Goal: Task Accomplishment & Management: Use online tool/utility

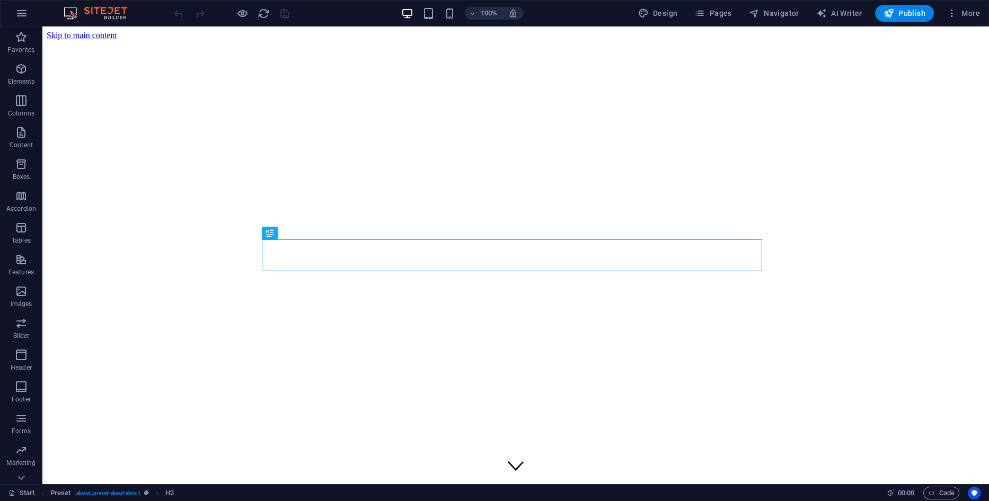
scroll to position [279, 0]
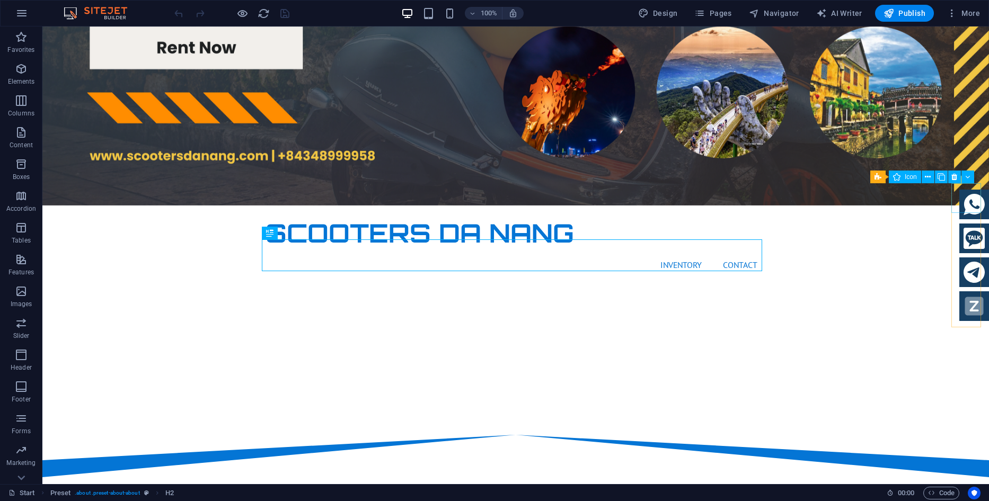
click at [961, 195] on figure at bounding box center [974, 205] width 30 height 30
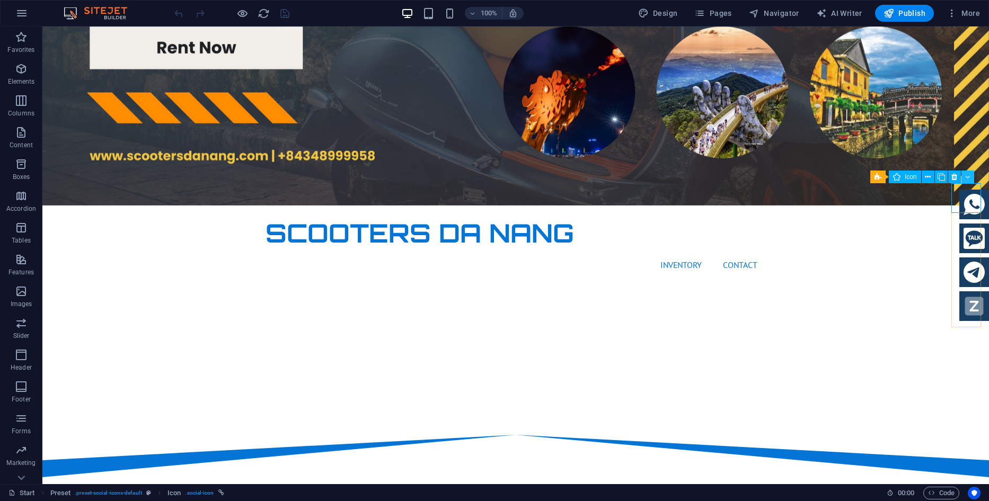
click at [969, 179] on icon at bounding box center [967, 177] width 5 height 11
click at [967, 202] on figure at bounding box center [974, 205] width 30 height 30
click at [959, 201] on figure at bounding box center [974, 205] width 30 height 30
click at [971, 176] on button at bounding box center [967, 177] width 13 height 13
click at [968, 257] on div ".fa-secondary{opacity:.4}" at bounding box center [974, 255] width 30 height 131
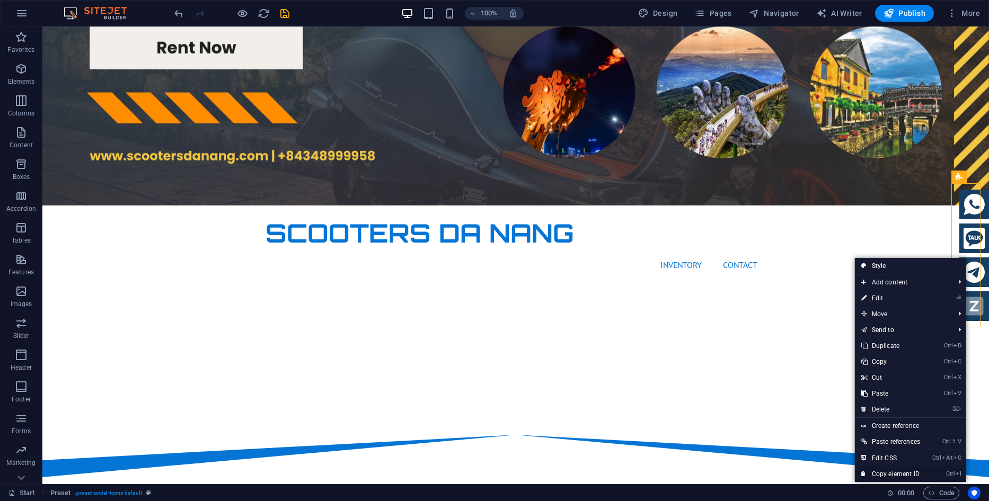
click at [903, 474] on link "Ctrl I Copy element ID" at bounding box center [891, 474] width 72 height 16
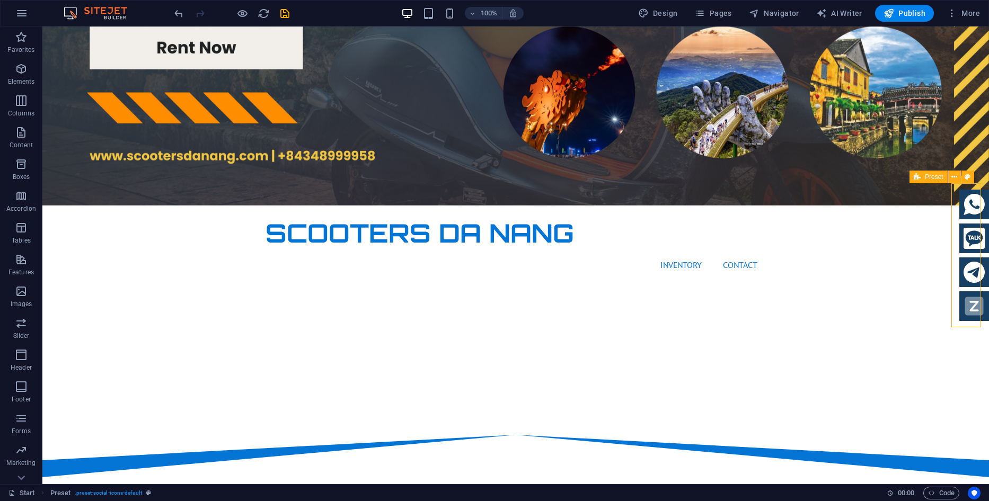
click at [977, 293] on div ".fa-secondary{opacity:.4}" at bounding box center [974, 255] width 30 height 131
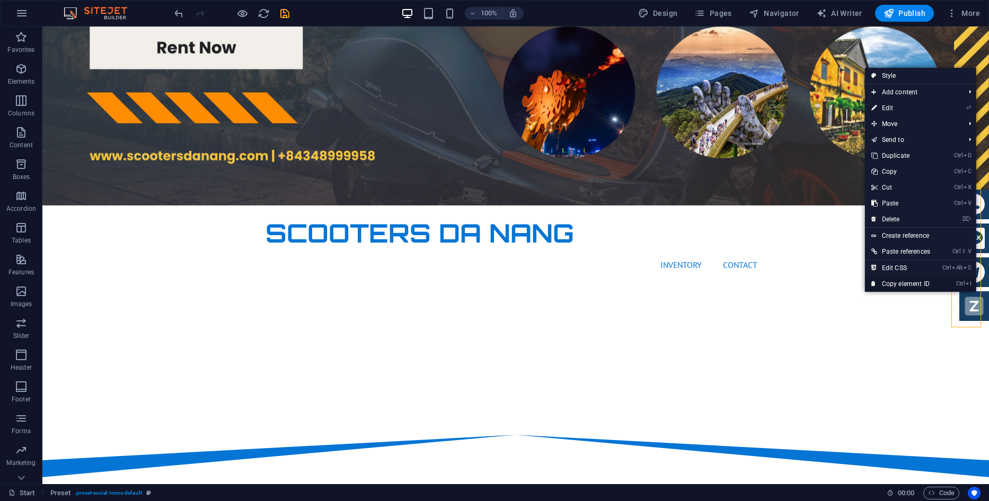
click at [921, 281] on link "Ctrl I Copy element ID" at bounding box center [901, 284] width 72 height 16
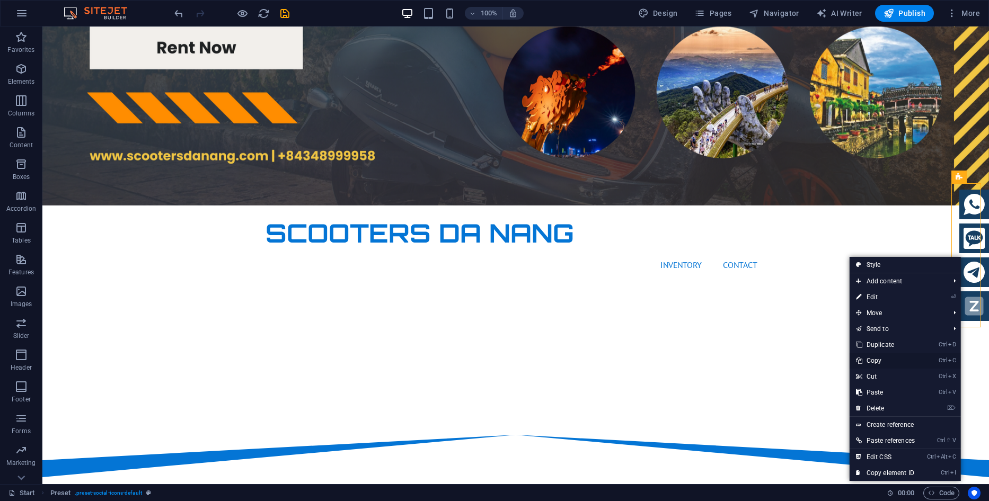
drag, startPoint x: 893, startPoint y: 357, endPoint x: 732, endPoint y: 244, distance: 197.1
click at [893, 357] on link "Ctrl C Copy" at bounding box center [885, 361] width 72 height 16
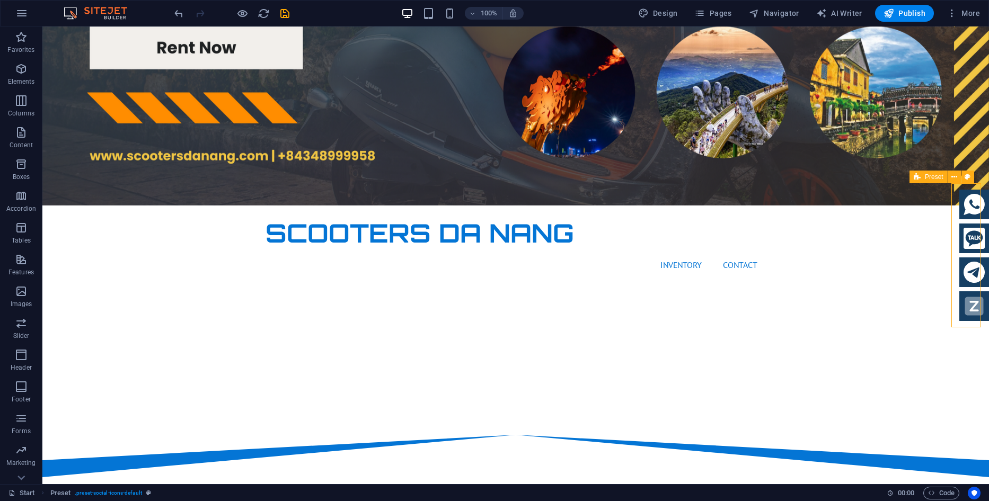
click at [965, 218] on div ".fa-secondary{opacity:.4}" at bounding box center [974, 255] width 30 height 131
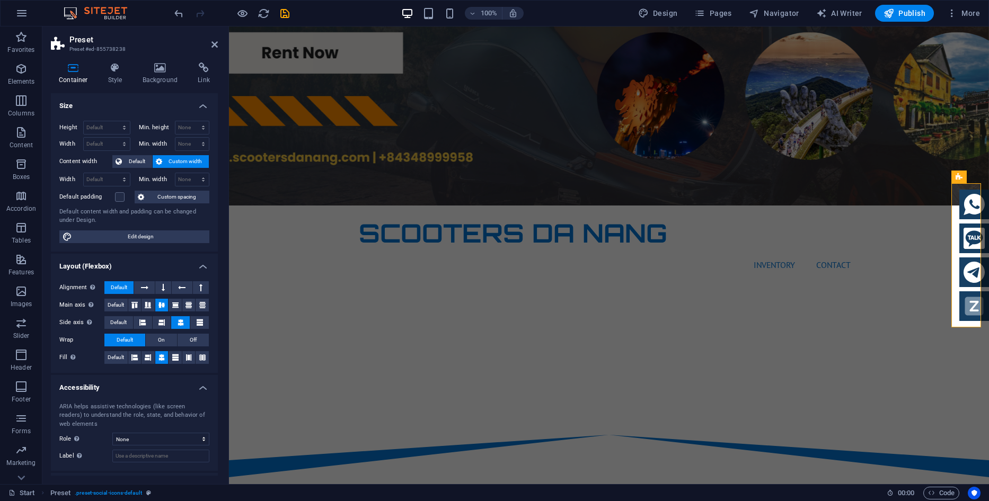
click at [218, 46] on aside "Preset Preset #ed-855738238 Container Style Background Link Size Height Default…" at bounding box center [135, 255] width 186 height 458
click at [215, 45] on icon at bounding box center [214, 44] width 6 height 8
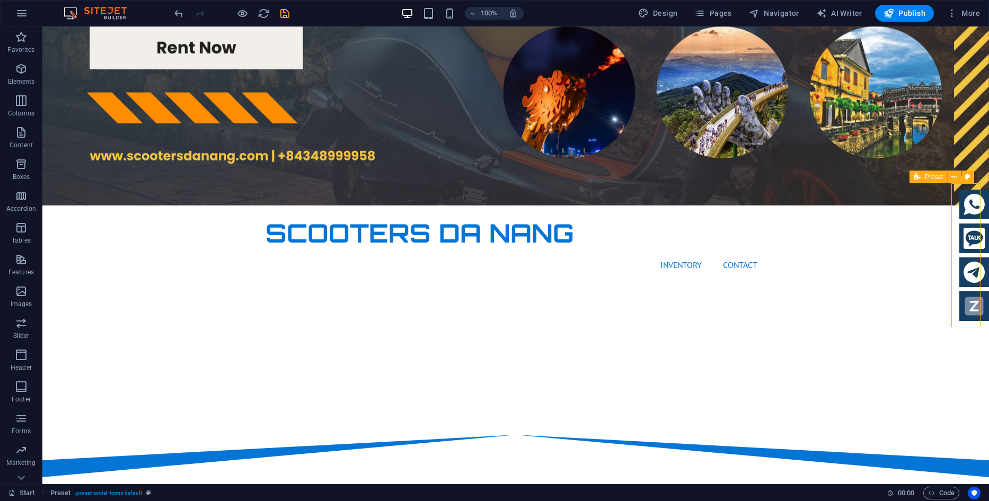
click at [976, 219] on div ".fa-secondary{opacity:.4}" at bounding box center [974, 255] width 30 height 131
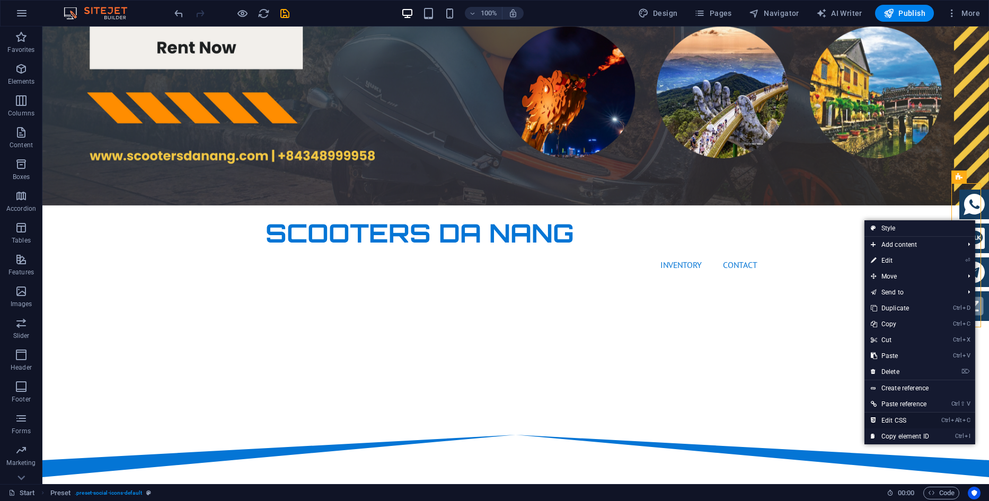
click at [919, 423] on link "Ctrl Alt C Edit CSS" at bounding box center [899, 421] width 71 height 16
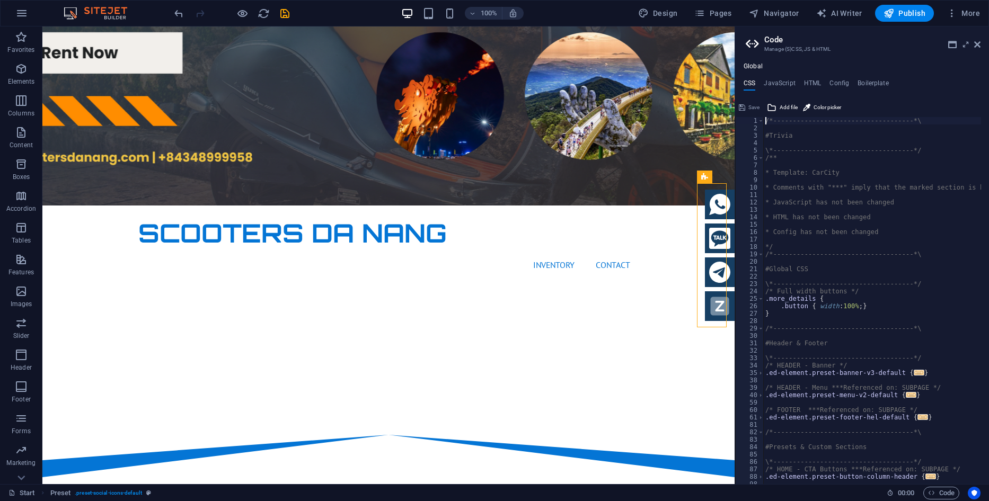
type textarea "@include social-icons("
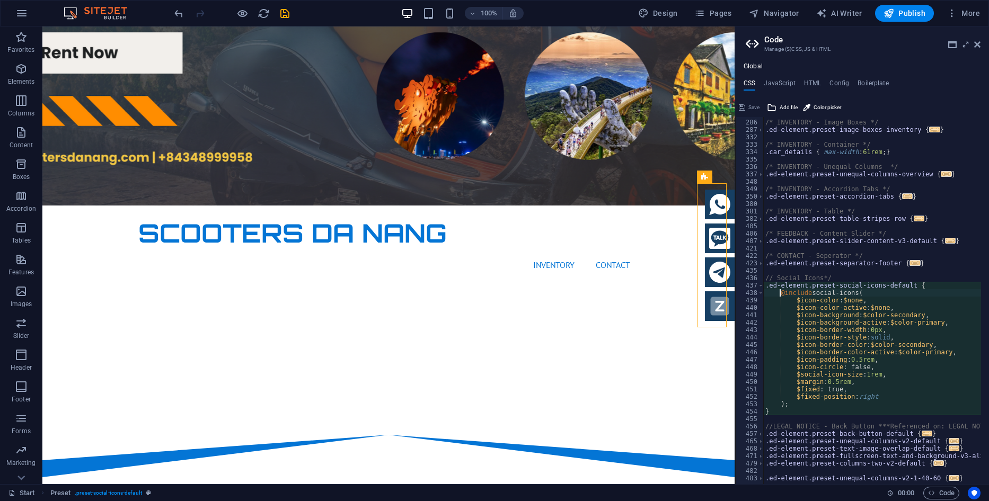
click at [890, 228] on div "/* INVENTORY - Image Boxes */ .ed-element.preset-image-boxes-inventory { ... } …" at bounding box center [922, 298] width 318 height 374
type textarea "@include unequal-columns-v2($box-width: (40%, null, 100%)); }"
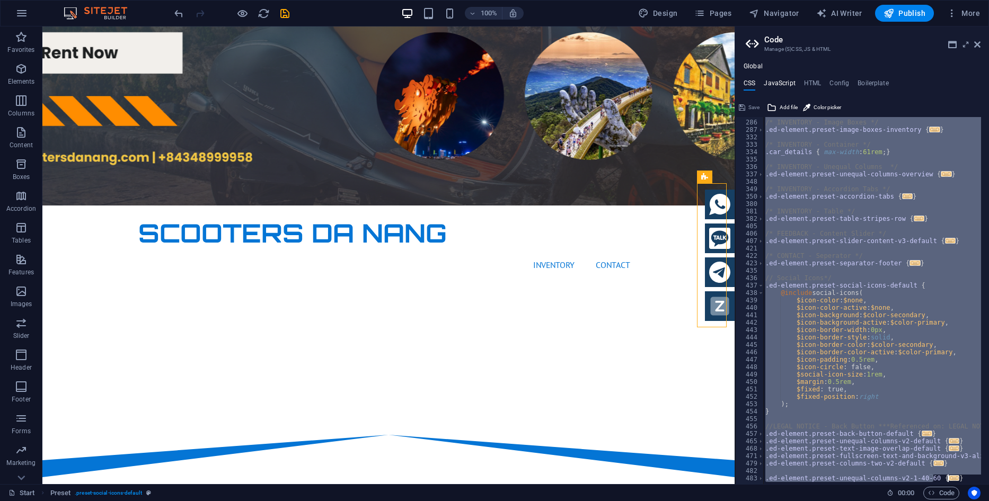
click at [793, 84] on h4 "JavaScript" at bounding box center [778, 85] width 31 height 12
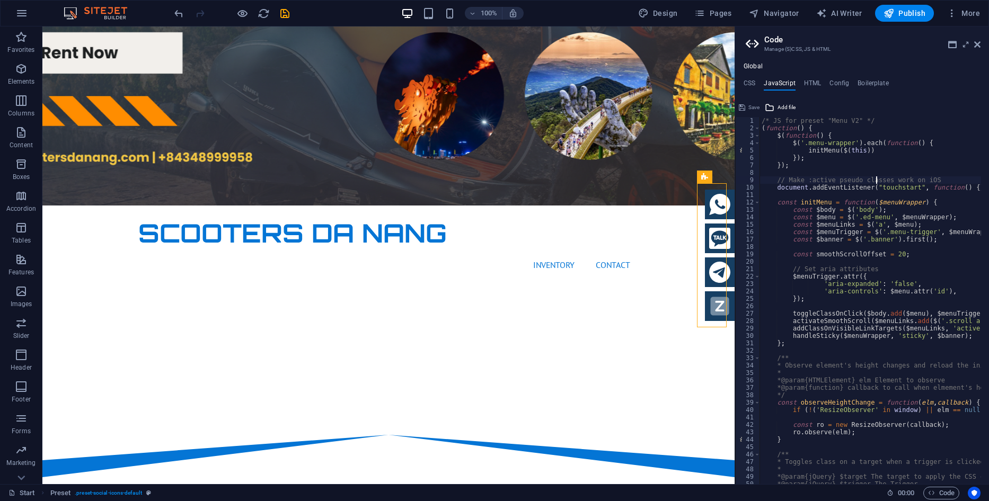
click at [876, 182] on div "/* JS for preset "Menu V2" */ ( function ( ) { $ ( function ( ) { $ ( '.menu-wr…" at bounding box center [1002, 304] width 486 height 374
type textarea "/* End JS for preset "Content Slider" */"
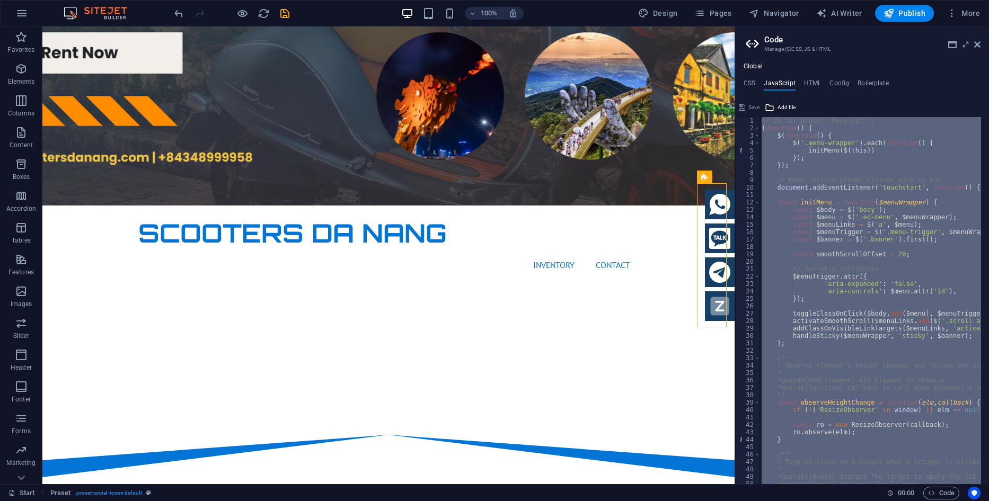
click at [803, 78] on div "Global CSS JavaScript HTML Config Boilerplate @include unequal-columns-v2($box-…" at bounding box center [862, 274] width 254 height 422
click at [810, 83] on h4 "HTML" at bounding box center [812, 85] width 17 height 12
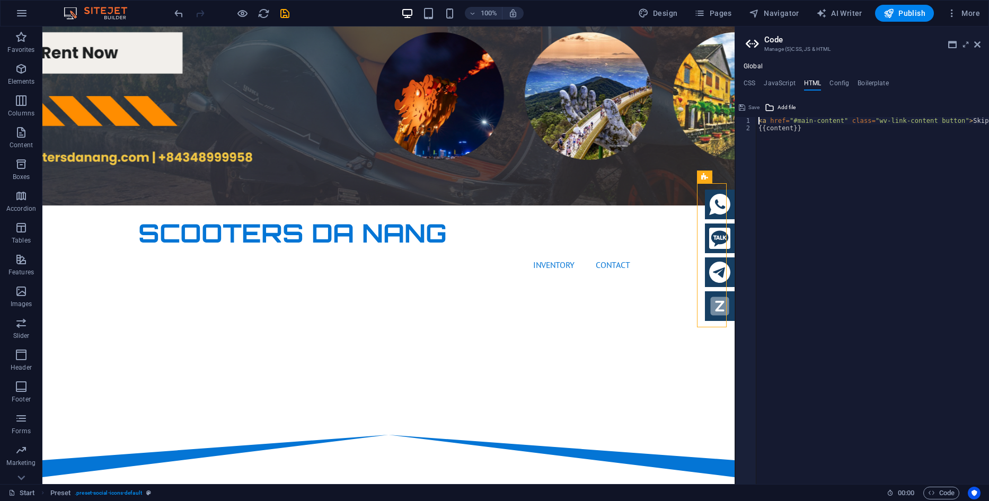
click at [865, 153] on div "< a href = "#main-content" class = "wv-link-content button" > Skip to main cont…" at bounding box center [899, 304] width 286 height 374
type textarea "<a href="#main-content" class="wv-link-content button">Skip to main content</a>…"
click at [836, 86] on h4 "Config" at bounding box center [839, 85] width 20 height 12
type textarea "$fc-headlines: H2;"
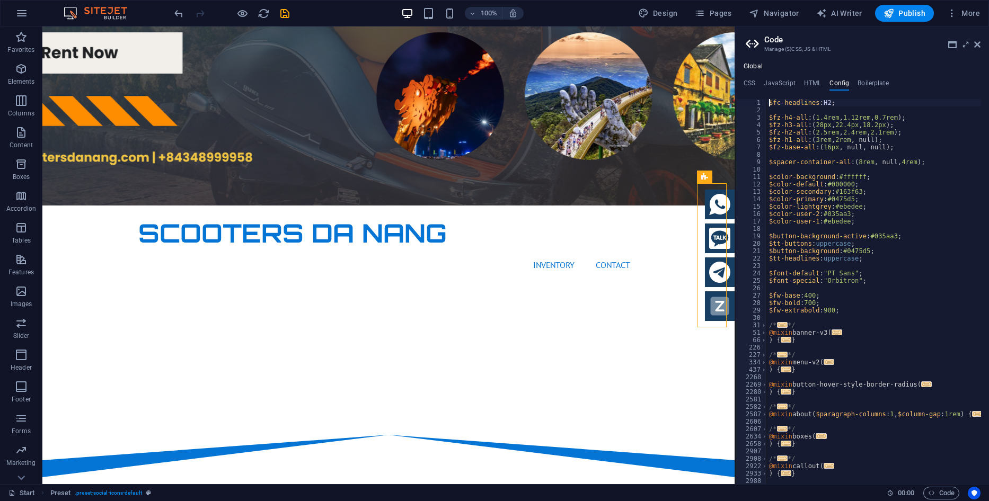
click at [885, 170] on div "$fc-headlines : H2 ; $fz-h4-all : ( 1.4rem , 1.12rem , 0.7rem ) ; $fz-h3-all : …" at bounding box center [874, 299] width 214 height 400
type textarea "} }"
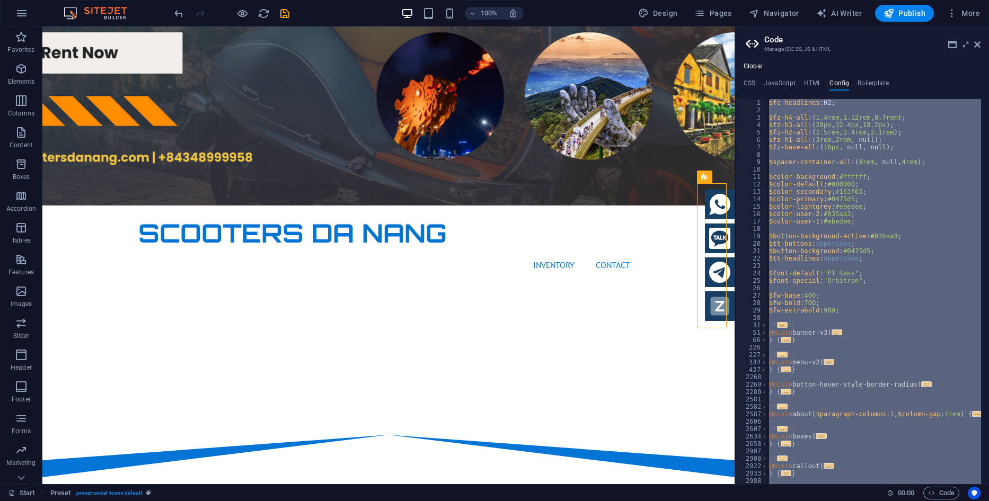
click at [869, 78] on div "Global CSS JavaScript HTML Config Boilerplate @include unequal-columns-v2($box-…" at bounding box center [862, 274] width 254 height 422
click at [868, 83] on h4 "Boilerplate" at bounding box center [872, 85] width 31 height 12
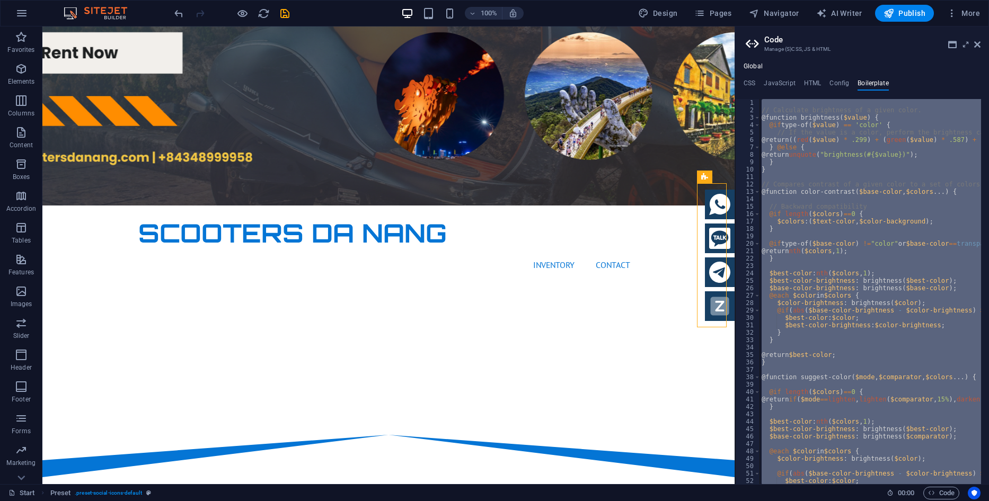
click at [886, 219] on div "// Calculate brightness of a given color. @function brightness ( $value ) { @if…" at bounding box center [869, 291] width 221 height 385
type textarea "$colors: ($text-color, $color-background);"
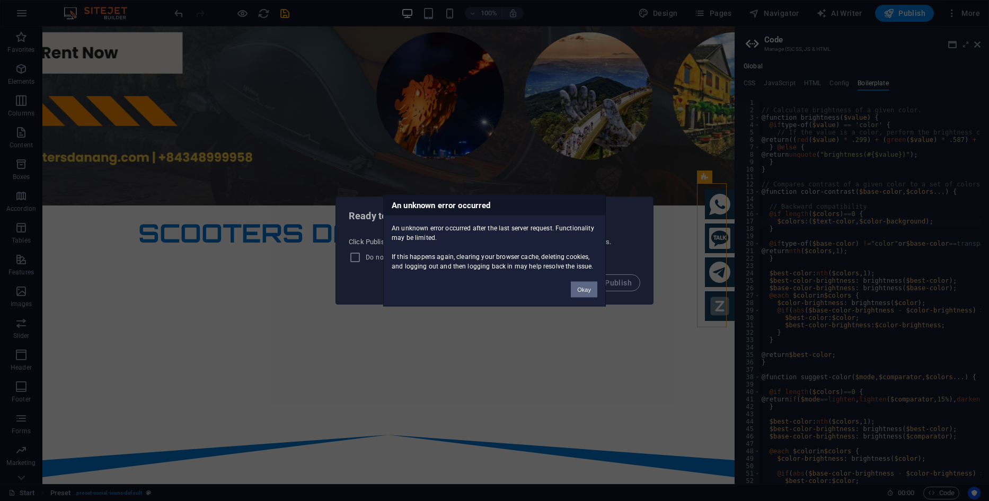
click at [589, 292] on button "Okay" at bounding box center [584, 290] width 26 height 16
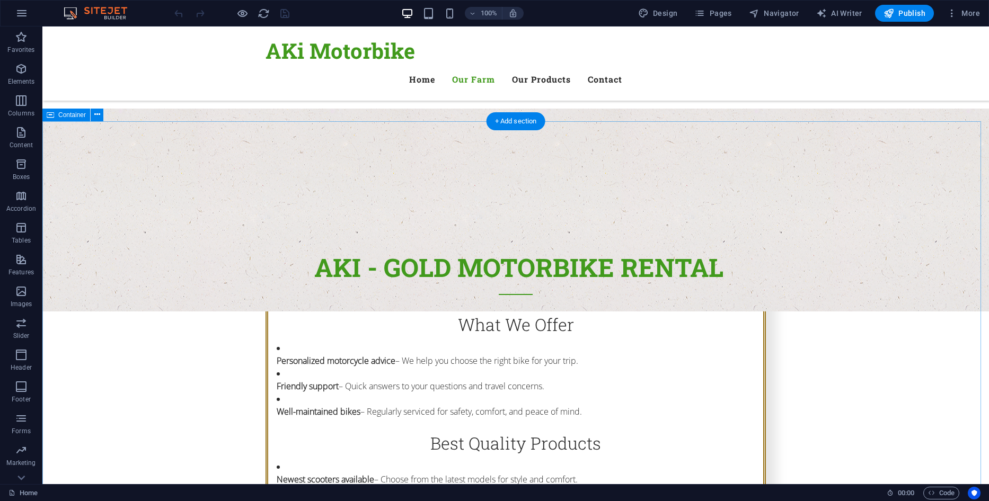
scroll to position [424, 0]
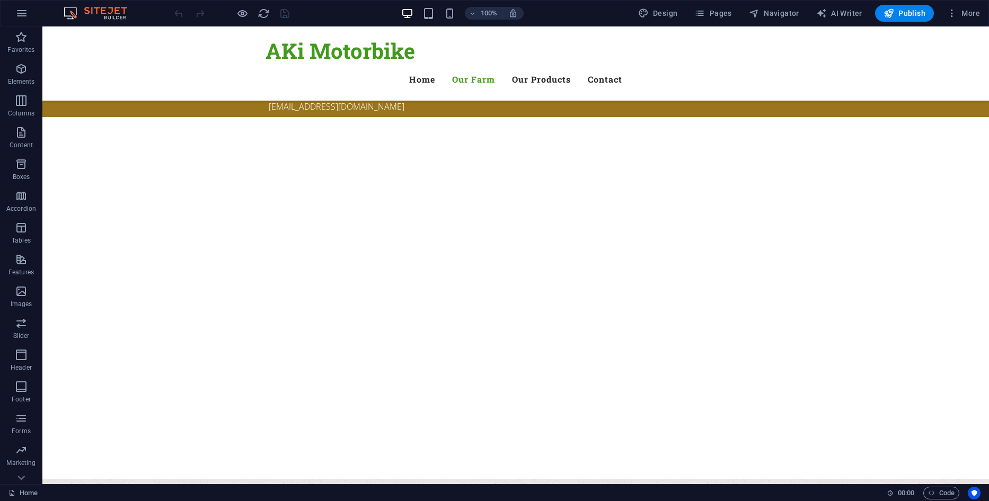
scroll to position [401, 0]
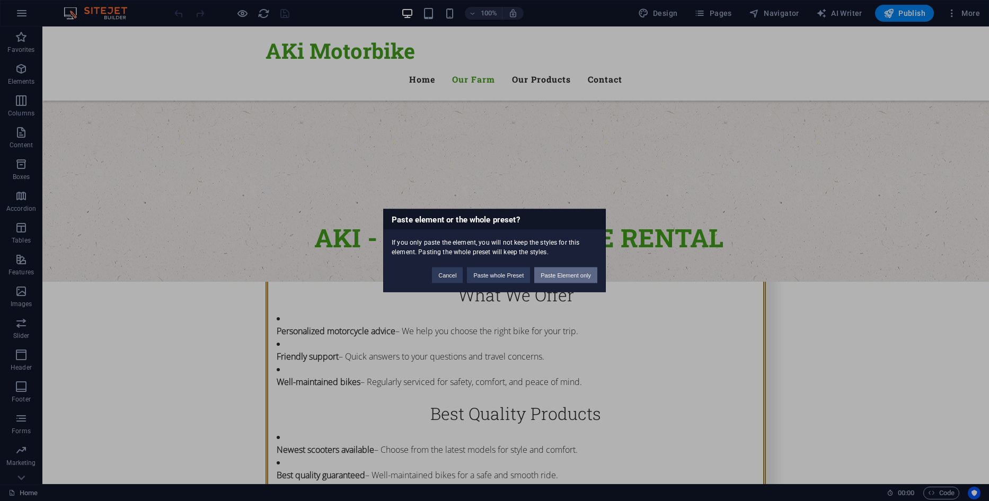
click at [579, 275] on button "Paste Element only" at bounding box center [565, 276] width 63 height 16
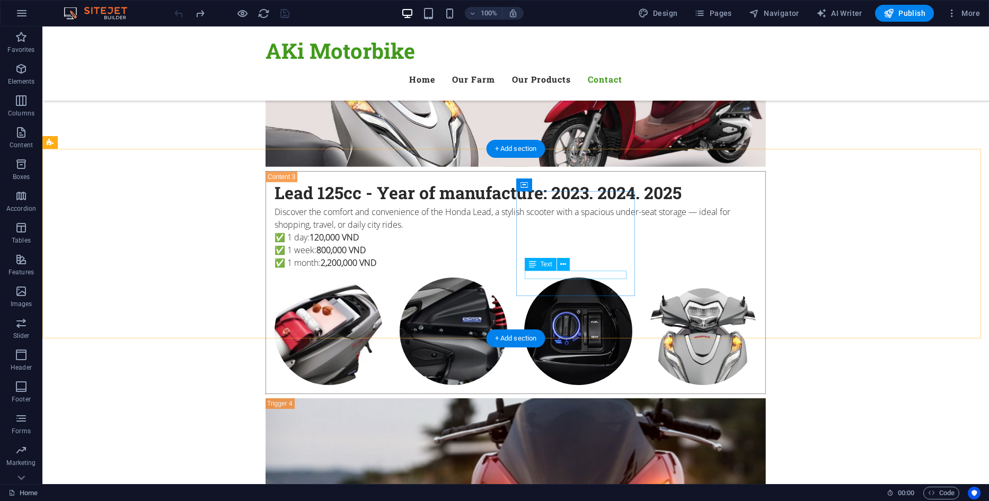
scroll to position [3449, 0]
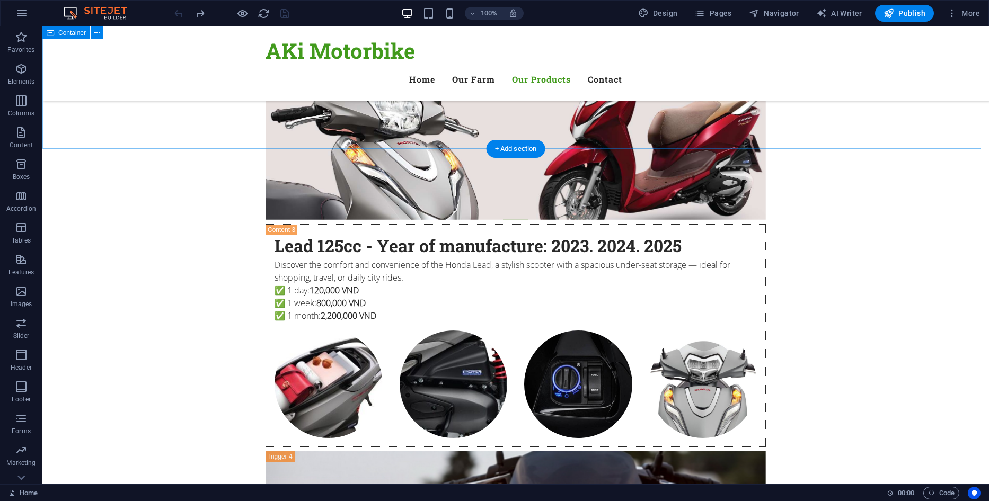
click at [973, 142] on div "Our Products What we offer Lorem ipsum dolor sit amet, consetetur sadipscing el…" at bounding box center [515, 382] width 946 height 2644
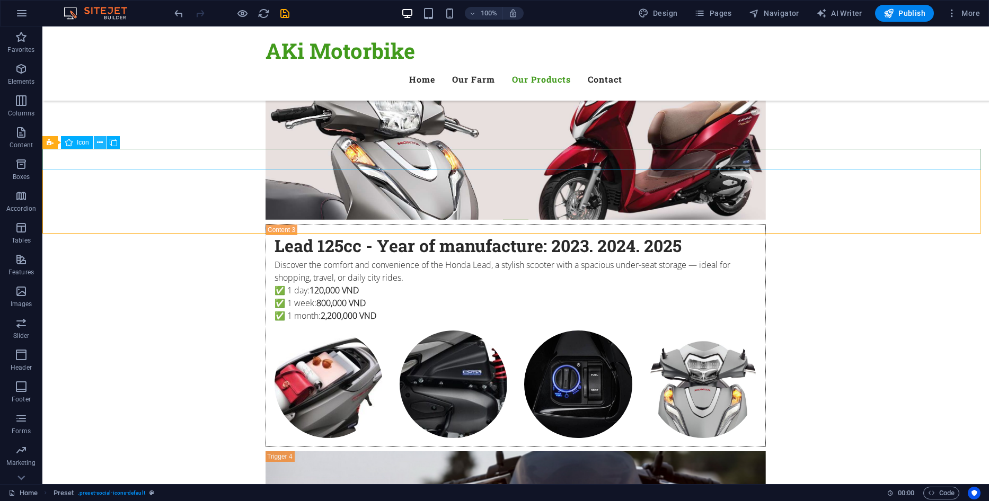
click at [105, 143] on button at bounding box center [100, 142] width 13 height 13
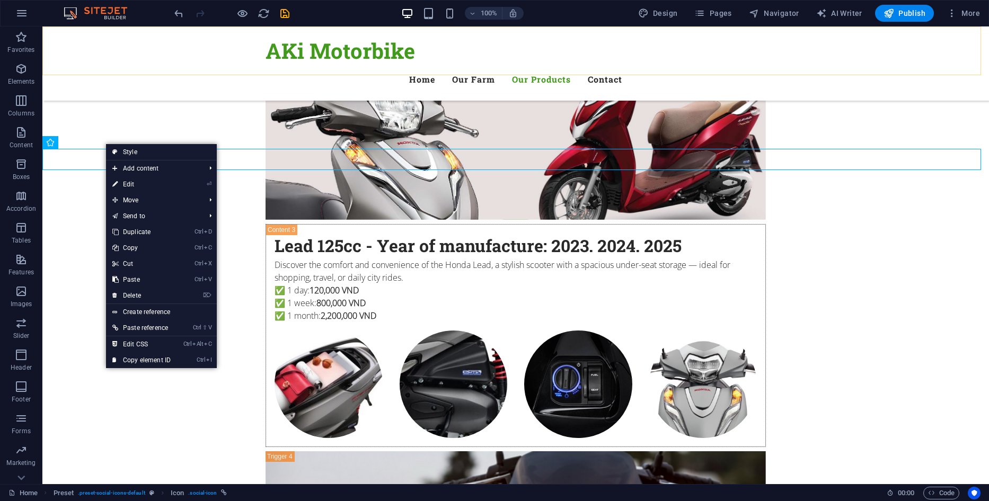
click at [161, 43] on div "AKi Motorbike Menu Home Our Farm Our Products Contact" at bounding box center [515, 63] width 946 height 74
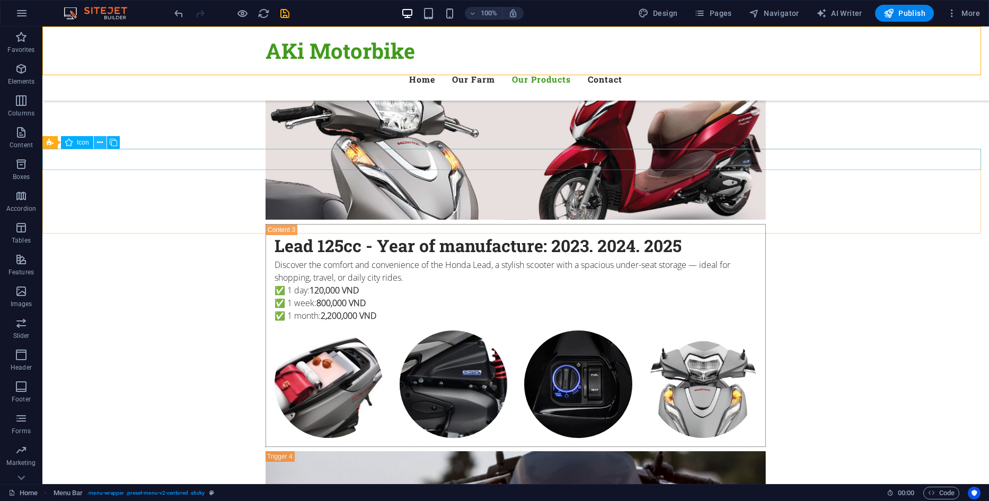
click at [95, 143] on button at bounding box center [100, 142] width 13 height 13
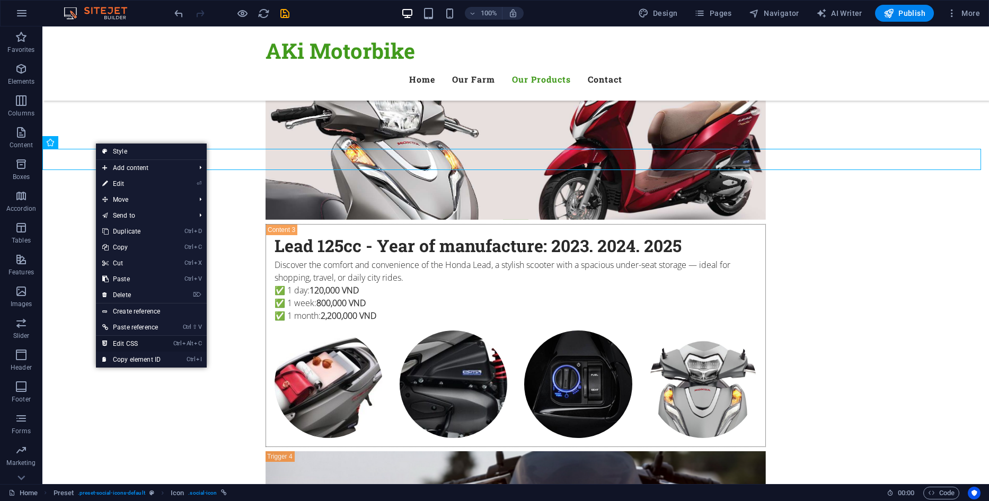
drag, startPoint x: 132, startPoint y: 339, endPoint x: 106, endPoint y: 286, distance: 59.7
click at [132, 339] on link "Ctrl Alt C Edit CSS" at bounding box center [131, 344] width 71 height 16
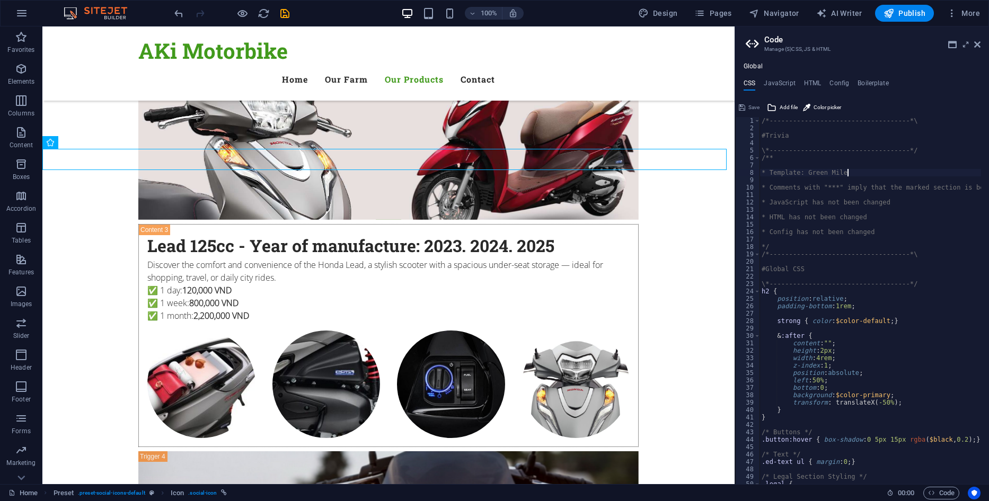
click at [917, 173] on div "/*------------------------------------*\ #Trivia \*----------------------------…" at bounding box center [918, 304] width 318 height 374
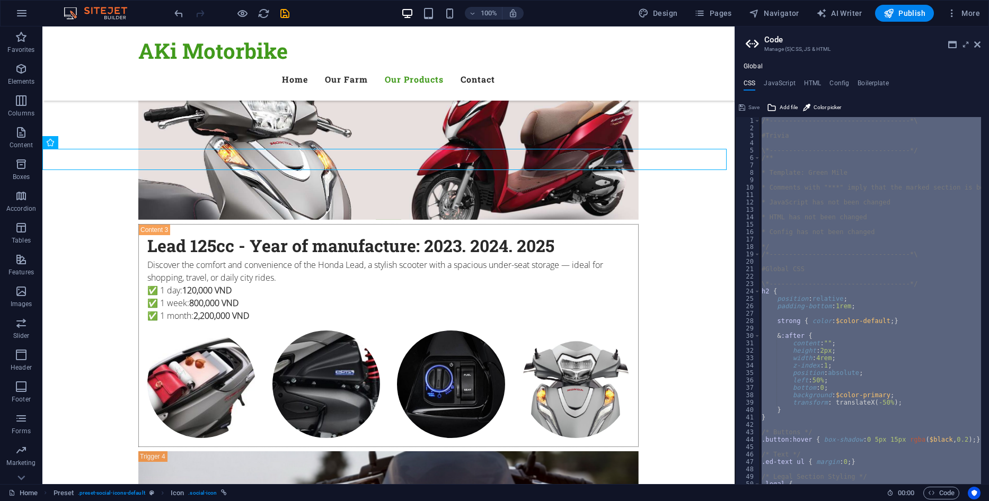
paste textarea
type textarea "}"
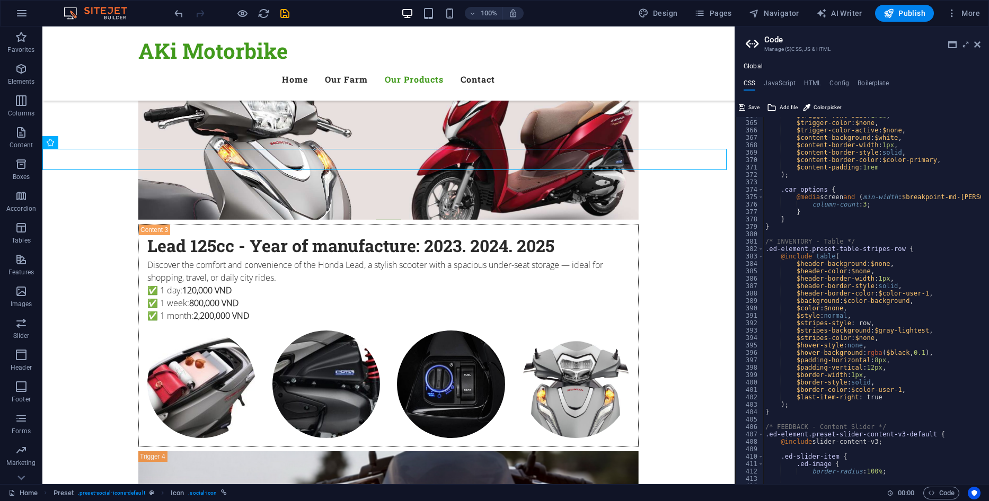
scroll to position [2698, 0]
click at [783, 86] on h4 "JavaScript" at bounding box center [778, 85] width 31 height 12
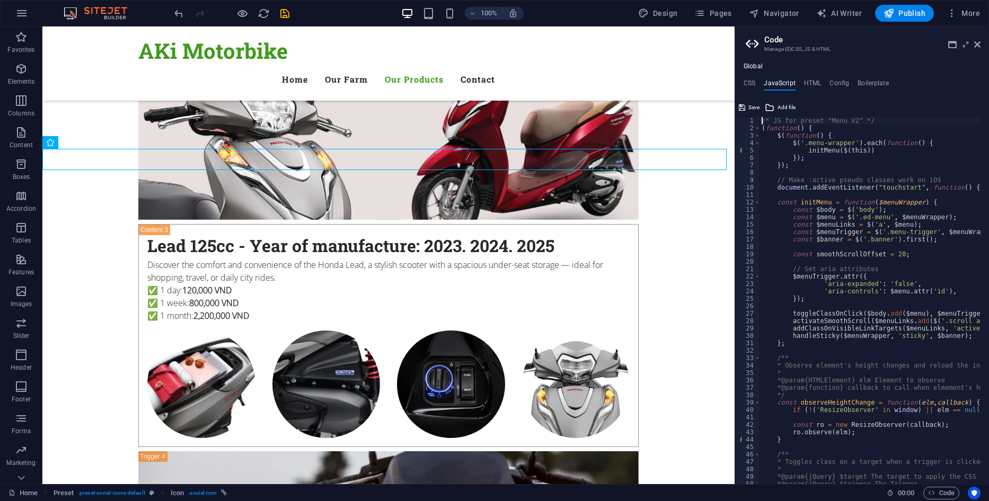
click at [868, 191] on div "/* JS for preset "Menu V2" */ ( function ( ) { $ ( function ( ) { $ ( '.menu-wr…" at bounding box center [1002, 304] width 486 height 374
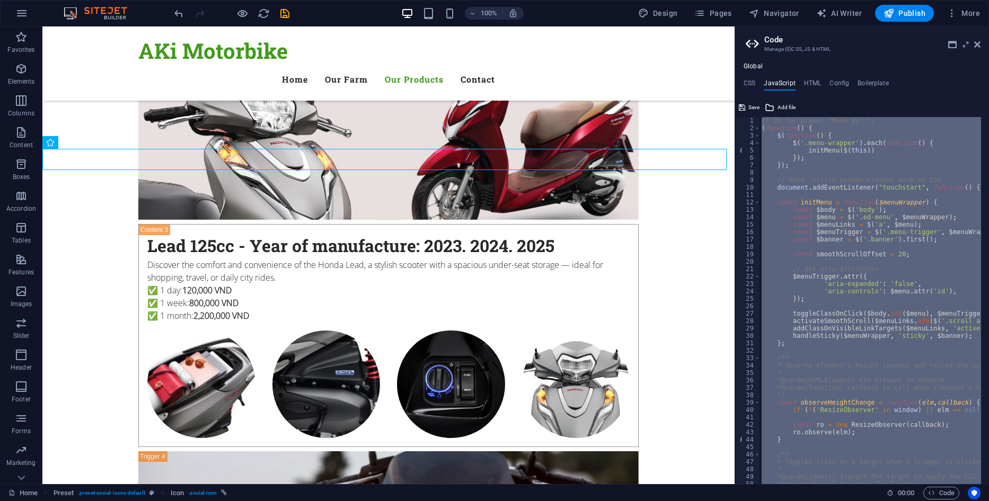
paste textarea "/* End JS for preset "Content Slid"
type textarea "/* End JS for preset "Content Slider" */"
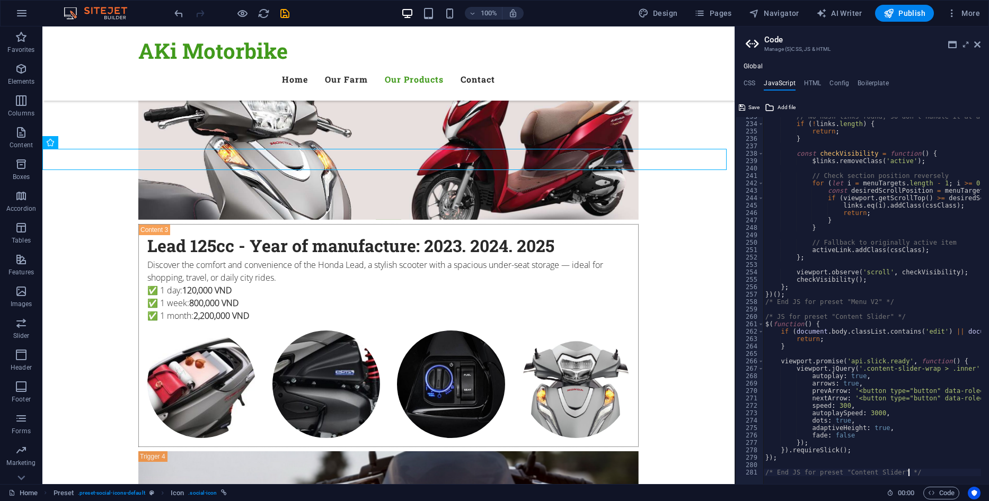
drag, startPoint x: 810, startPoint y: 82, endPoint x: 827, endPoint y: 106, distance: 30.1
click at [810, 82] on h4 "HTML" at bounding box center [812, 85] width 17 height 12
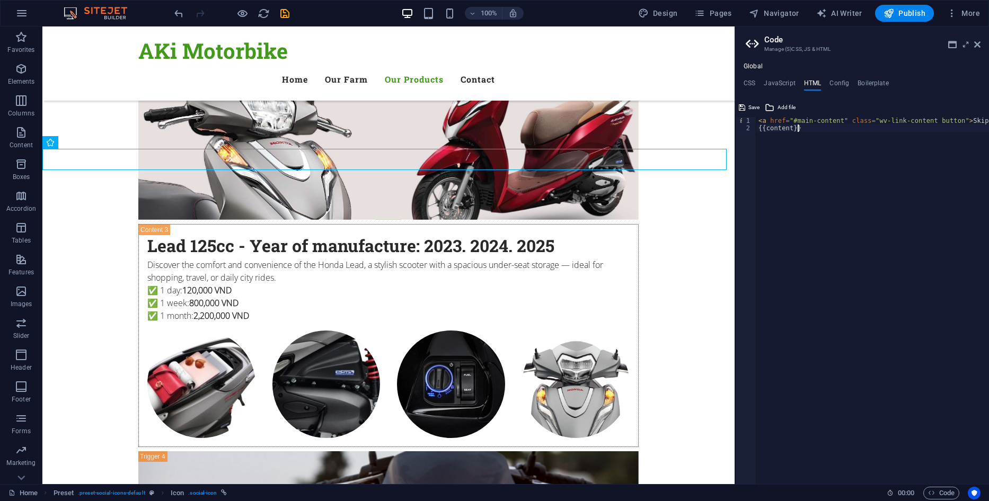
click at [856, 152] on div "< a href = "#main-content" class = "wv-link-content button" > Skip to main cont…" at bounding box center [899, 304] width 286 height 374
paste textarea
type textarea "{{content}}"
click at [843, 85] on h4 "Config" at bounding box center [839, 85] width 20 height 12
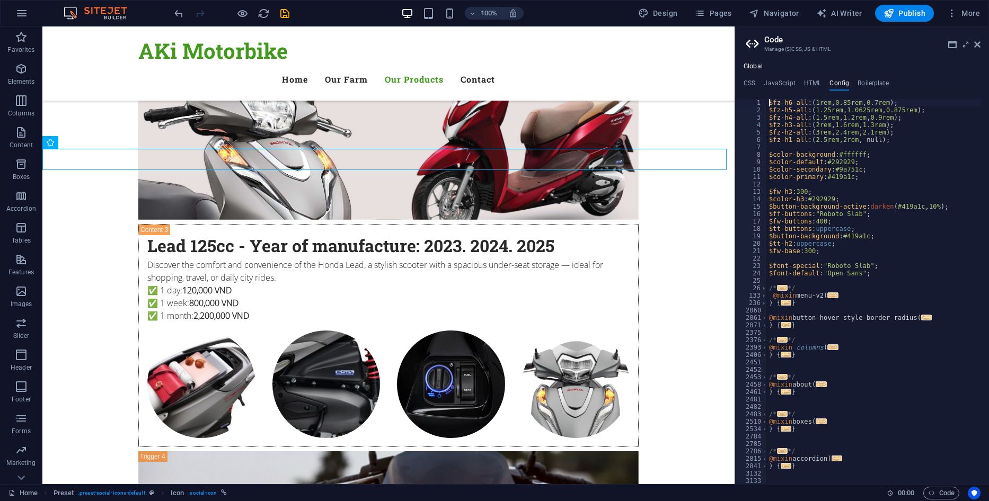
click at [891, 168] on div "$fz-h6-all : ( 1rem , 0.85rem , 0.7rem ) ; $fz-h5-all : ( 1.25rem , 1.0625rem ,…" at bounding box center [874, 299] width 214 height 400
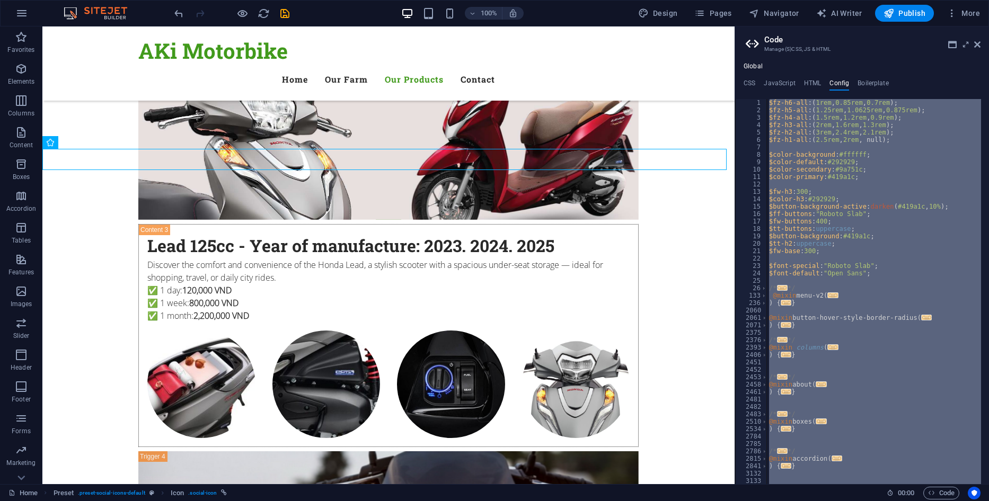
paste textarea
type textarea "}"
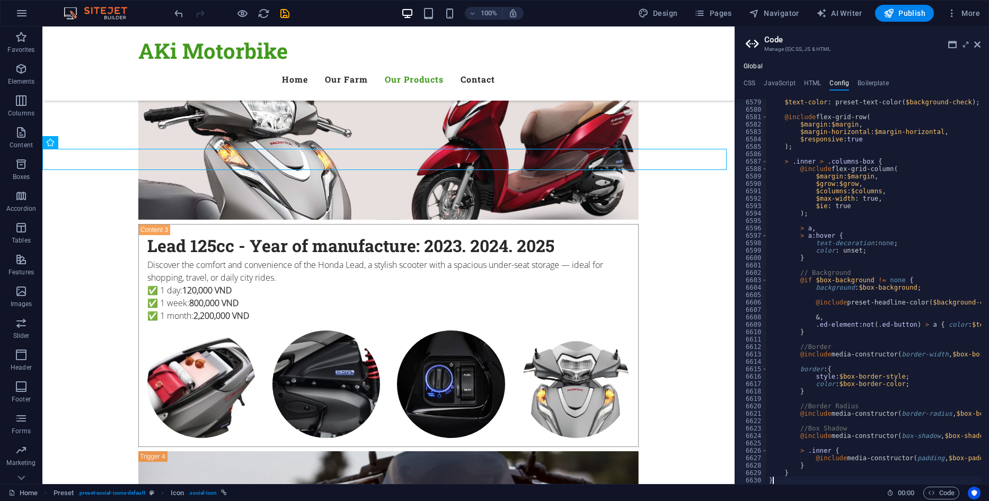
scroll to position [16984, 0]
drag, startPoint x: 877, startPoint y: 86, endPoint x: 887, endPoint y: 133, distance: 48.2
click at [877, 86] on h4 "Boilerplate" at bounding box center [872, 85] width 31 height 12
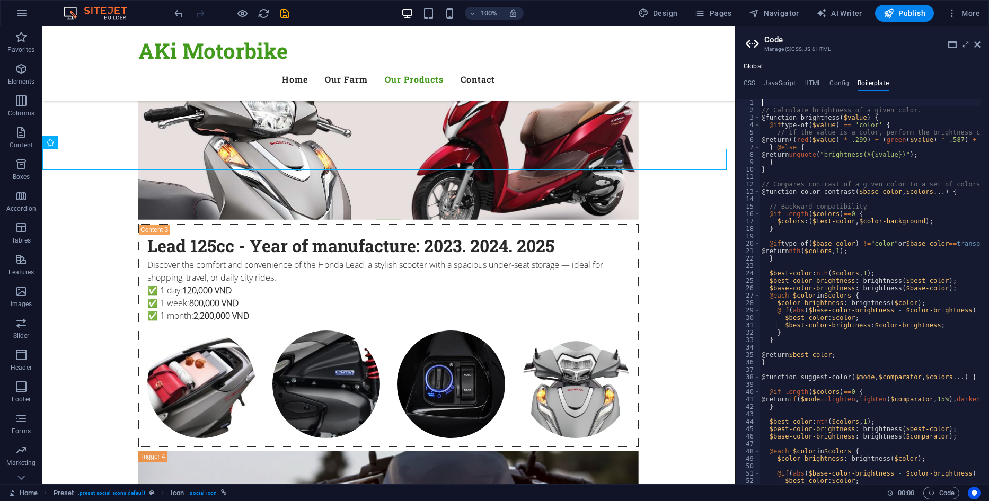
type textarea "}"
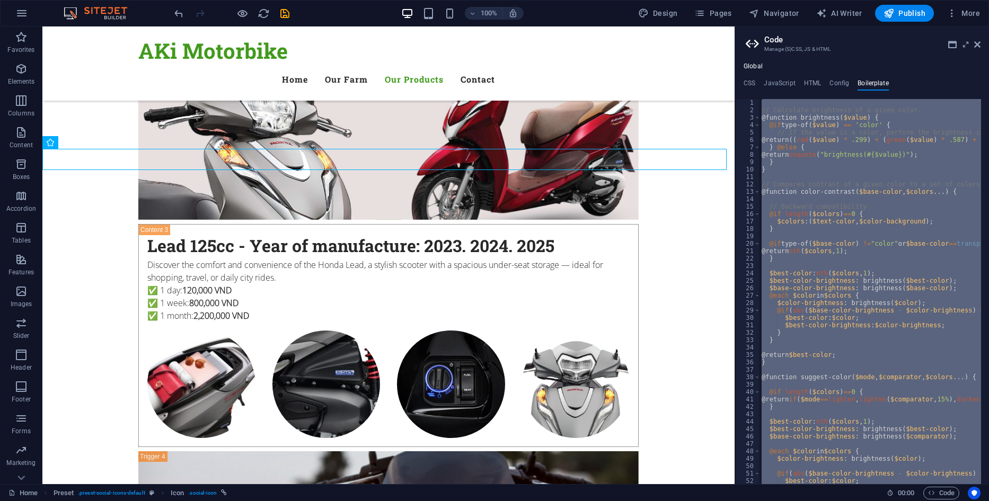
click at [868, 179] on div "// Calculate brightness of a given color. @function brightness ( $value ) { @if…" at bounding box center [869, 291] width 221 height 385
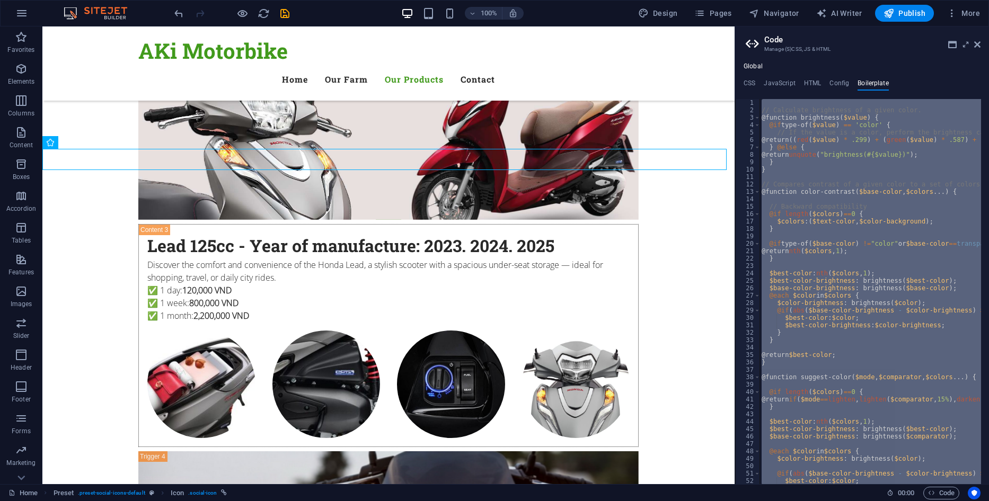
click at [913, 280] on div "// Calculate brightness of a given color. @function brightness ( $value ) { @if…" at bounding box center [869, 291] width 221 height 385
type textarea "$best-color-brightness: brightness($best-color);"
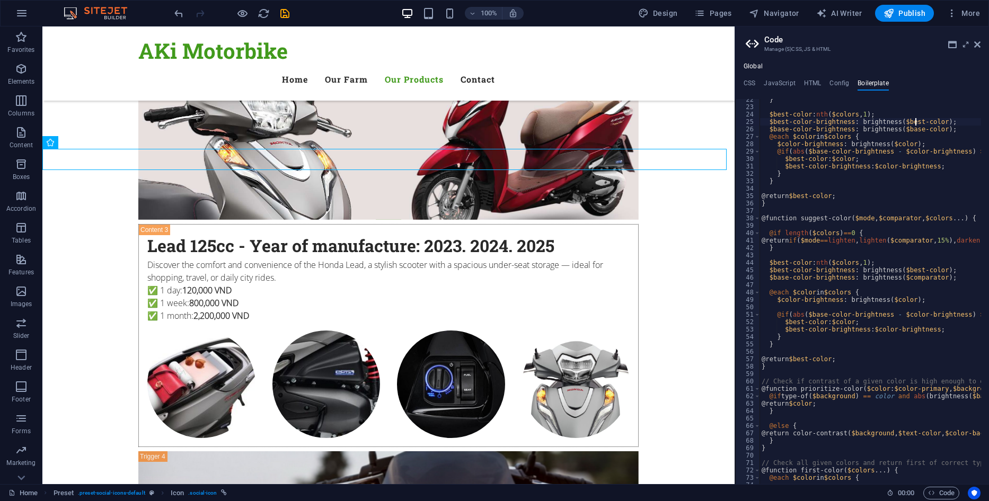
scroll to position [0, 0]
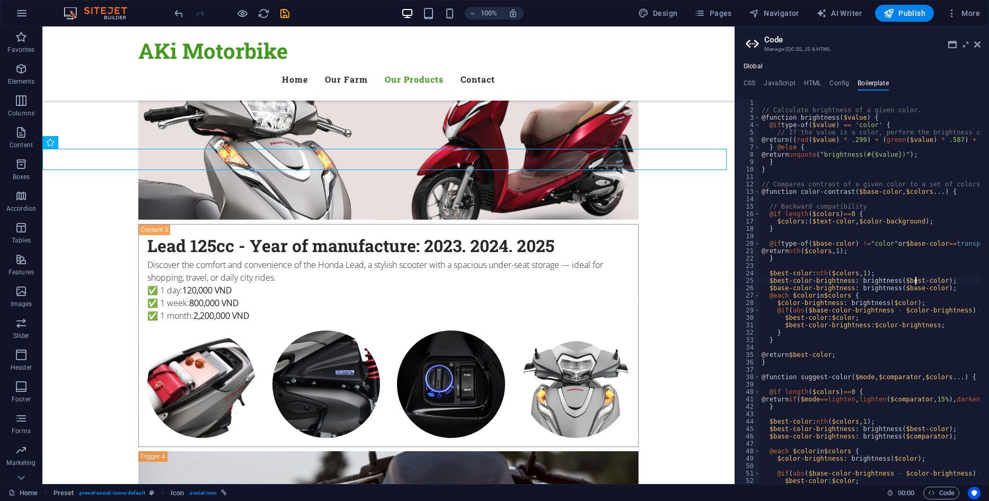
click at [749, 42] on icon at bounding box center [753, 44] width 16 height 15
click at [749, 79] on div "Global CSS JavaScript HTML Config Boilerplate } 364 365 366 367 368 369 370 371…" at bounding box center [862, 274] width 254 height 422
drag, startPoint x: 750, startPoint y: 83, endPoint x: 761, endPoint y: 66, distance: 20.0
click at [751, 83] on h4 "CSS" at bounding box center [749, 85] width 12 height 12
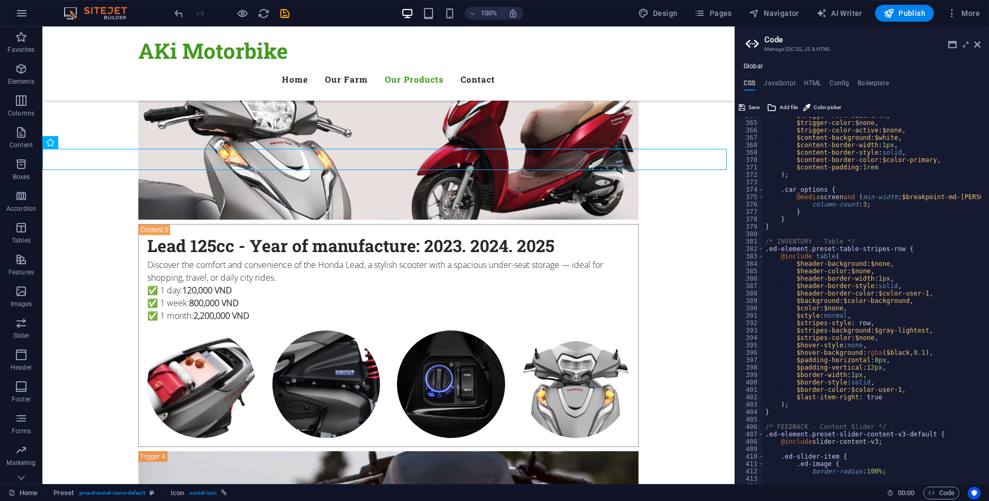
click at [760, 64] on h4 "Global" at bounding box center [752, 67] width 19 height 8
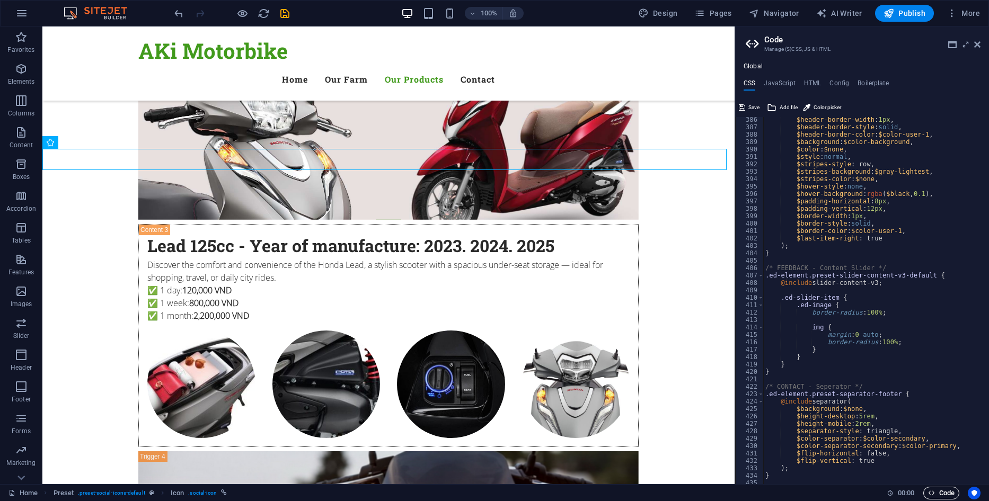
scroll to position [2857, 0]
click at [947, 490] on span "Code" at bounding box center [941, 493] width 26 height 13
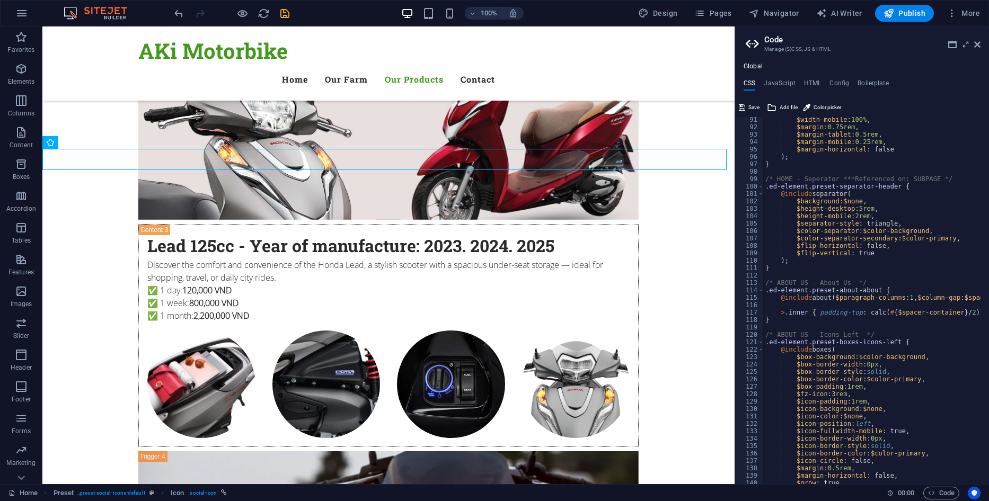
scroll to position [0, 0]
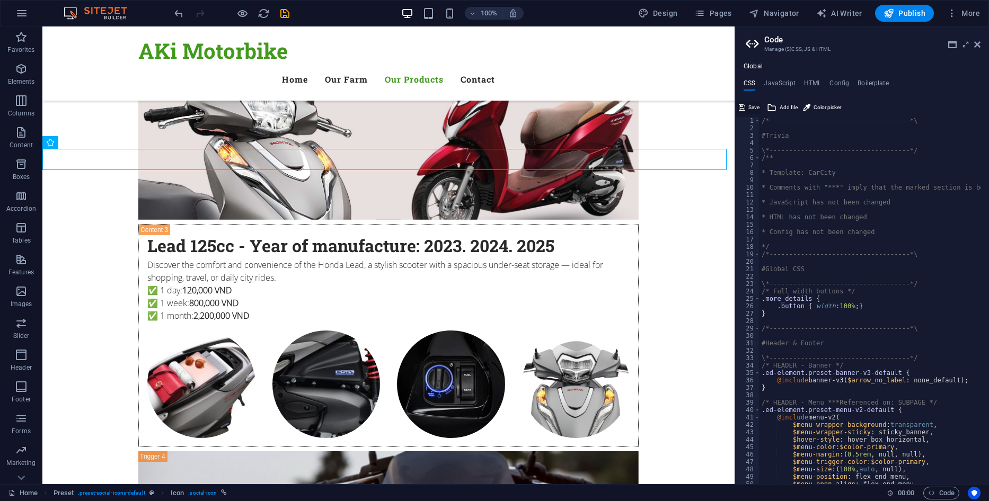
click at [745, 109] on button "Save" at bounding box center [749, 107] width 24 height 13
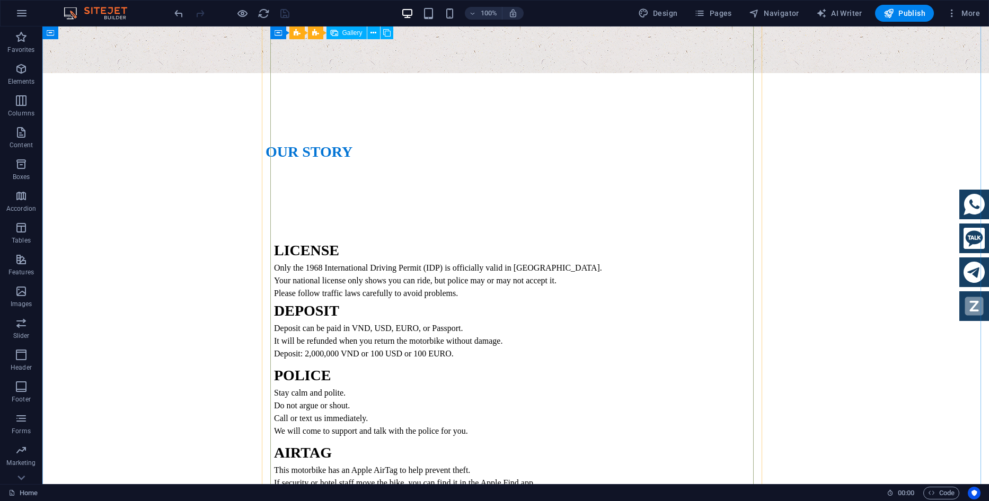
scroll to position [8172, 0]
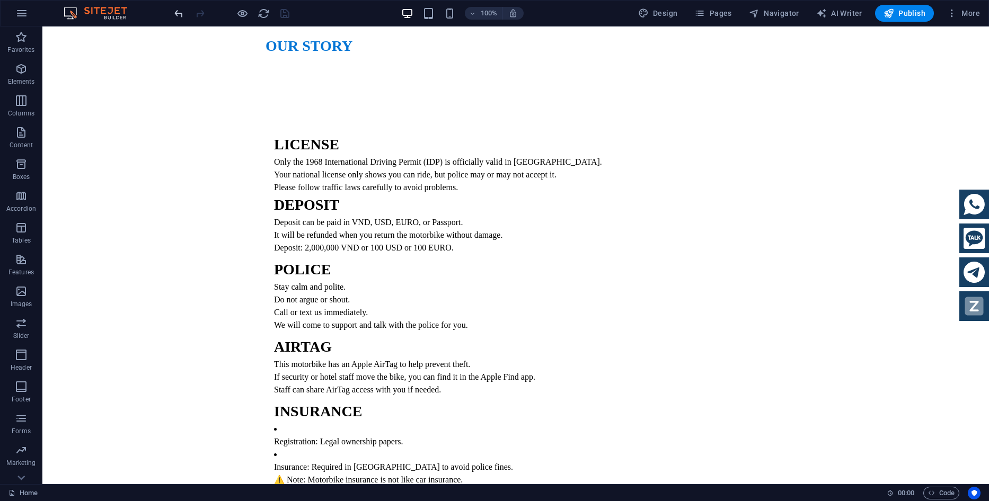
click at [176, 10] on icon "undo" at bounding box center [179, 13] width 12 height 12
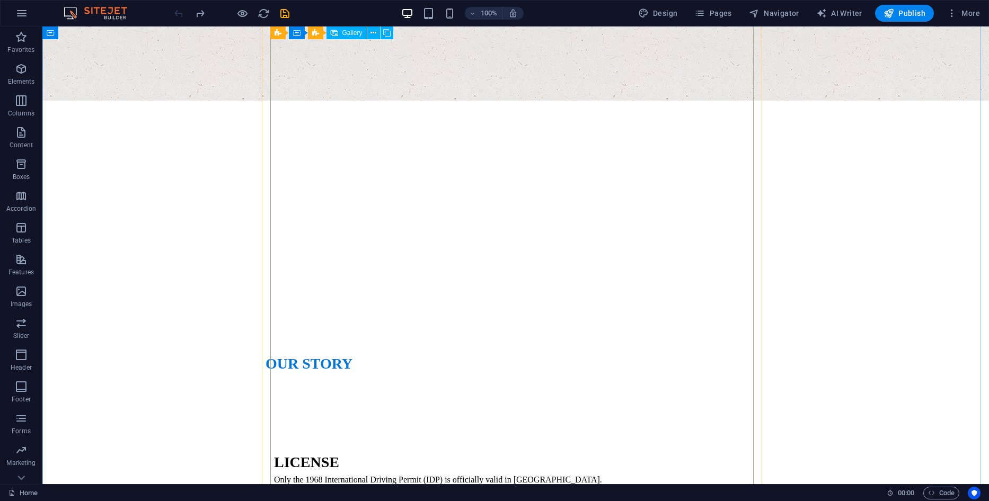
scroll to position [7483, 0]
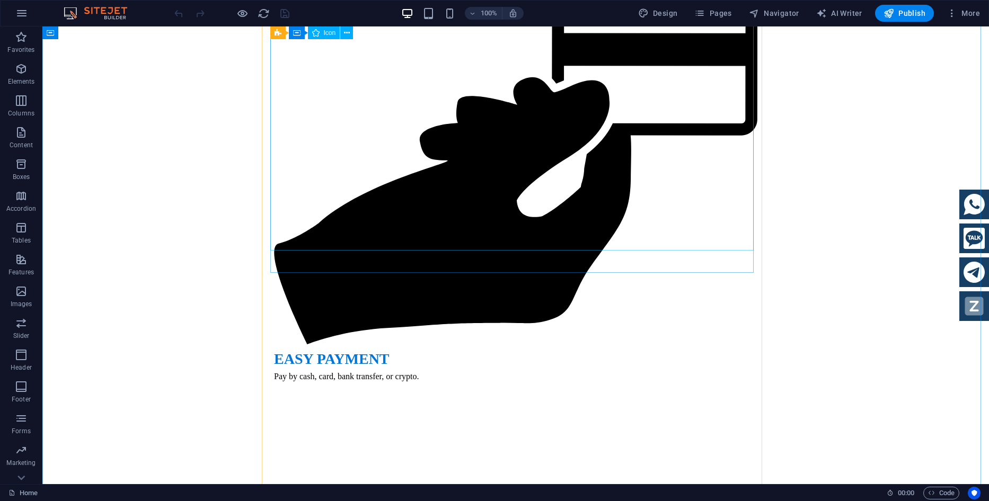
scroll to position [7137, 0]
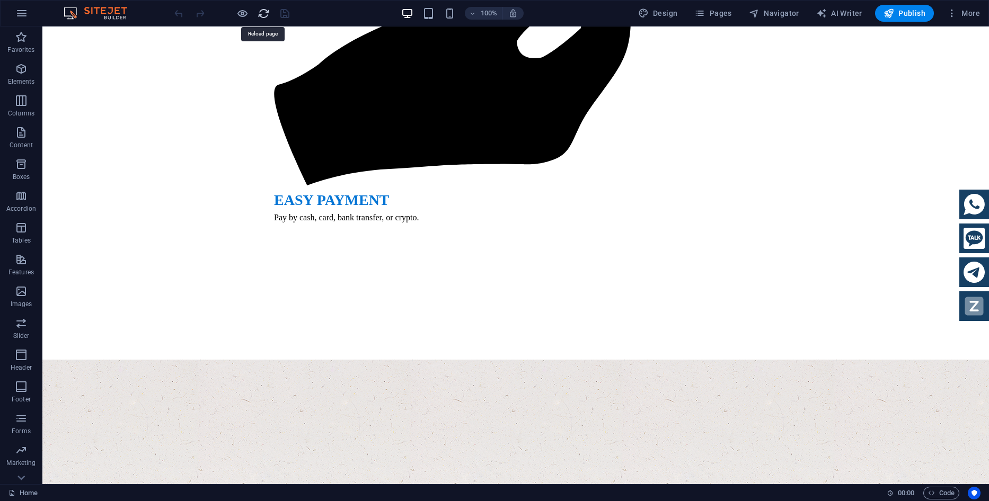
click at [262, 18] on icon "reload" at bounding box center [263, 13] width 12 height 12
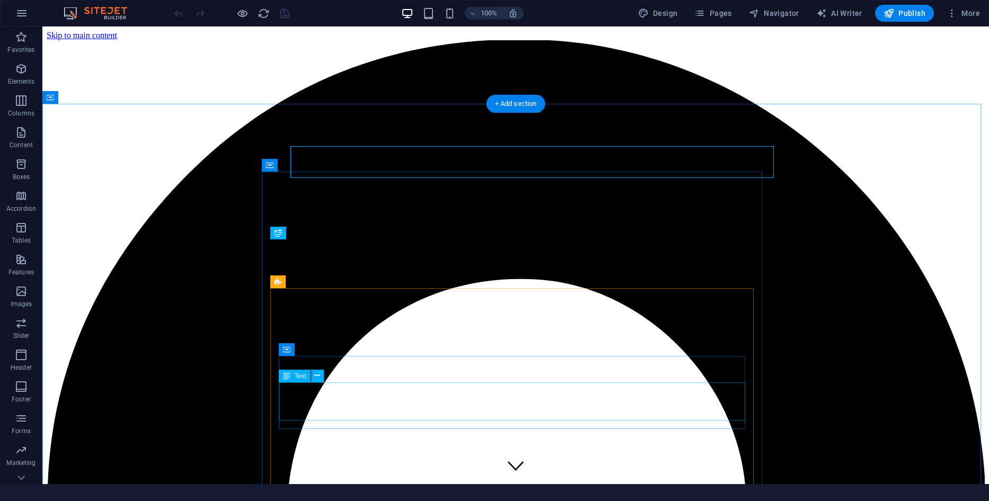
scroll to position [2634, 0]
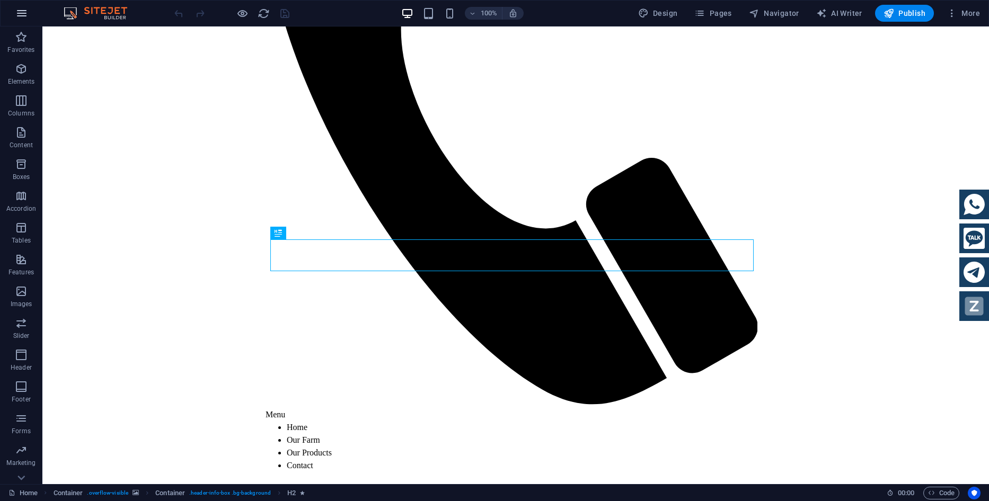
click at [18, 15] on icon "button" at bounding box center [21, 13] width 13 height 13
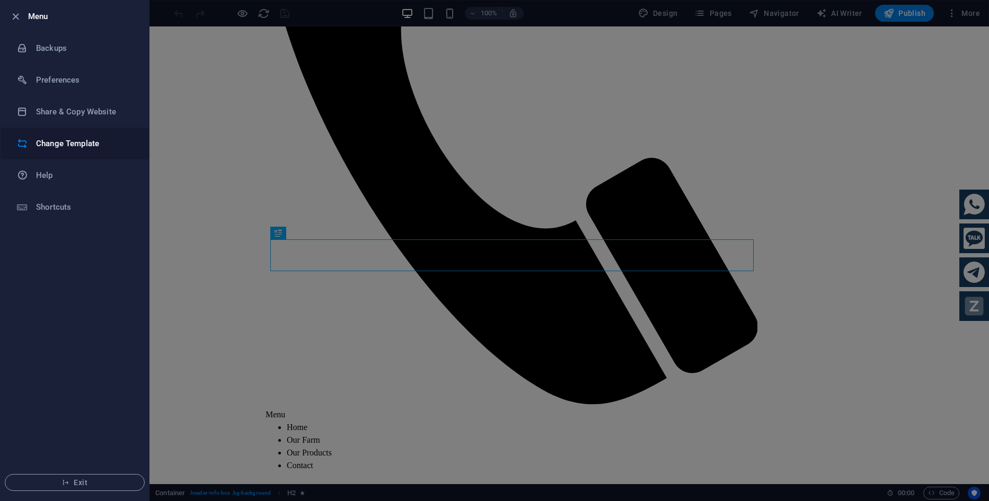
click at [58, 147] on h6 "Change Template" at bounding box center [85, 143] width 98 height 13
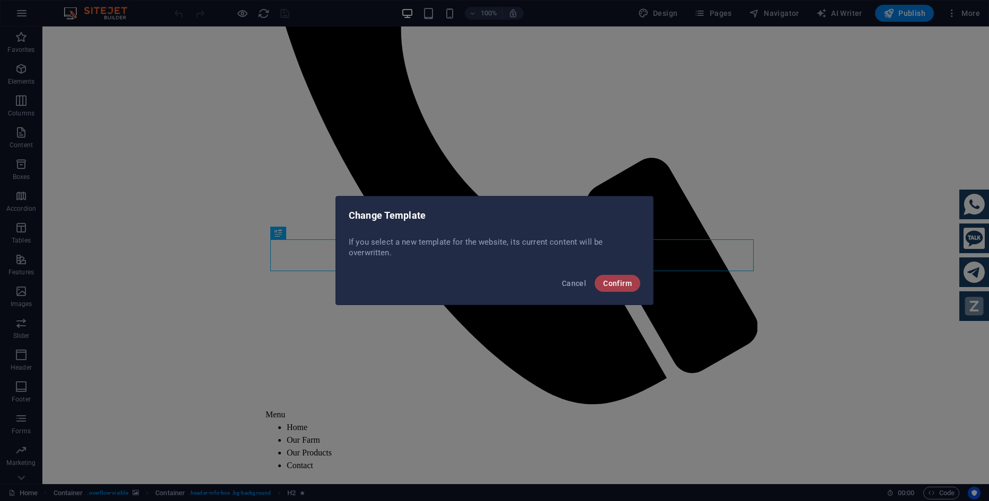
click at [629, 283] on span "Confirm" at bounding box center [617, 283] width 29 height 8
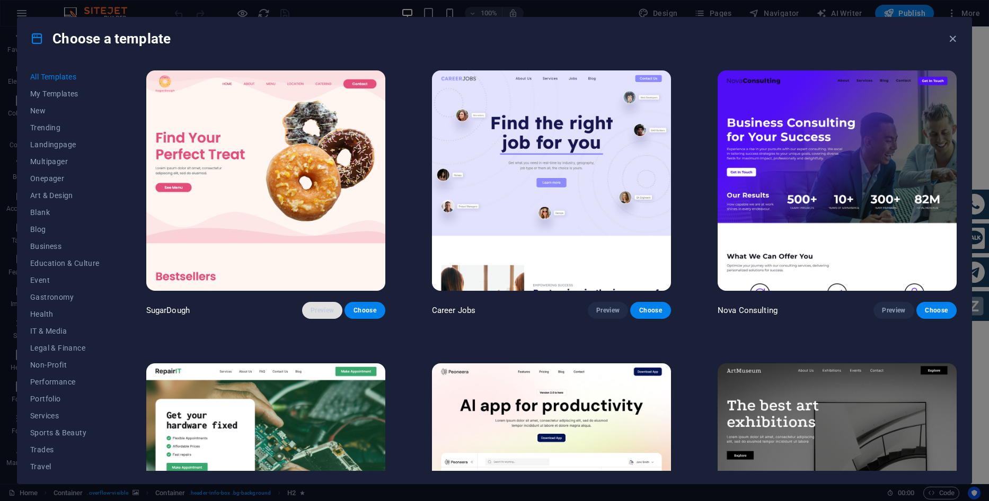
click at [309, 304] on button "Preview" at bounding box center [322, 310] width 40 height 17
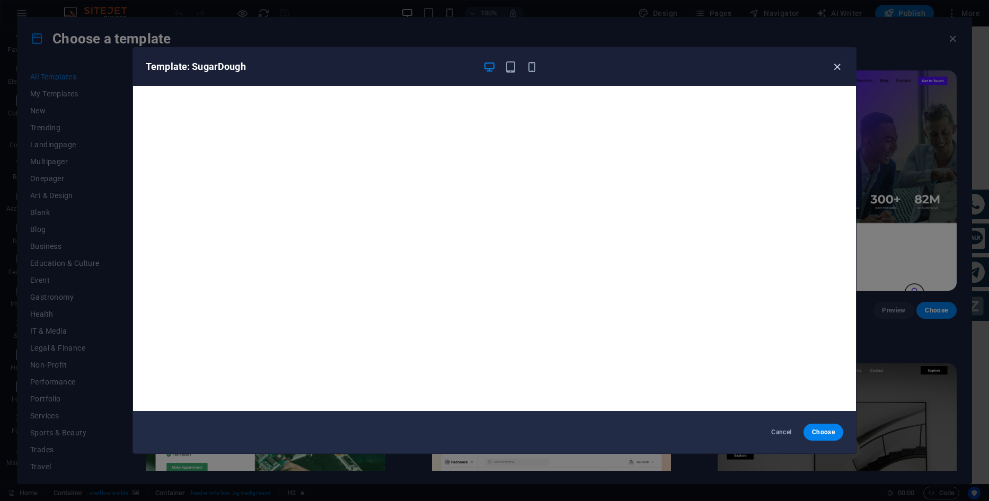
click at [840, 67] on icon "button" at bounding box center [837, 67] width 12 height 12
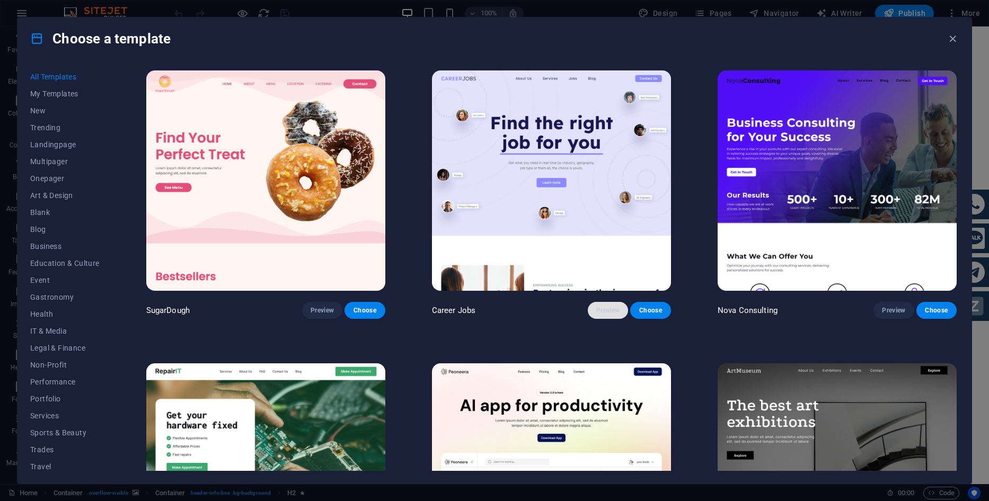
click at [608, 308] on span "Preview" at bounding box center [607, 310] width 23 height 8
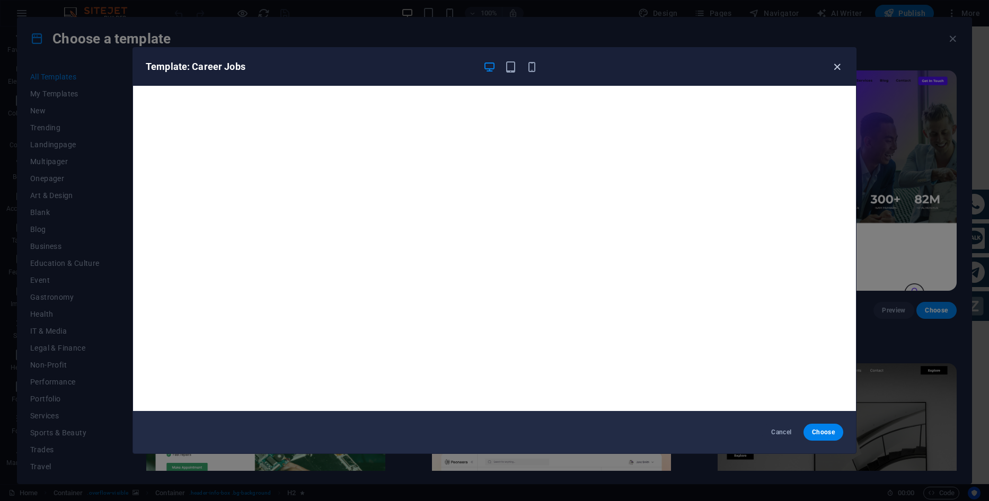
click at [832, 67] on icon "button" at bounding box center [837, 67] width 12 height 12
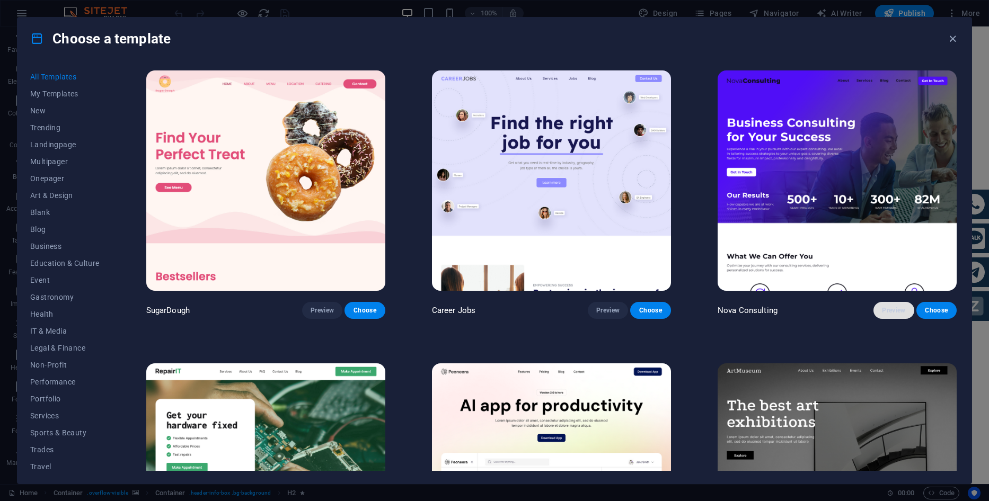
click at [894, 309] on span "Preview" at bounding box center [893, 310] width 23 height 8
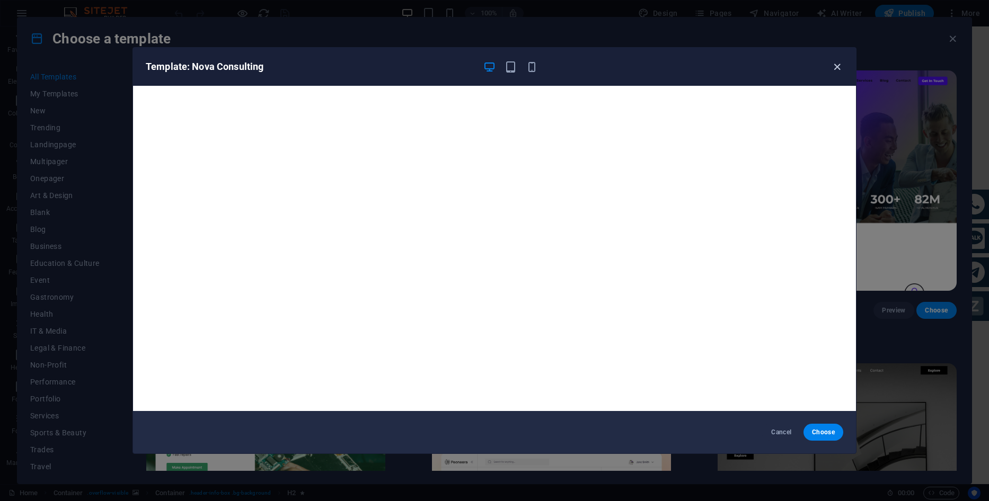
click at [836, 70] on icon "button" at bounding box center [837, 67] width 12 height 12
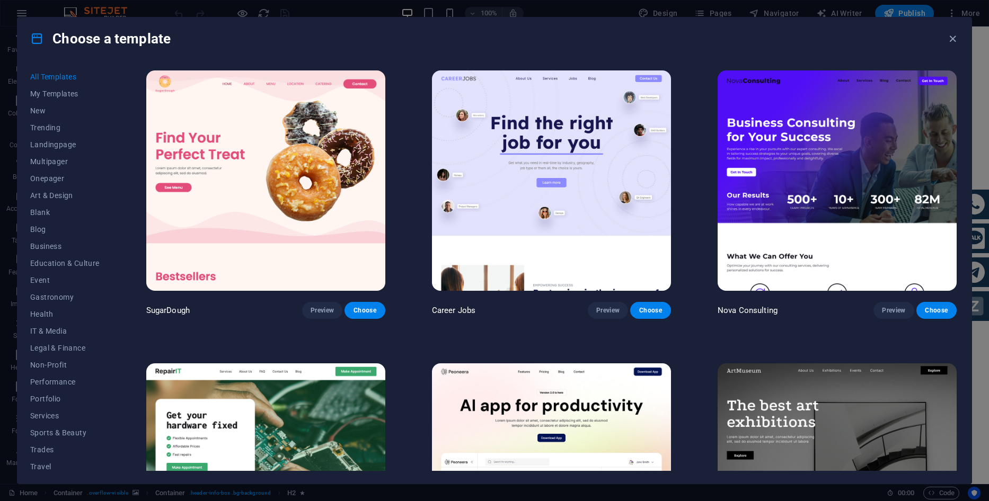
scroll to position [106, 0]
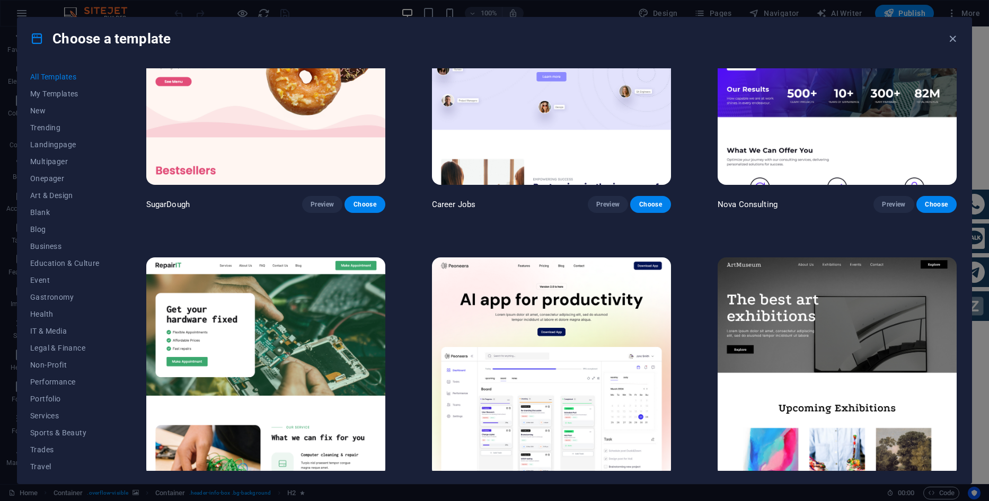
click at [328, 333] on img at bounding box center [265, 367] width 239 height 220
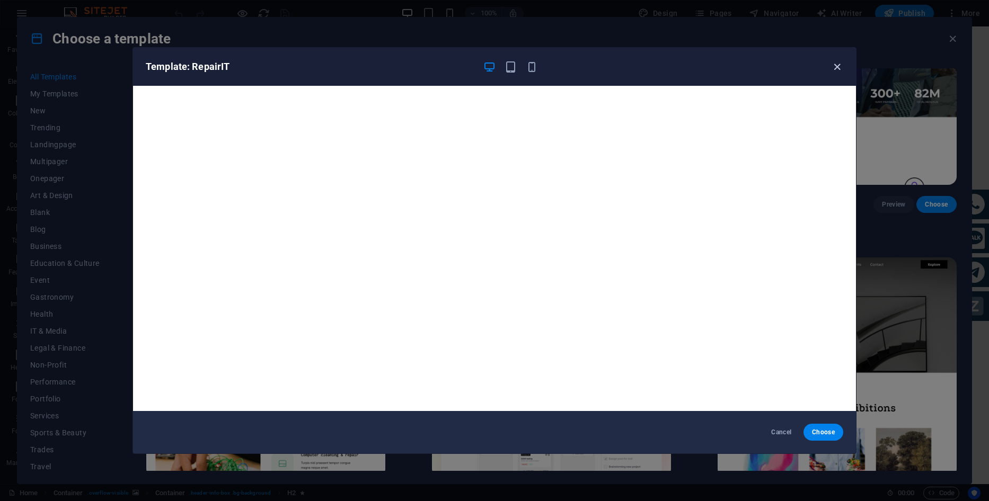
click at [833, 66] on icon "button" at bounding box center [837, 67] width 12 height 12
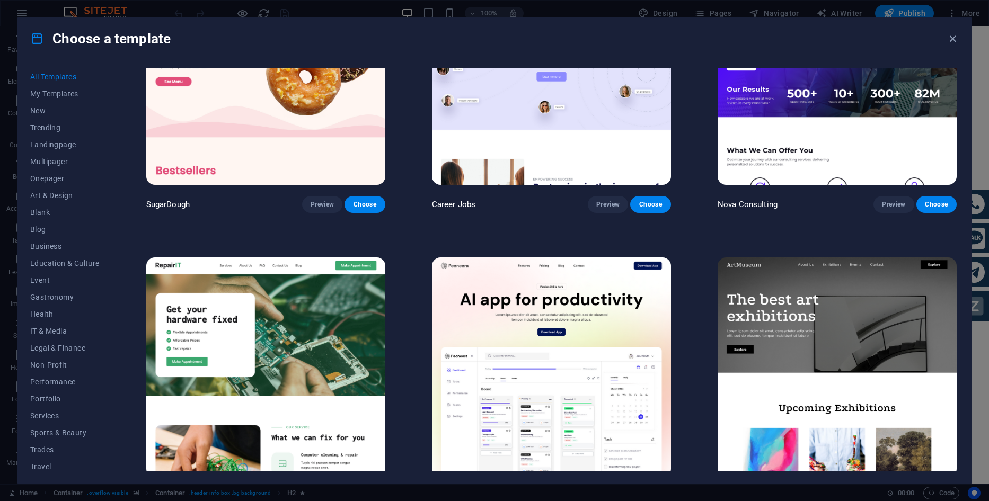
scroll to position [212, 0]
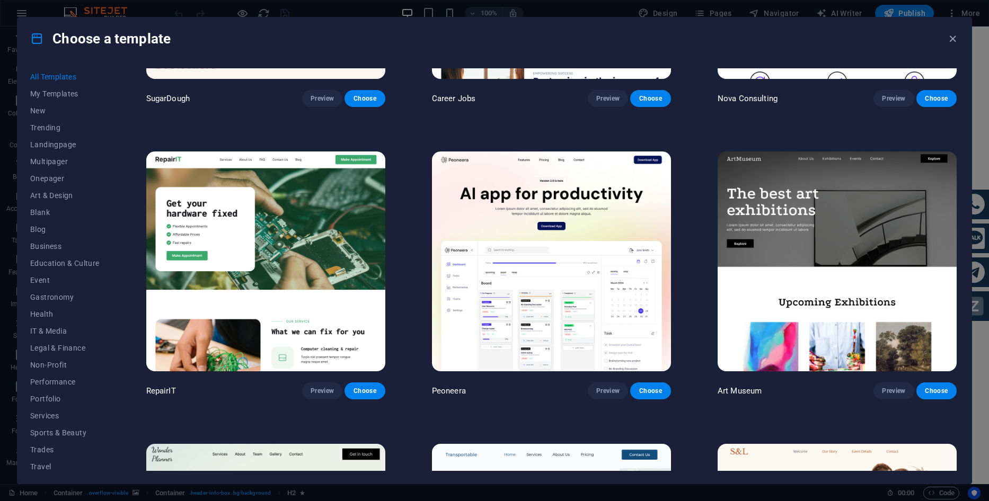
click at [609, 253] on img at bounding box center [551, 262] width 239 height 220
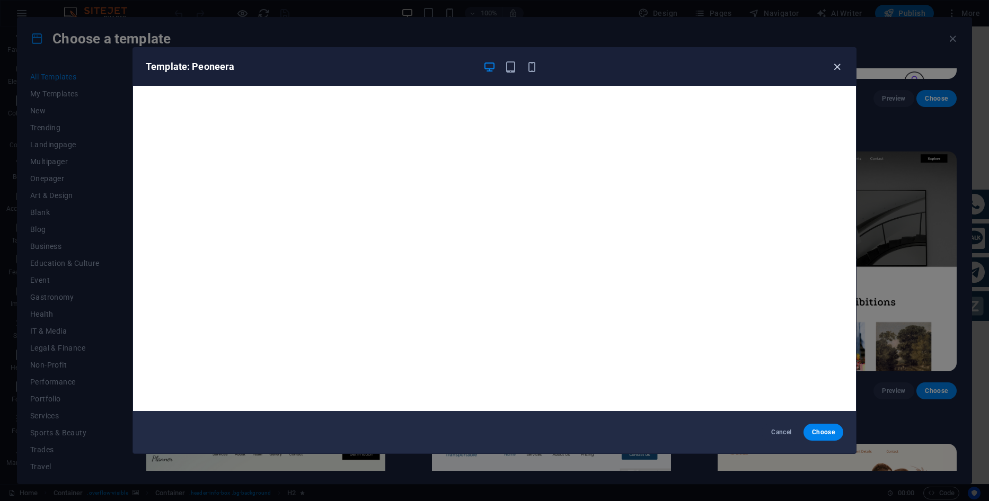
click at [841, 65] on icon "button" at bounding box center [837, 67] width 12 height 12
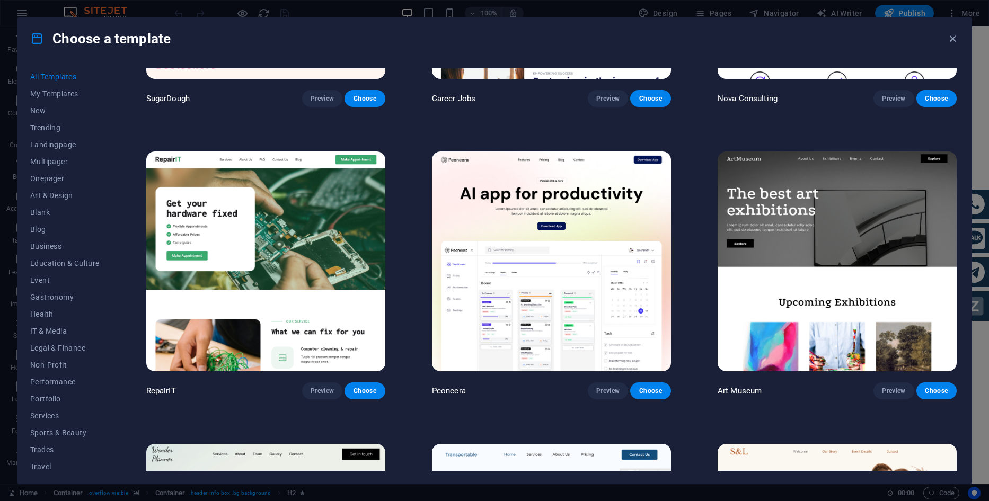
click at [603, 283] on img at bounding box center [551, 262] width 239 height 220
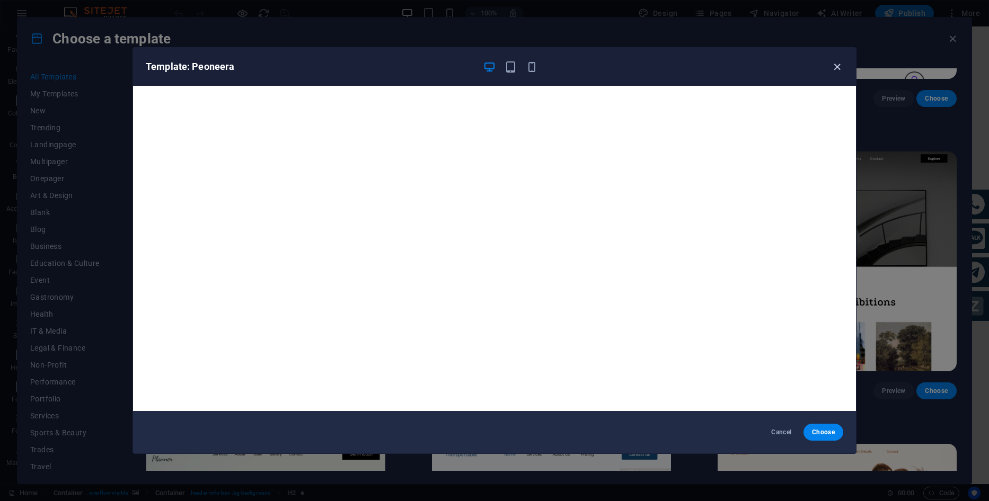
click at [836, 67] on icon "button" at bounding box center [837, 67] width 12 height 12
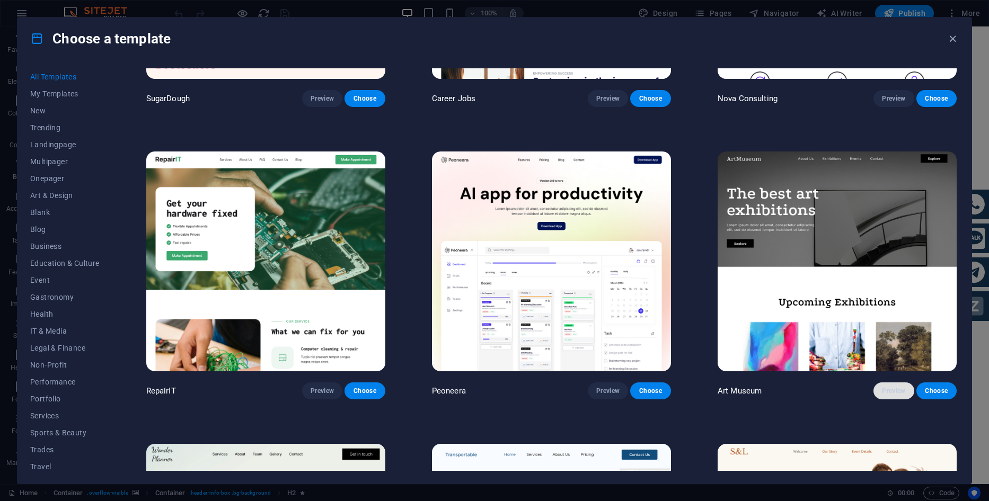
click at [903, 388] on button "Preview" at bounding box center [893, 391] width 40 height 17
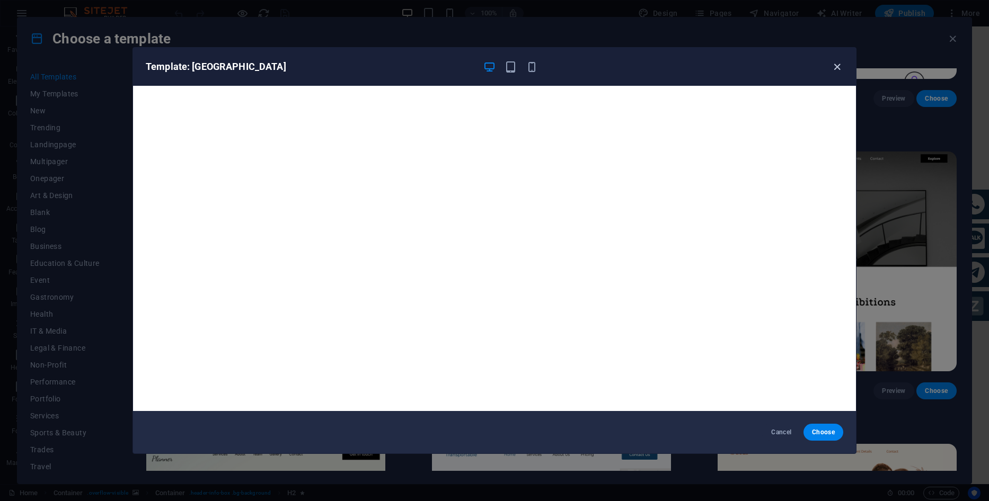
click at [834, 67] on icon "button" at bounding box center [837, 67] width 12 height 12
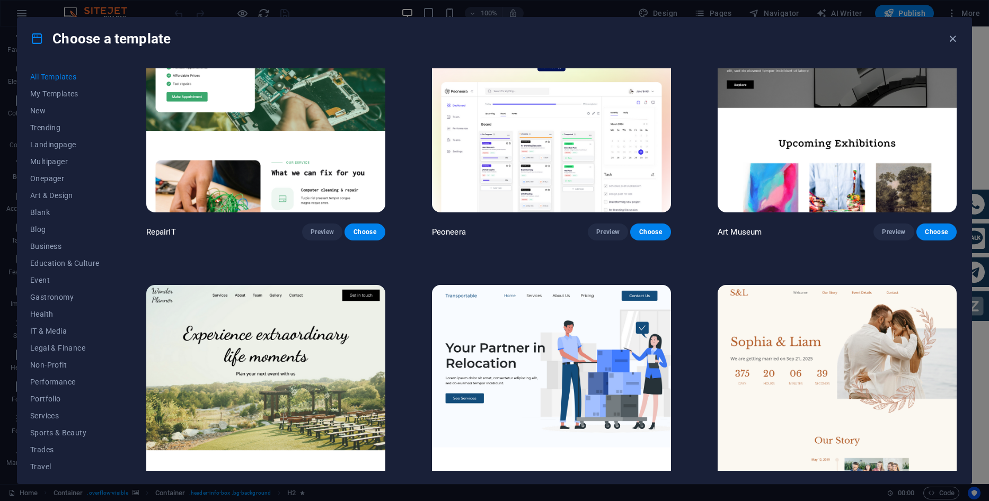
scroll to position [424, 0]
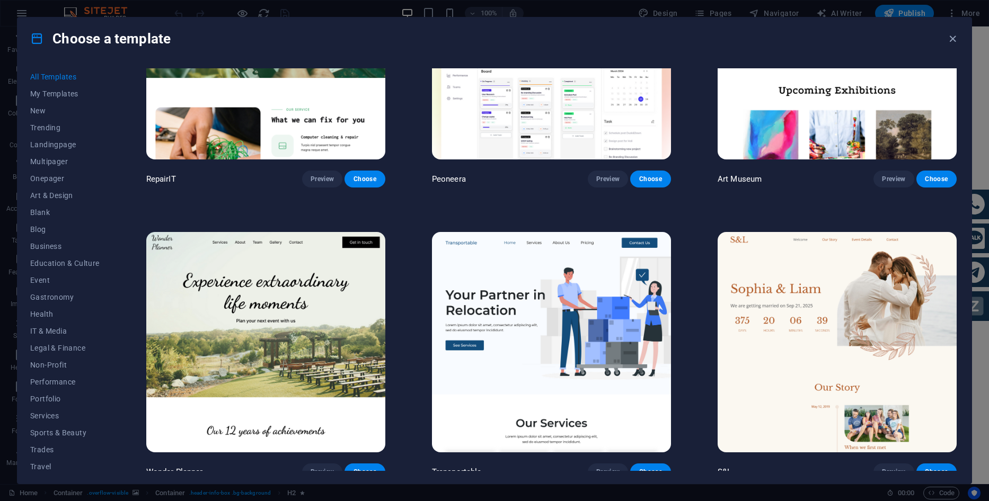
click at [306, 284] on img at bounding box center [265, 342] width 239 height 220
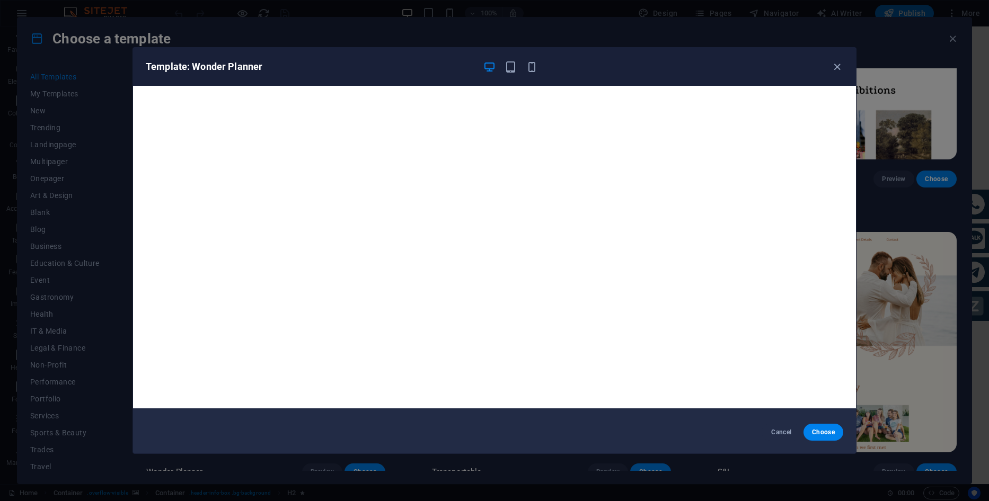
scroll to position [0, 0]
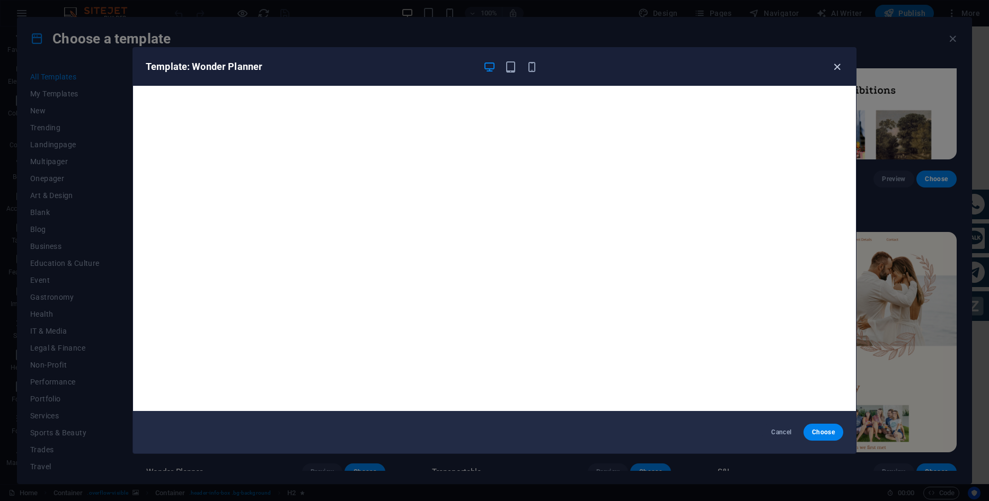
click at [831, 62] on icon "button" at bounding box center [837, 67] width 12 height 12
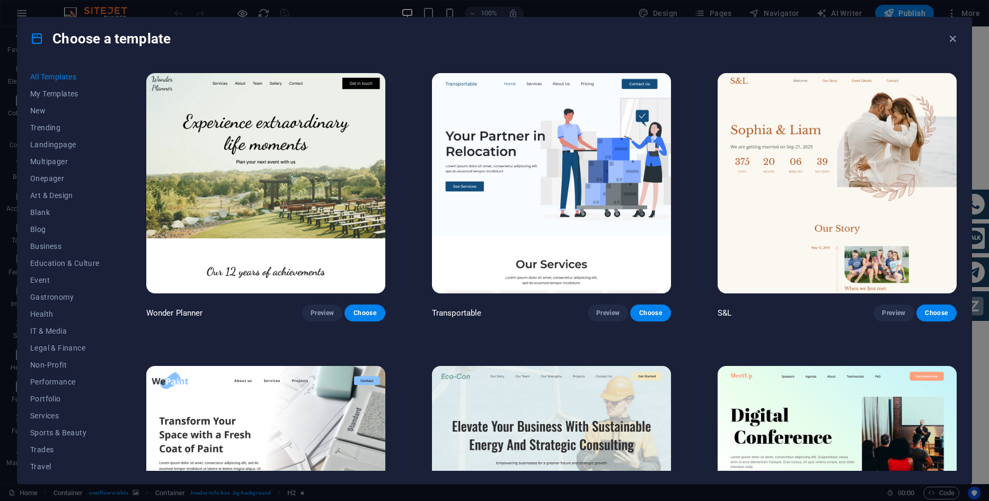
scroll to position [636, 0]
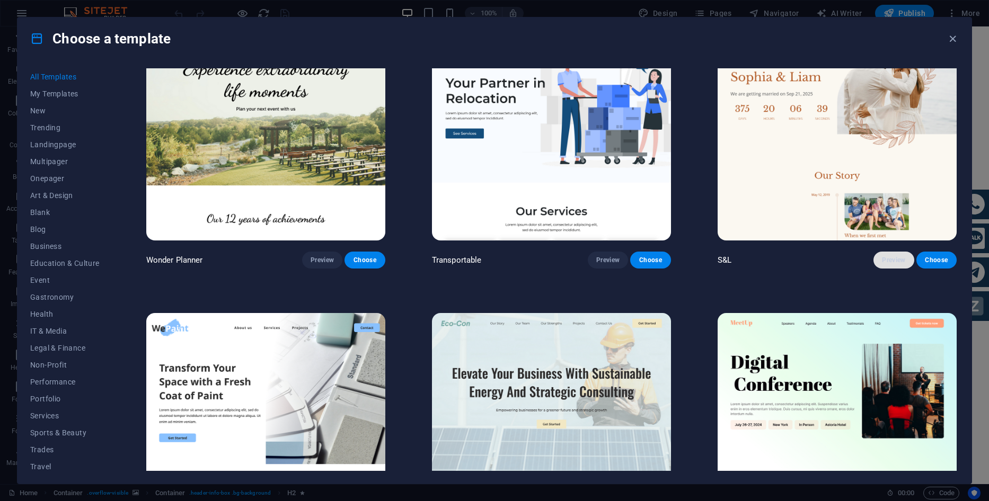
click at [893, 256] on span "Preview" at bounding box center [893, 260] width 23 height 8
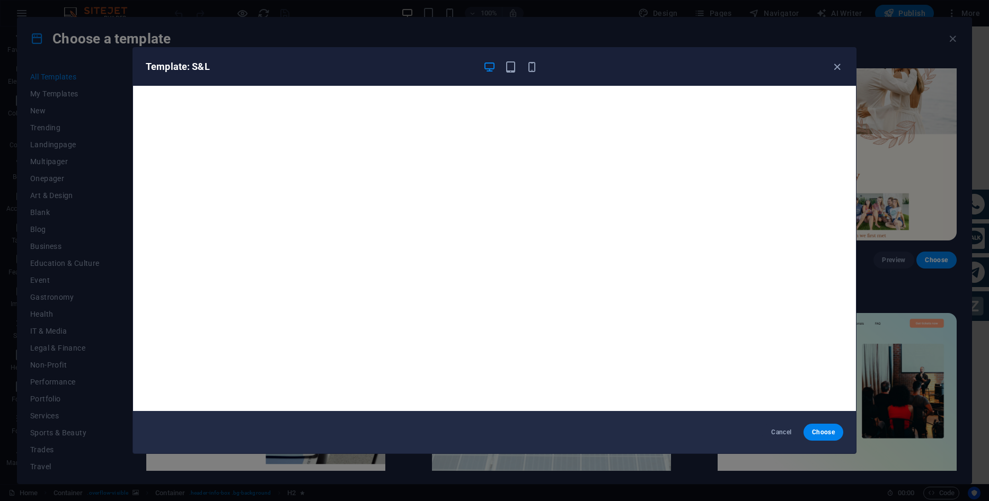
drag, startPoint x: 836, startPoint y: 69, endPoint x: 801, endPoint y: 93, distance: 41.9
click at [835, 69] on icon "button" at bounding box center [837, 67] width 12 height 12
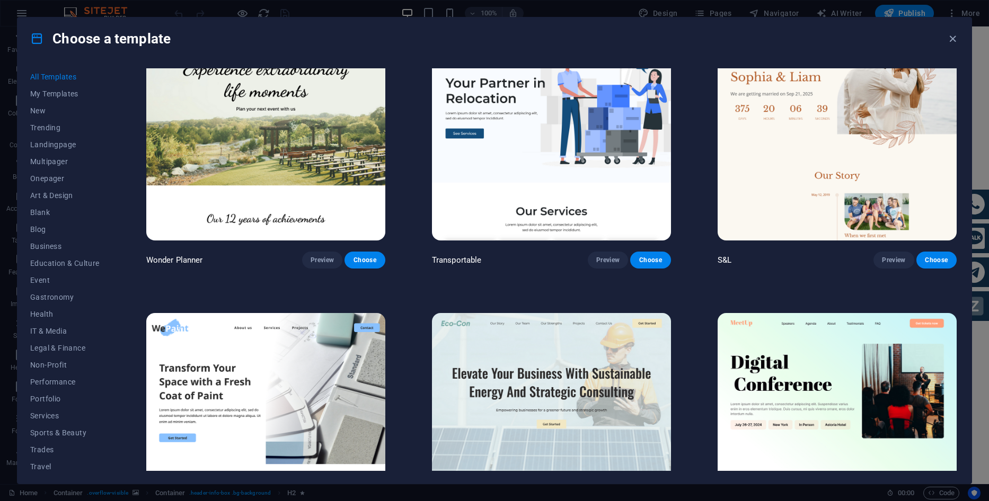
scroll to position [848, 0]
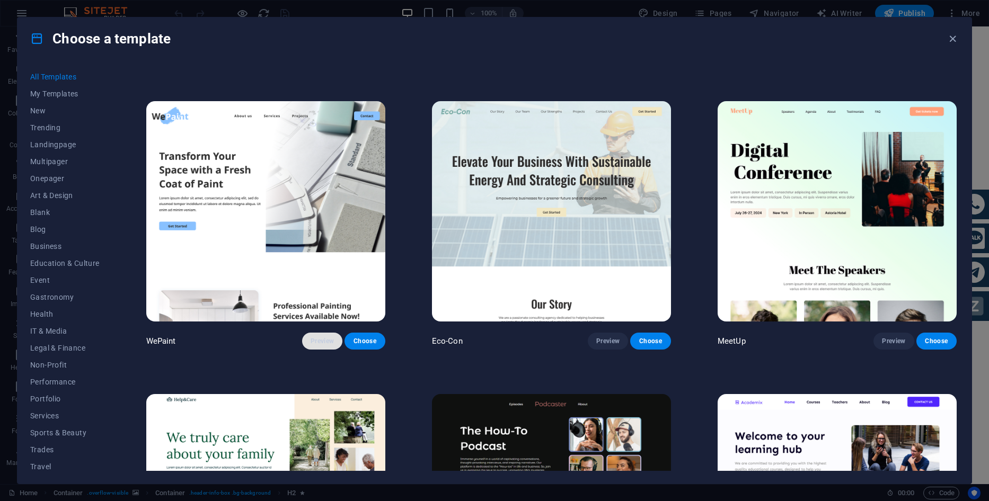
click at [330, 337] on span "Preview" at bounding box center [321, 341] width 23 height 8
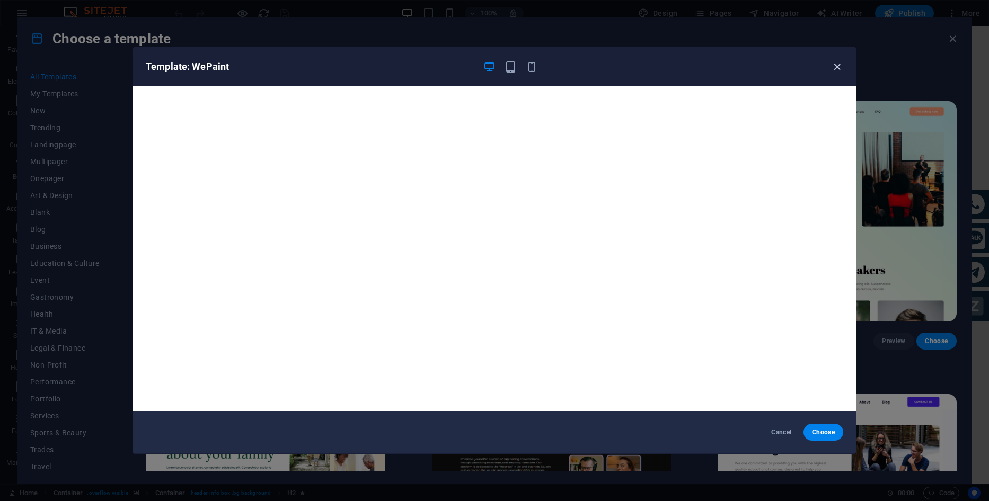
click at [837, 64] on icon "button" at bounding box center [837, 67] width 12 height 12
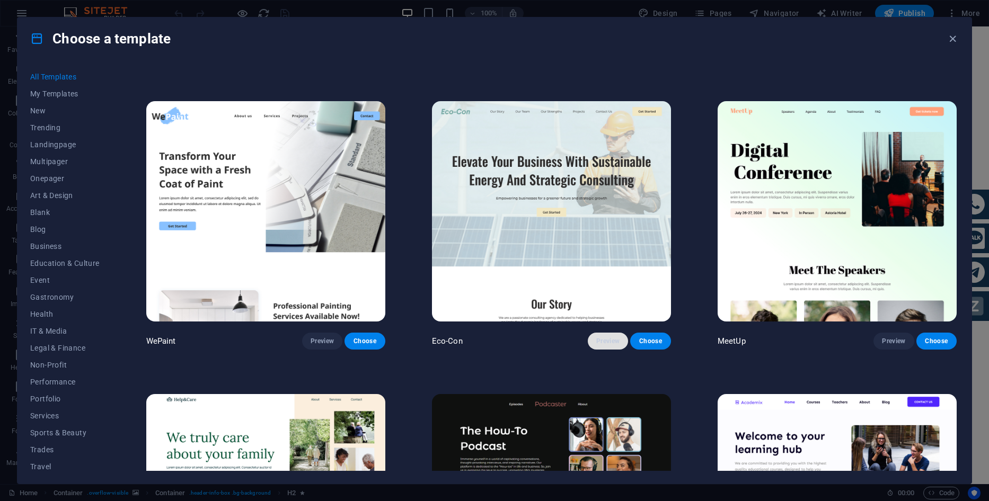
click at [596, 333] on button "Preview" at bounding box center [608, 341] width 40 height 17
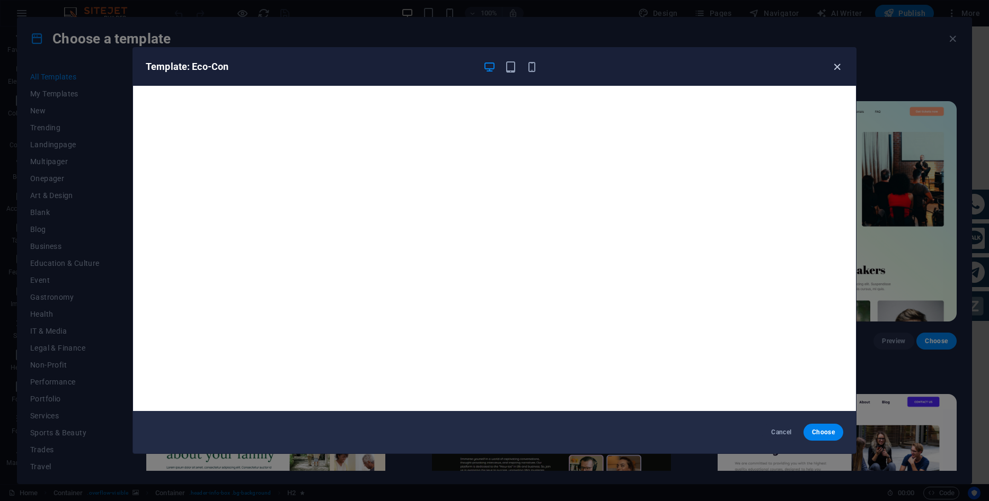
click at [836, 66] on icon "button" at bounding box center [837, 67] width 12 height 12
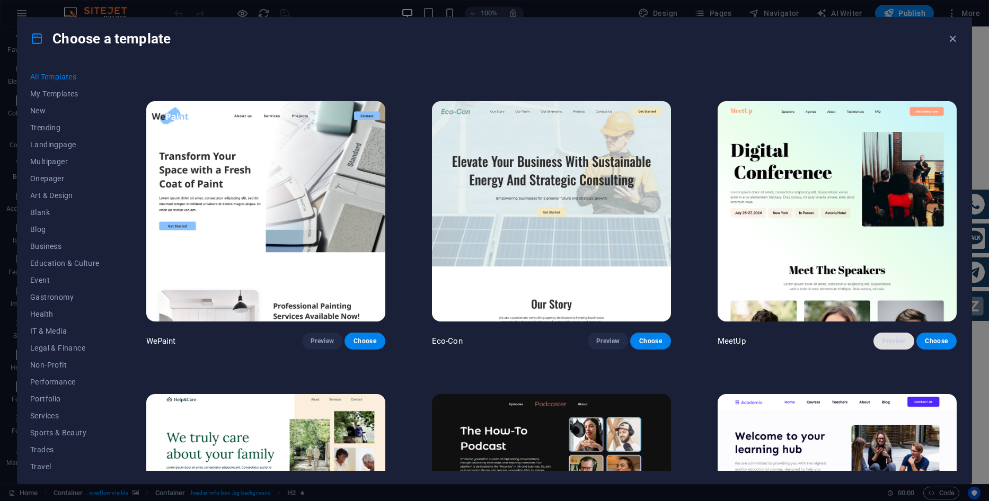
click at [896, 337] on span "Preview" at bounding box center [893, 341] width 23 height 8
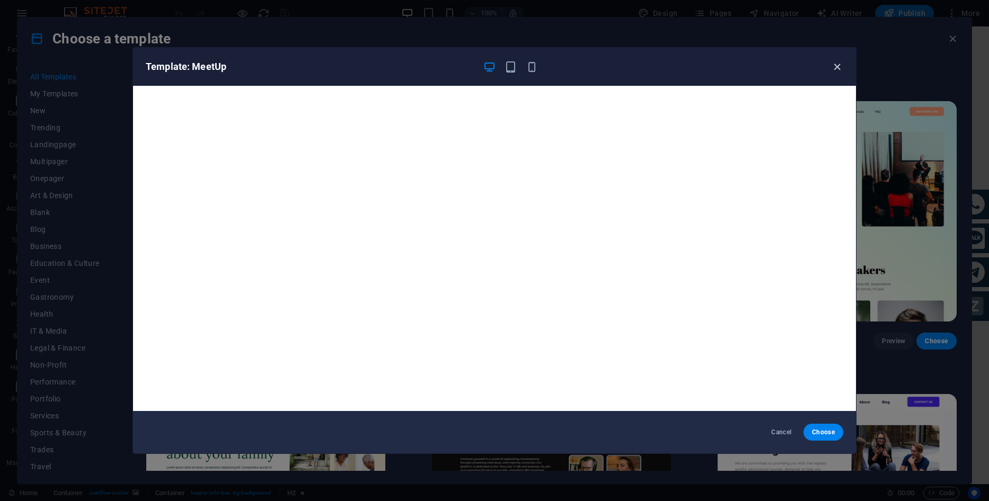
click at [832, 68] on icon "button" at bounding box center [837, 67] width 12 height 12
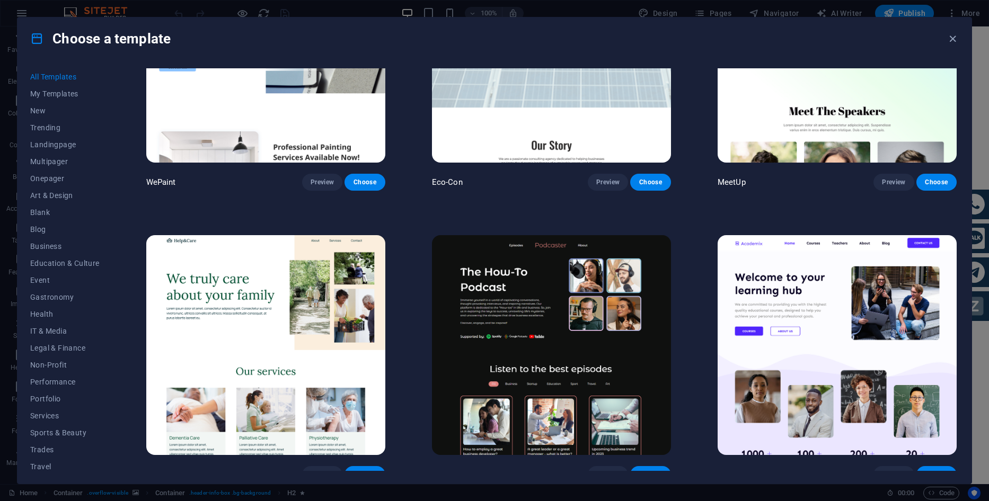
scroll to position [1060, 0]
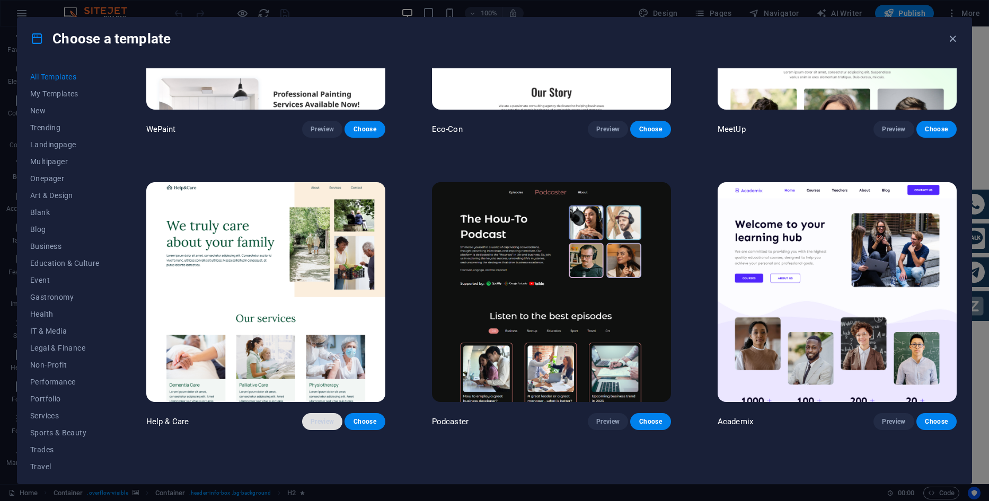
click at [333, 418] on span "Preview" at bounding box center [321, 422] width 23 height 8
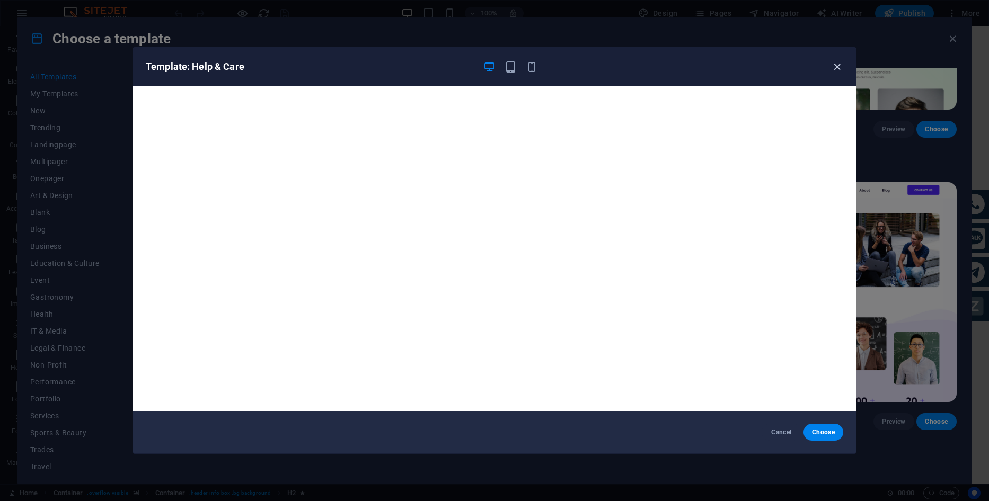
click at [837, 66] on icon "button" at bounding box center [837, 67] width 12 height 12
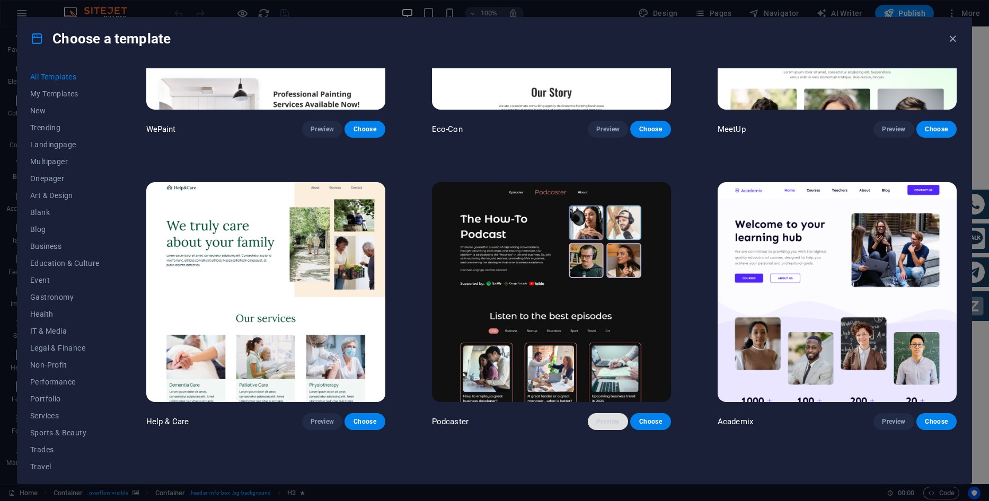
click at [616, 418] on span "Preview" at bounding box center [607, 422] width 23 height 8
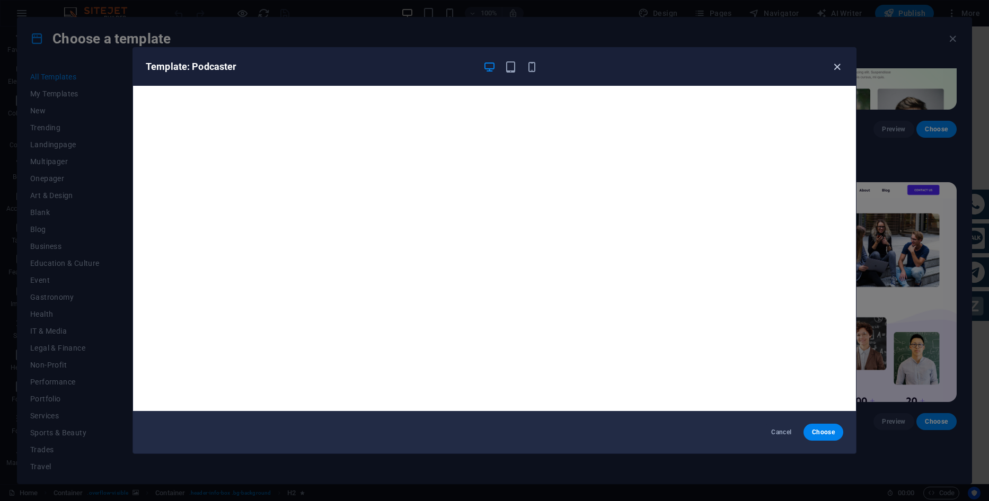
click at [839, 68] on icon "button" at bounding box center [837, 67] width 12 height 12
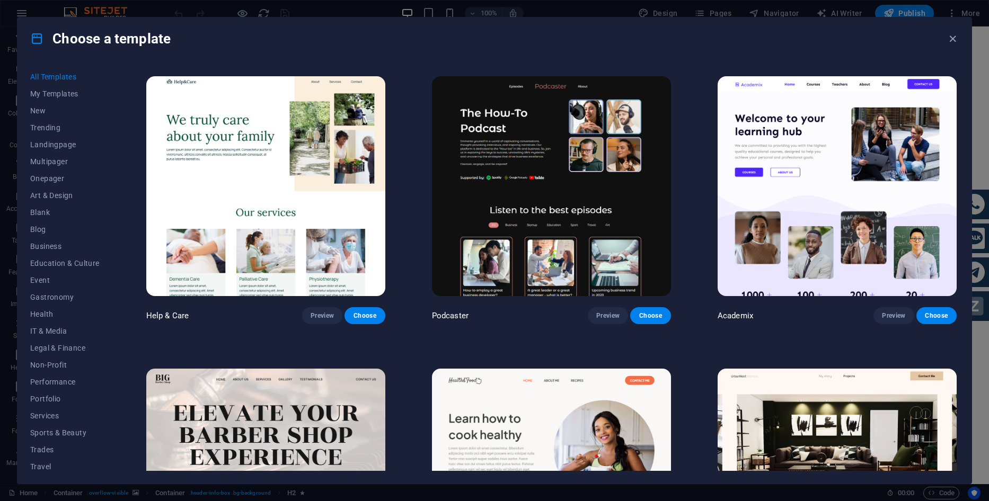
scroll to position [1219, 0]
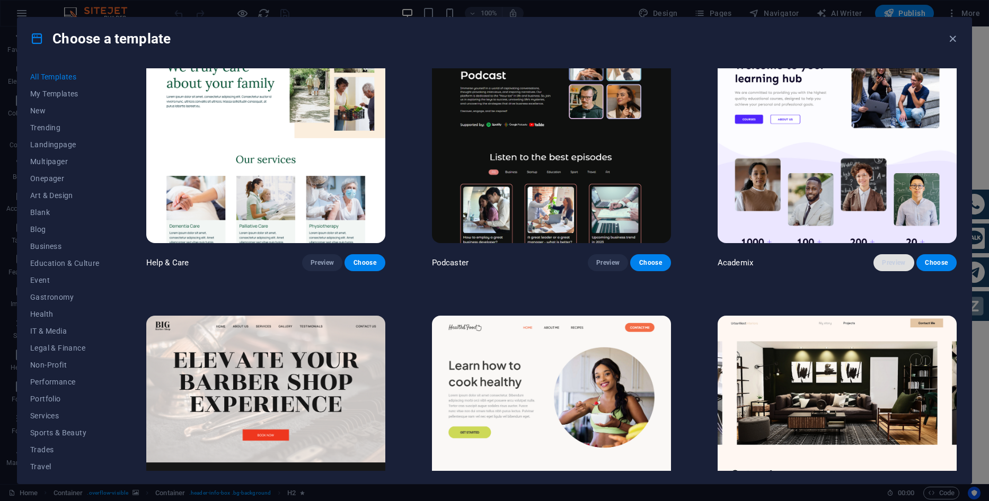
click at [881, 254] on button "Preview" at bounding box center [893, 262] width 40 height 17
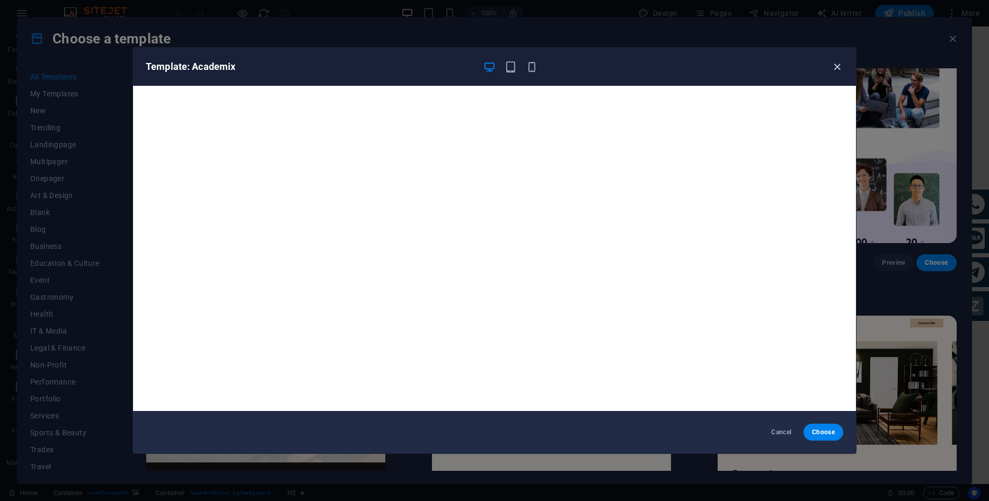
click at [838, 63] on icon "button" at bounding box center [837, 67] width 12 height 12
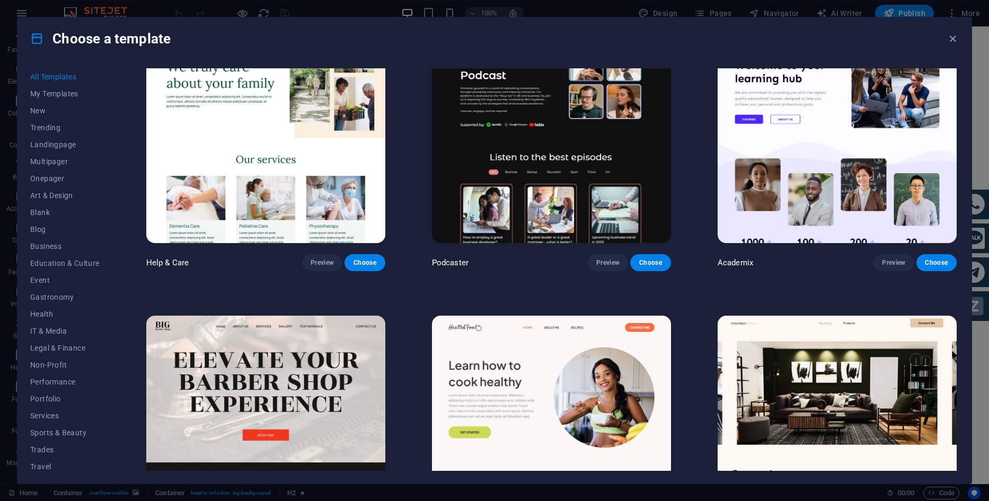
scroll to position [1378, 0]
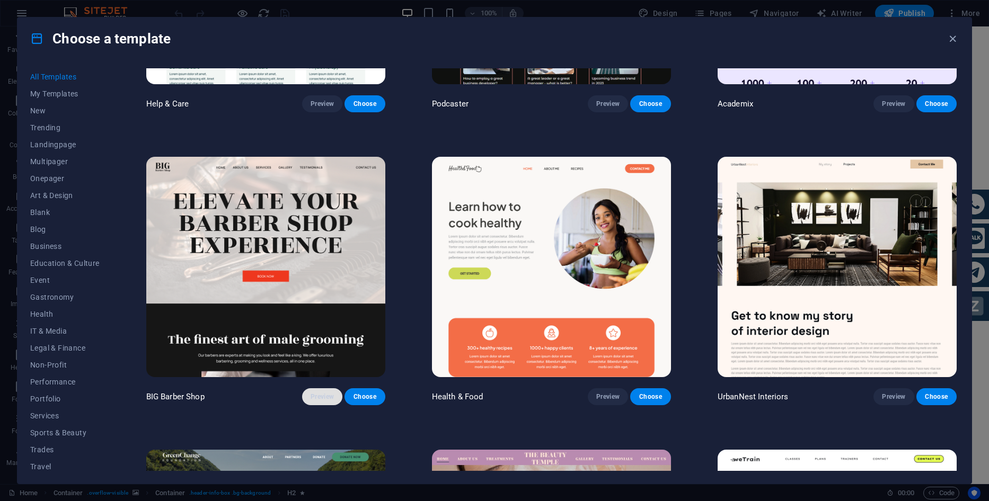
click at [328, 394] on span "Preview" at bounding box center [321, 397] width 23 height 8
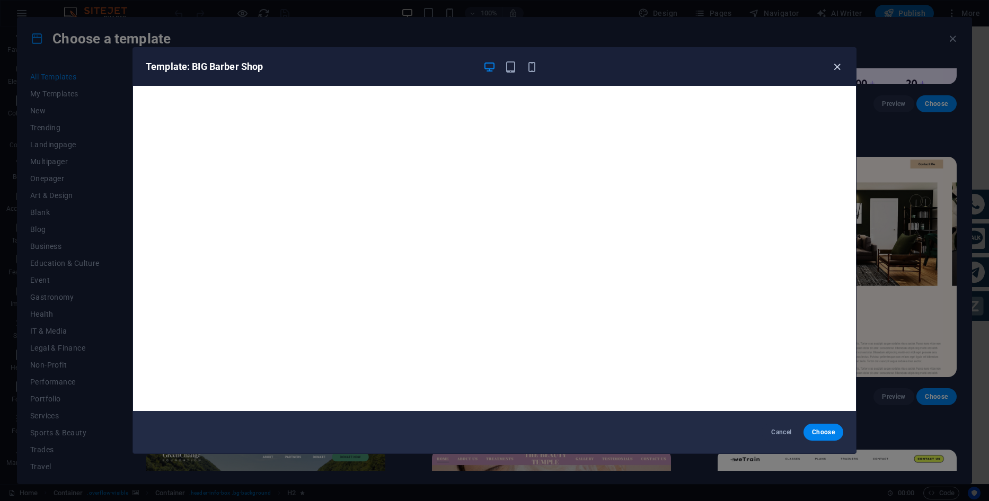
click at [835, 68] on icon "button" at bounding box center [837, 67] width 12 height 12
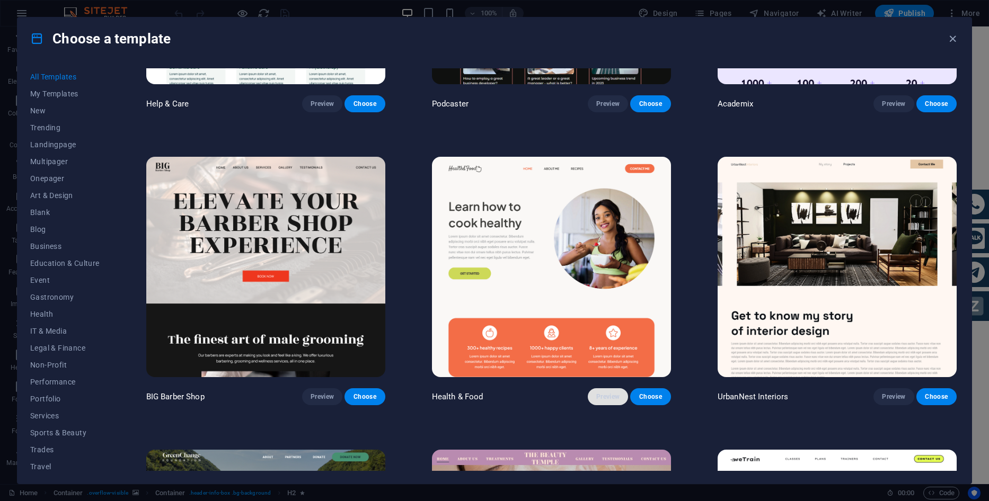
click at [603, 388] on button "Preview" at bounding box center [608, 396] width 40 height 17
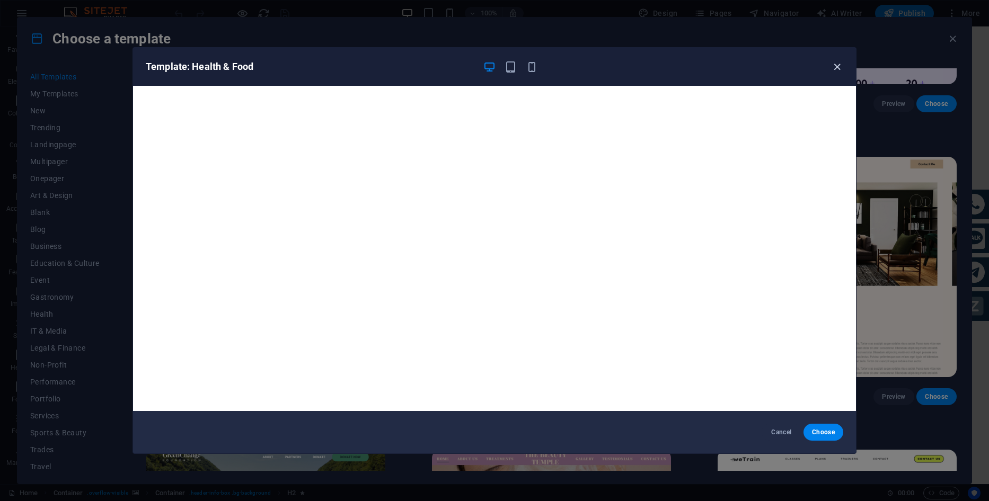
click at [839, 68] on icon "button" at bounding box center [837, 67] width 12 height 12
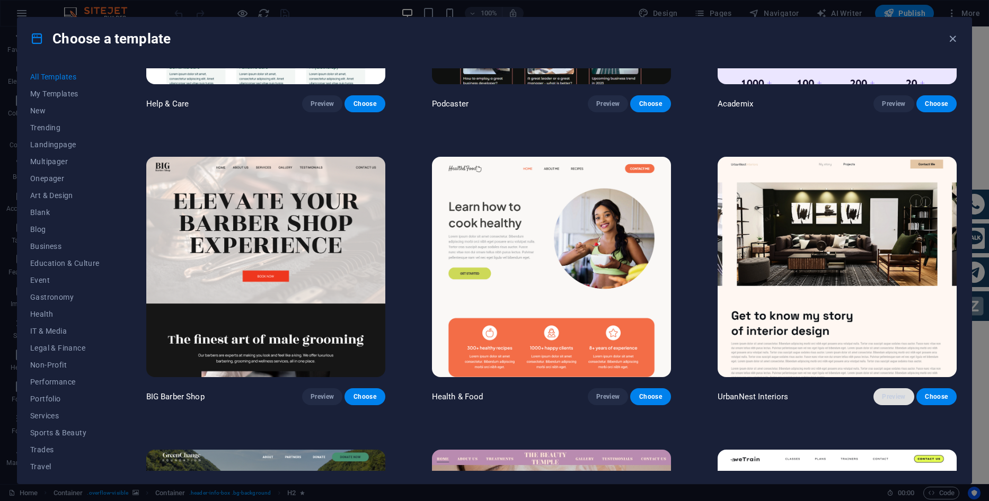
click at [890, 393] on span "Preview" at bounding box center [893, 397] width 23 height 8
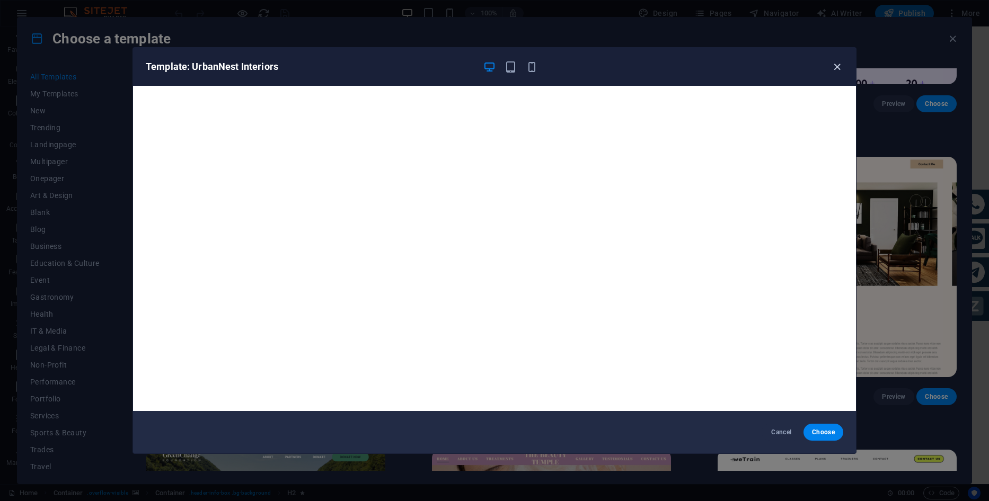
click at [835, 64] on icon "button" at bounding box center [837, 67] width 12 height 12
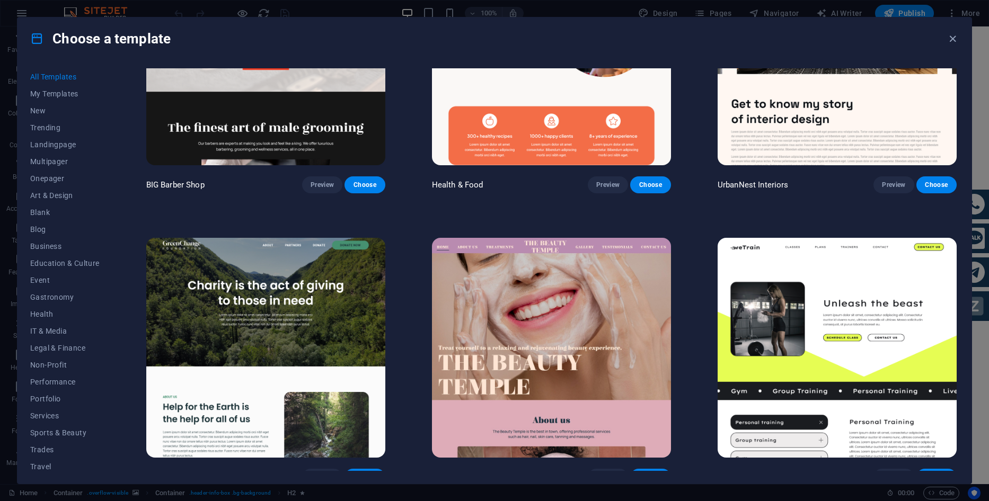
scroll to position [1801, 0]
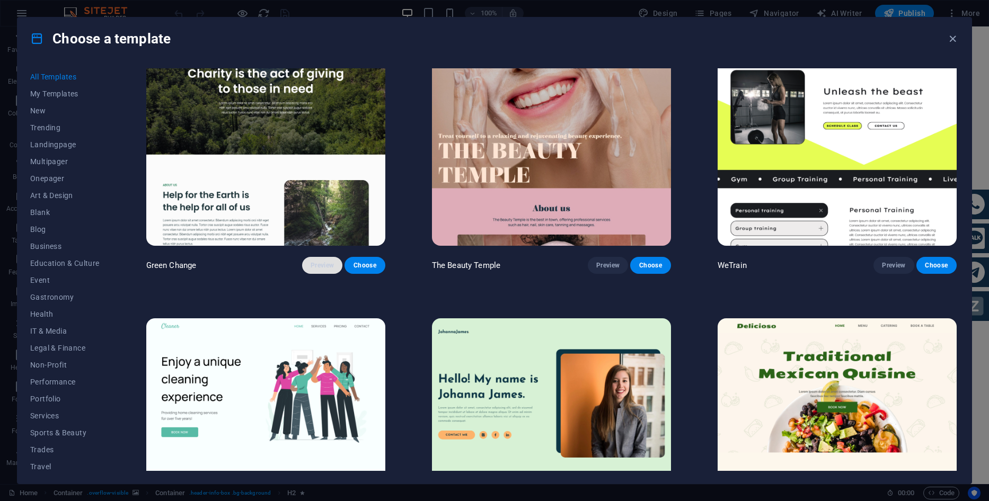
click at [331, 261] on span "Preview" at bounding box center [321, 265] width 23 height 8
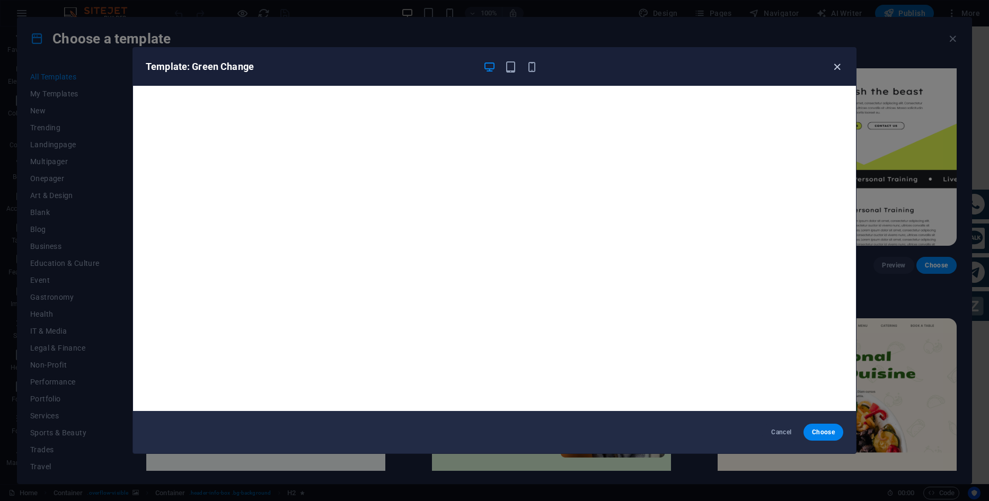
click at [839, 65] on icon "button" at bounding box center [837, 67] width 12 height 12
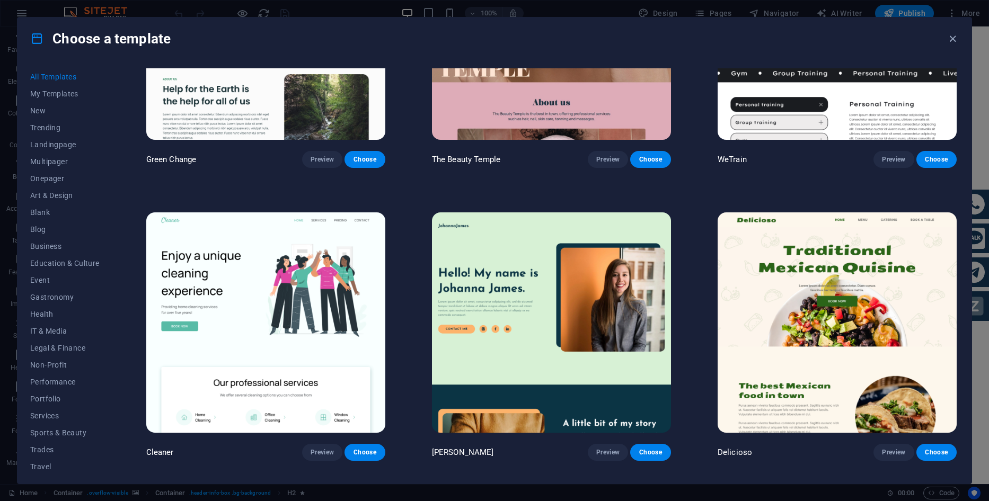
scroll to position [1960, 0]
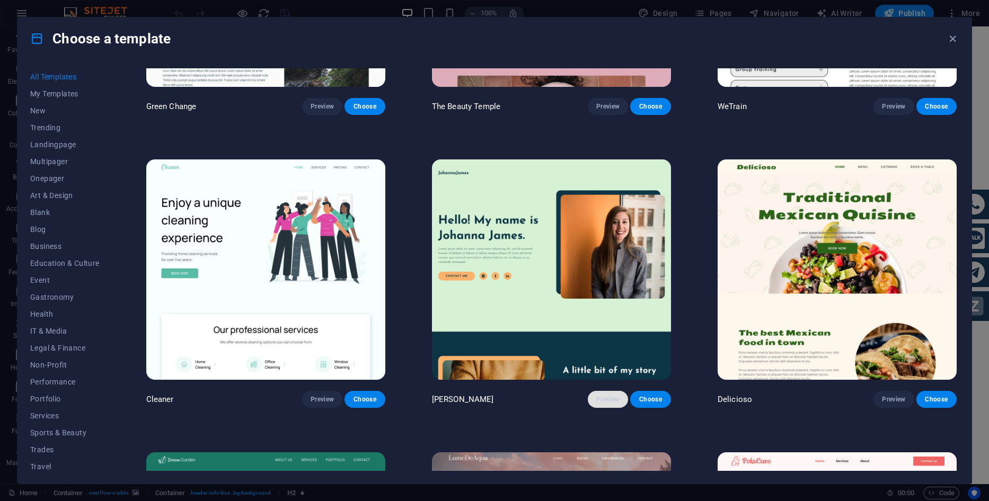
click at [606, 395] on span "Preview" at bounding box center [607, 399] width 23 height 8
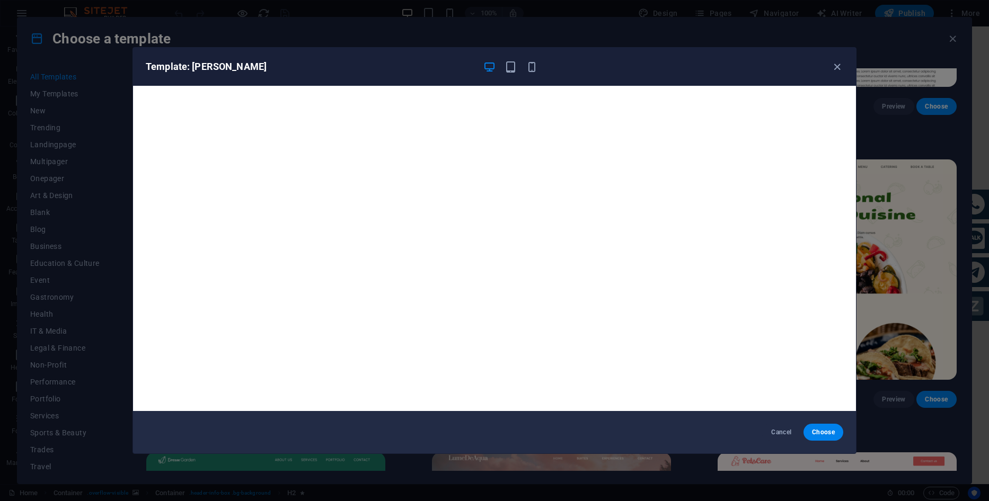
drag, startPoint x: 840, startPoint y: 68, endPoint x: 836, endPoint y: 77, distance: 10.0
click at [838, 68] on icon "button" at bounding box center [837, 67] width 12 height 12
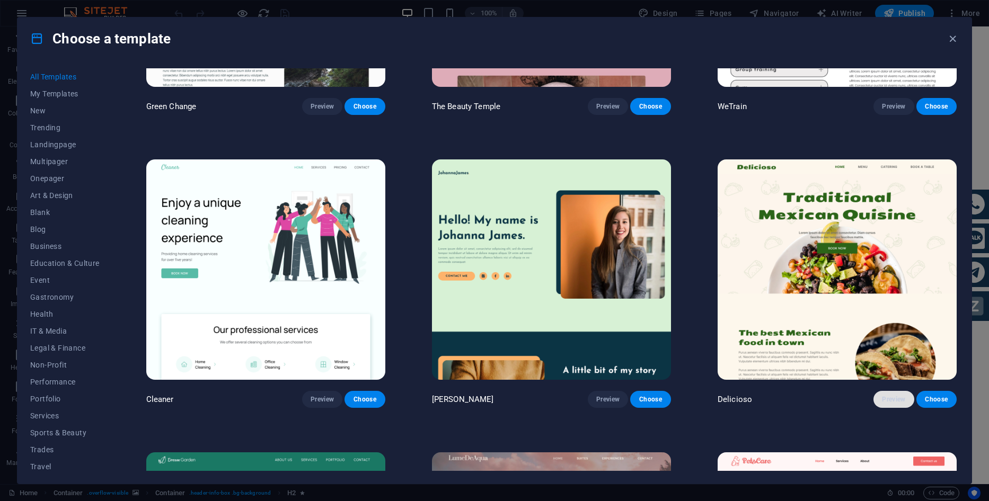
click at [893, 391] on button "Preview" at bounding box center [893, 399] width 40 height 17
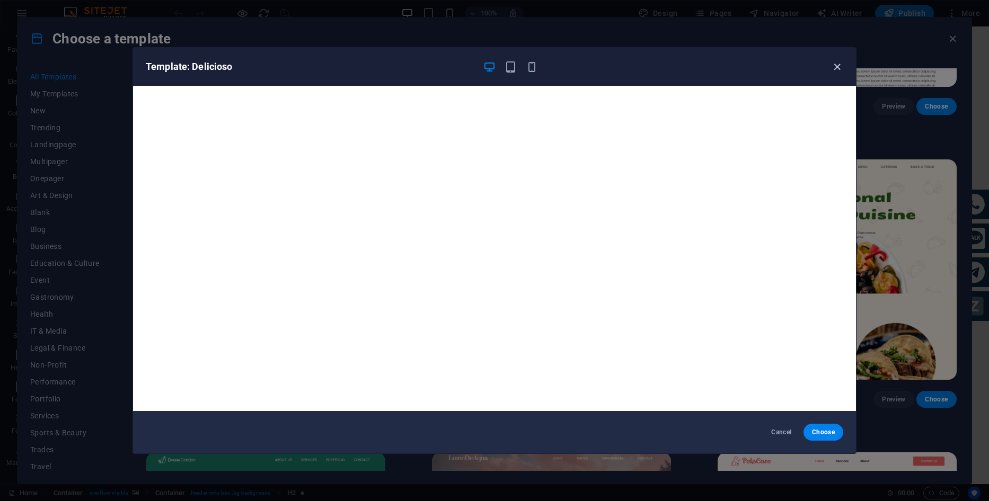
click at [840, 68] on icon "button" at bounding box center [837, 67] width 12 height 12
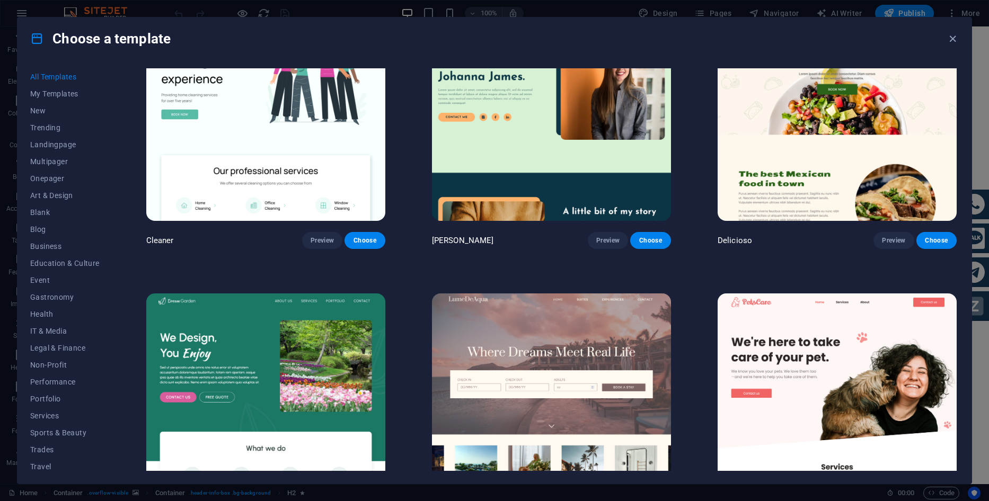
scroll to position [2225, 0]
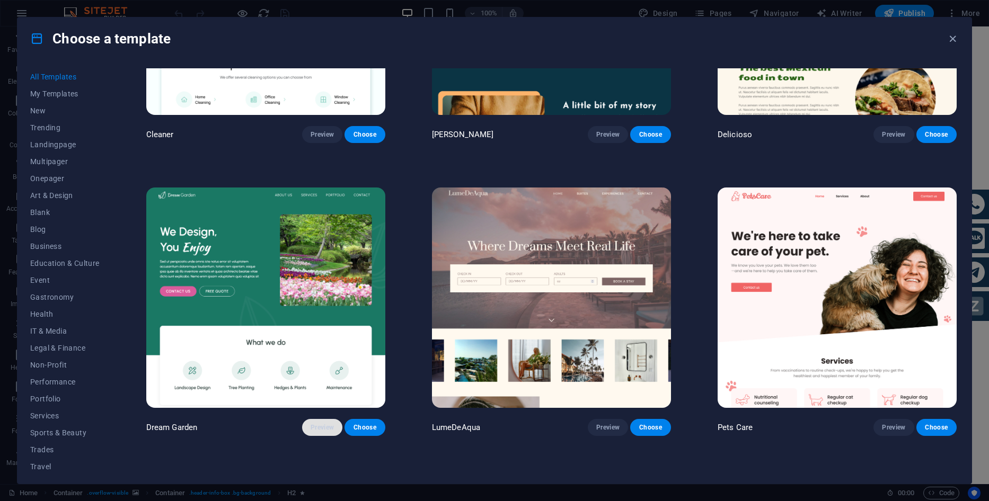
click at [324, 423] on span "Preview" at bounding box center [321, 427] width 23 height 8
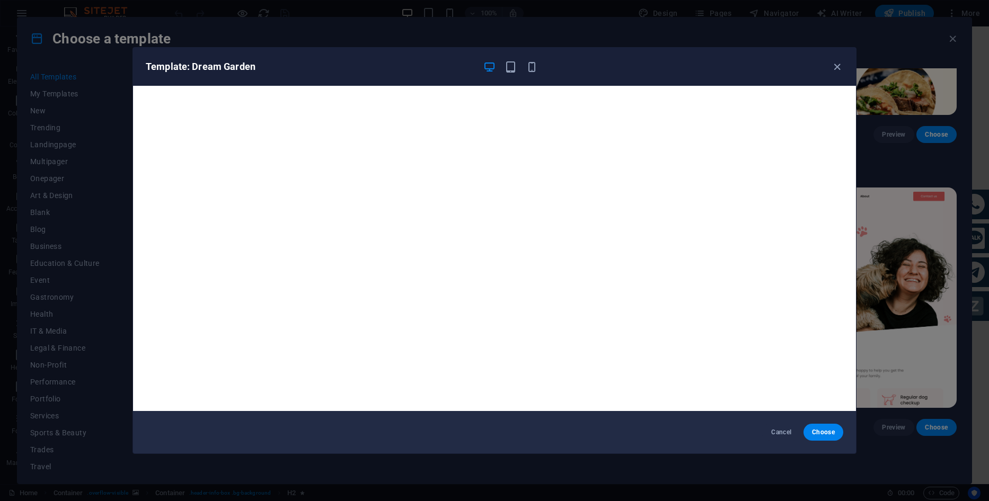
drag, startPoint x: 838, startPoint y: 68, endPoint x: 806, endPoint y: 89, distance: 38.2
click at [836, 68] on icon "button" at bounding box center [837, 67] width 12 height 12
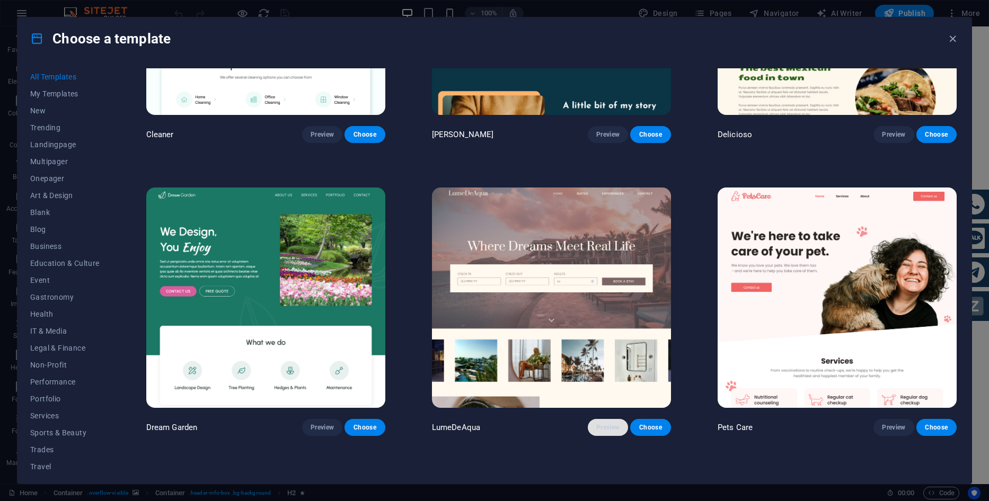
click at [608, 424] on button "Preview" at bounding box center [608, 427] width 40 height 17
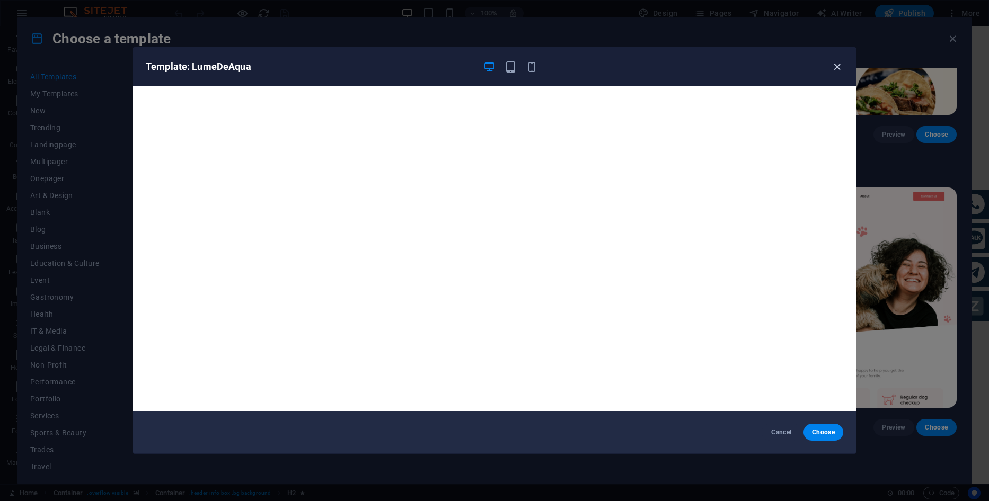
click at [834, 72] on icon "button" at bounding box center [837, 67] width 12 height 12
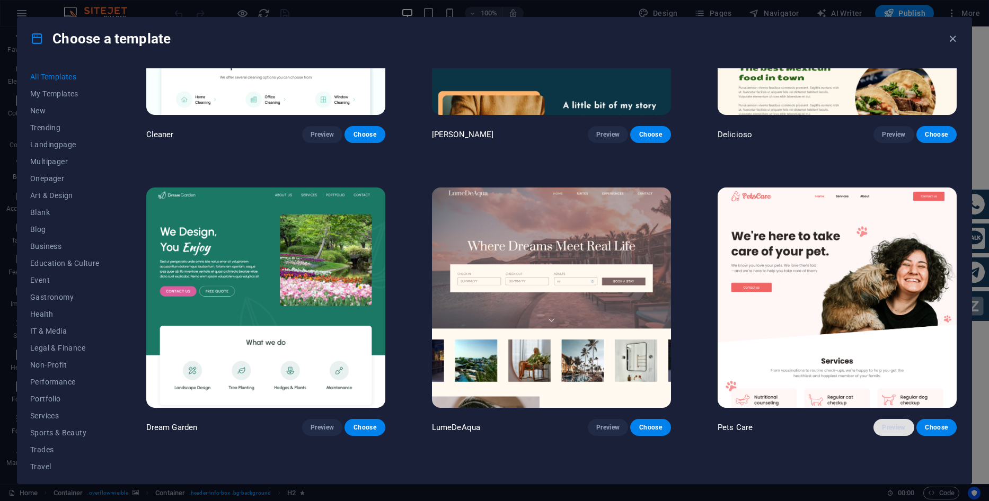
click at [896, 408] on div "Pets Care Preview Choose" at bounding box center [836, 310] width 243 height 251
click at [895, 423] on span "Preview" at bounding box center [893, 427] width 23 height 8
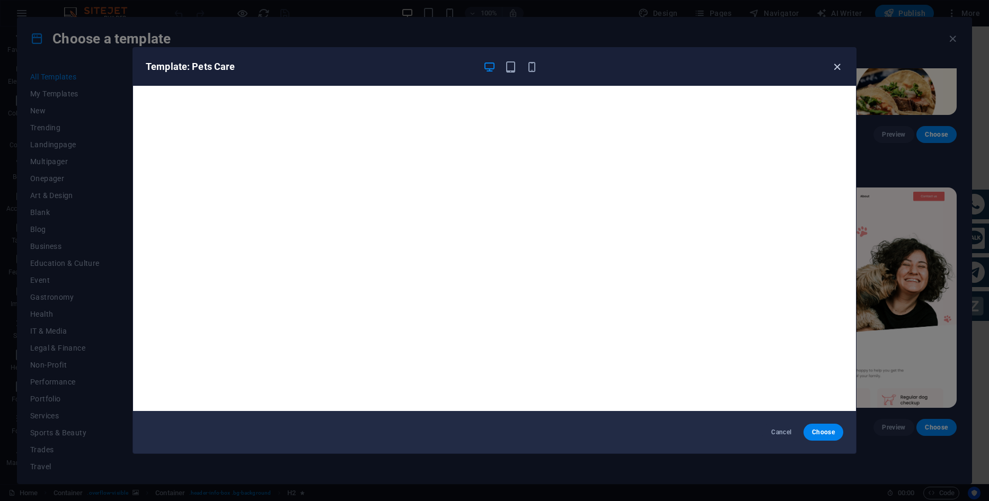
click at [836, 67] on icon "button" at bounding box center [837, 67] width 12 height 12
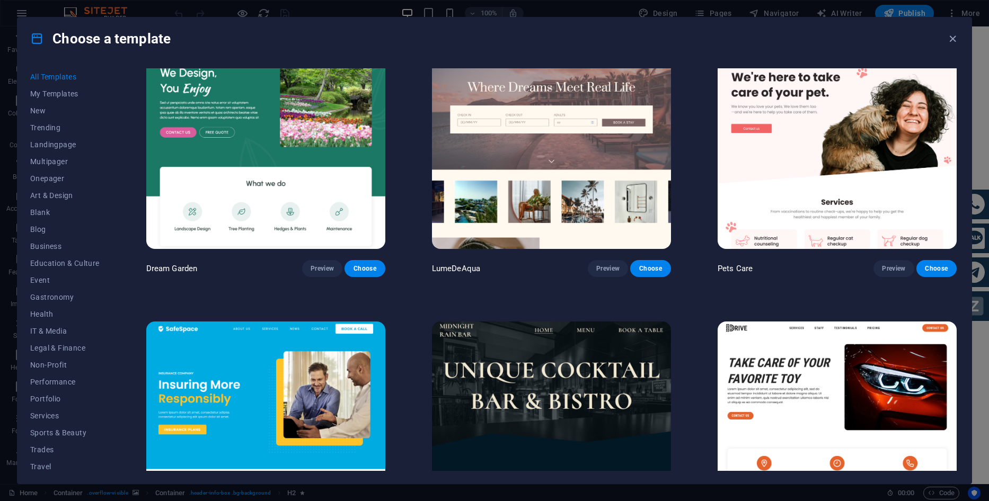
scroll to position [2543, 0]
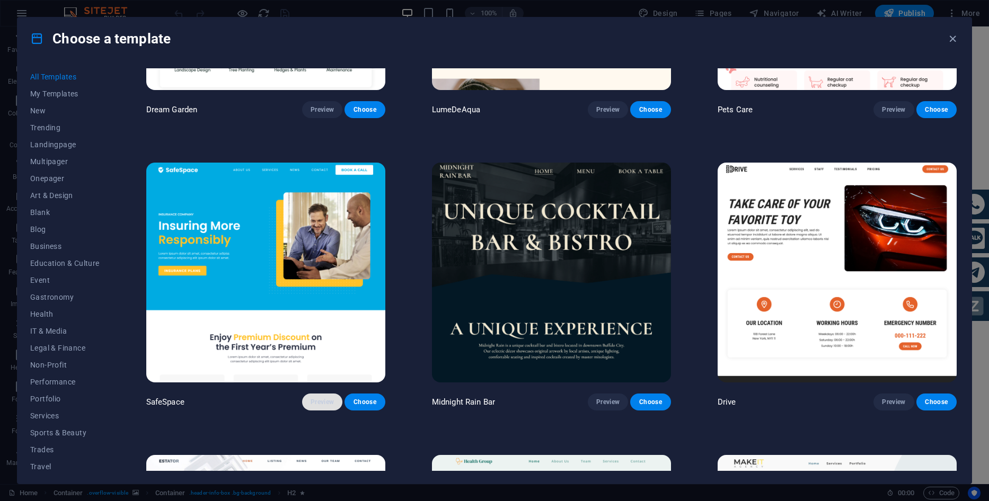
click at [329, 398] on span "Preview" at bounding box center [321, 402] width 23 height 8
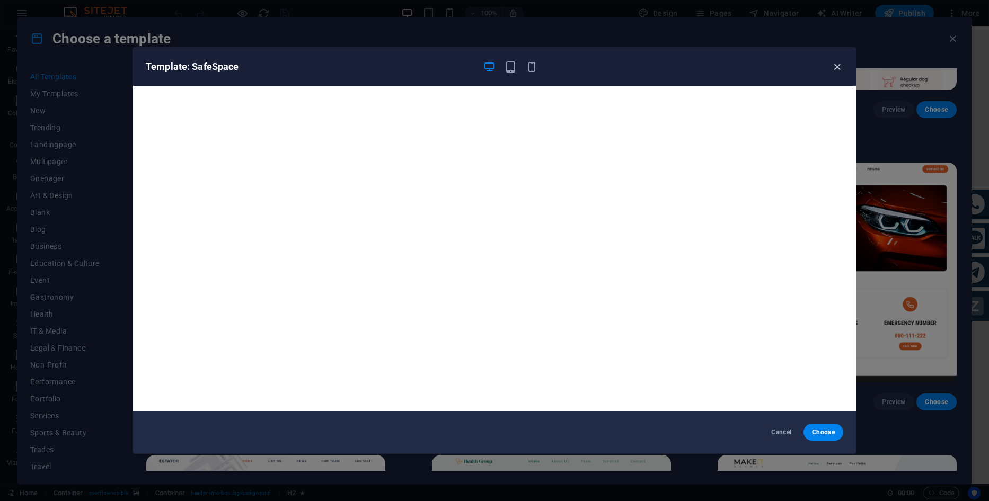
click at [837, 70] on icon "button" at bounding box center [837, 67] width 12 height 12
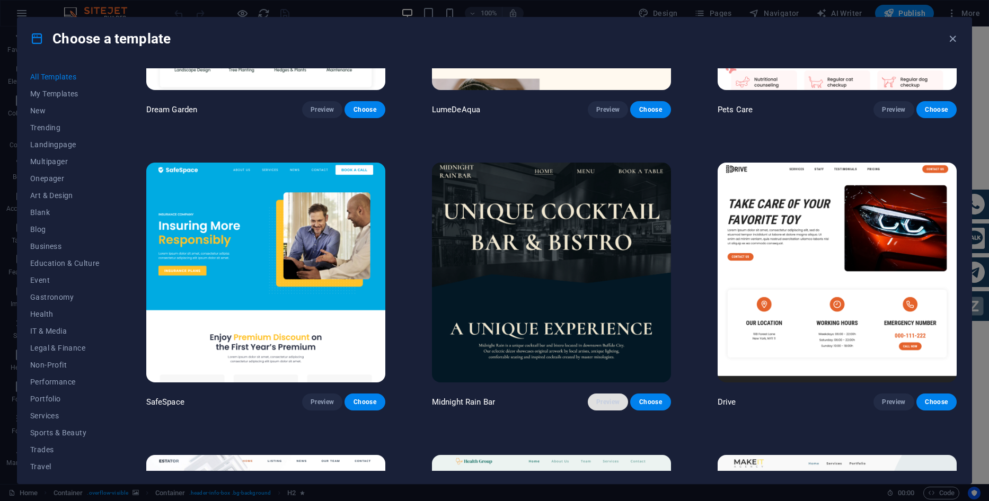
click at [602, 398] on span "Preview" at bounding box center [607, 402] width 23 height 8
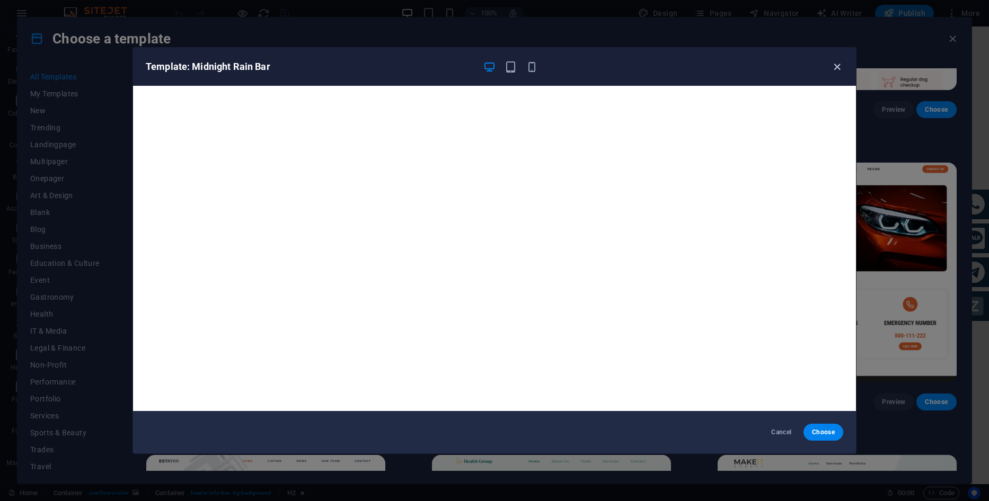
click at [836, 65] on icon "button" at bounding box center [837, 67] width 12 height 12
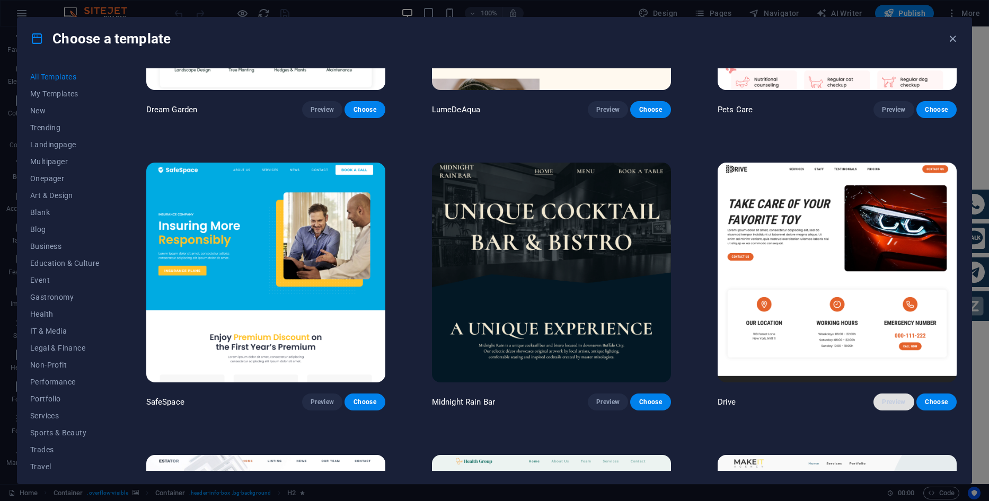
click at [898, 398] on span "Preview" at bounding box center [893, 402] width 23 height 8
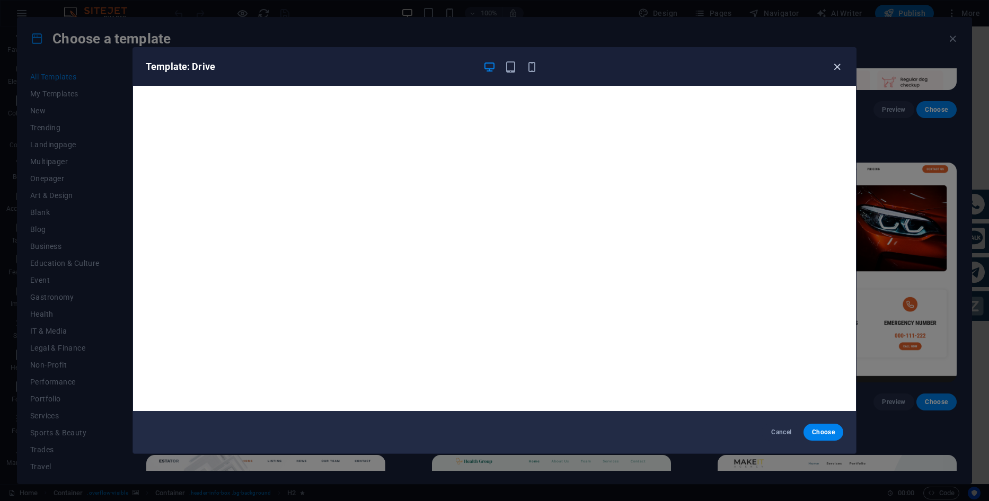
click at [835, 67] on icon "button" at bounding box center [837, 67] width 12 height 12
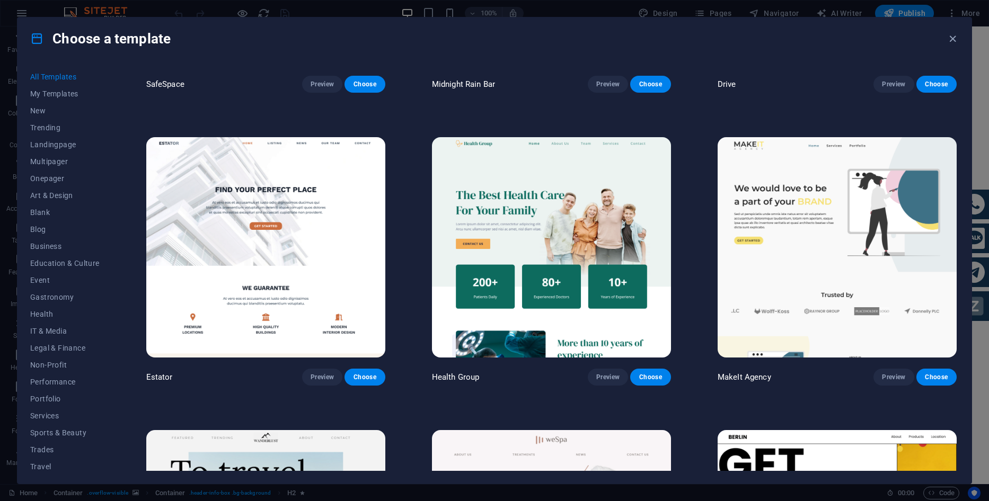
scroll to position [2914, 0]
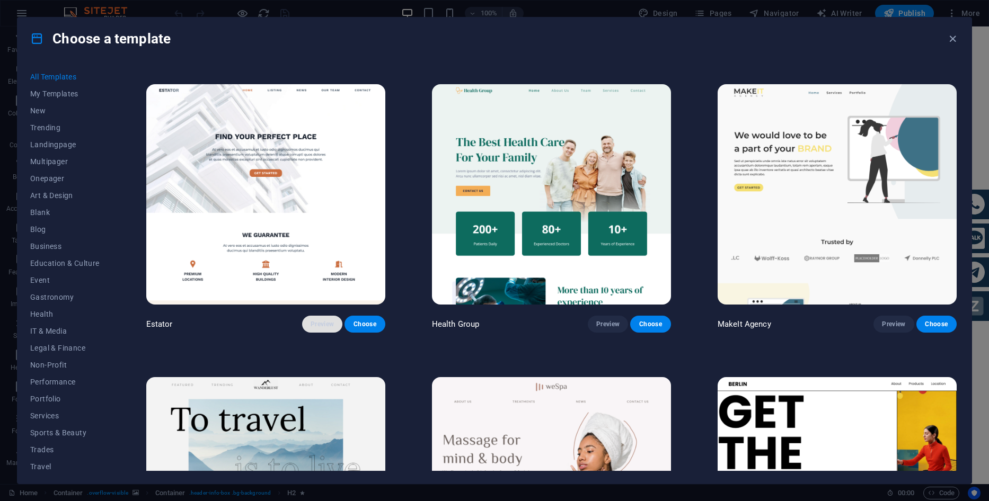
click at [328, 320] on span "Preview" at bounding box center [321, 324] width 23 height 8
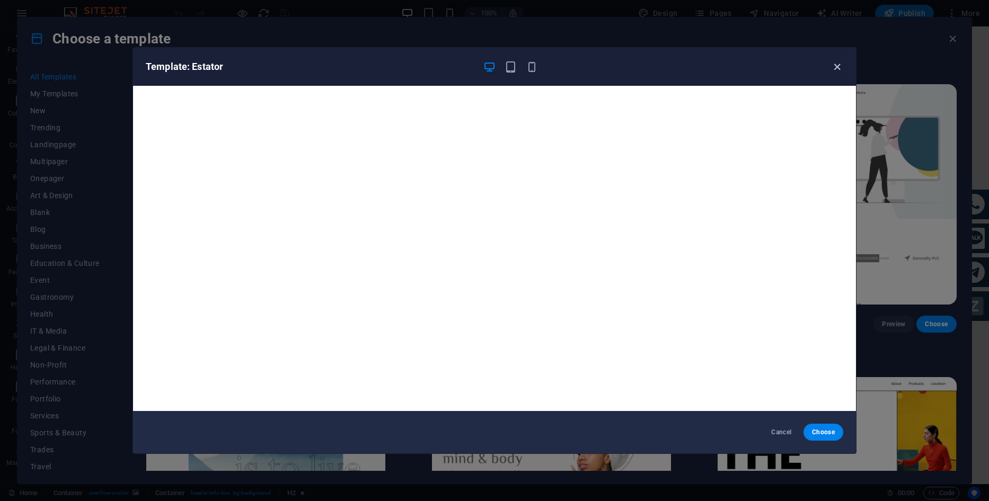
click at [838, 66] on icon "button" at bounding box center [837, 67] width 12 height 12
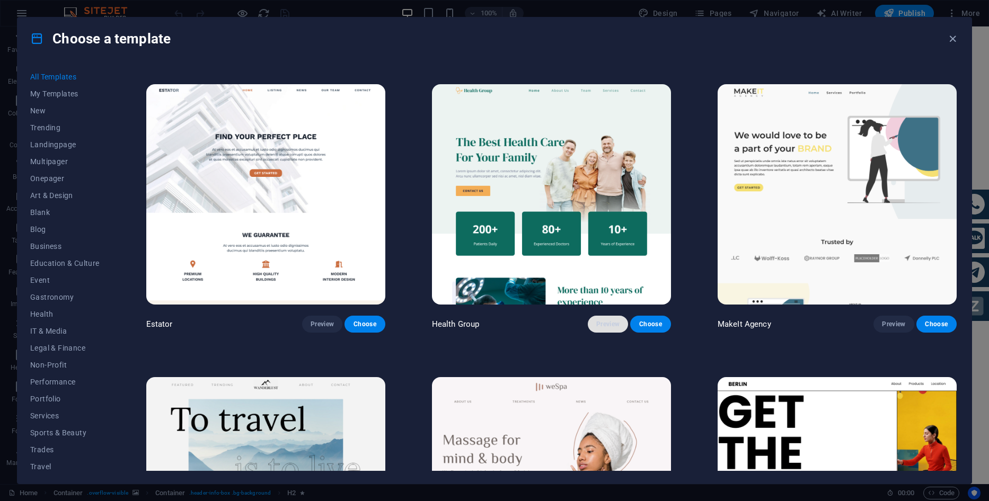
click at [598, 316] on button "Preview" at bounding box center [608, 324] width 40 height 17
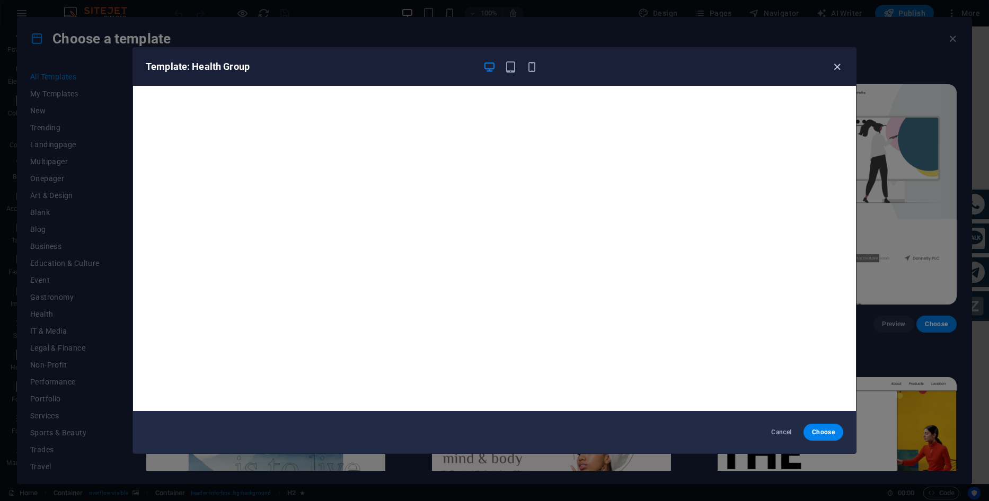
click at [839, 67] on icon "button" at bounding box center [837, 67] width 12 height 12
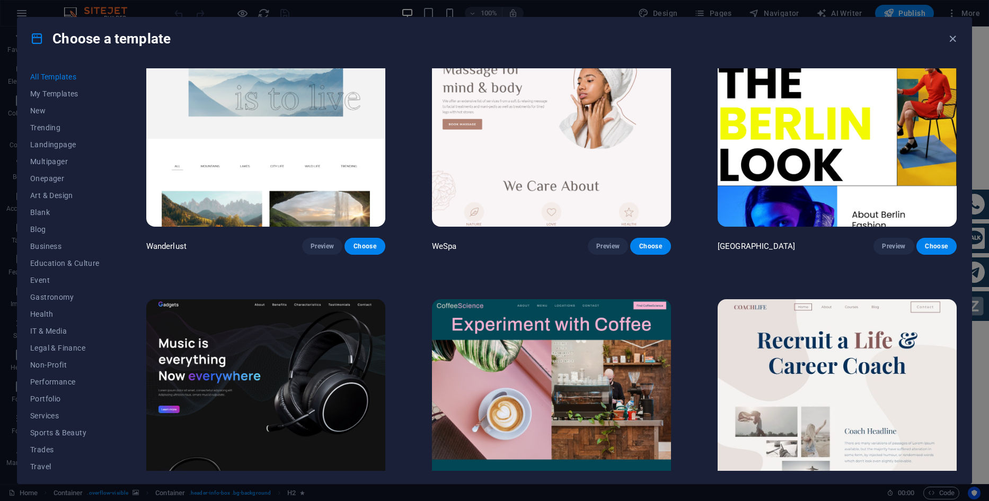
scroll to position [3391, 0]
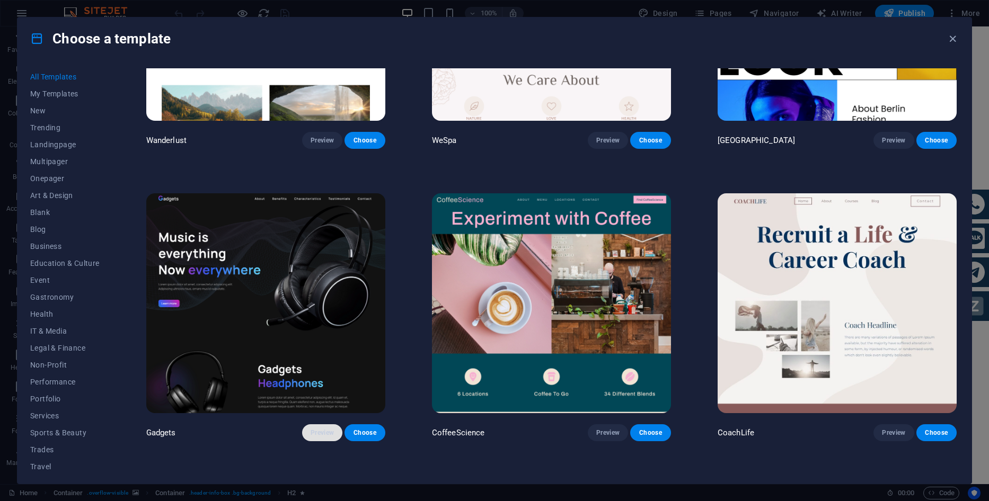
click at [326, 429] on span "Preview" at bounding box center [321, 433] width 23 height 8
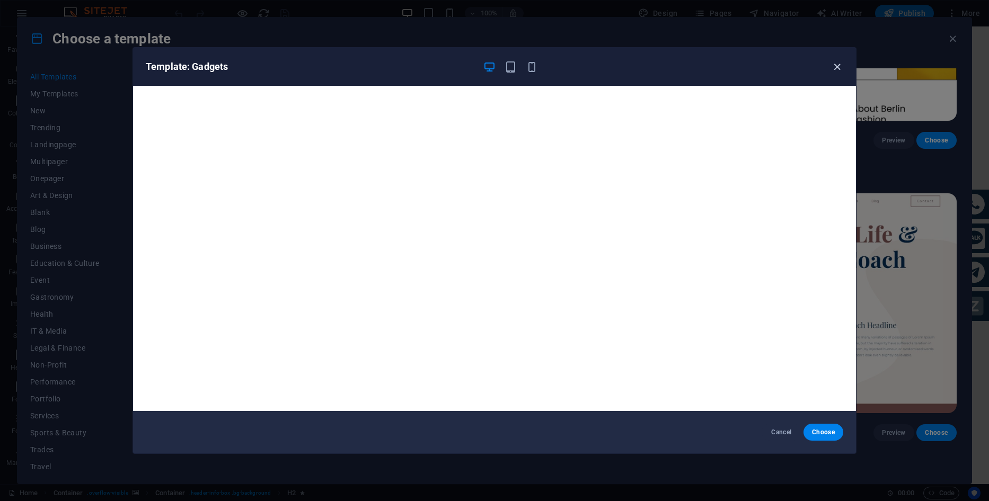
click at [837, 69] on icon "button" at bounding box center [837, 67] width 12 height 12
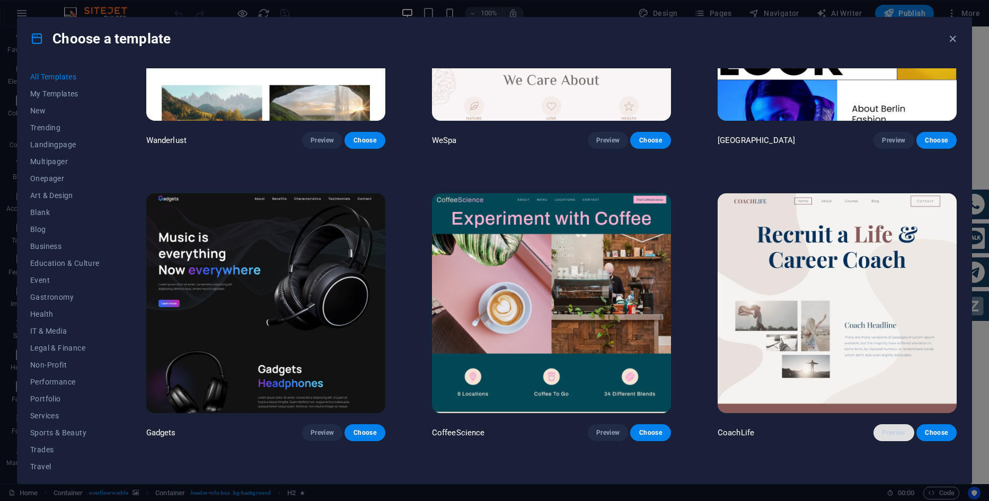
click at [894, 429] on span "Preview" at bounding box center [893, 433] width 23 height 8
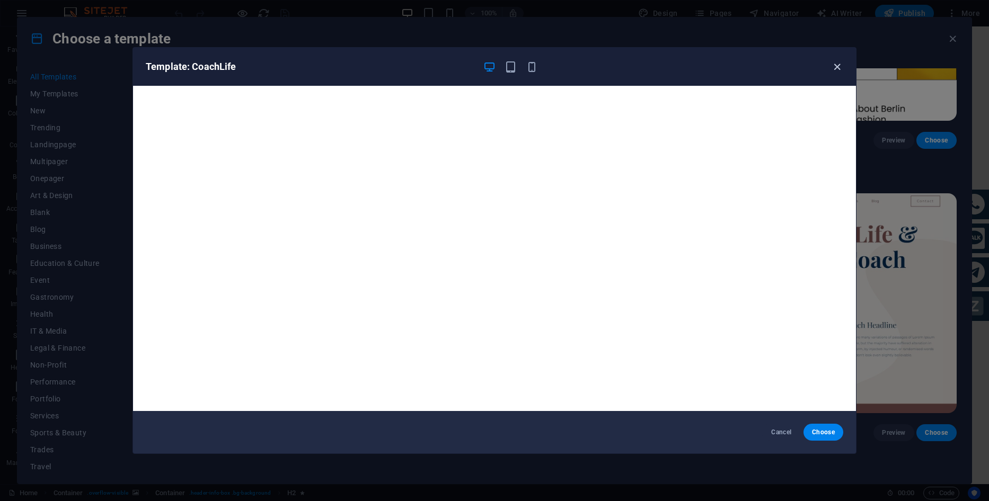
click at [841, 66] on icon "button" at bounding box center [837, 67] width 12 height 12
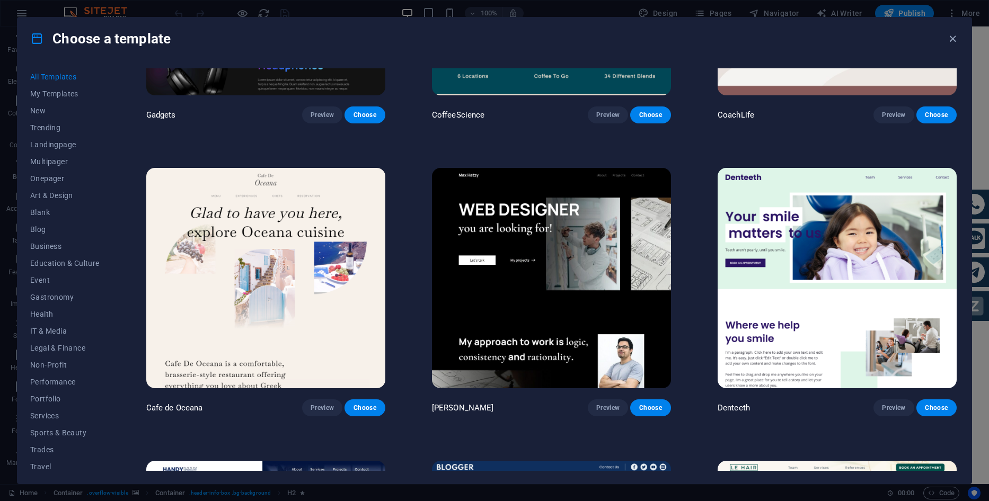
scroll to position [3762, 0]
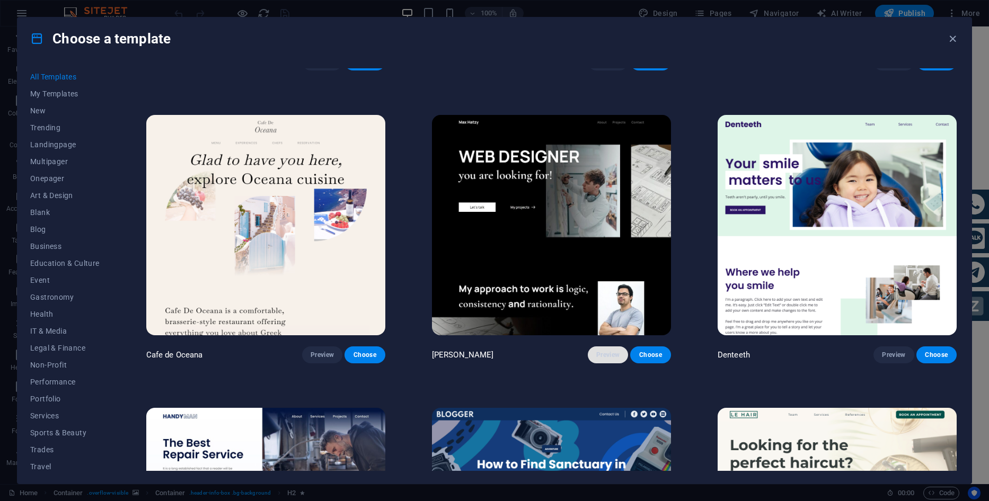
click at [608, 351] on span "Preview" at bounding box center [607, 355] width 23 height 8
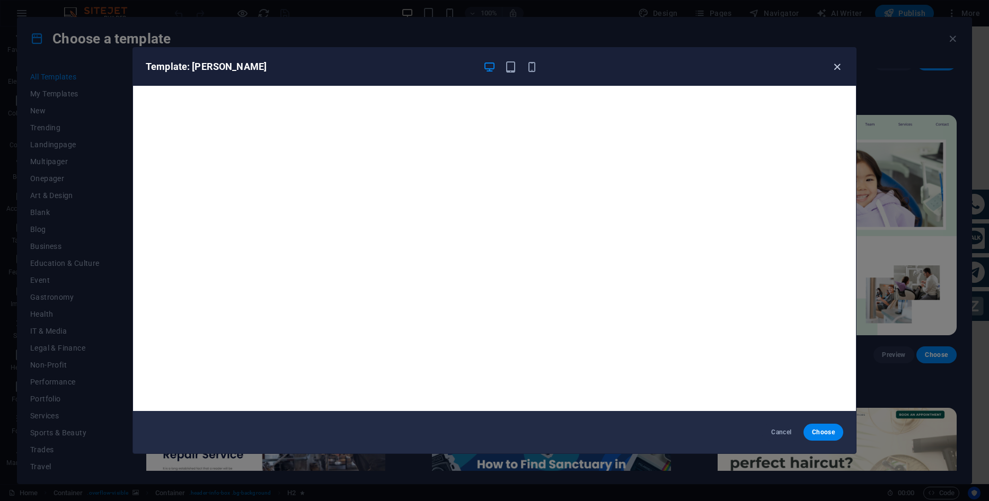
click at [834, 66] on icon "button" at bounding box center [837, 67] width 12 height 12
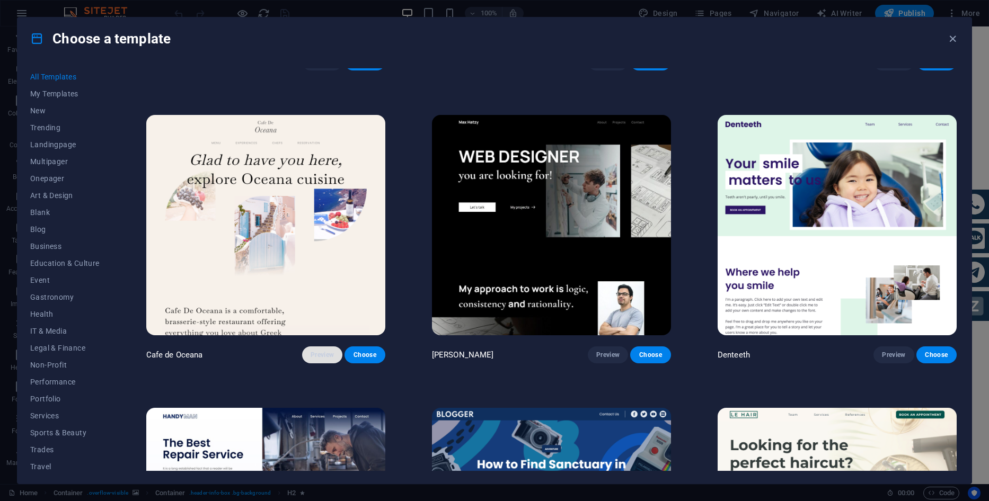
click at [308, 347] on button "Preview" at bounding box center [322, 355] width 40 height 17
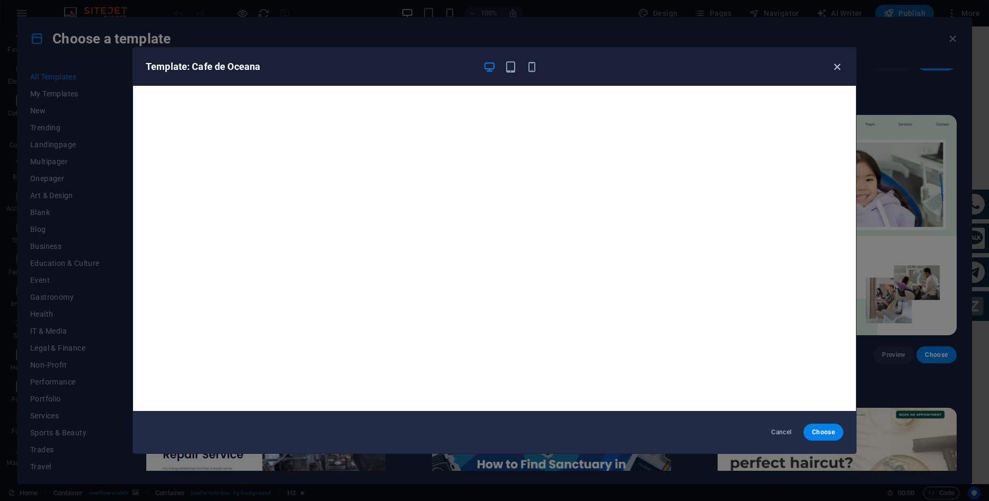
click at [837, 65] on icon "button" at bounding box center [837, 67] width 12 height 12
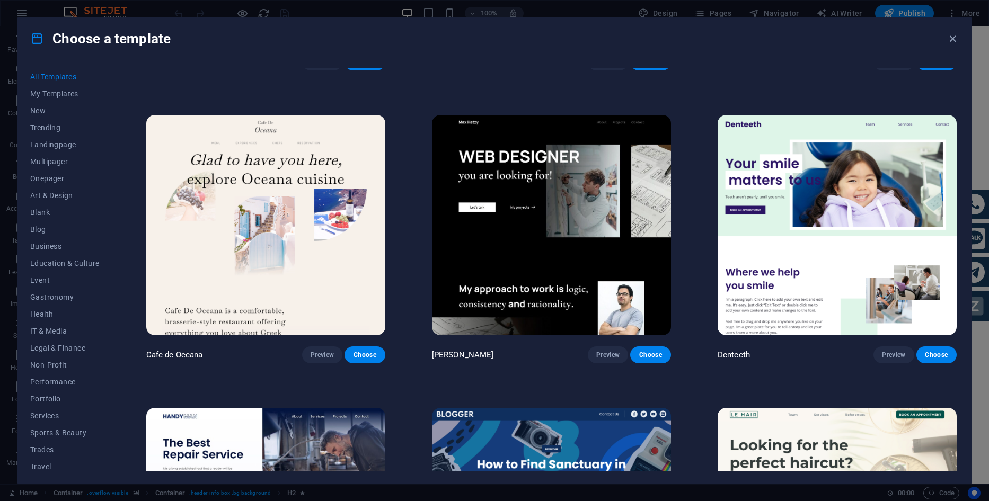
scroll to position [3974, 0]
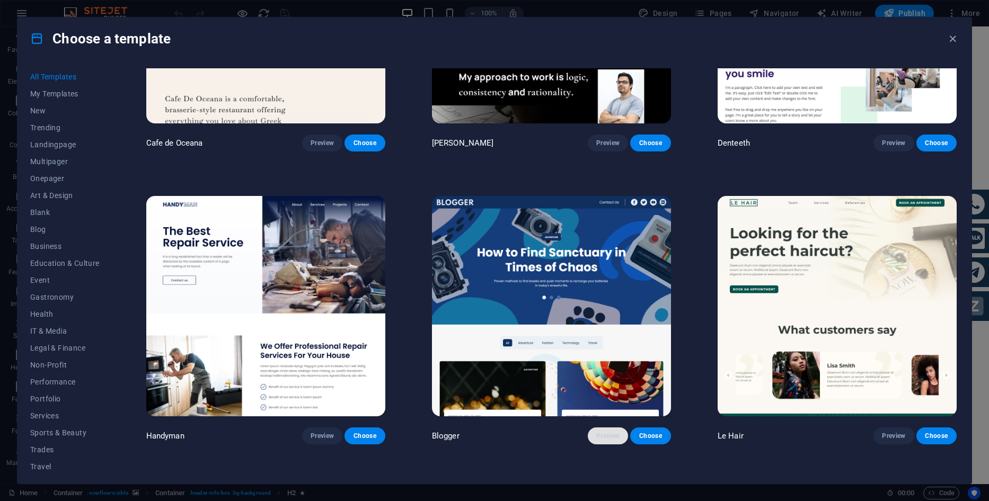
click at [607, 428] on button "Preview" at bounding box center [608, 436] width 40 height 17
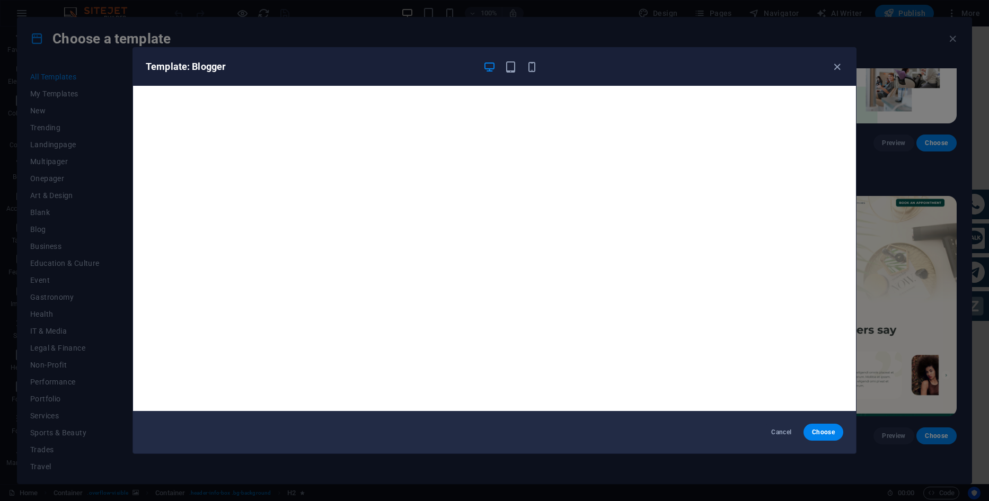
click at [644, 65] on div "Template: Blogger" at bounding box center [488, 66] width 685 height 13
click at [837, 67] on icon "button" at bounding box center [837, 67] width 12 height 12
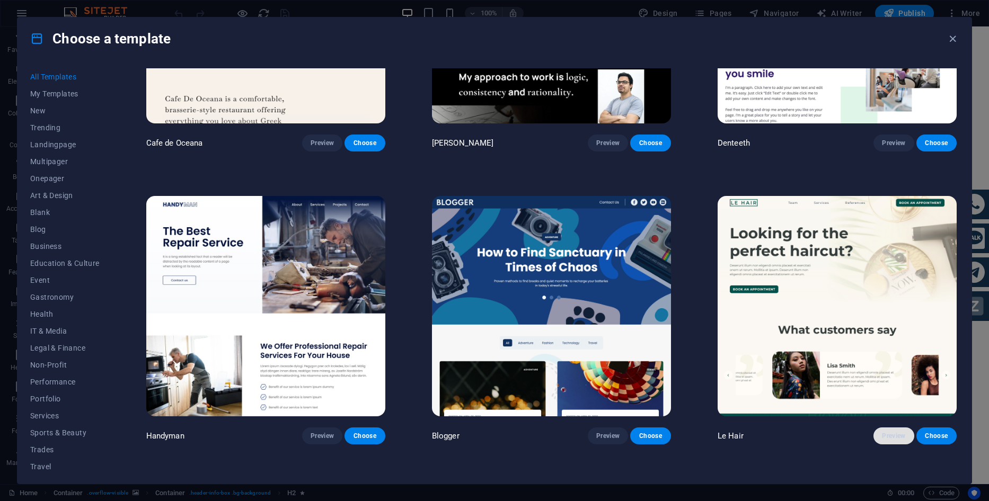
click at [882, 432] on span "Preview" at bounding box center [893, 436] width 23 height 8
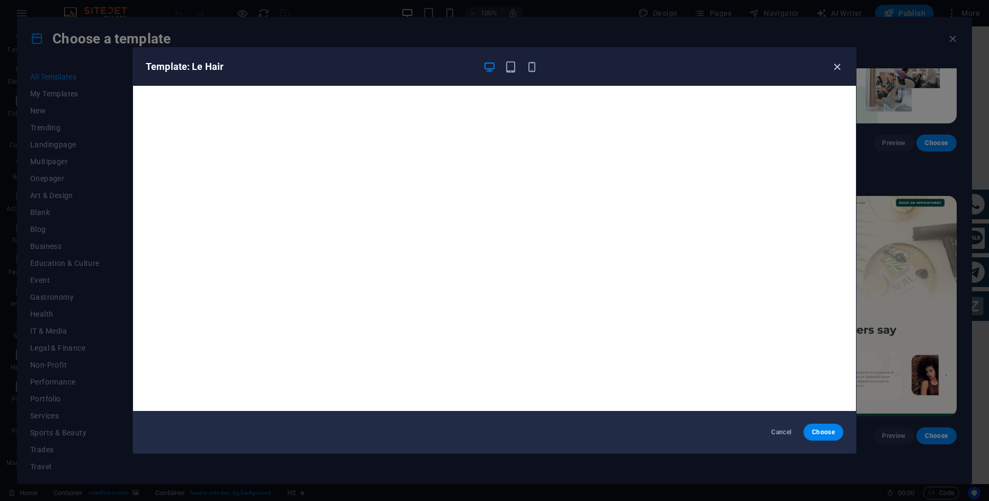
click at [839, 66] on icon "button" at bounding box center [837, 67] width 12 height 12
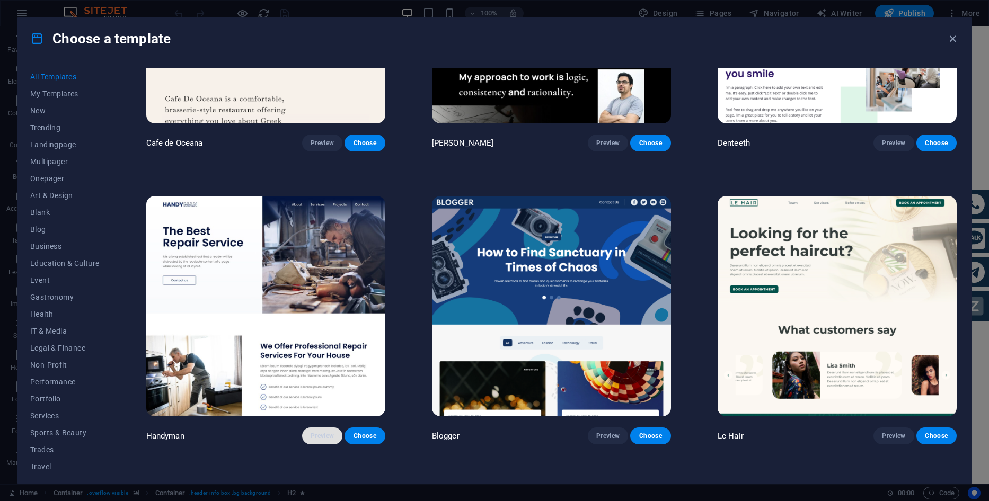
click at [326, 432] on span "Preview" at bounding box center [321, 436] width 23 height 8
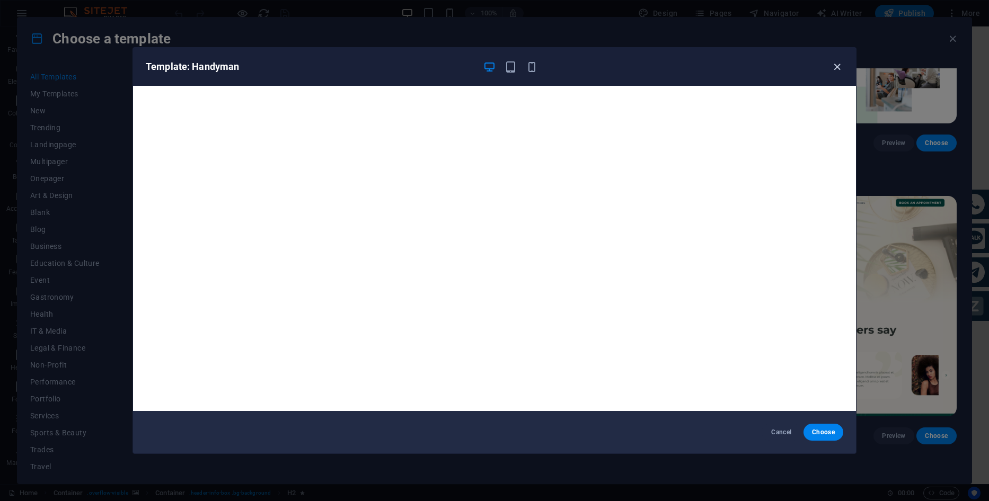
click at [834, 67] on icon "button" at bounding box center [837, 67] width 12 height 12
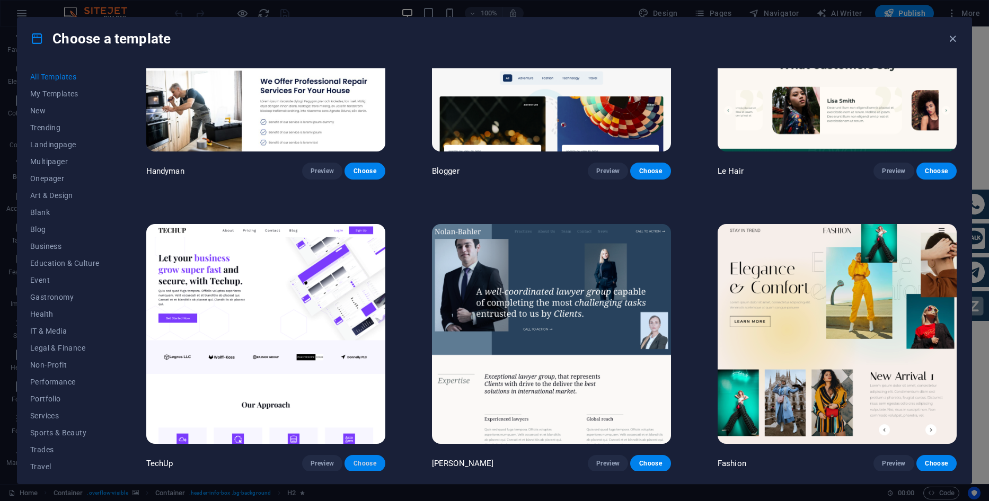
scroll to position [4345, 0]
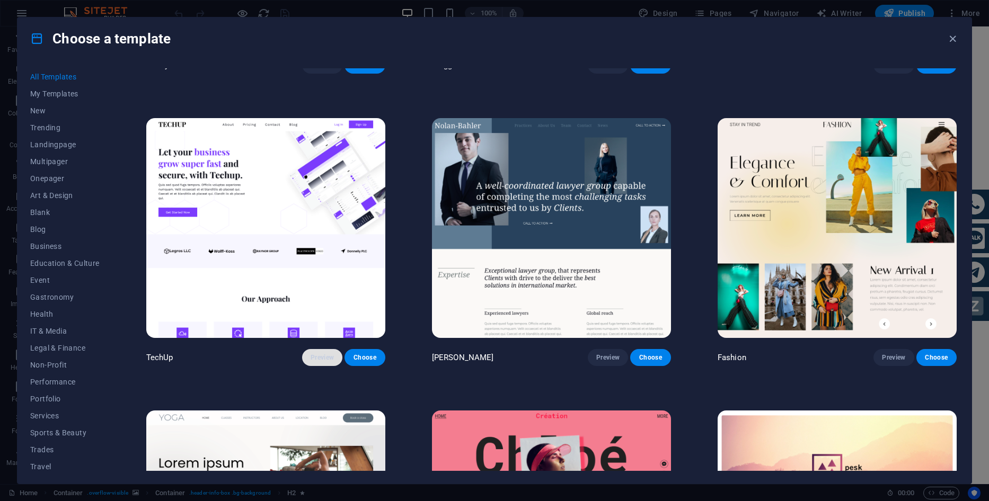
click at [325, 353] on span "Preview" at bounding box center [321, 357] width 23 height 8
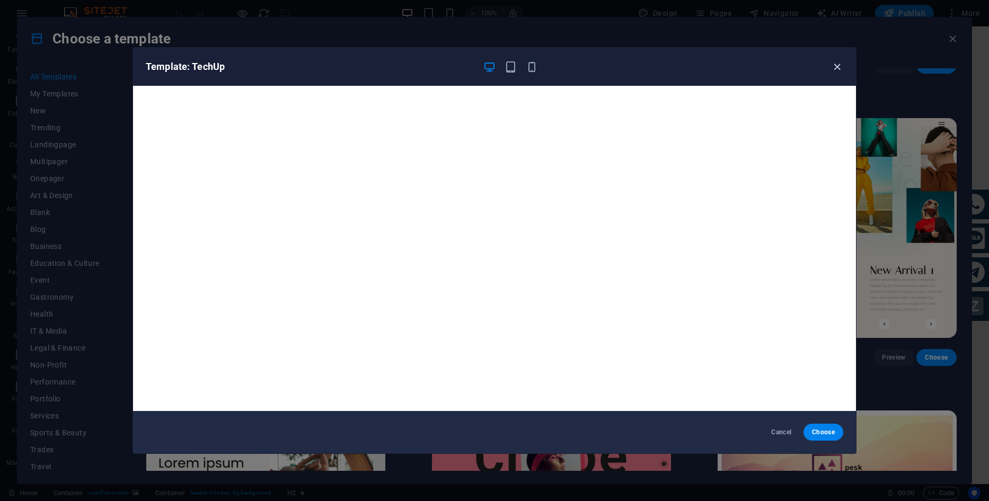
click at [835, 70] on icon "button" at bounding box center [837, 67] width 12 height 12
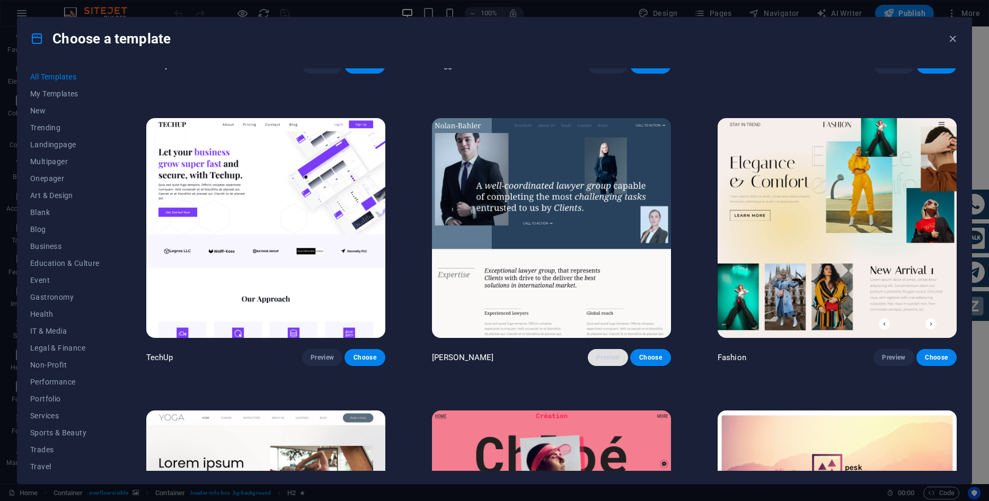
click at [614, 353] on span "Preview" at bounding box center [607, 357] width 23 height 8
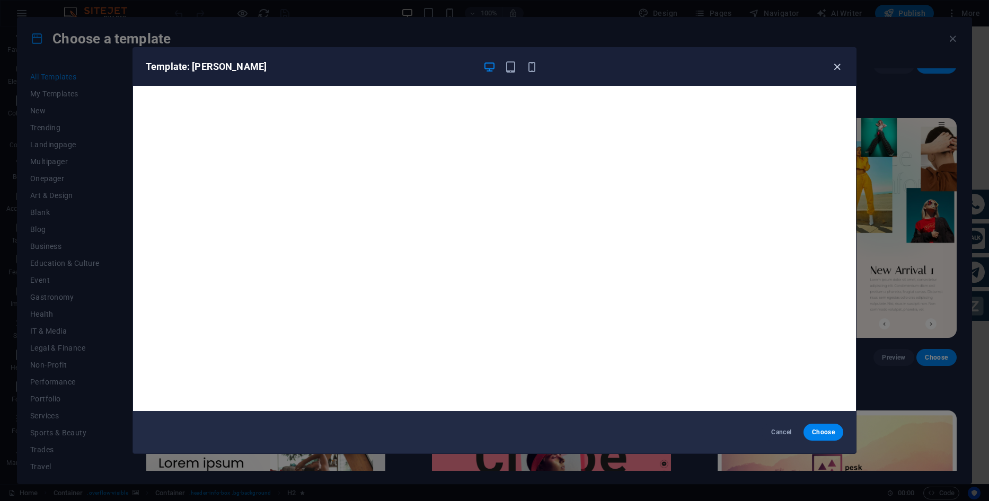
click at [840, 66] on icon "button" at bounding box center [837, 67] width 12 height 12
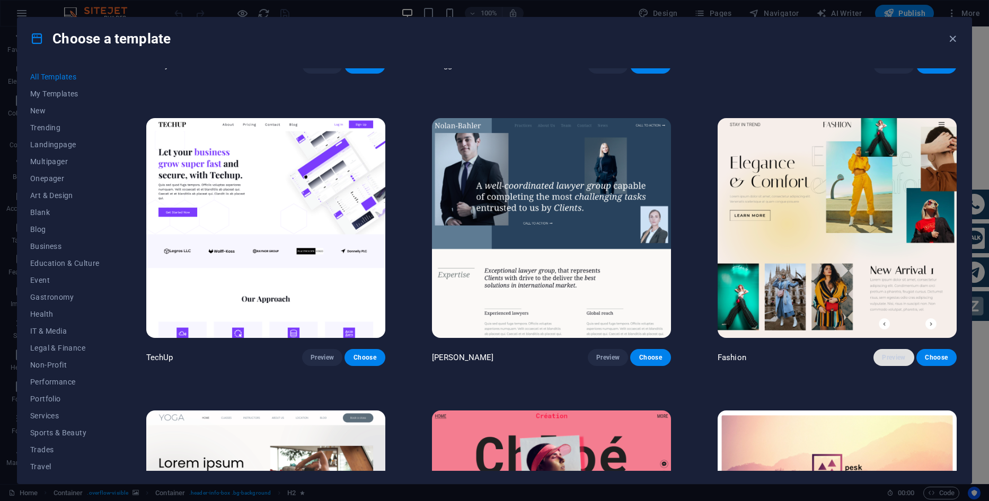
click at [892, 353] on span "Preview" at bounding box center [893, 357] width 23 height 8
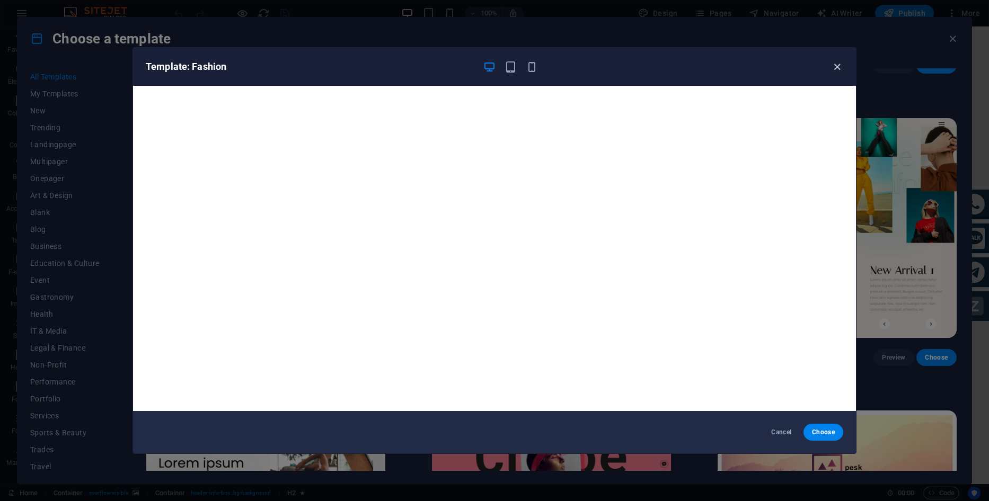
click at [835, 69] on icon "button" at bounding box center [837, 67] width 12 height 12
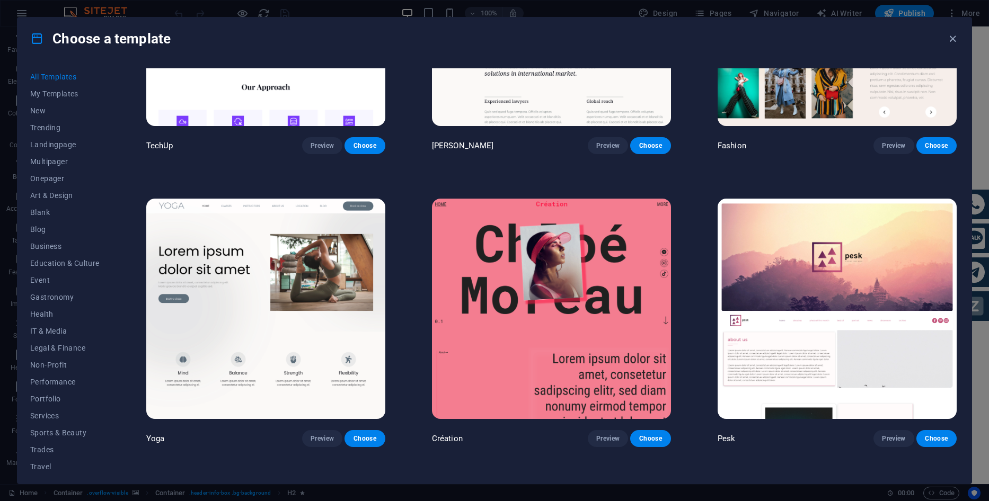
scroll to position [4609, 0]
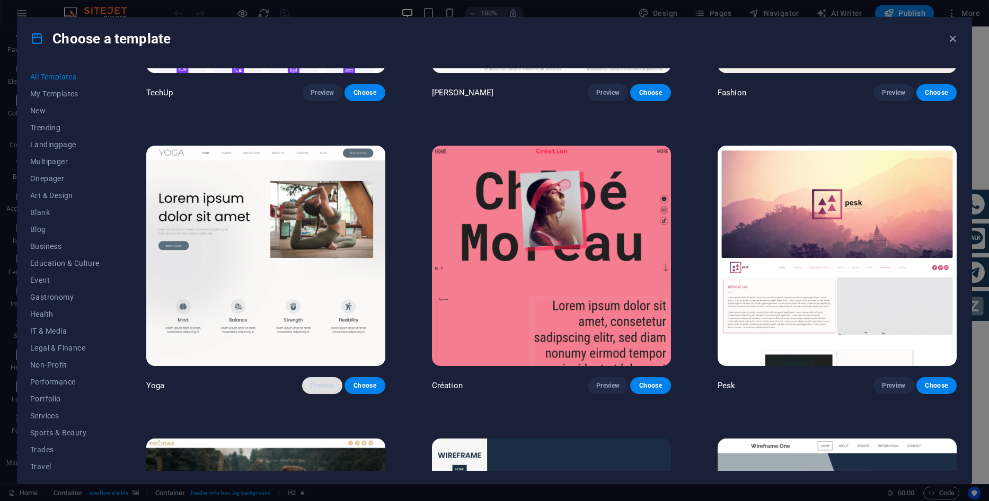
click at [330, 381] on span "Preview" at bounding box center [321, 385] width 23 height 8
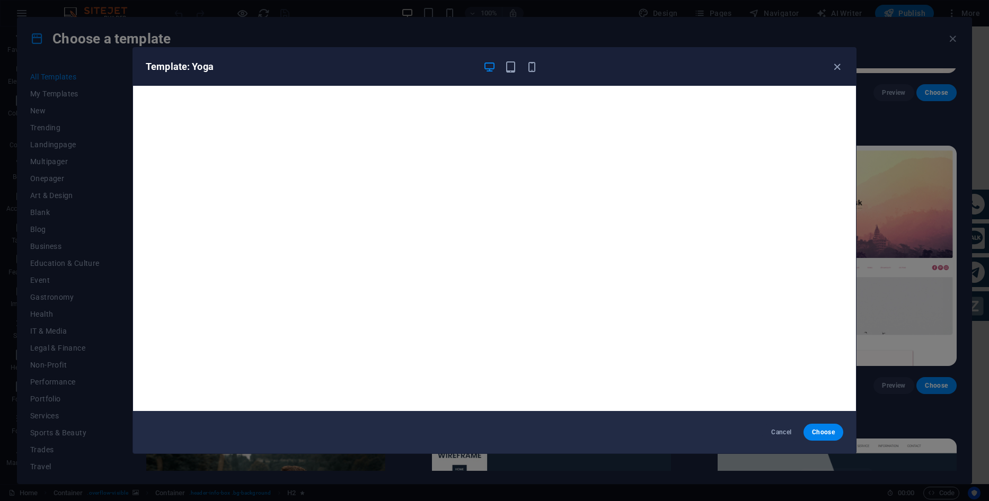
drag, startPoint x: 832, startPoint y: 67, endPoint x: 837, endPoint y: 92, distance: 25.8
click at [832, 66] on icon "button" at bounding box center [837, 67] width 12 height 12
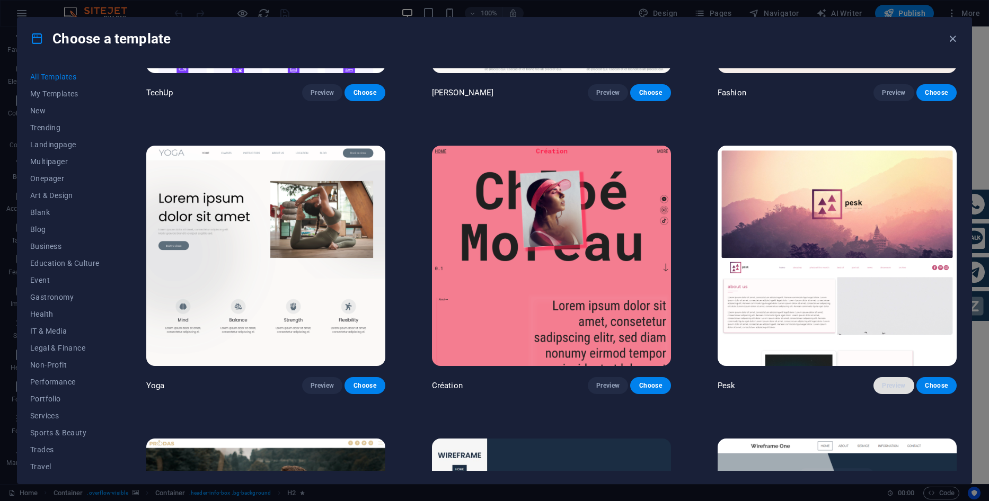
click at [899, 381] on span "Preview" at bounding box center [893, 385] width 23 height 8
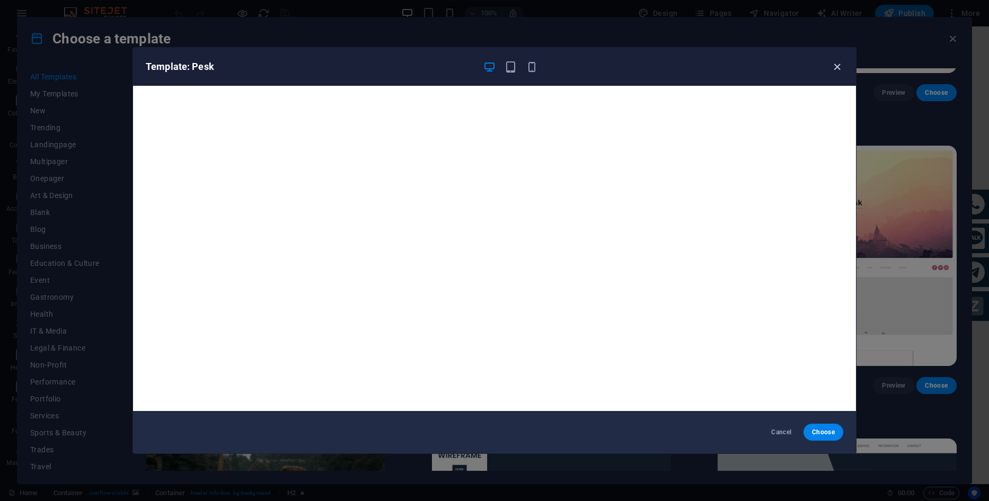
click at [832, 67] on icon "button" at bounding box center [837, 67] width 12 height 12
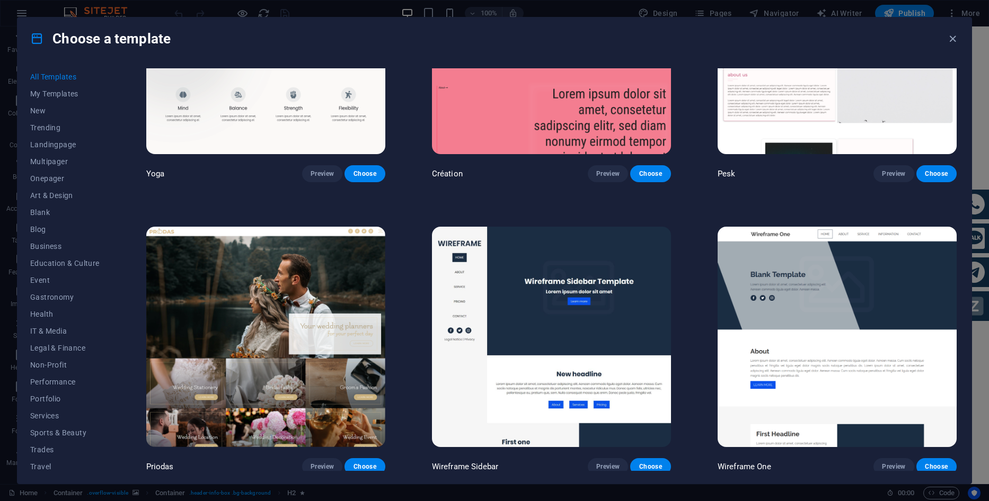
scroll to position [4927, 0]
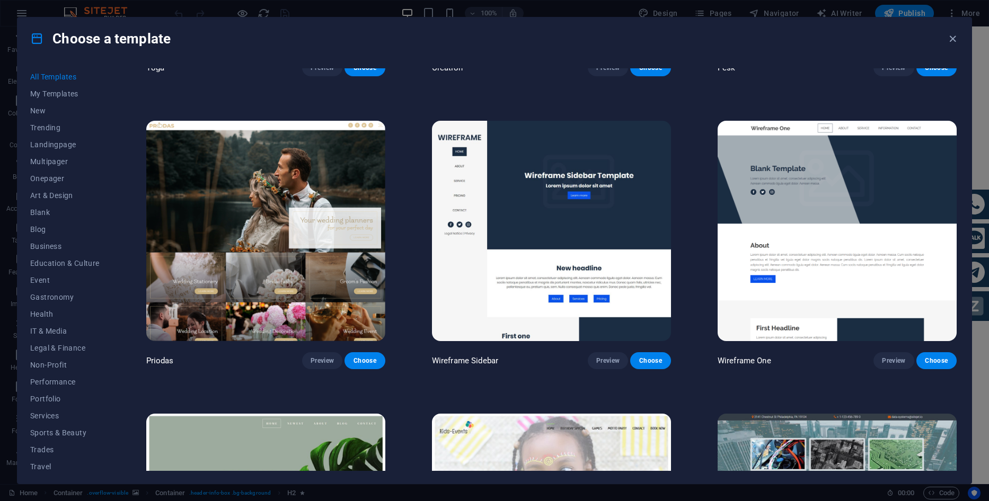
click at [322, 330] on div "Priodas Preview Choose" at bounding box center [265, 244] width 243 height 251
click at [321, 357] on span "Preview" at bounding box center [321, 361] width 23 height 8
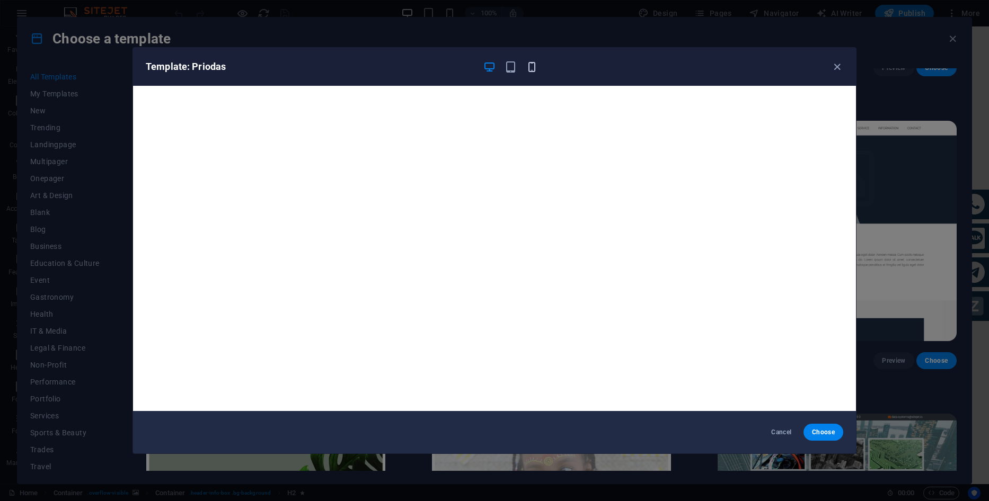
click at [528, 64] on icon "button" at bounding box center [532, 67] width 12 height 12
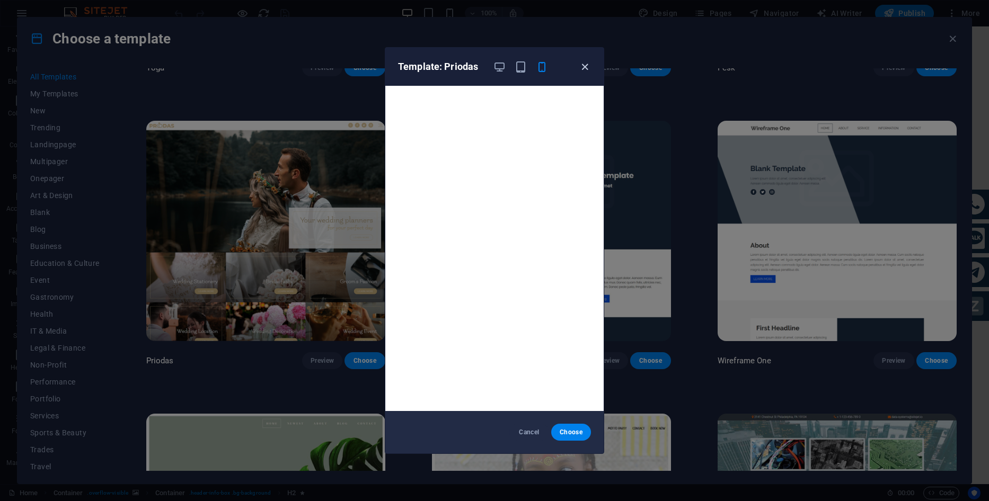
click at [586, 64] on icon "button" at bounding box center [585, 67] width 12 height 12
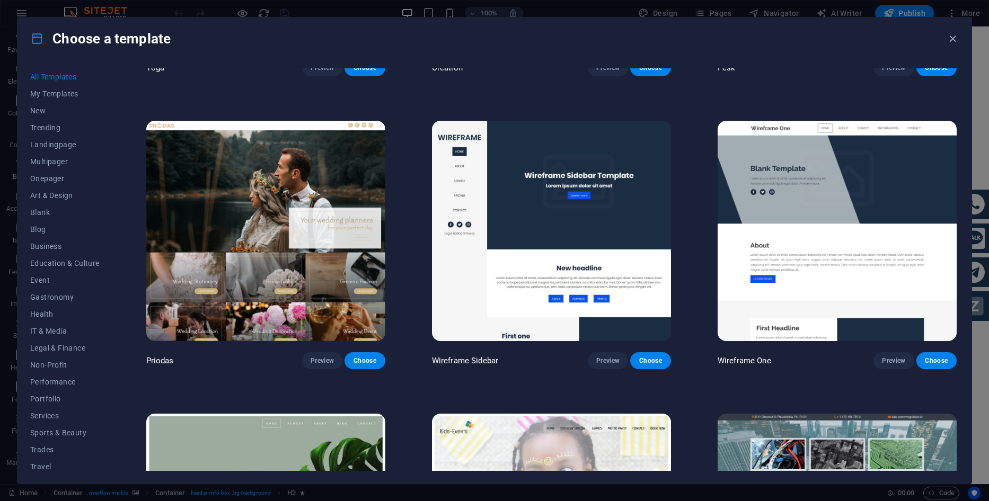
click at [871, 215] on img at bounding box center [836, 231] width 239 height 220
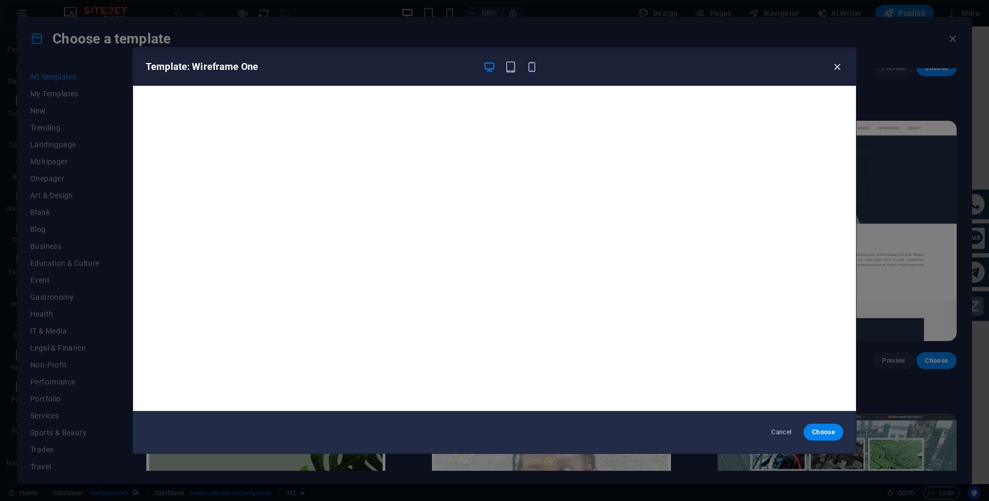
click at [834, 69] on icon "button" at bounding box center [837, 67] width 12 height 12
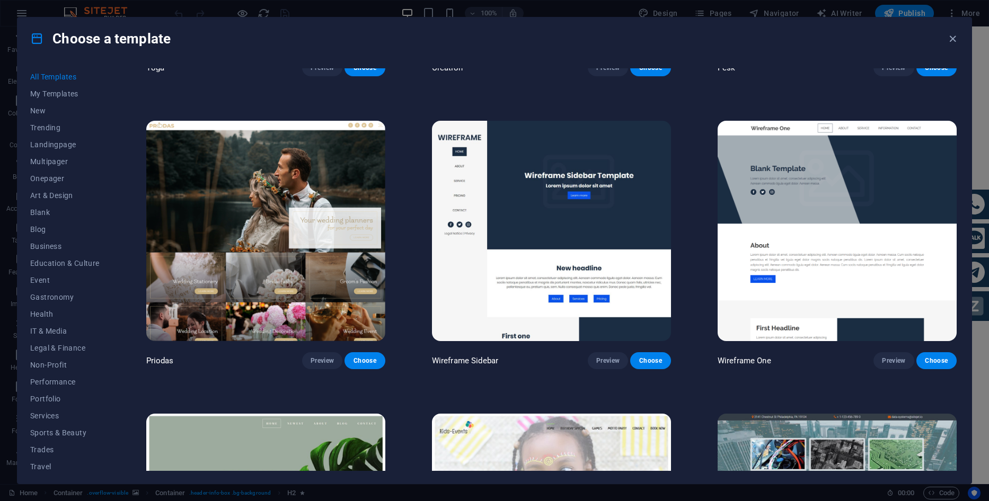
scroll to position [5192, 0]
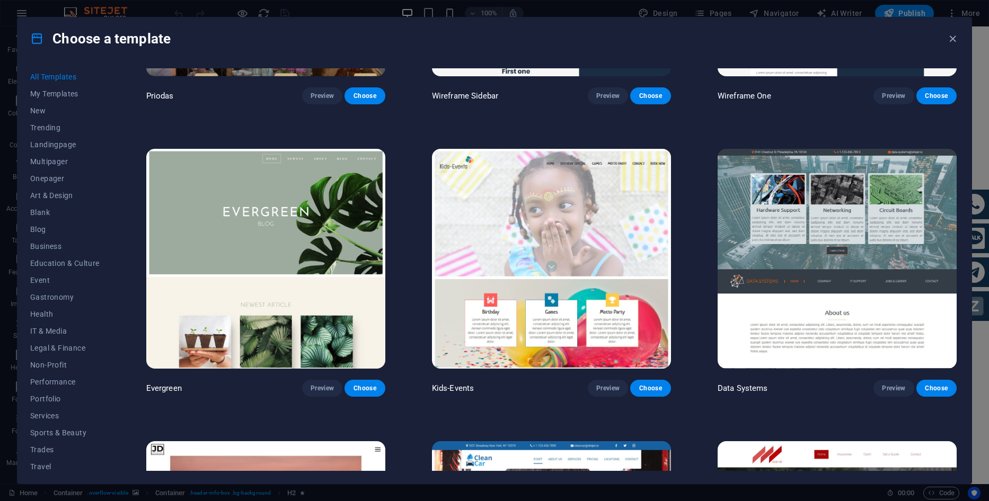
click at [327, 273] on img at bounding box center [265, 259] width 239 height 220
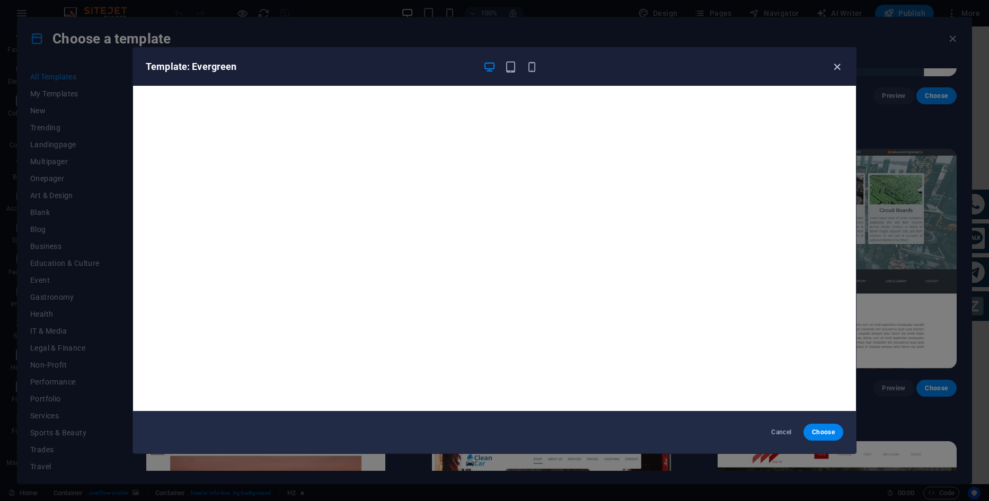
click at [838, 68] on icon "button" at bounding box center [837, 67] width 12 height 12
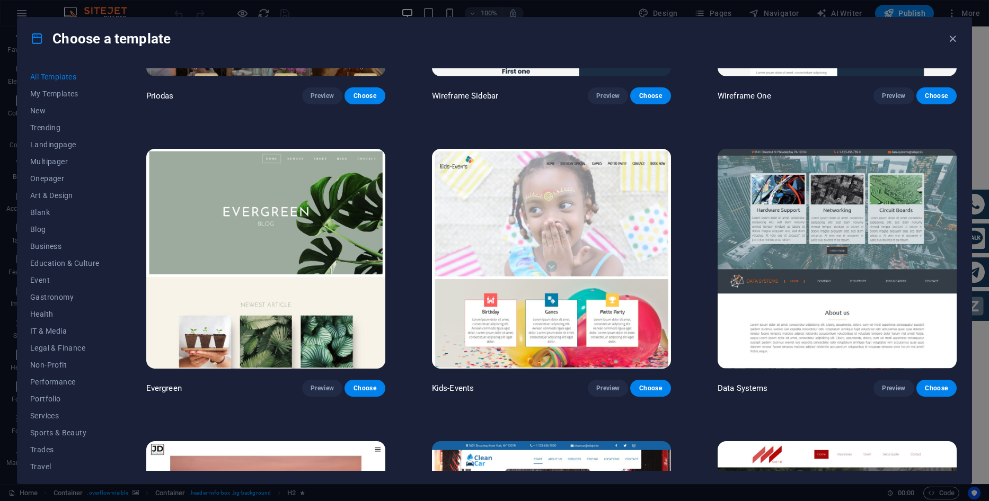
click at [623, 249] on img at bounding box center [551, 259] width 239 height 220
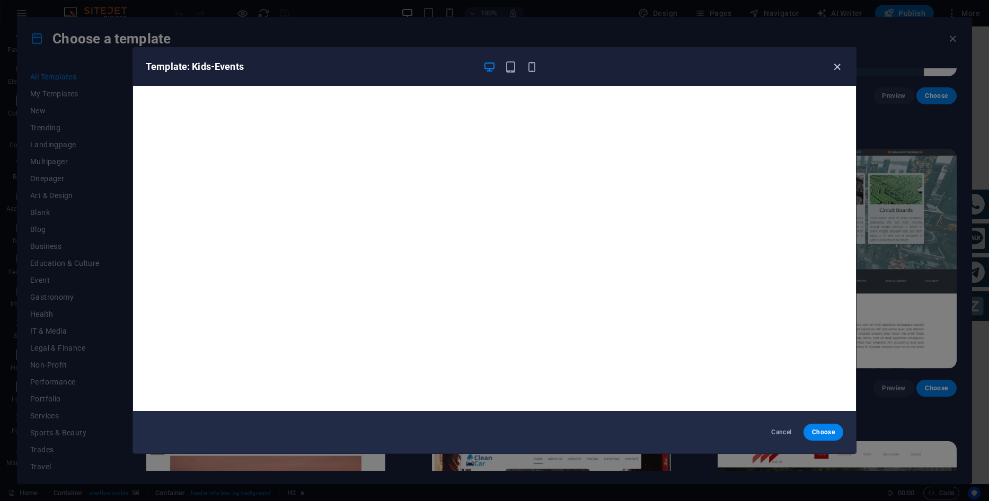
click at [832, 69] on icon "button" at bounding box center [837, 67] width 12 height 12
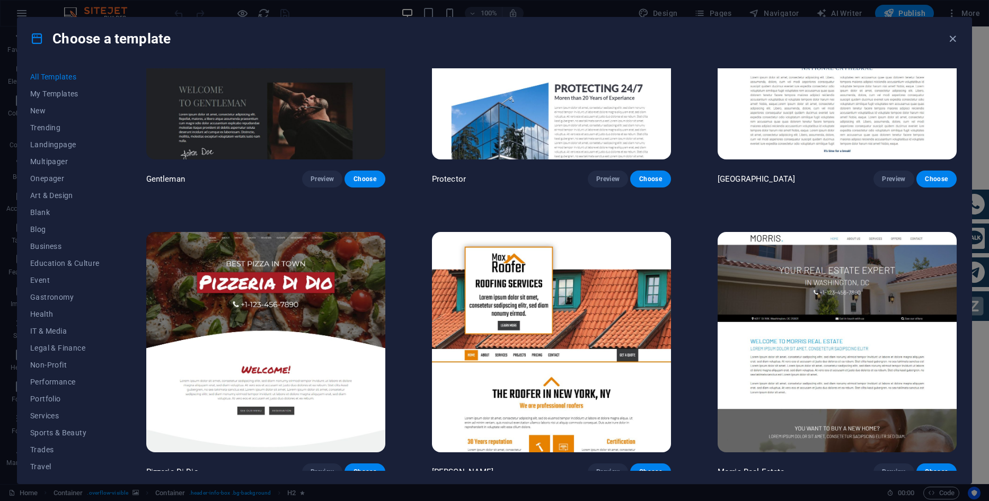
scroll to position [6146, 0]
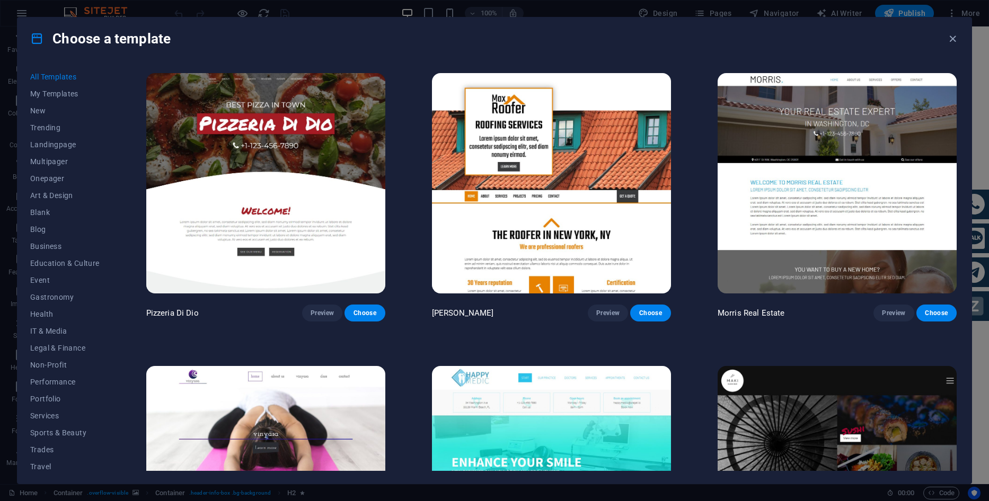
click at [623, 218] on img at bounding box center [551, 183] width 239 height 220
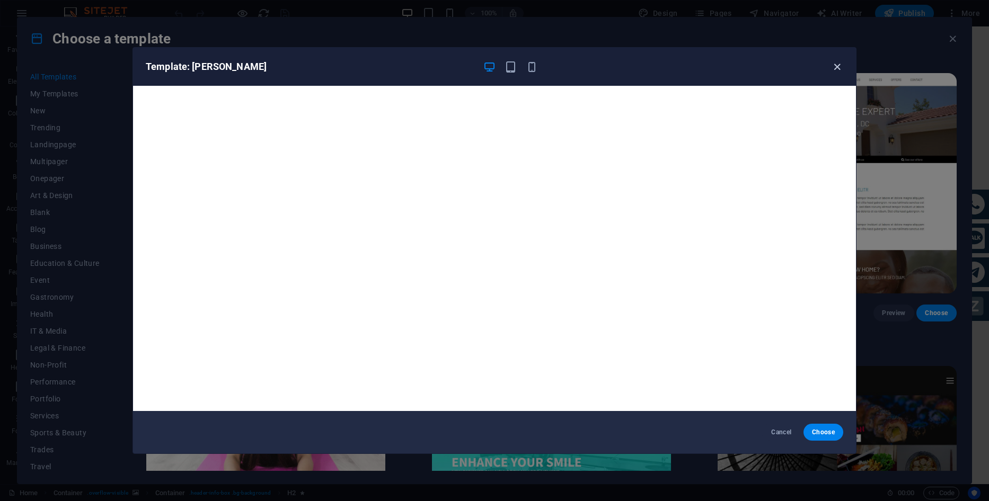
click at [838, 69] on icon "button" at bounding box center [837, 67] width 12 height 12
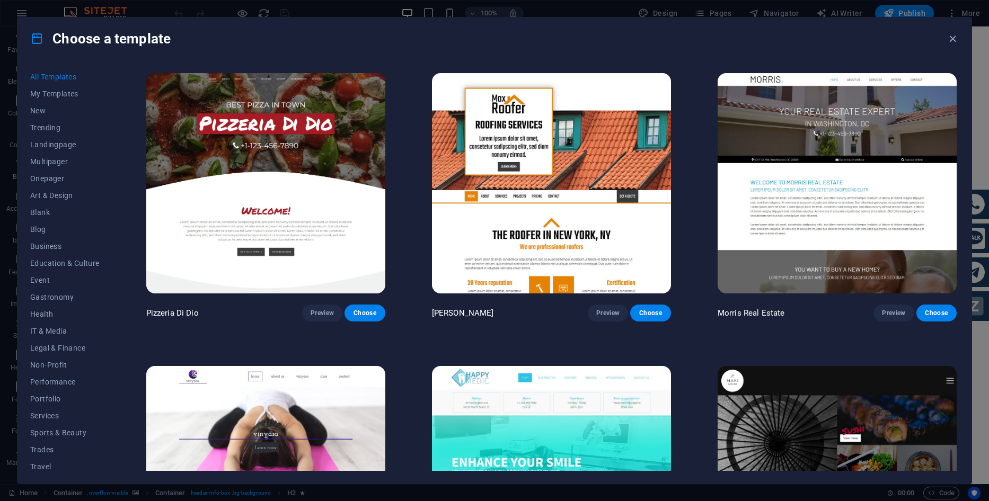
click at [848, 145] on img at bounding box center [836, 183] width 239 height 220
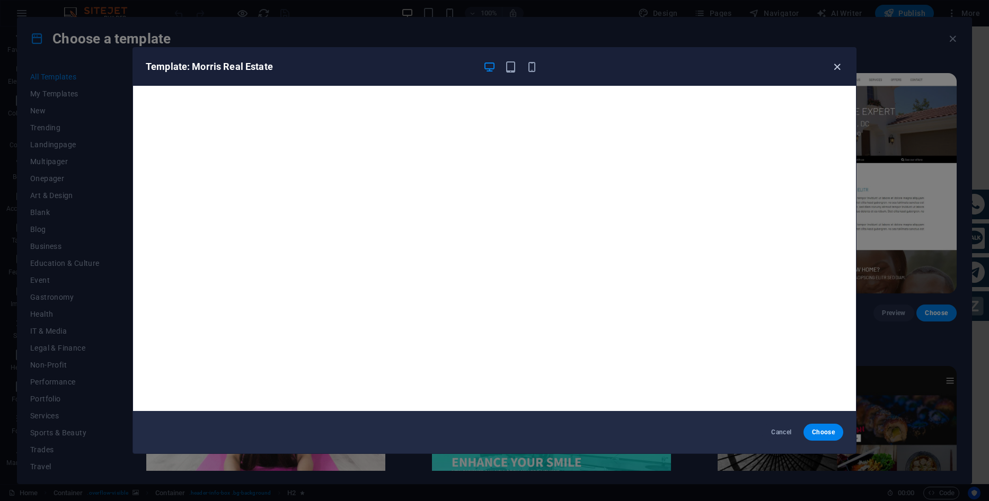
click at [833, 65] on icon "button" at bounding box center [837, 67] width 12 height 12
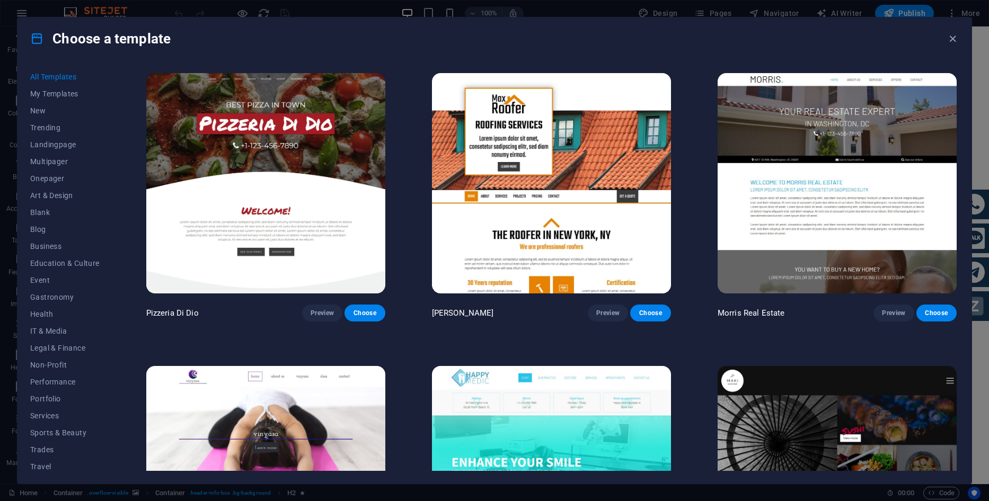
click at [337, 202] on img at bounding box center [265, 183] width 239 height 220
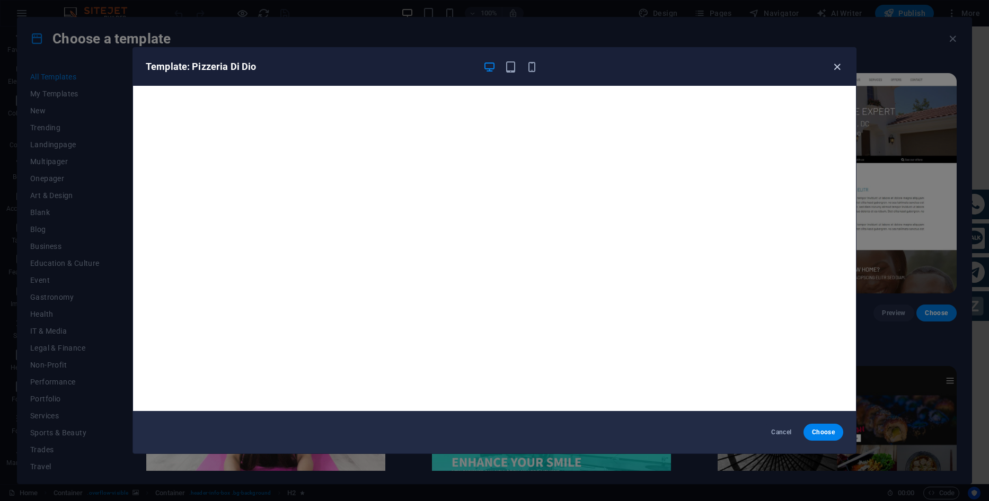
click at [831, 69] on icon "button" at bounding box center [837, 67] width 12 height 12
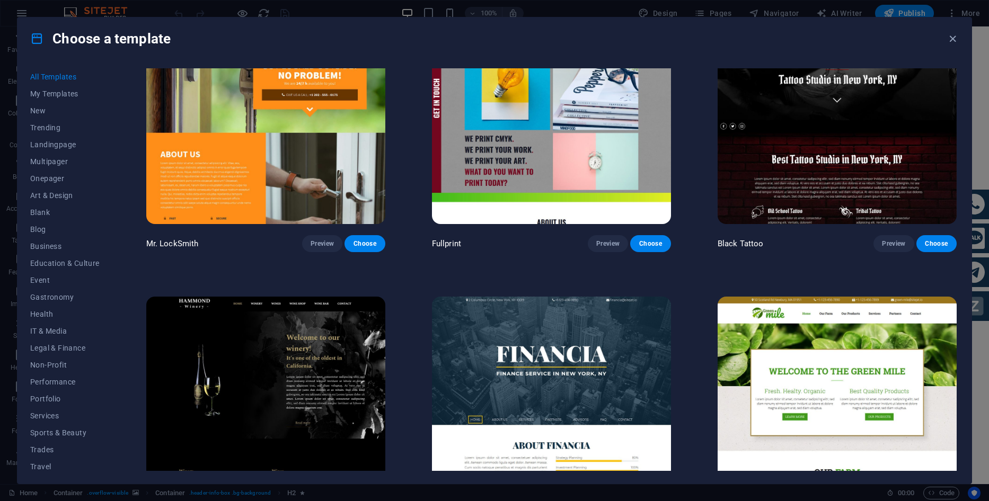
scroll to position [8371, 0]
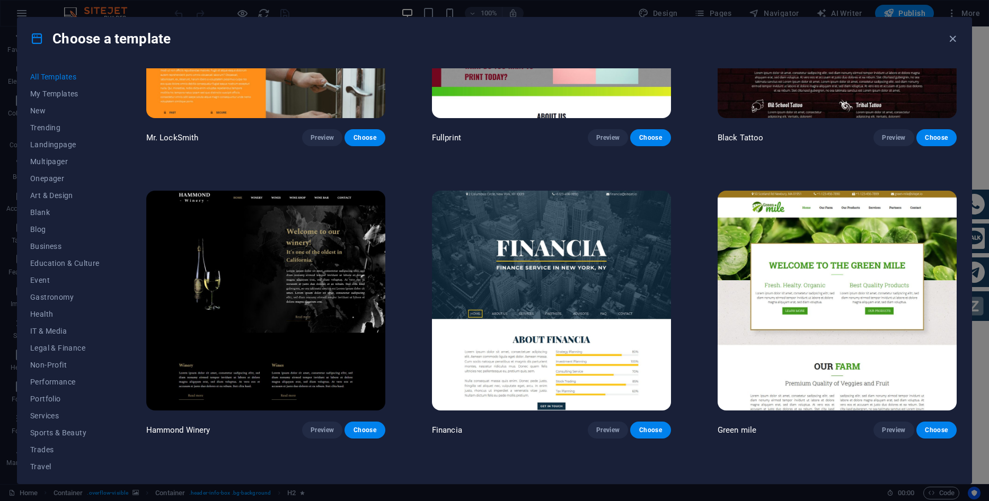
click at [855, 291] on img at bounding box center [836, 301] width 239 height 220
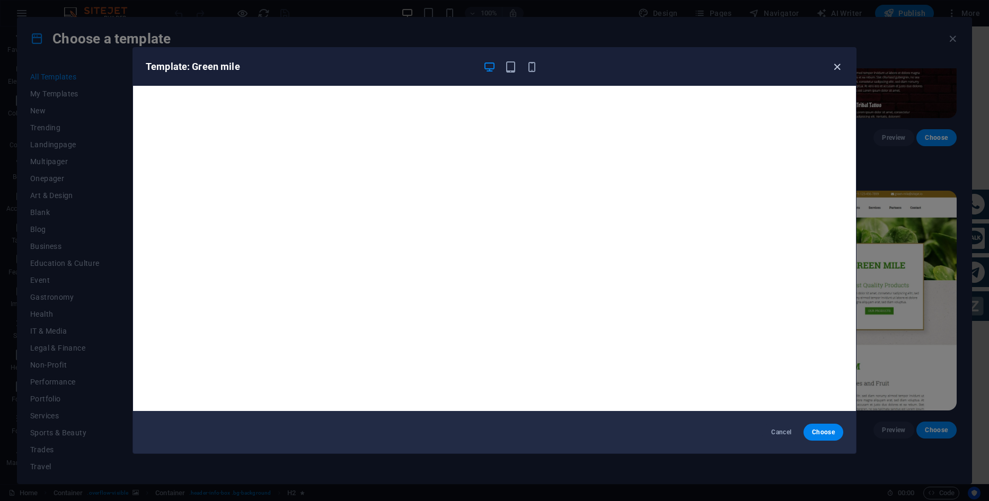
click at [834, 66] on icon "button" at bounding box center [837, 67] width 12 height 12
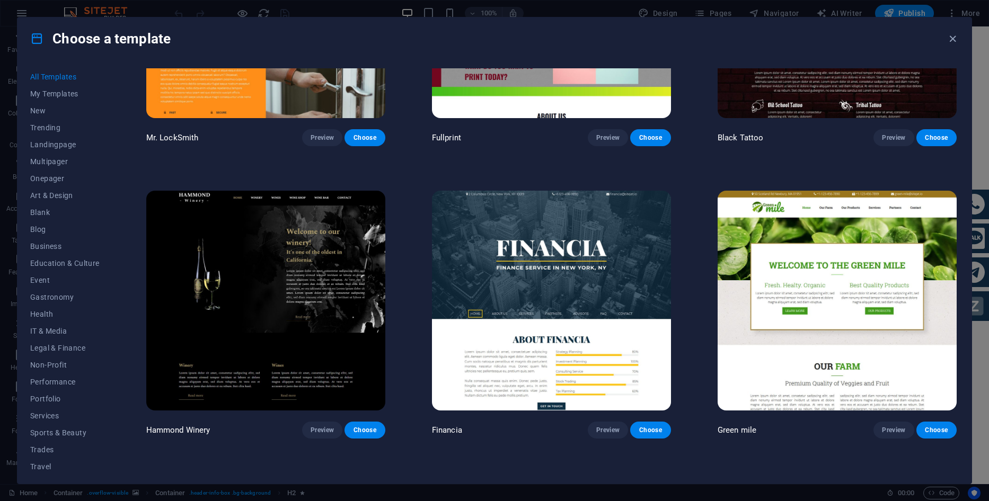
scroll to position [8583, 0]
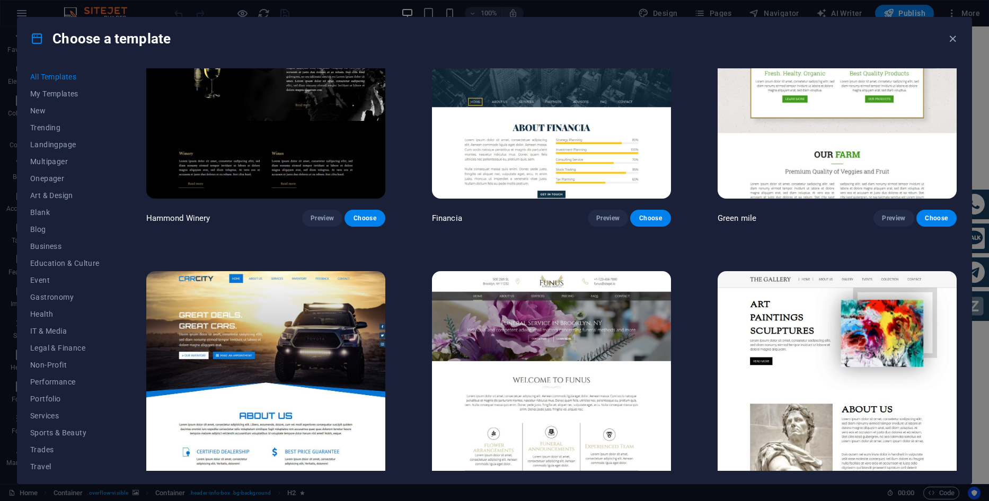
click at [351, 318] on img at bounding box center [265, 381] width 239 height 220
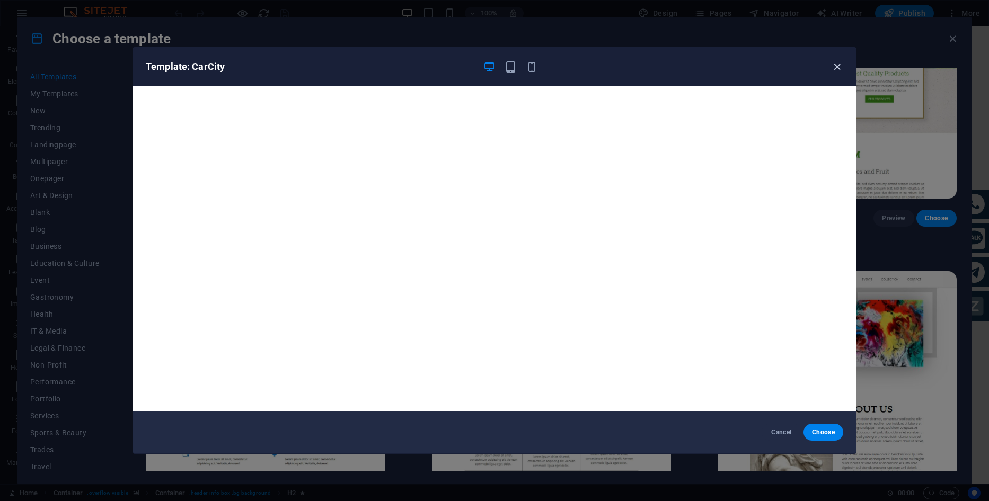
click at [833, 66] on icon "button" at bounding box center [837, 67] width 12 height 12
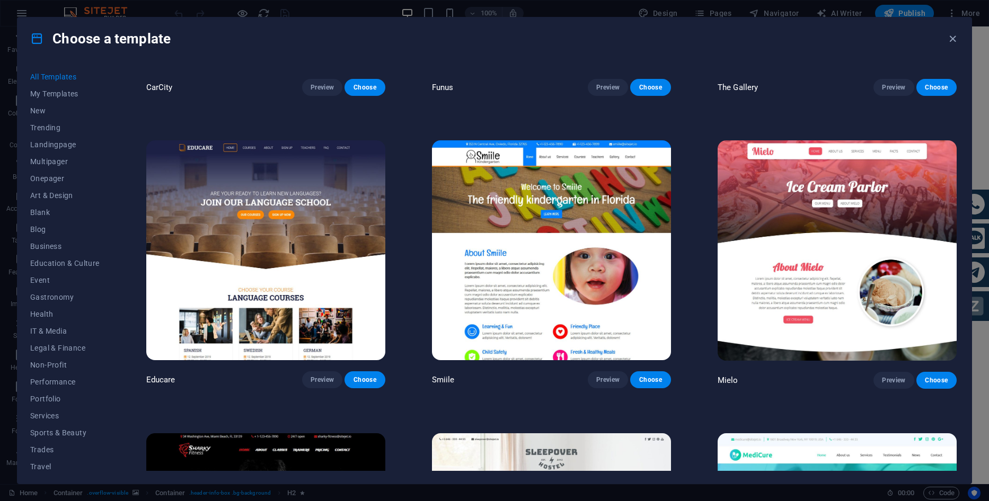
scroll to position [9166, 0]
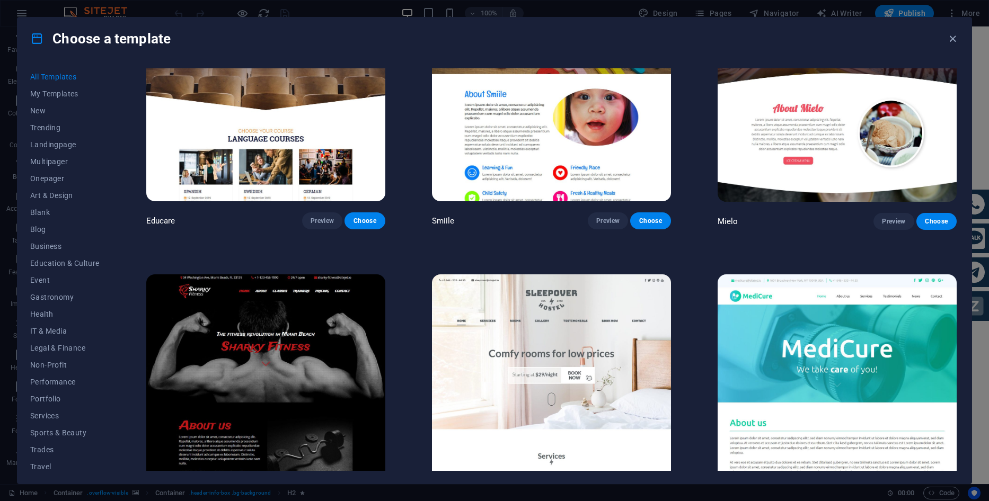
click at [559, 306] on img at bounding box center [551, 384] width 239 height 220
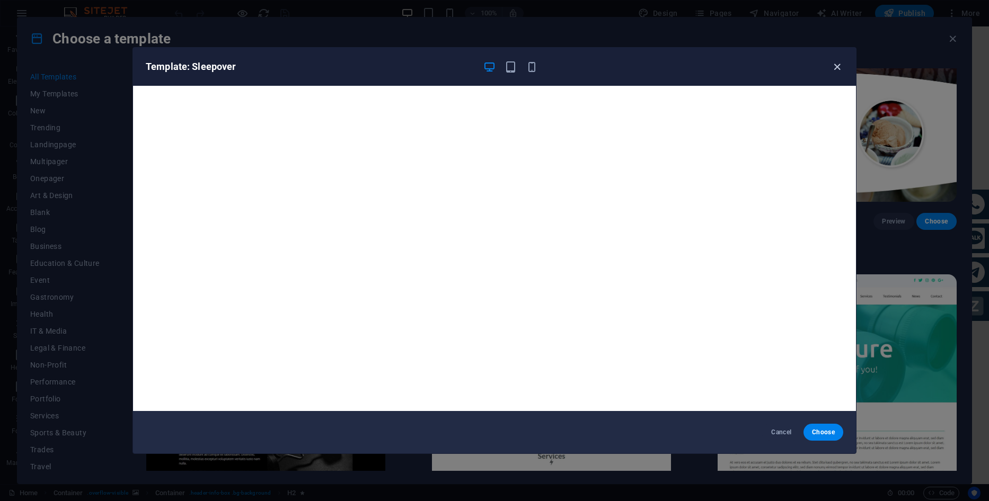
click at [833, 69] on icon "button" at bounding box center [837, 67] width 12 height 12
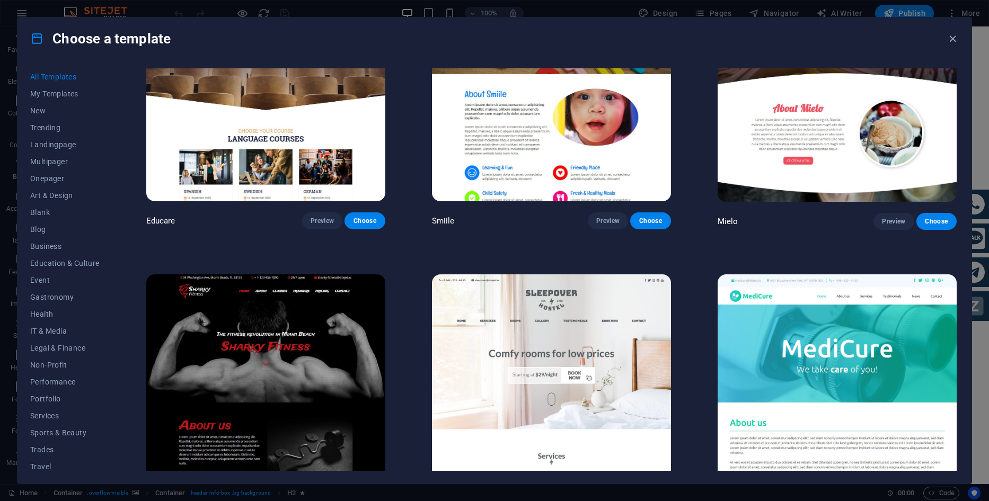
click at [829, 274] on img at bounding box center [836, 384] width 239 height 220
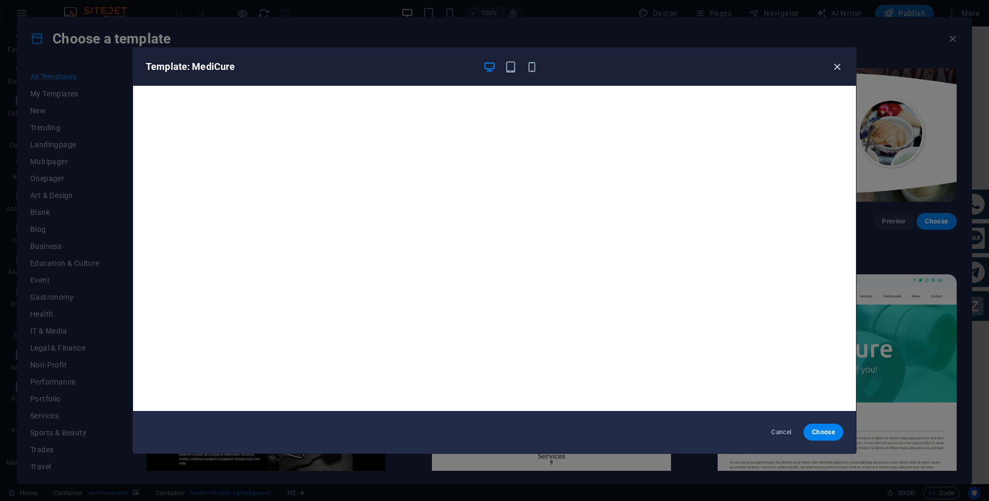
click at [838, 67] on icon "button" at bounding box center [837, 67] width 12 height 12
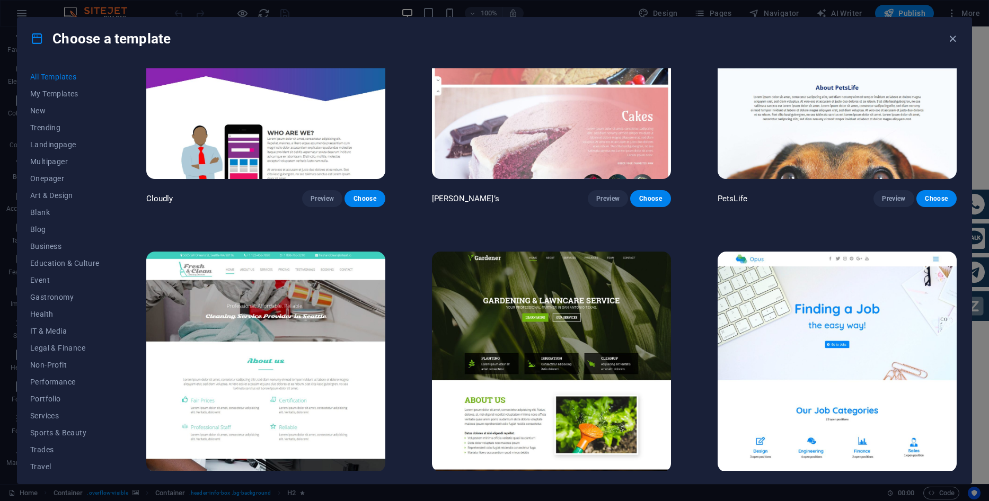
scroll to position [10226, 0]
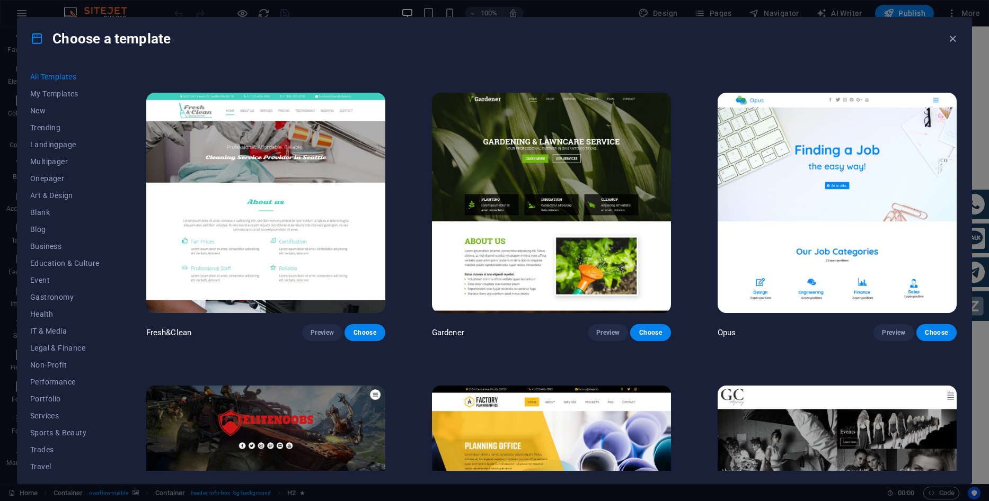
click at [257, 196] on img at bounding box center [265, 203] width 239 height 220
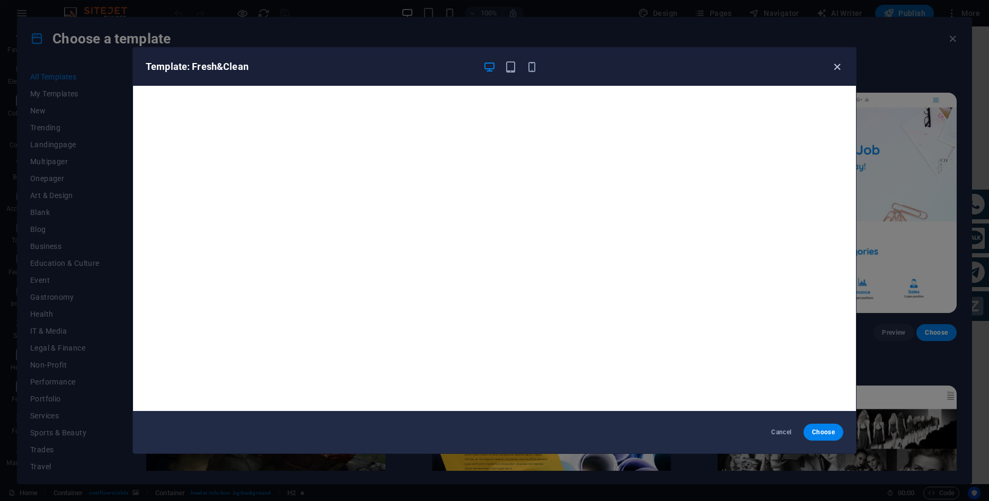
click at [836, 68] on icon "button" at bounding box center [837, 67] width 12 height 12
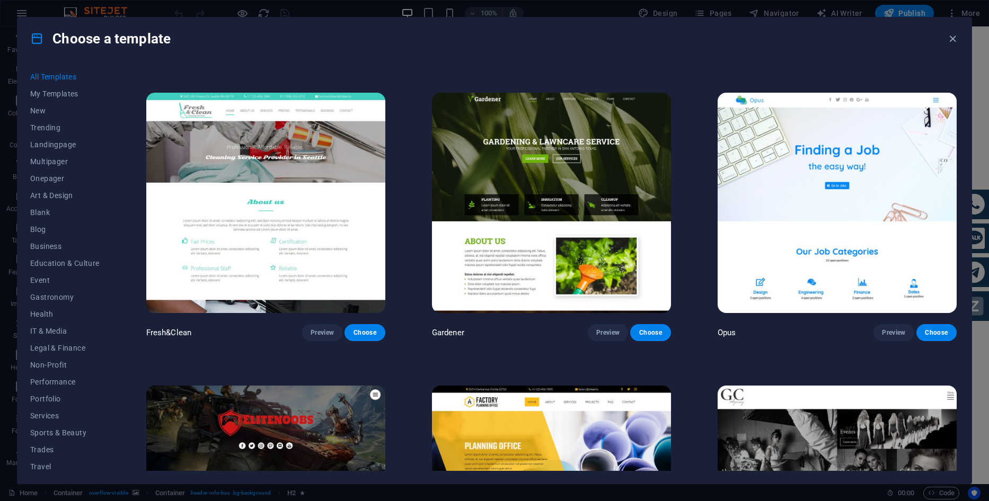
click at [827, 136] on img at bounding box center [836, 203] width 239 height 220
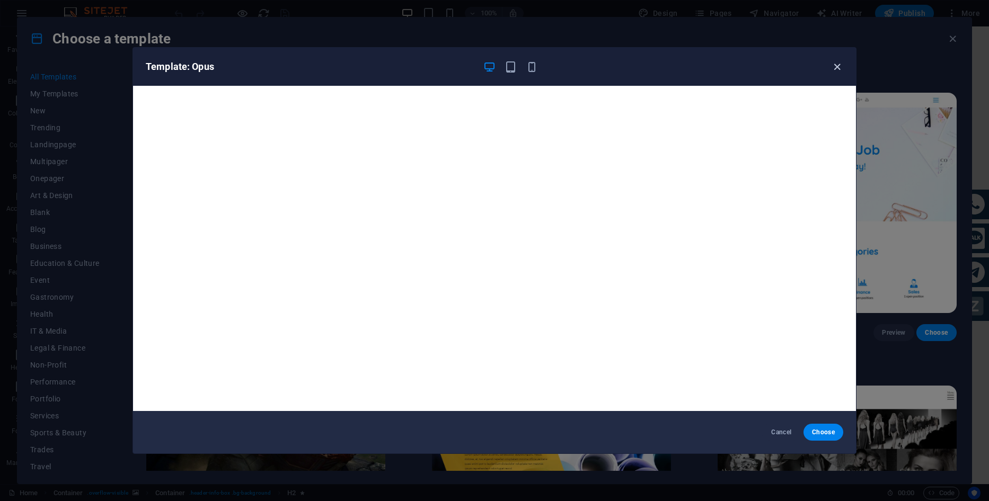
click at [834, 67] on icon "button" at bounding box center [837, 67] width 12 height 12
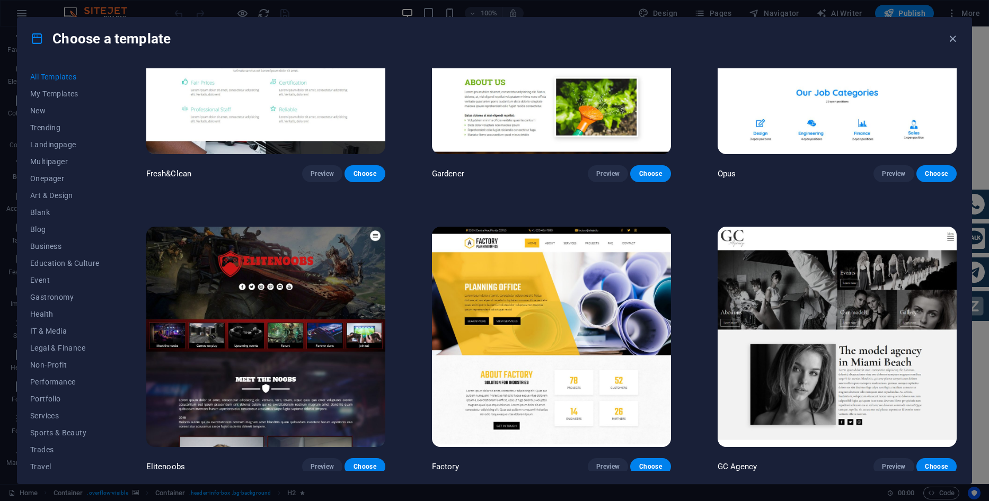
scroll to position [10491, 0]
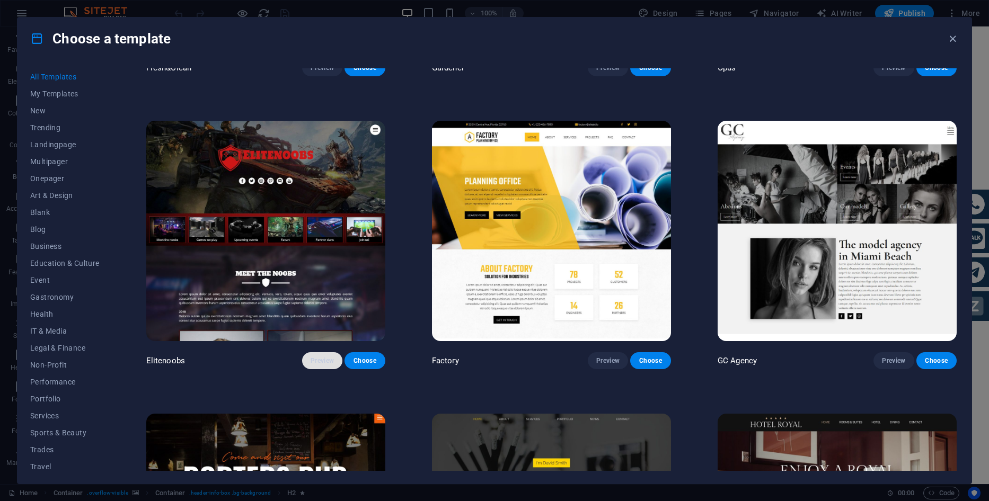
click at [315, 357] on span "Preview" at bounding box center [321, 361] width 23 height 8
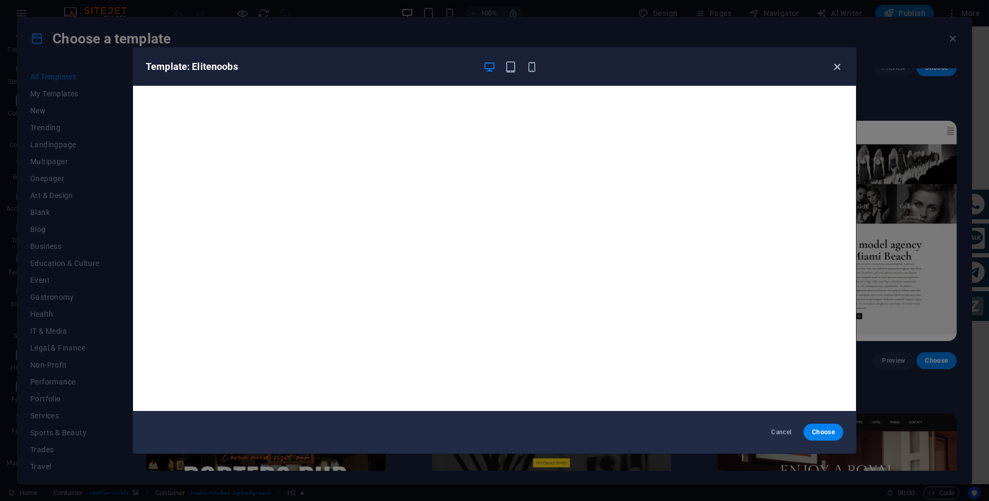
click at [835, 71] on icon "button" at bounding box center [837, 67] width 12 height 12
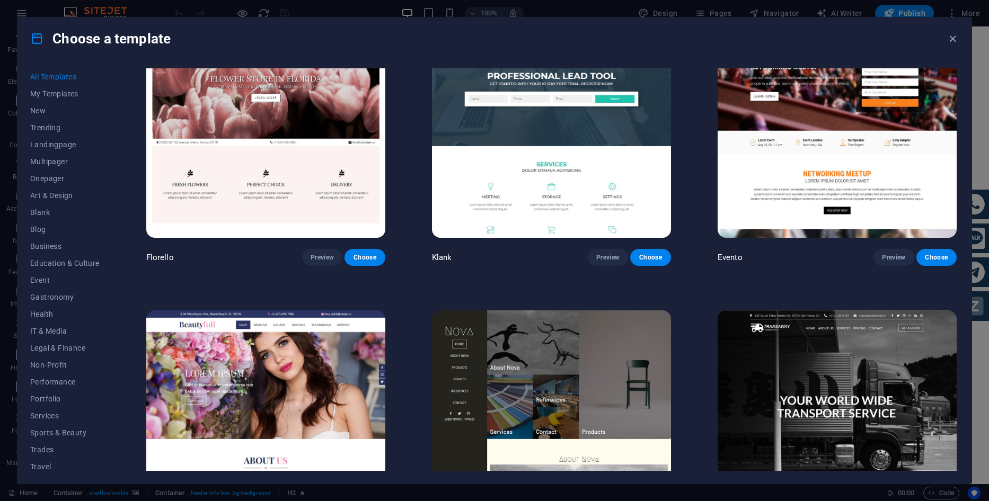
scroll to position [11285, 0]
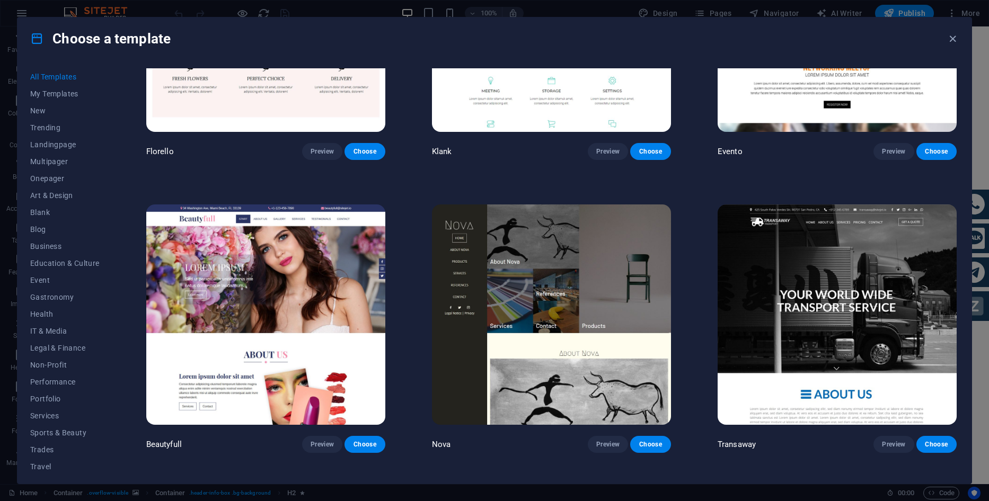
click at [283, 220] on img at bounding box center [265, 315] width 239 height 220
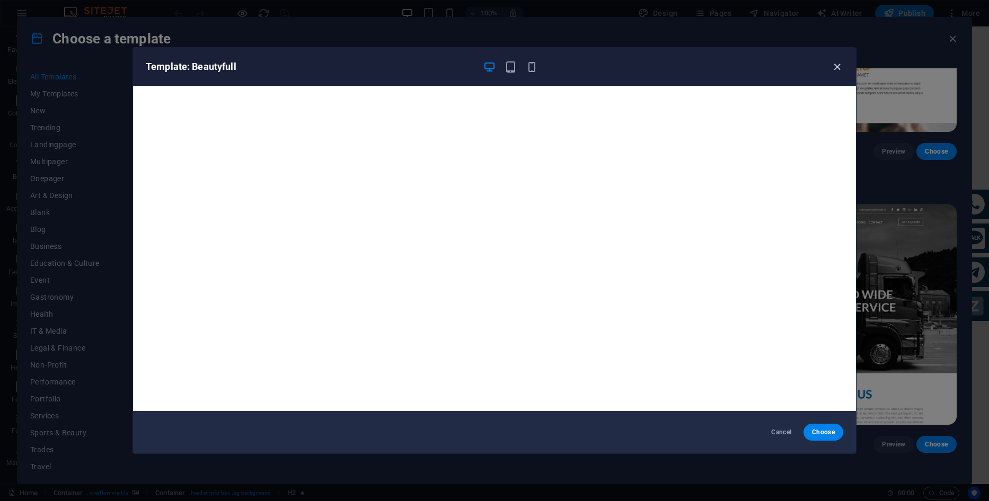
click at [837, 68] on icon "button" at bounding box center [837, 67] width 12 height 12
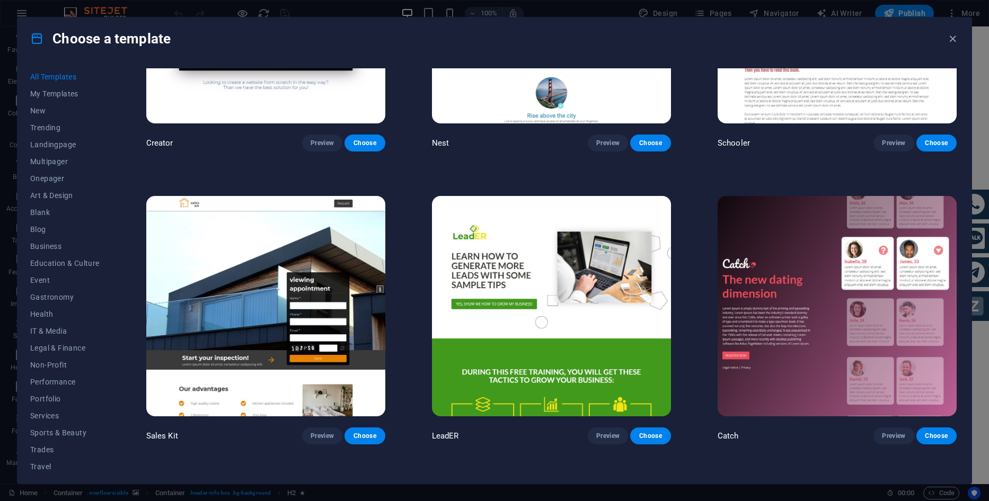
scroll to position [15206, 0]
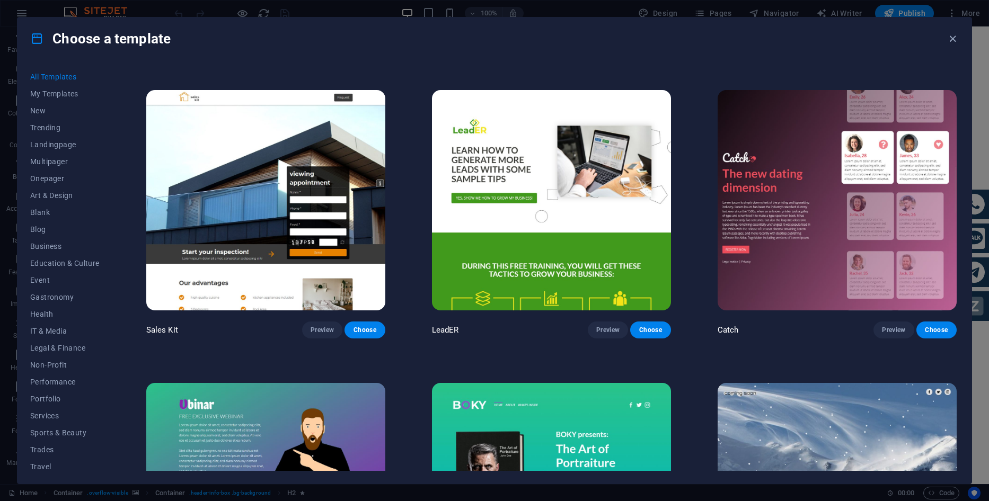
click at [294, 210] on img at bounding box center [265, 200] width 239 height 220
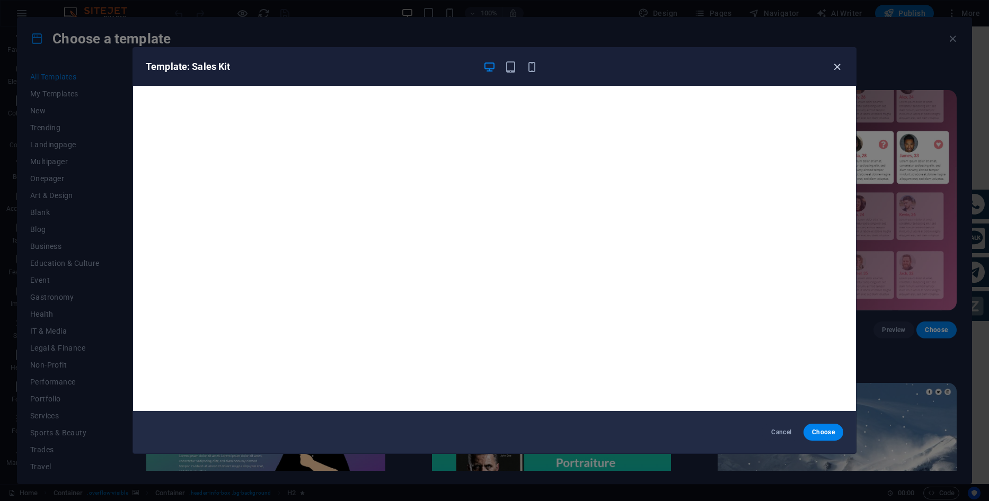
click at [836, 72] on icon "button" at bounding box center [837, 67] width 12 height 12
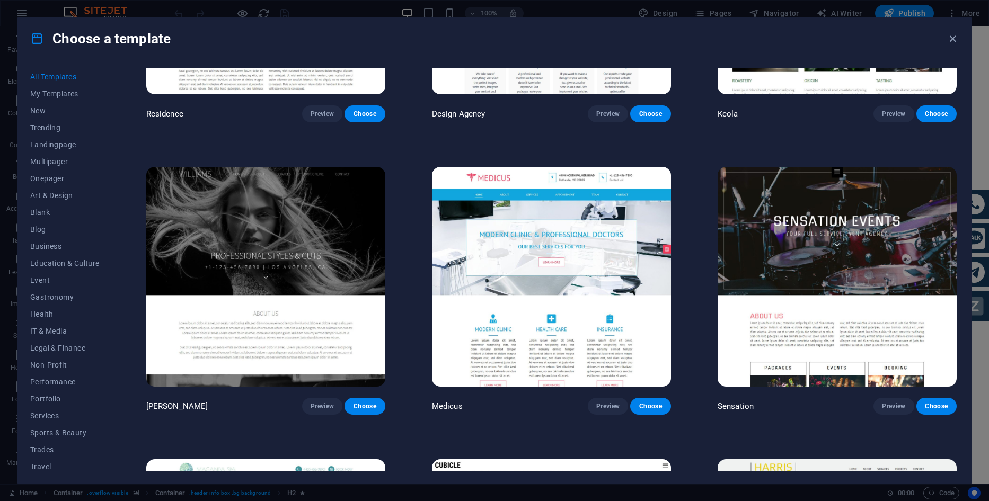
scroll to position [12441, 0]
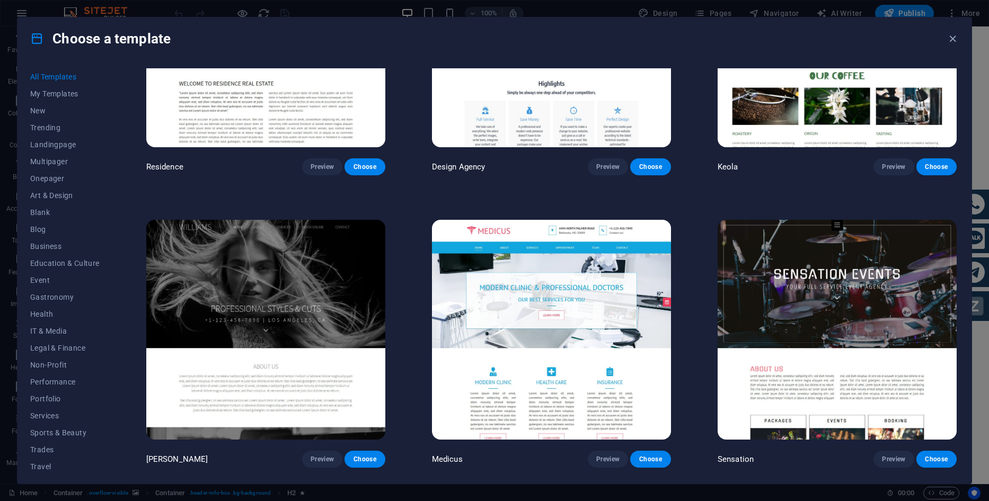
click at [546, 288] on img at bounding box center [551, 330] width 239 height 220
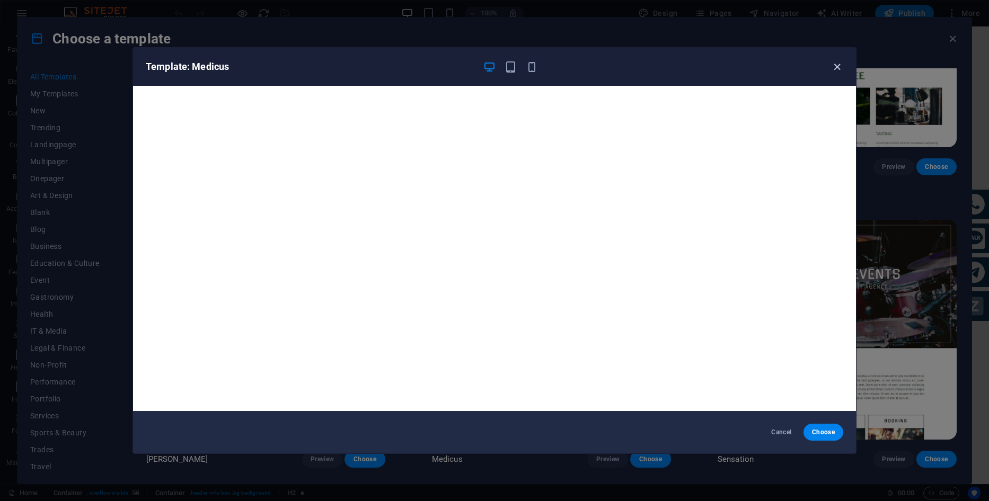
click at [831, 66] on icon "button" at bounding box center [837, 67] width 12 height 12
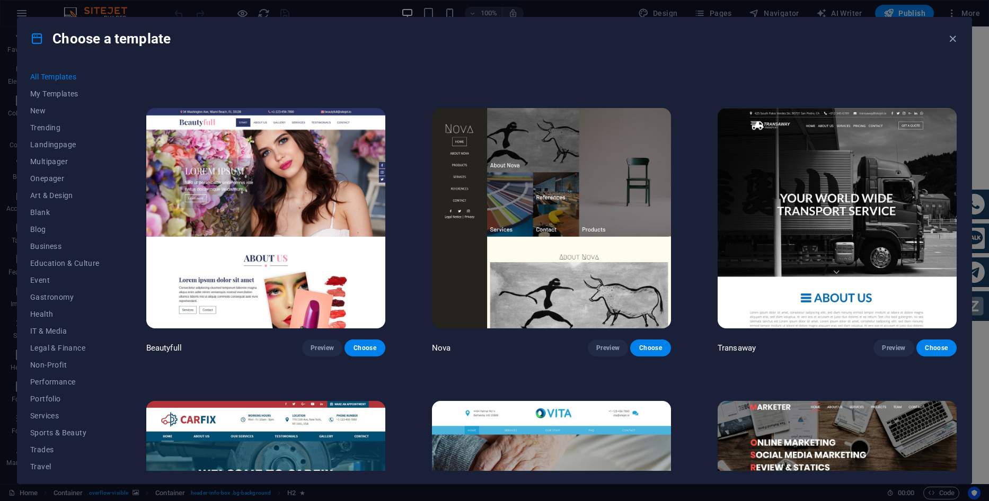
scroll to position [11329, 0]
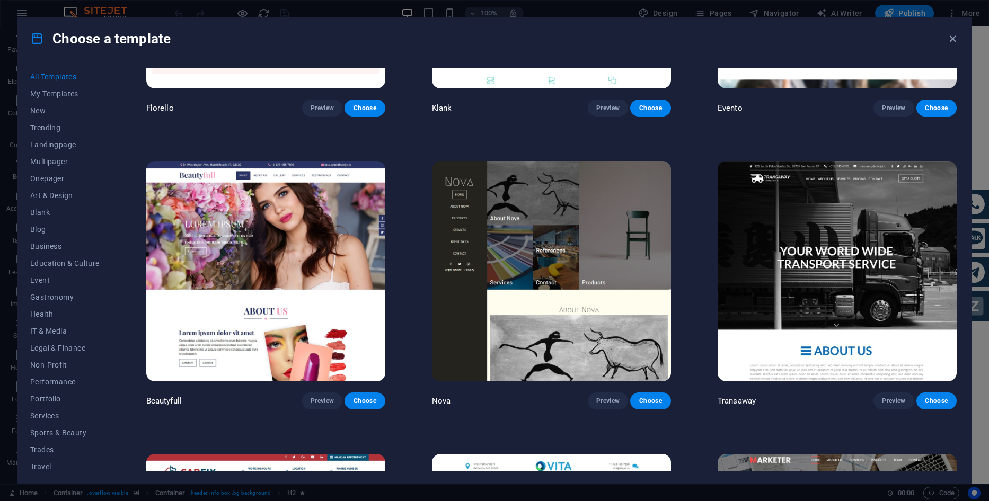
click at [261, 236] on img at bounding box center [265, 271] width 239 height 220
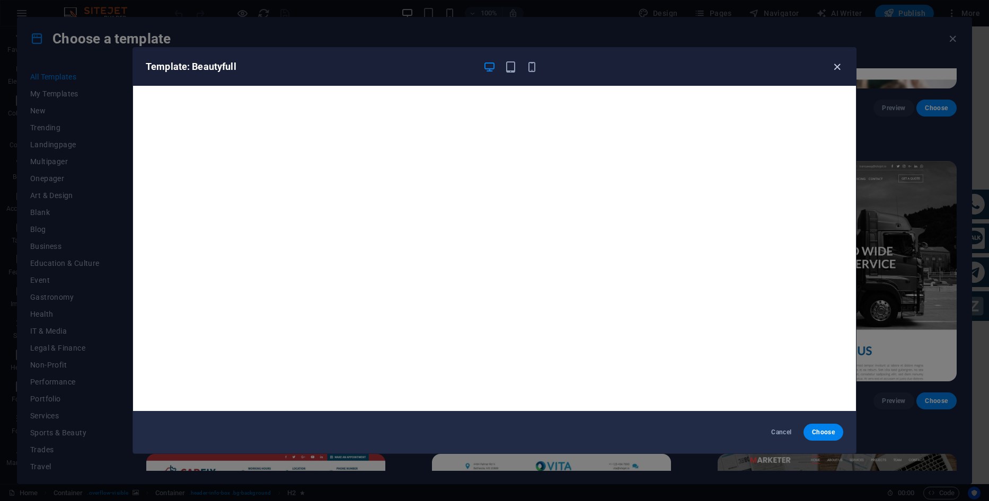
click at [841, 68] on icon "button" at bounding box center [837, 67] width 12 height 12
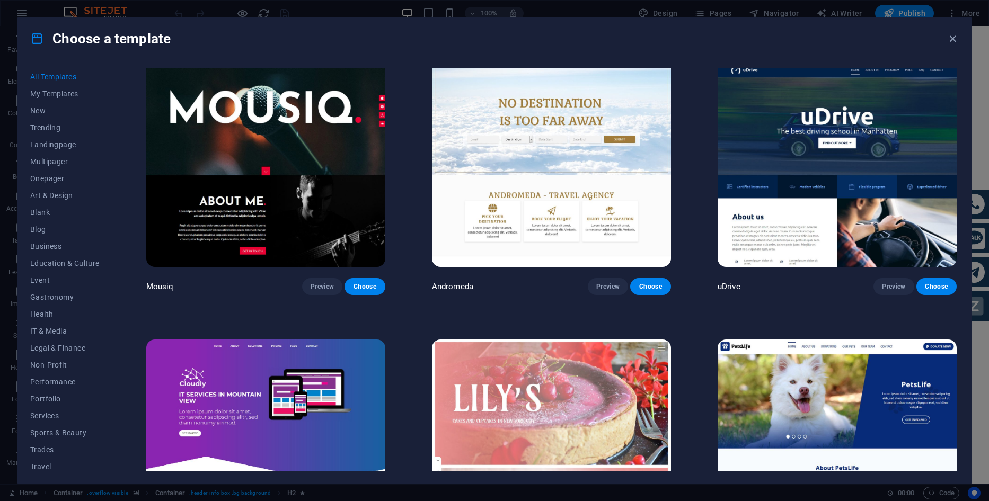
scroll to position [9633, 0]
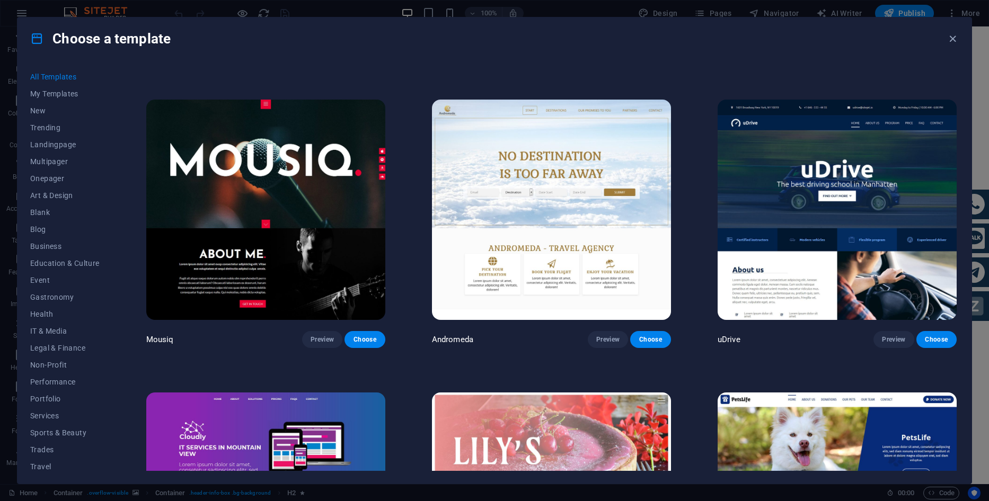
click at [748, 235] on img at bounding box center [836, 210] width 239 height 220
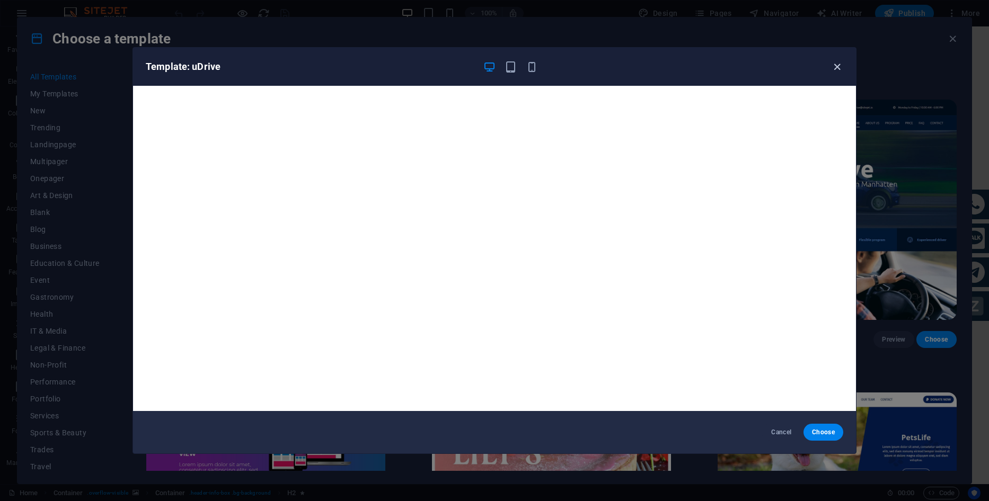
click at [831, 68] on icon "button" at bounding box center [837, 67] width 12 height 12
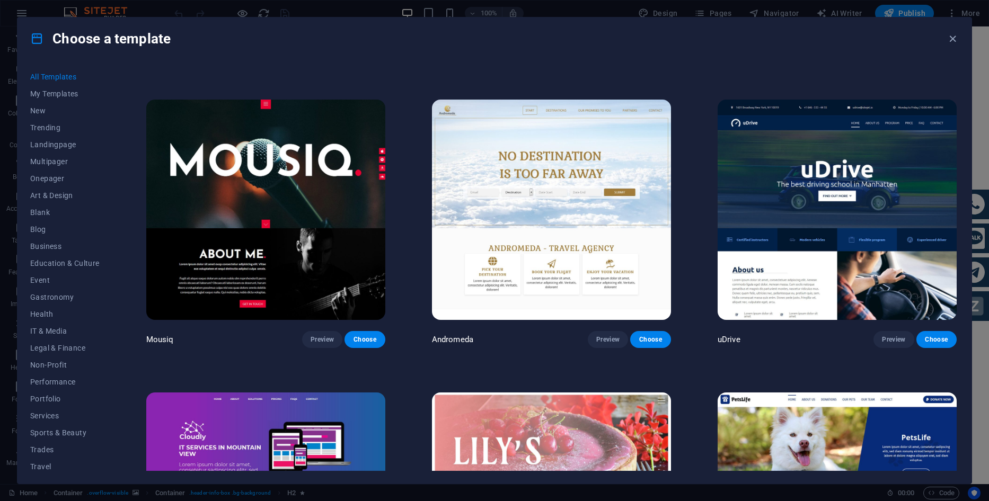
click at [587, 256] on img at bounding box center [551, 210] width 239 height 220
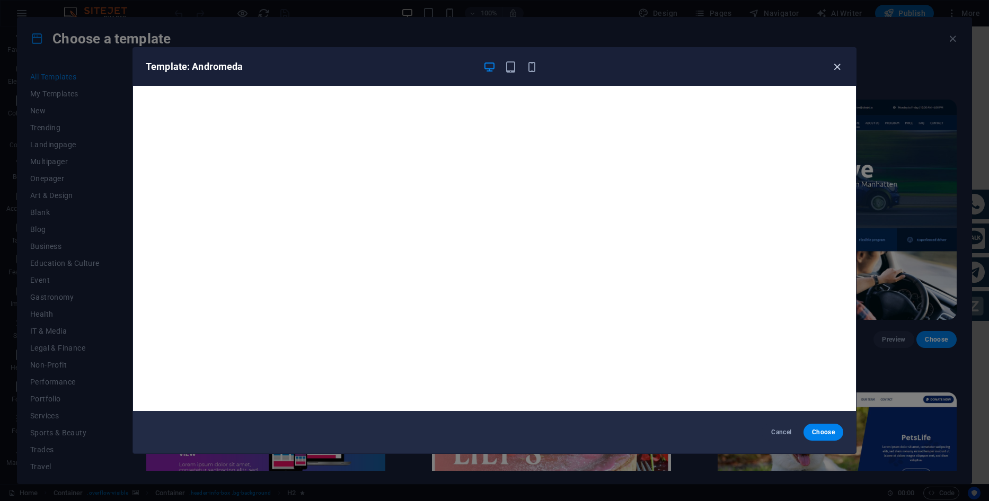
click at [838, 68] on icon "button" at bounding box center [837, 67] width 12 height 12
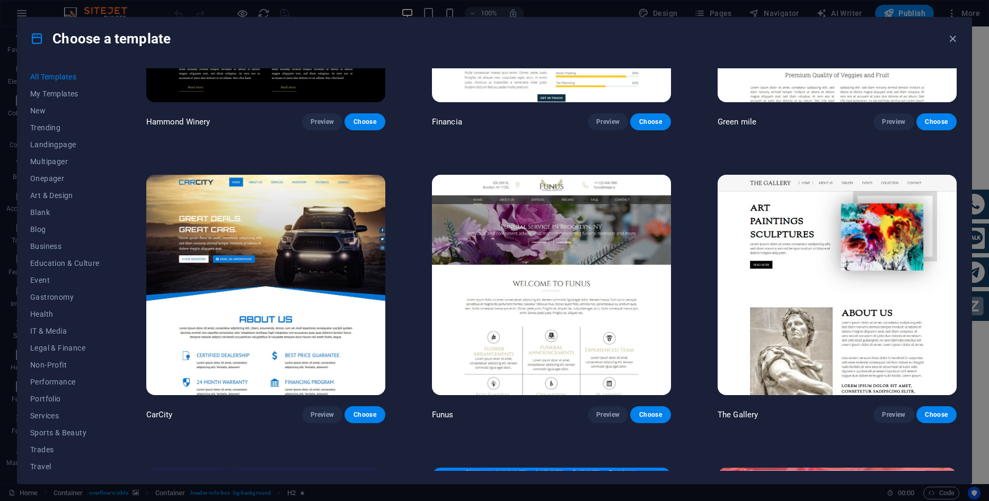
scroll to position [8627, 0]
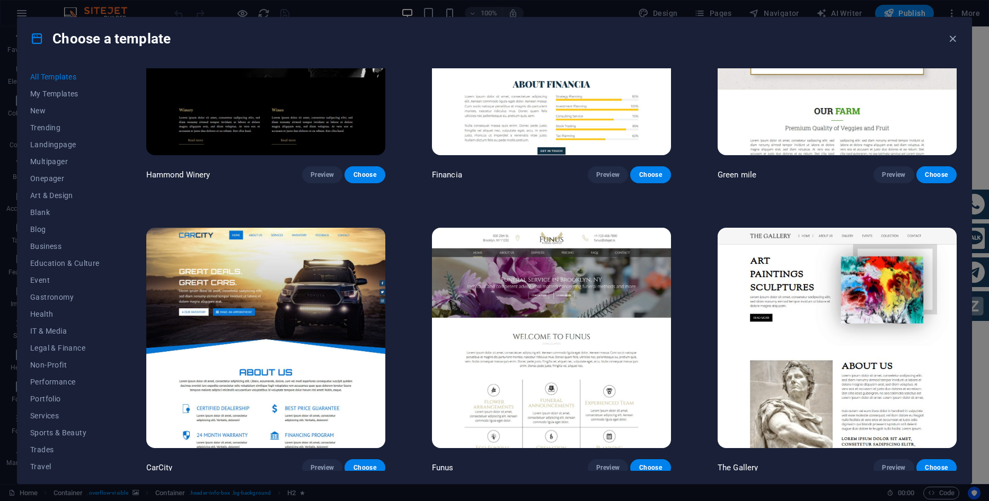
click at [256, 257] on img at bounding box center [265, 338] width 239 height 220
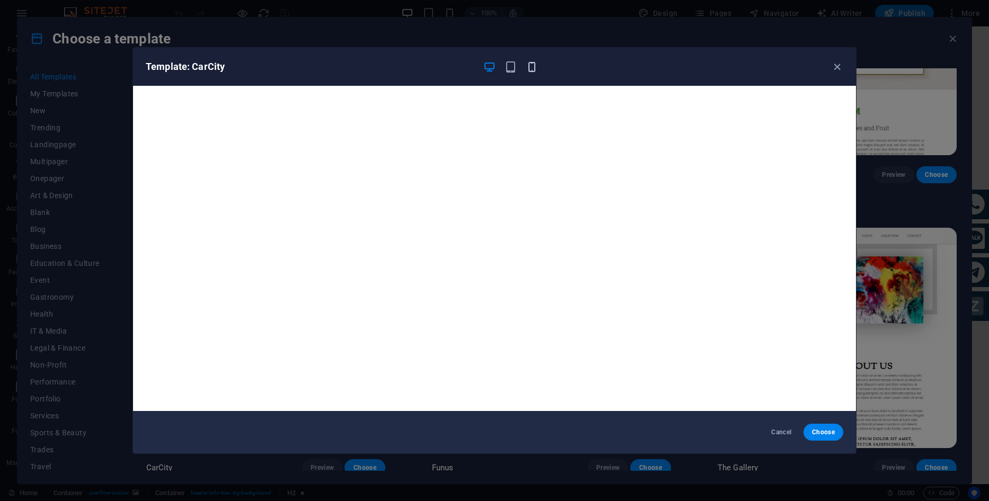
click at [531, 68] on icon "button" at bounding box center [532, 67] width 12 height 12
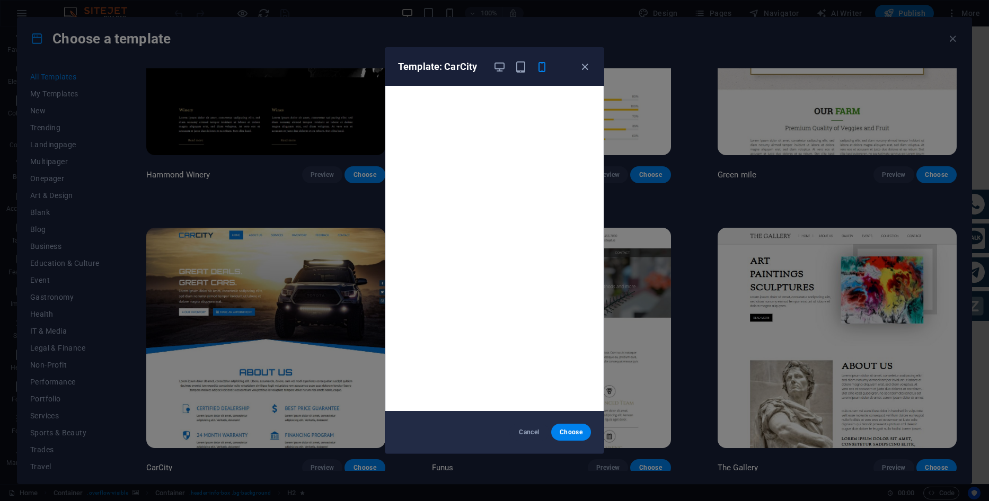
drag, startPoint x: 585, startPoint y: 65, endPoint x: 582, endPoint y: 76, distance: 12.2
click at [585, 65] on icon "button" at bounding box center [585, 67] width 12 height 12
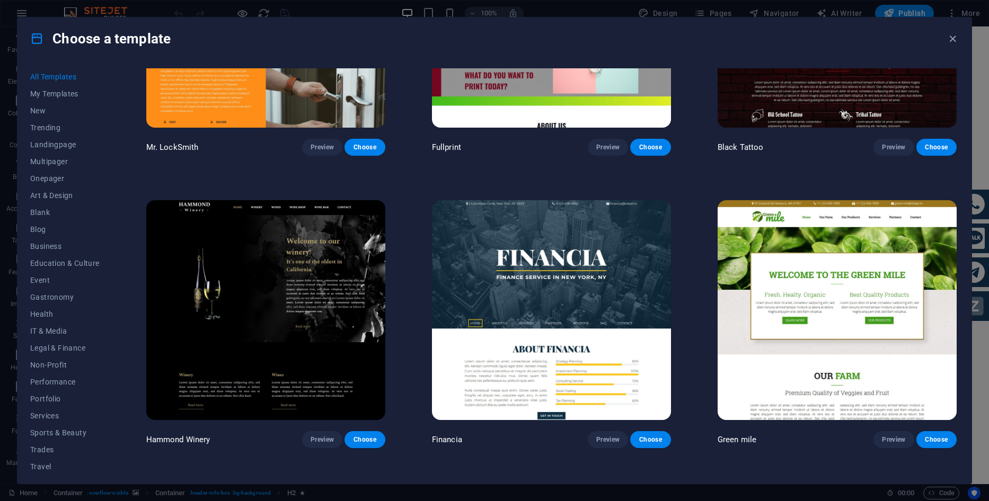
scroll to position [8309, 0]
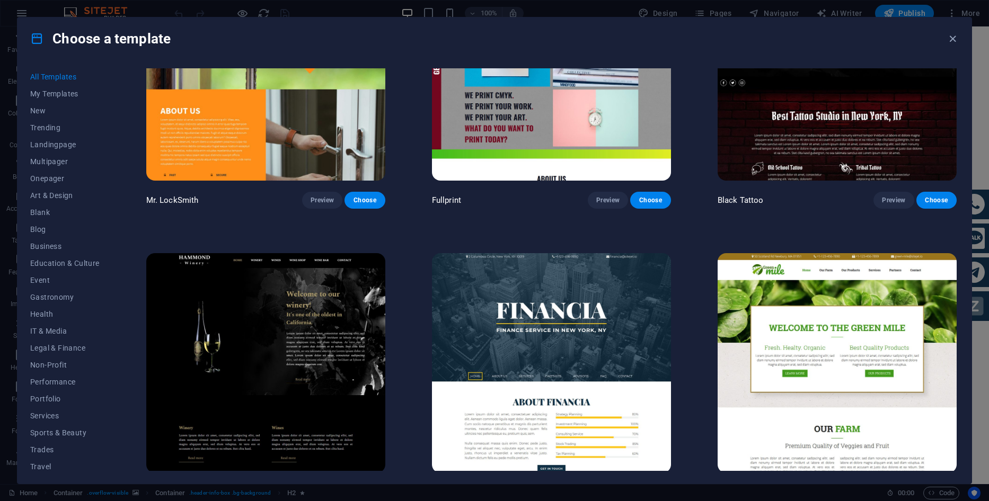
click at [775, 287] on img at bounding box center [836, 363] width 239 height 220
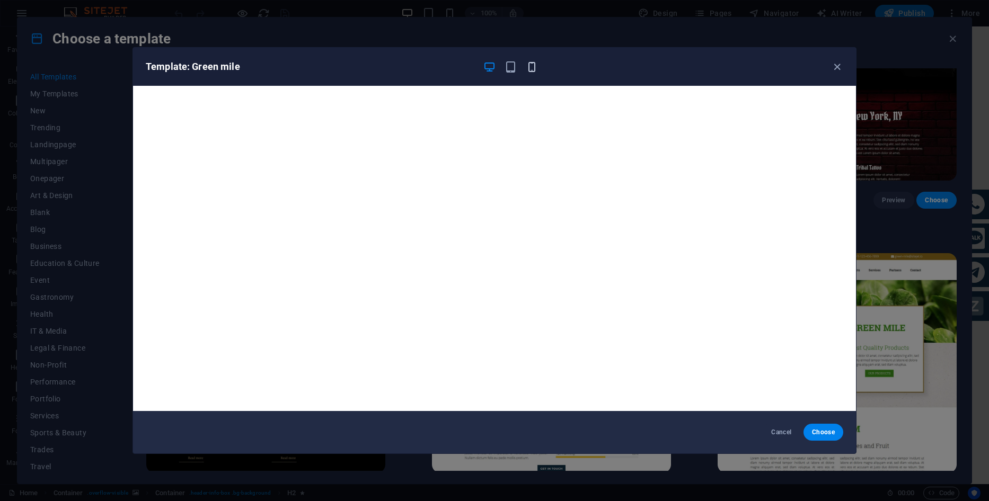
click at [534, 63] on icon "button" at bounding box center [532, 67] width 12 height 12
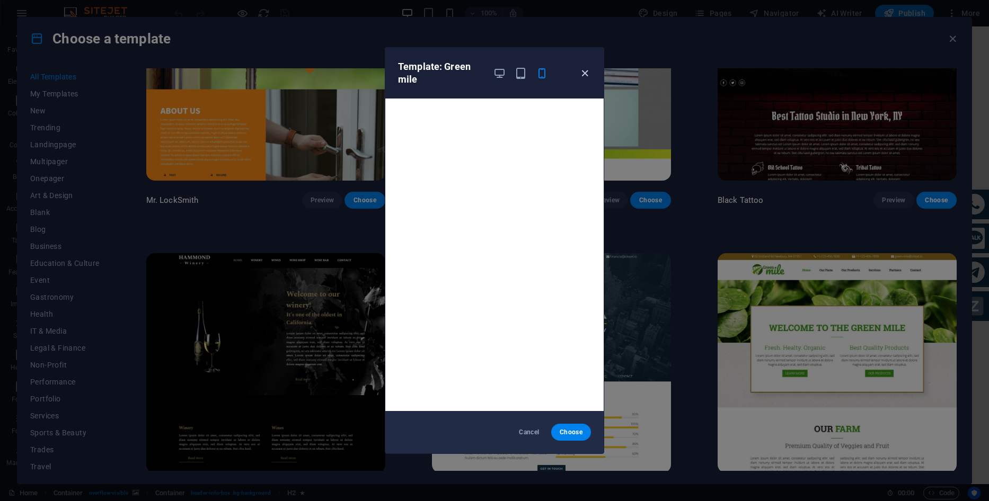
click at [583, 76] on icon "button" at bounding box center [585, 73] width 12 height 12
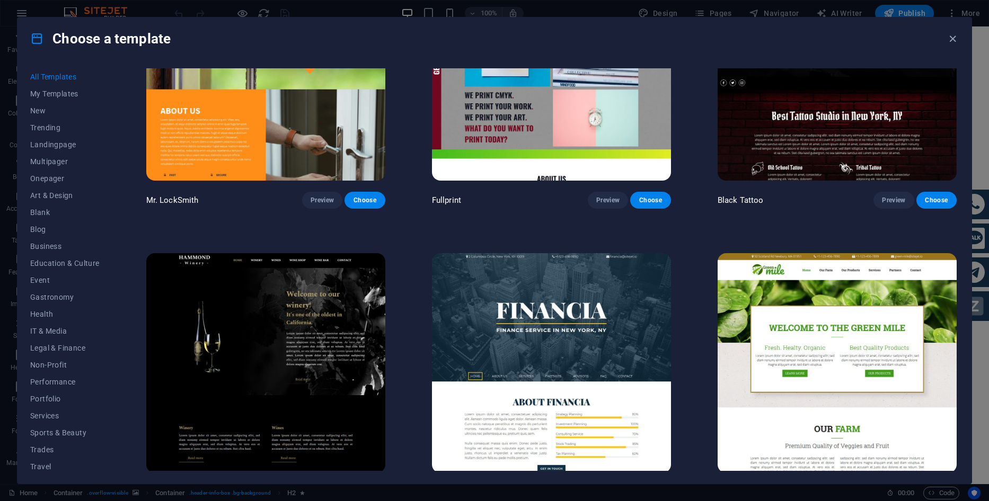
scroll to position [7991, 0]
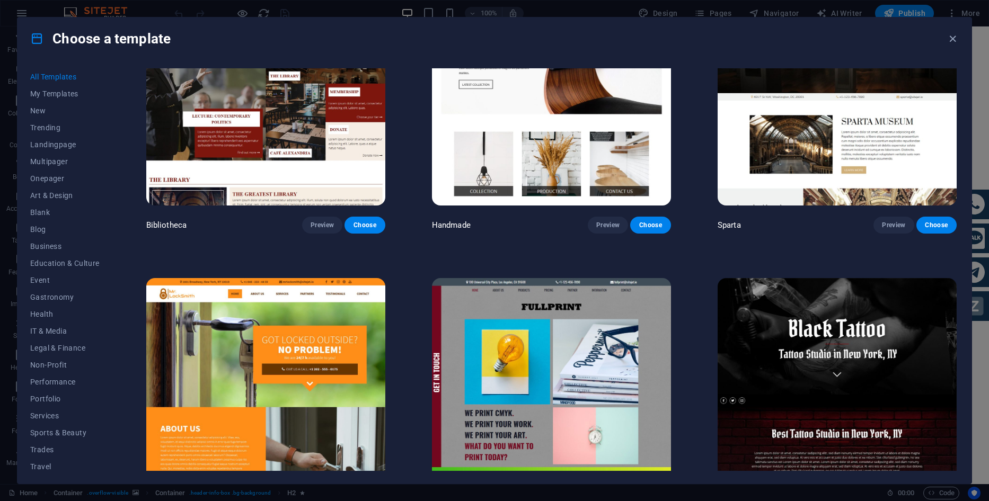
click at [804, 279] on img at bounding box center [836, 388] width 239 height 220
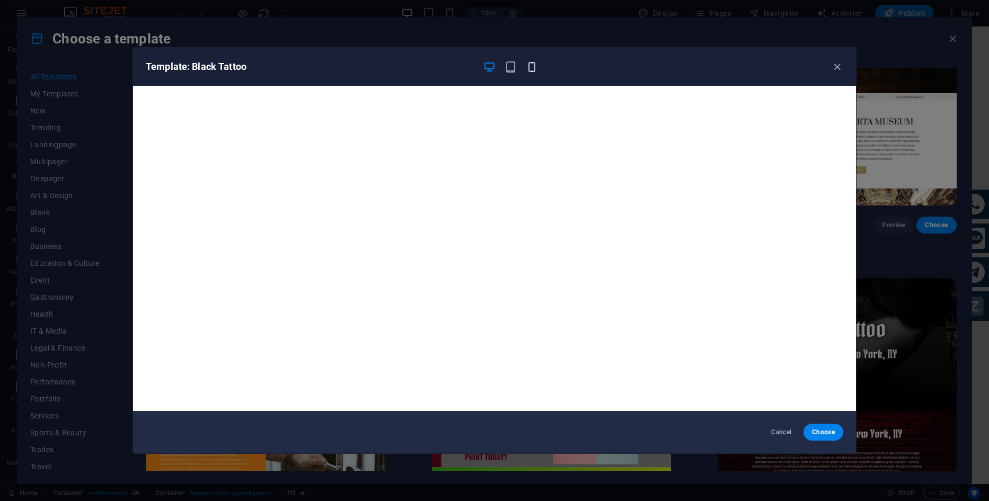
click at [531, 65] on icon "button" at bounding box center [532, 67] width 12 height 12
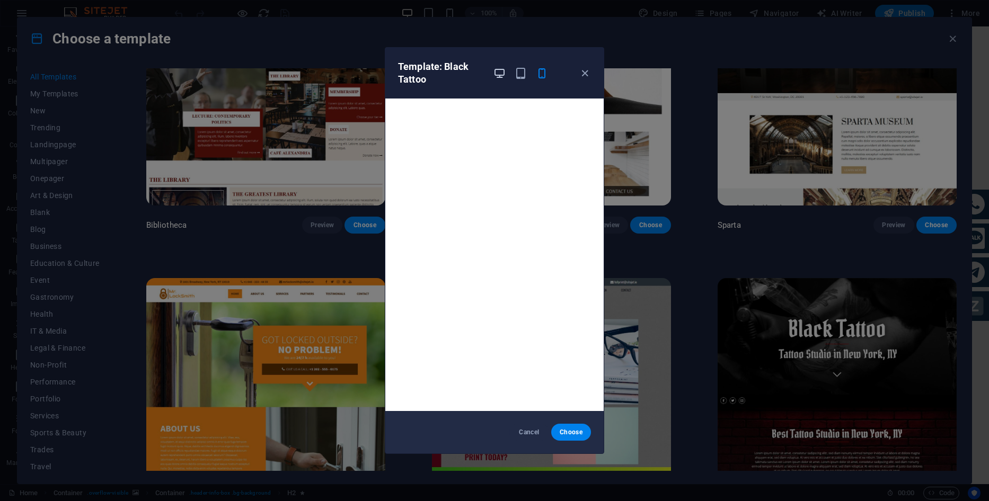
click at [504, 74] on icon "button" at bounding box center [499, 73] width 12 height 12
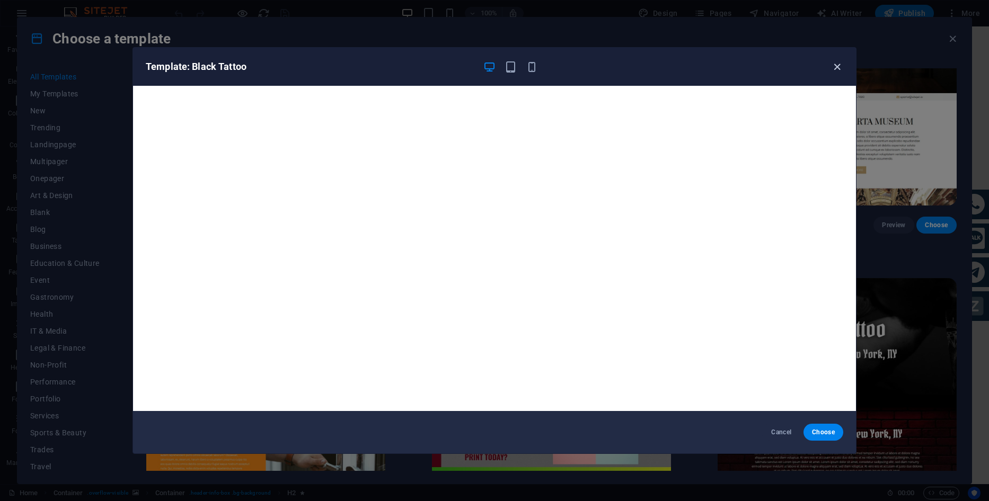
click at [838, 69] on icon "button" at bounding box center [837, 67] width 12 height 12
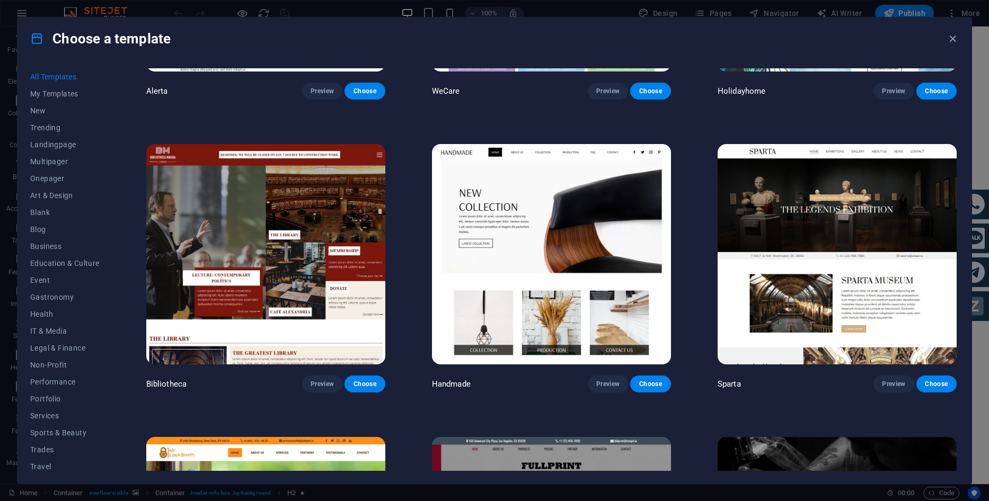
scroll to position [7779, 0]
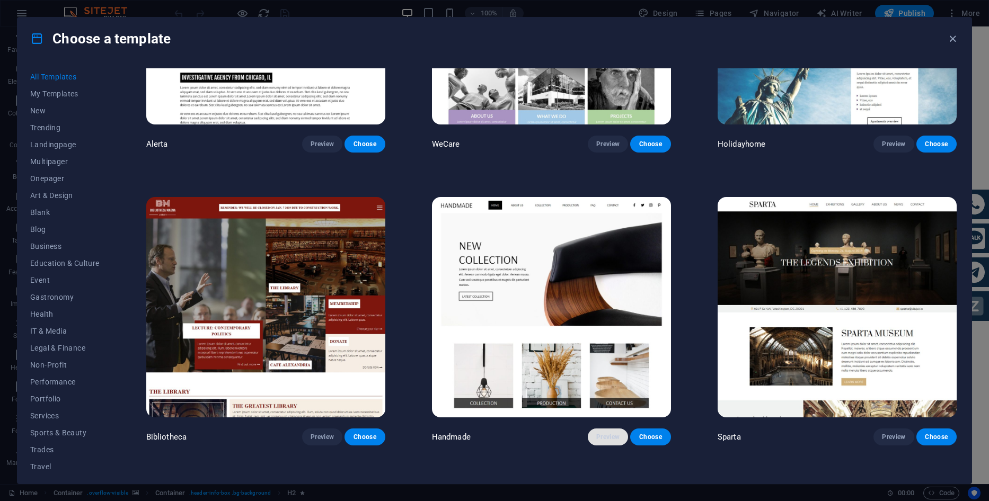
click at [609, 433] on span "Preview" at bounding box center [607, 437] width 23 height 8
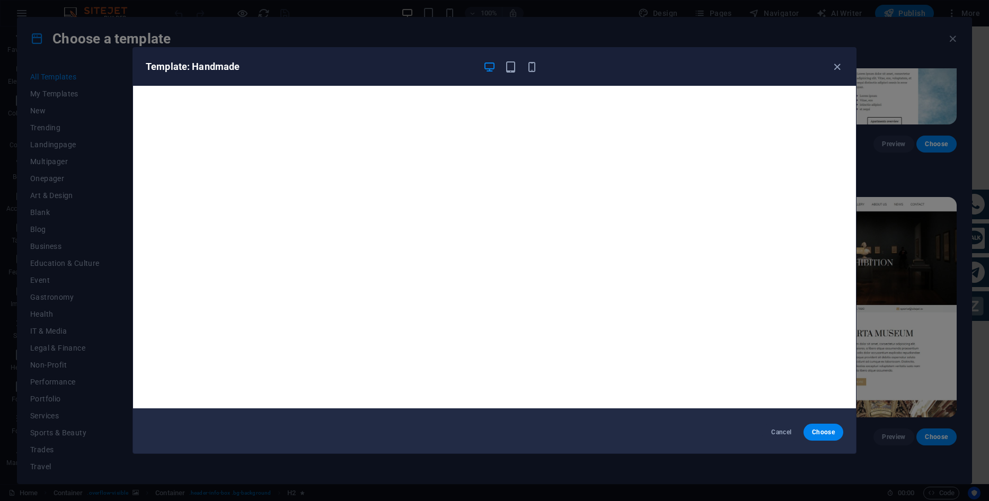
scroll to position [0, 0]
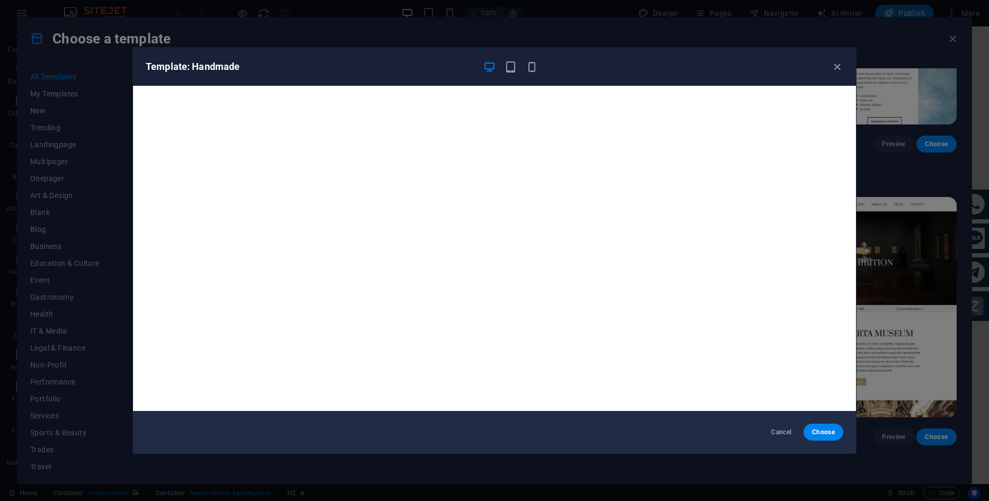
click at [845, 61] on div "Template: Handmade" at bounding box center [494, 67] width 723 height 38
click at [836, 67] on icon "button" at bounding box center [837, 67] width 12 height 12
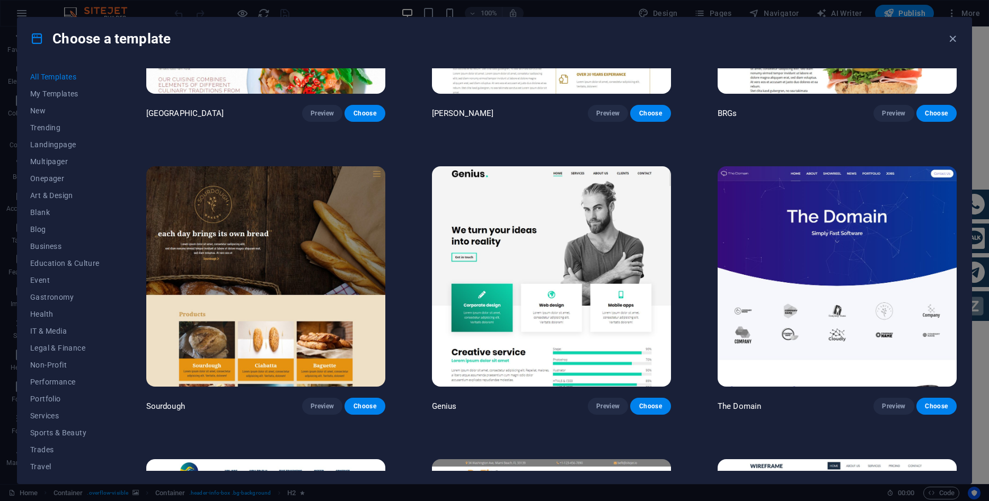
scroll to position [6878, 0]
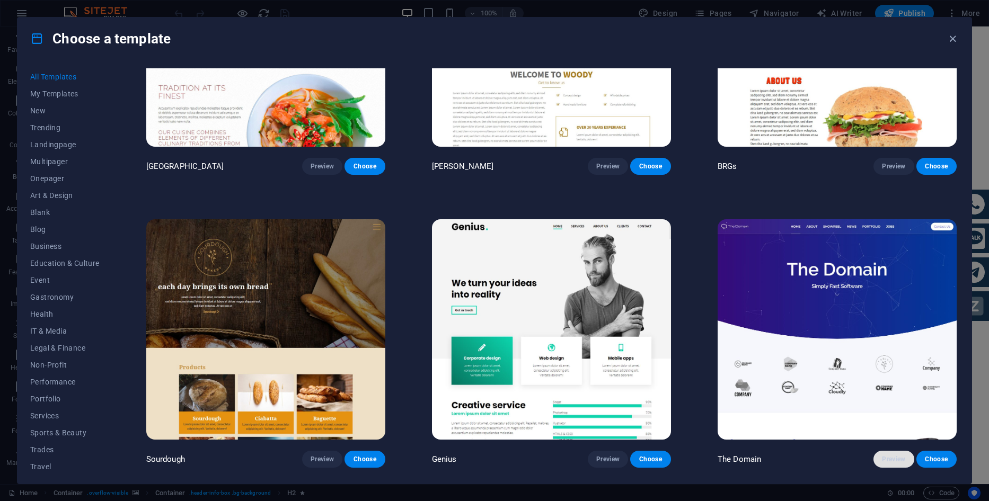
click at [901, 455] on span "Preview" at bounding box center [893, 459] width 23 height 8
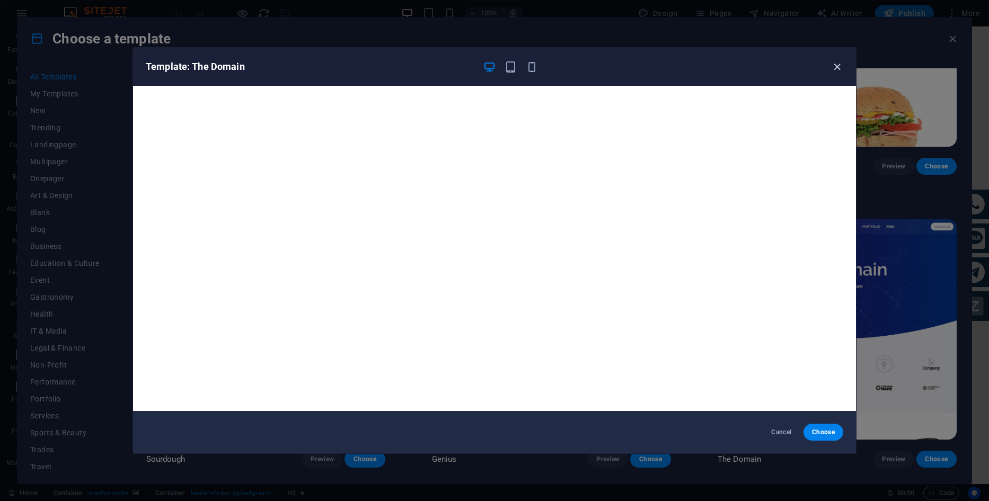
click at [836, 64] on icon "button" at bounding box center [837, 67] width 12 height 12
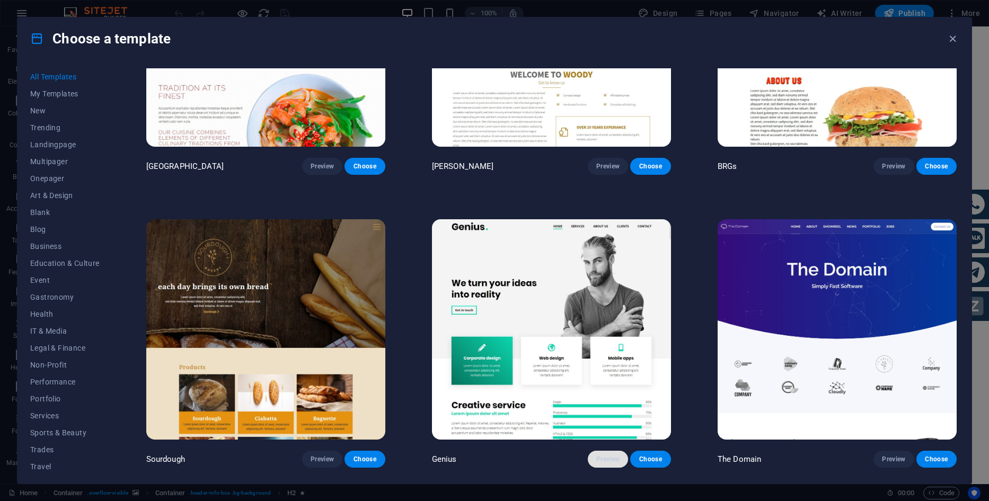
click at [611, 455] on span "Preview" at bounding box center [607, 459] width 23 height 8
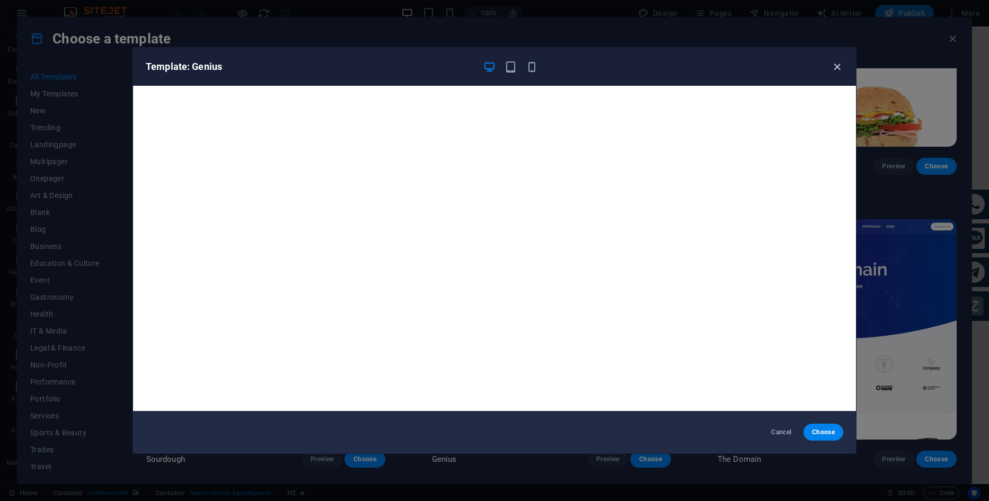
click at [836, 69] on icon "button" at bounding box center [837, 67] width 12 height 12
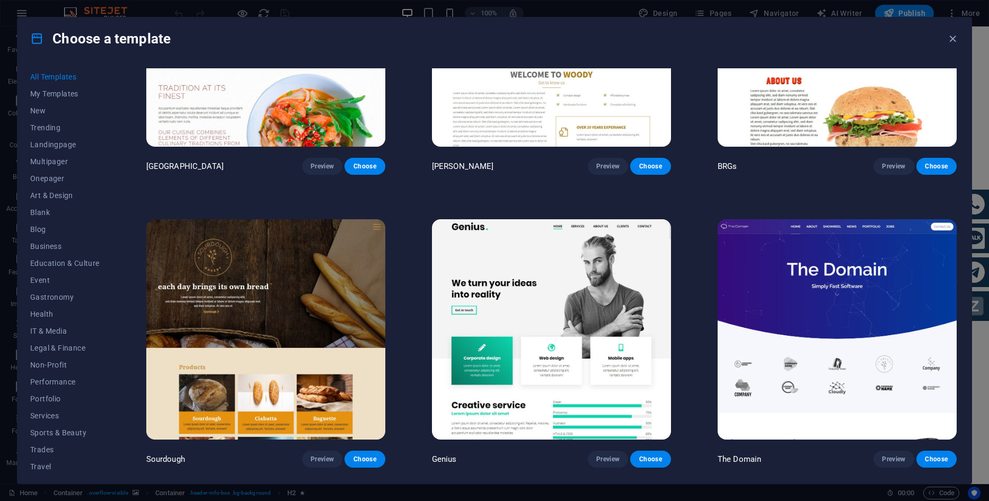
click at [291, 309] on img at bounding box center [265, 329] width 239 height 220
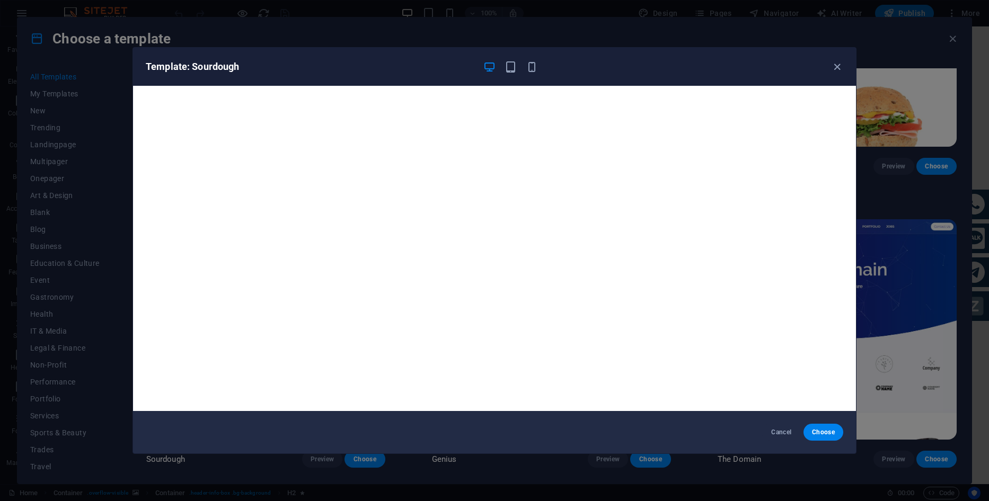
scroll to position [3, 0]
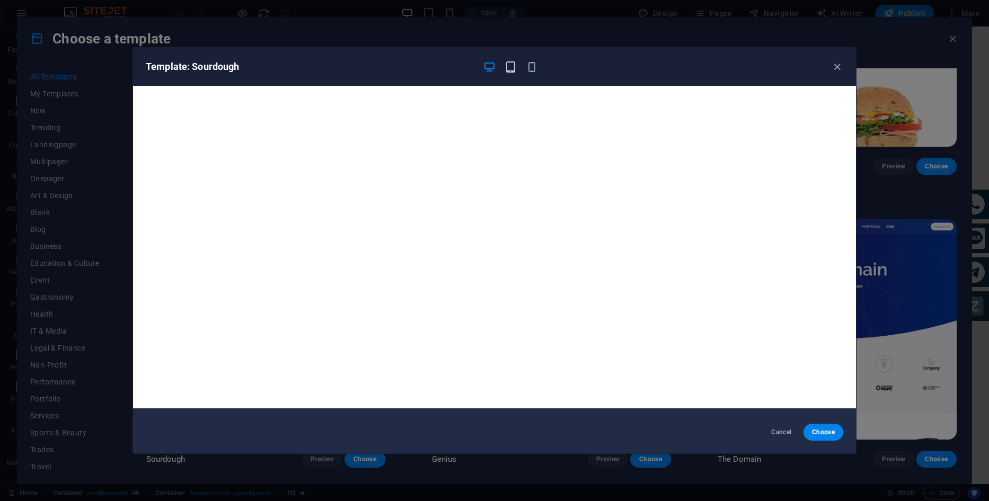
click at [514, 63] on icon "button" at bounding box center [510, 67] width 12 height 12
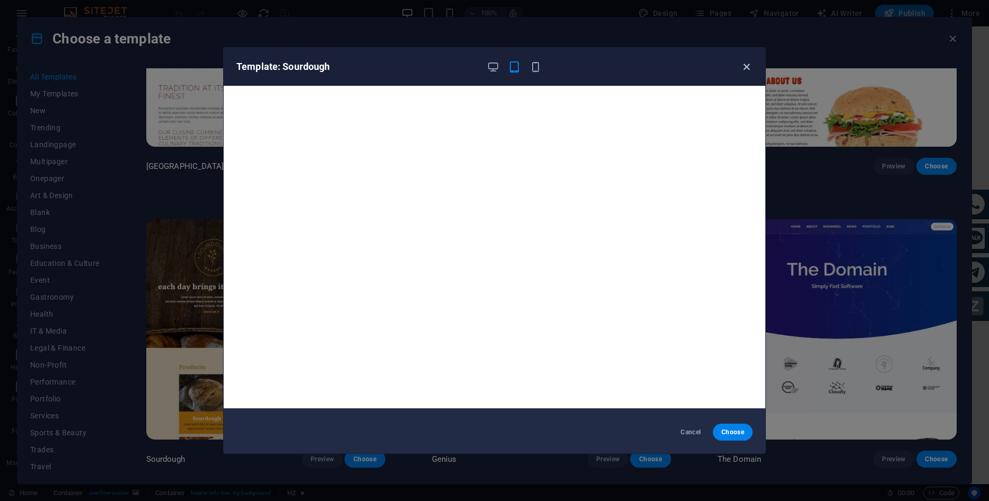
click at [747, 70] on icon "button" at bounding box center [746, 67] width 12 height 12
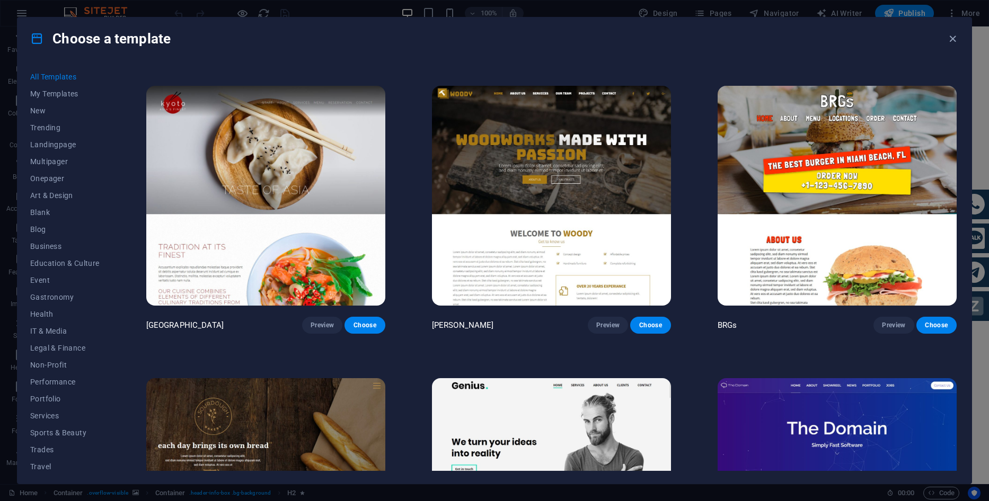
scroll to position [6613, 0]
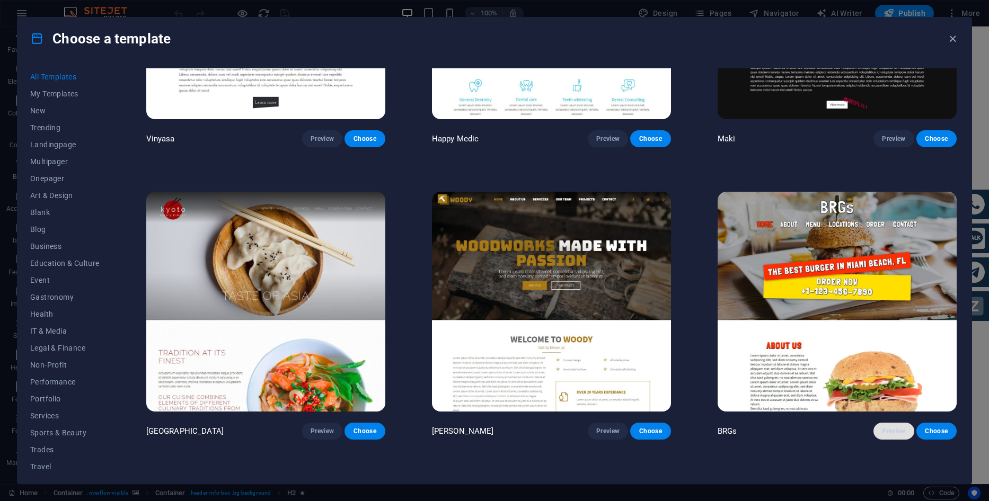
click at [898, 423] on button "Preview" at bounding box center [893, 431] width 40 height 17
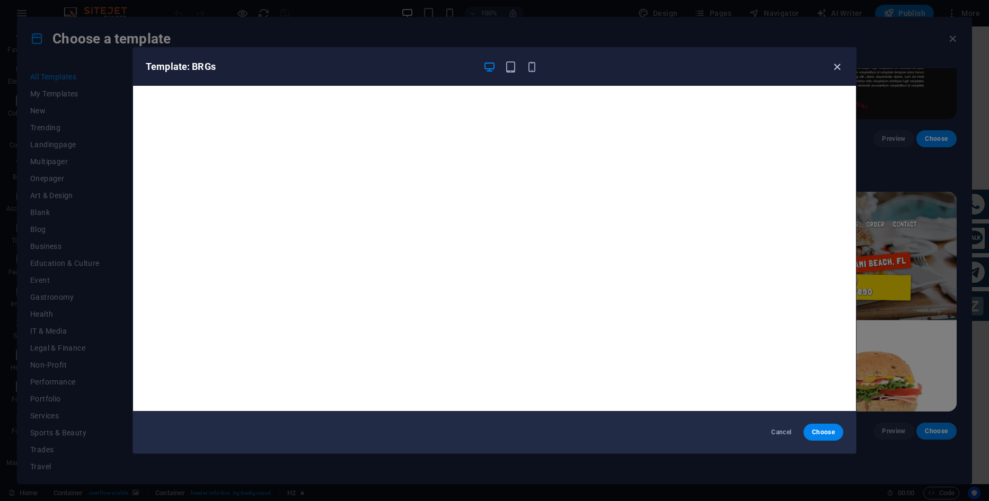
click at [840, 65] on icon "button" at bounding box center [837, 67] width 12 height 12
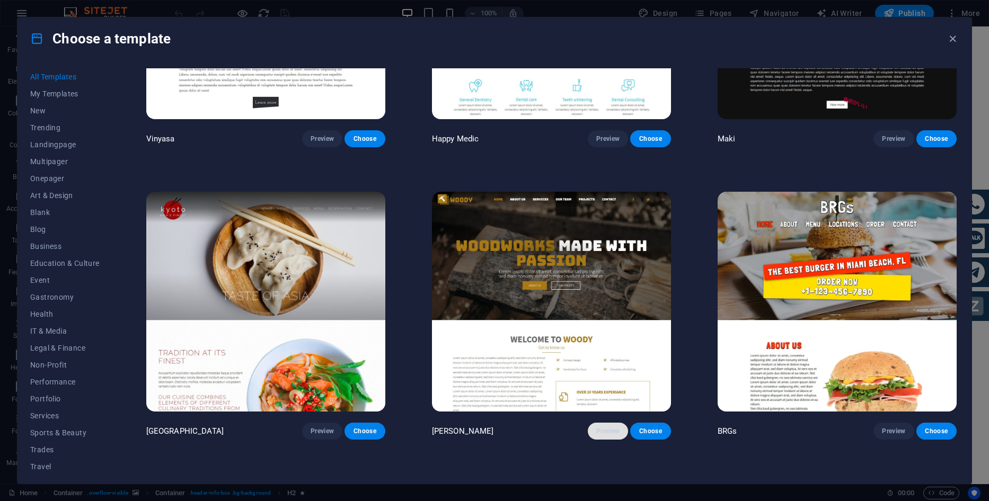
click at [608, 427] on span "Preview" at bounding box center [607, 431] width 23 height 8
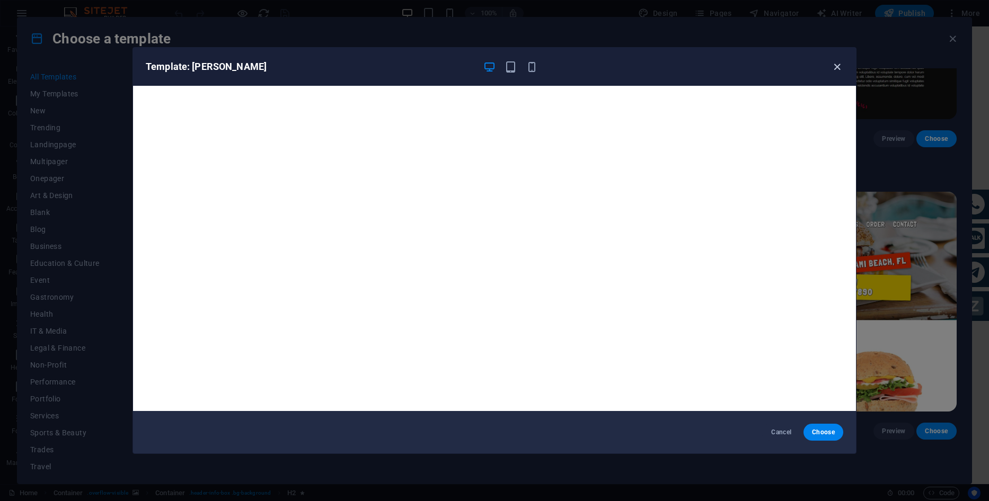
click at [841, 68] on icon "button" at bounding box center [837, 67] width 12 height 12
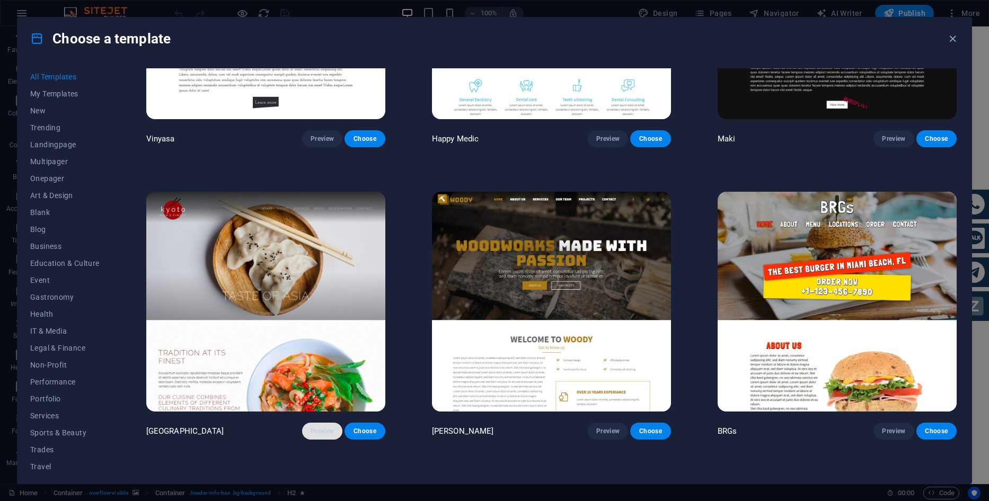
click at [321, 427] on span "Preview" at bounding box center [321, 431] width 23 height 8
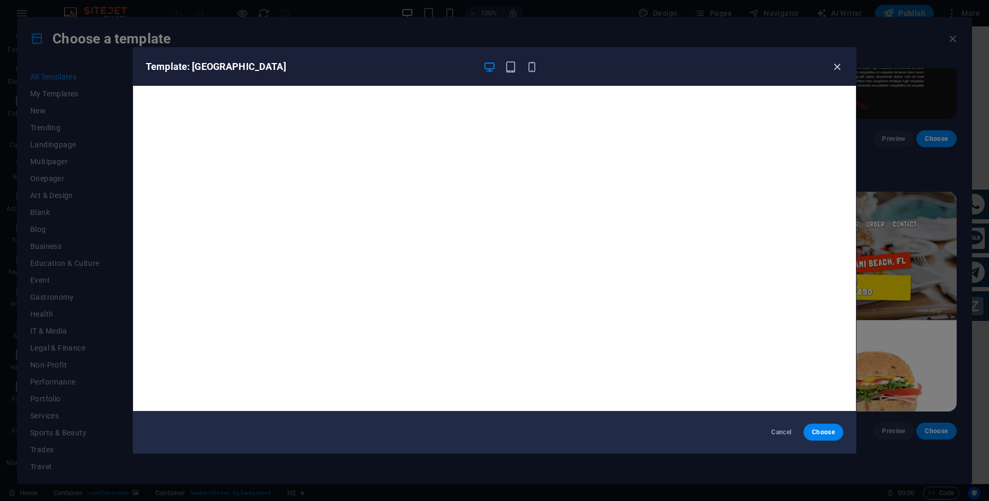
click at [839, 69] on icon "button" at bounding box center [837, 67] width 12 height 12
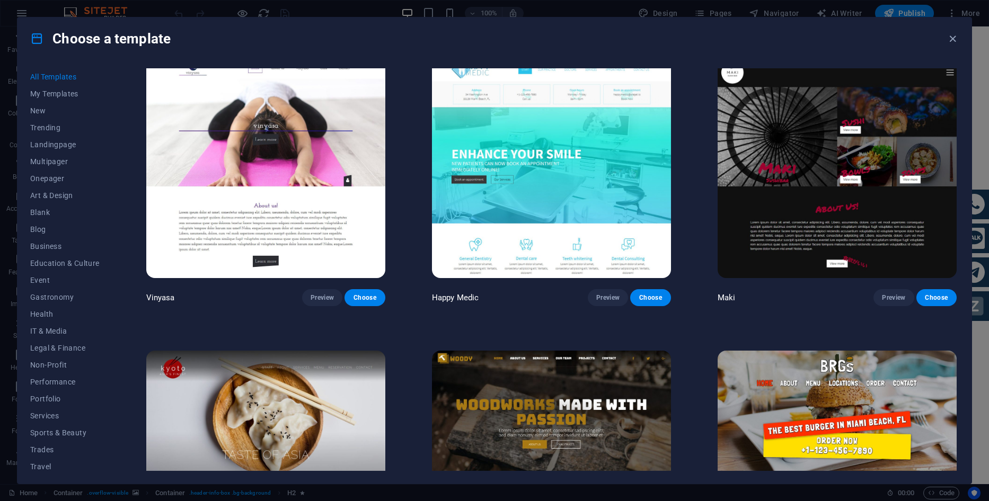
scroll to position [6401, 0]
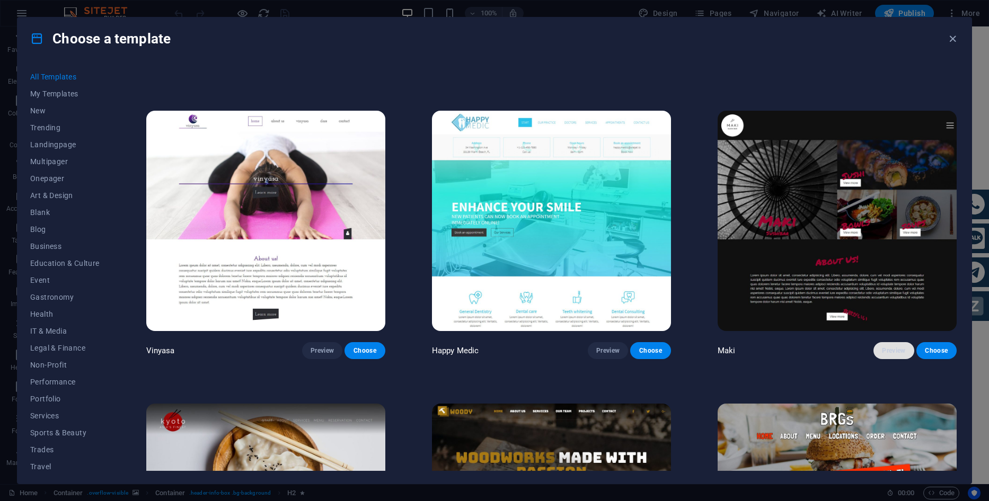
click at [898, 347] on span "Preview" at bounding box center [893, 351] width 23 height 8
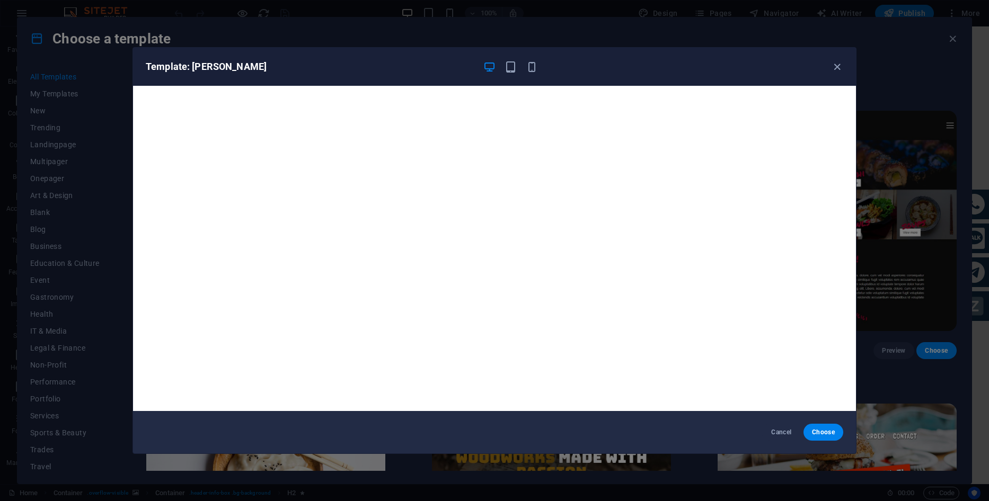
click at [844, 73] on div "Template: Maki" at bounding box center [494, 67] width 723 height 38
click at [836, 67] on icon "button" at bounding box center [837, 67] width 12 height 12
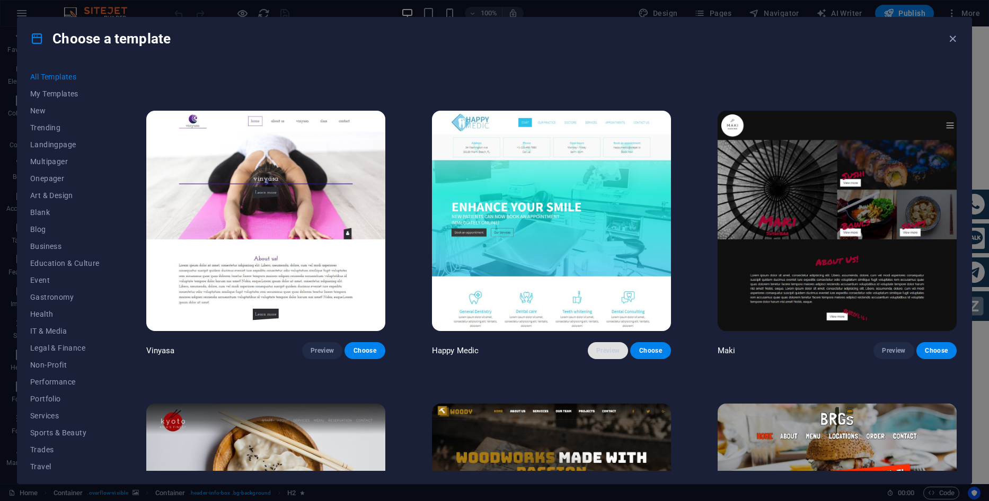
click at [603, 347] on span "Preview" at bounding box center [607, 351] width 23 height 8
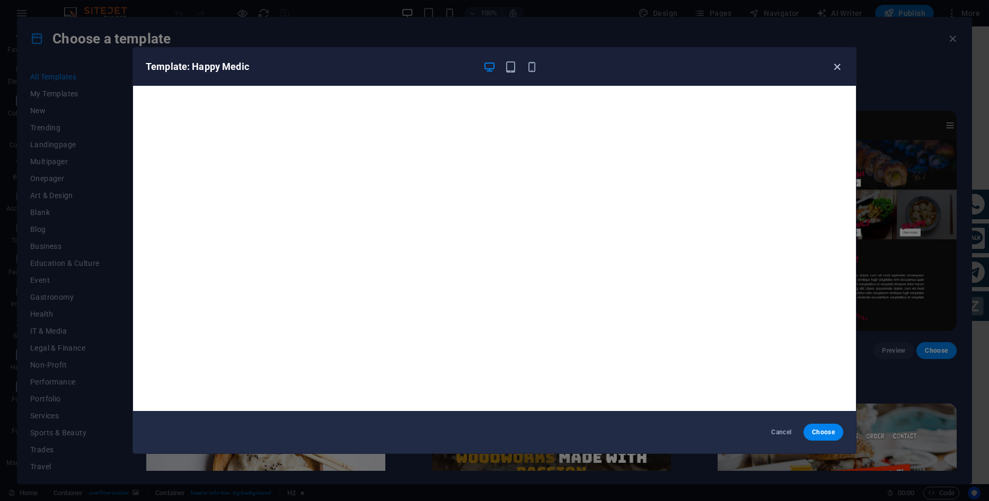
click at [834, 68] on icon "button" at bounding box center [837, 67] width 12 height 12
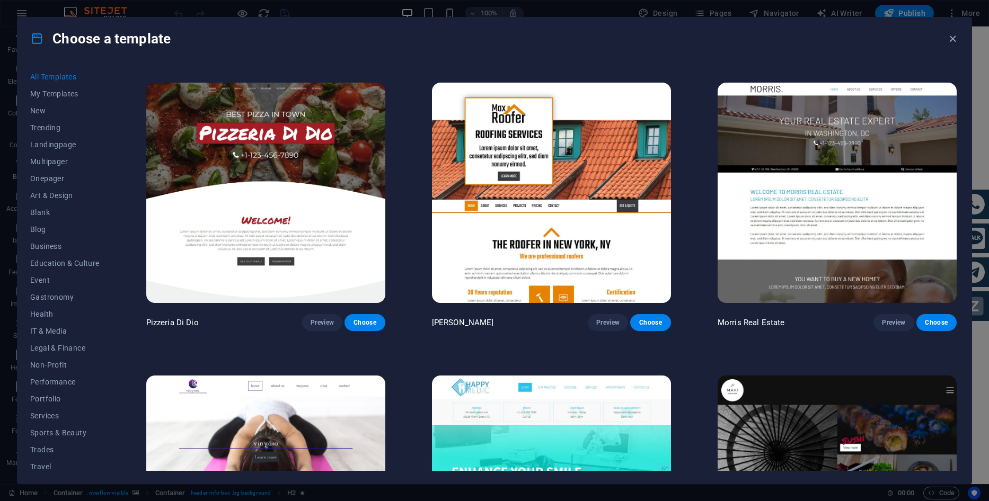
scroll to position [6030, 0]
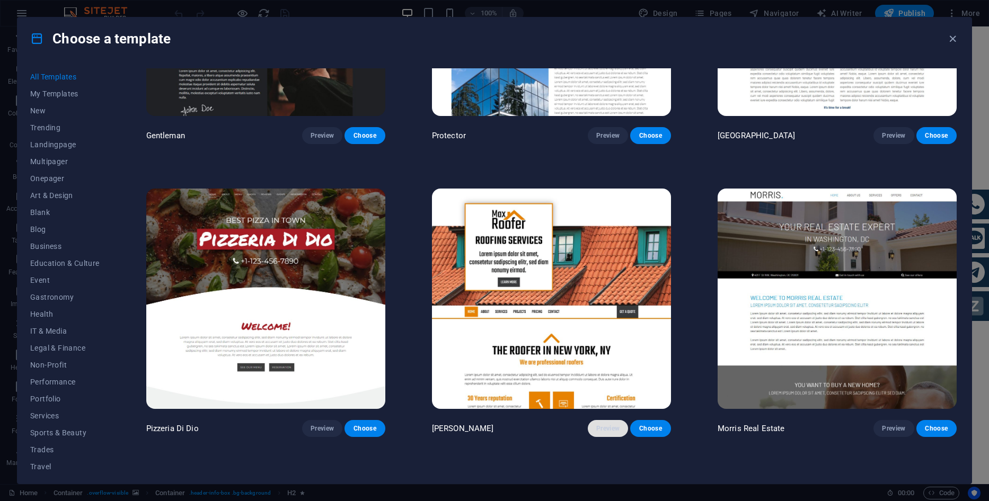
click at [606, 420] on button "Preview" at bounding box center [608, 428] width 40 height 17
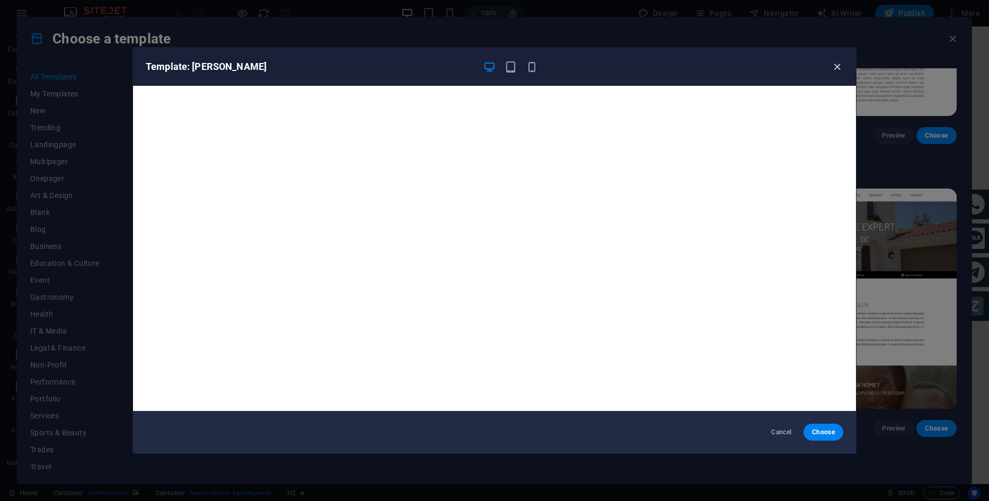
click at [837, 72] on icon "button" at bounding box center [837, 67] width 12 height 12
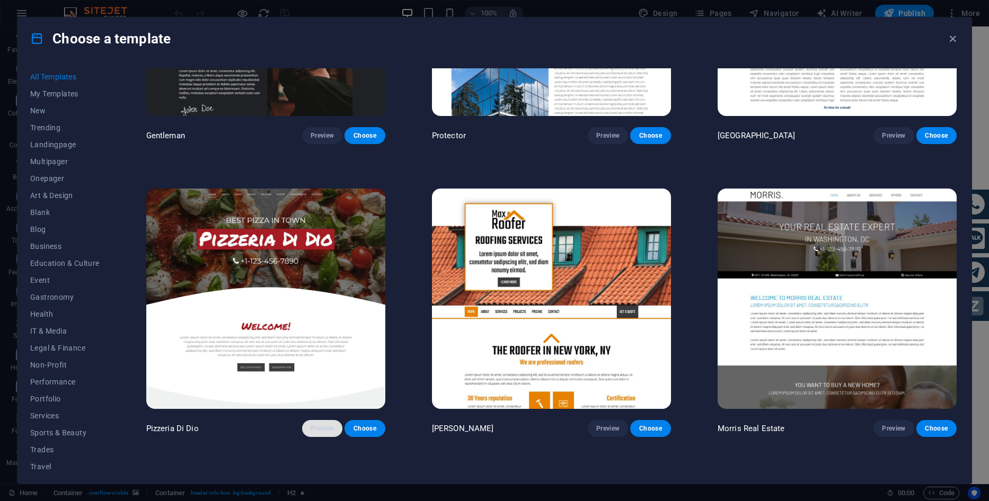
click at [322, 420] on button "Preview" at bounding box center [322, 428] width 40 height 17
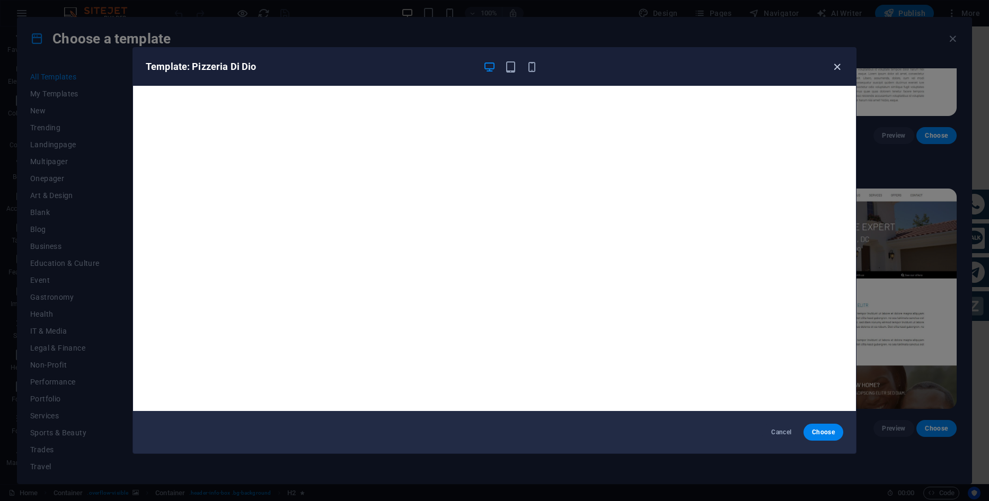
click at [841, 66] on icon "button" at bounding box center [837, 67] width 12 height 12
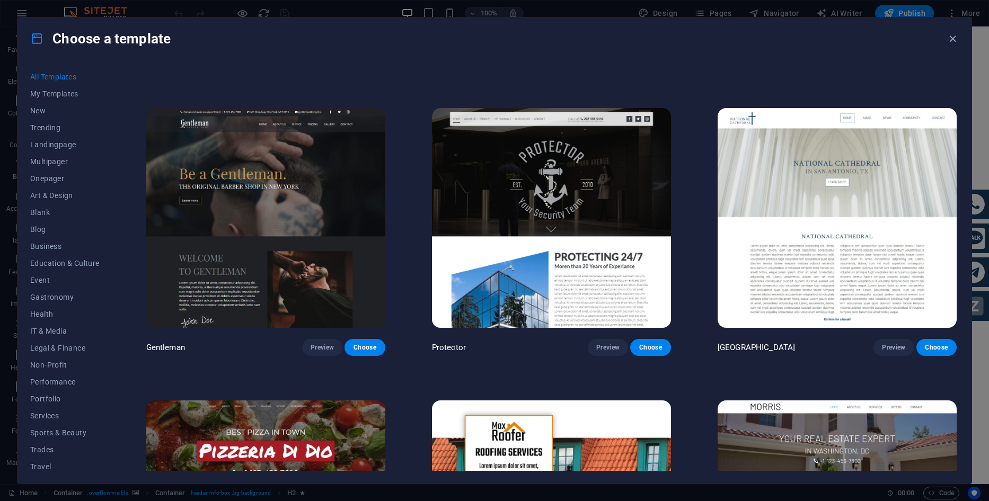
scroll to position [5766, 0]
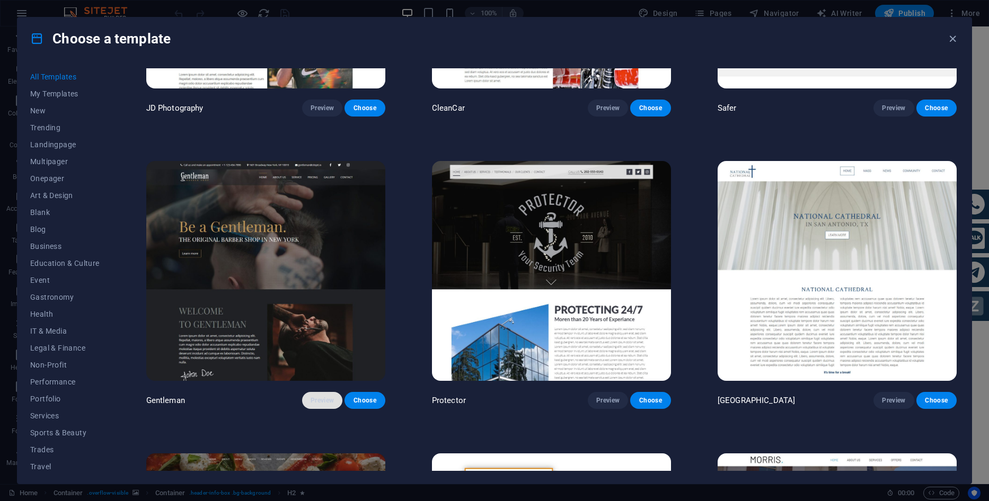
click at [326, 396] on span "Preview" at bounding box center [321, 400] width 23 height 8
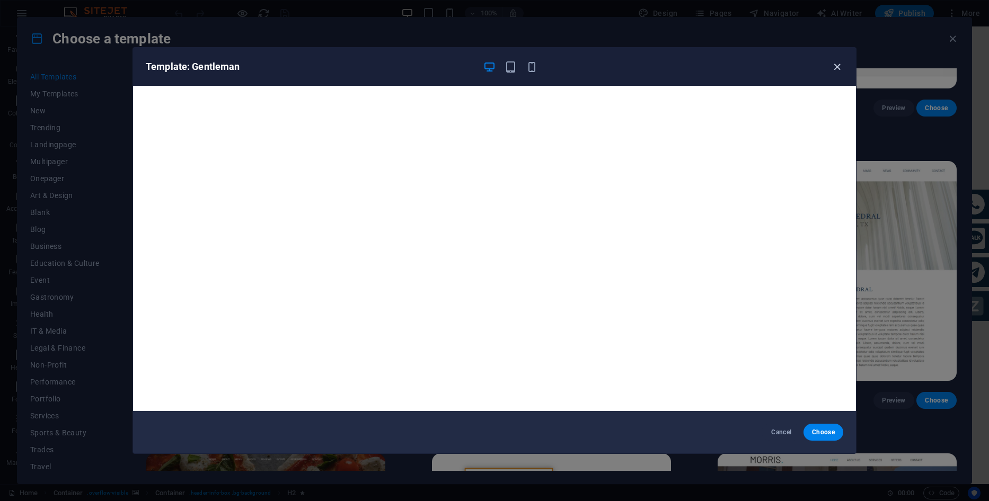
click at [835, 68] on icon "button" at bounding box center [837, 67] width 12 height 12
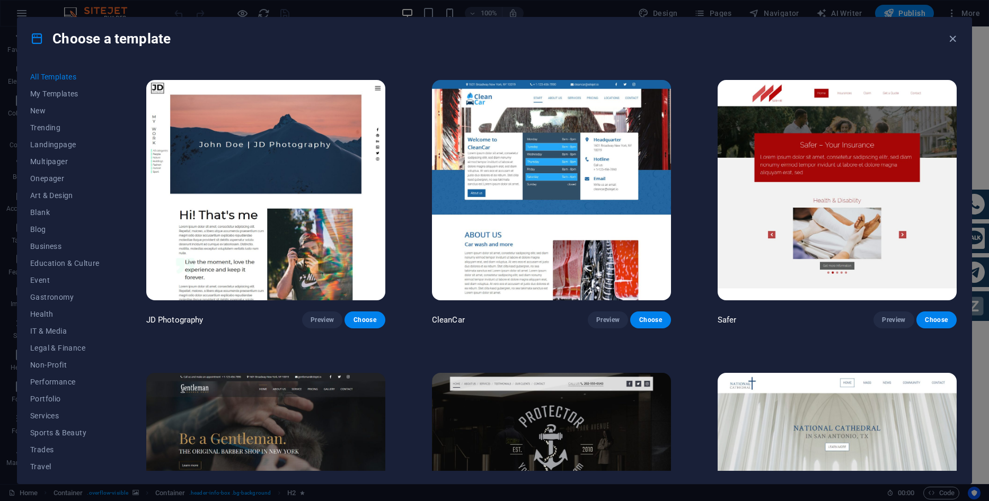
scroll to position [5501, 0]
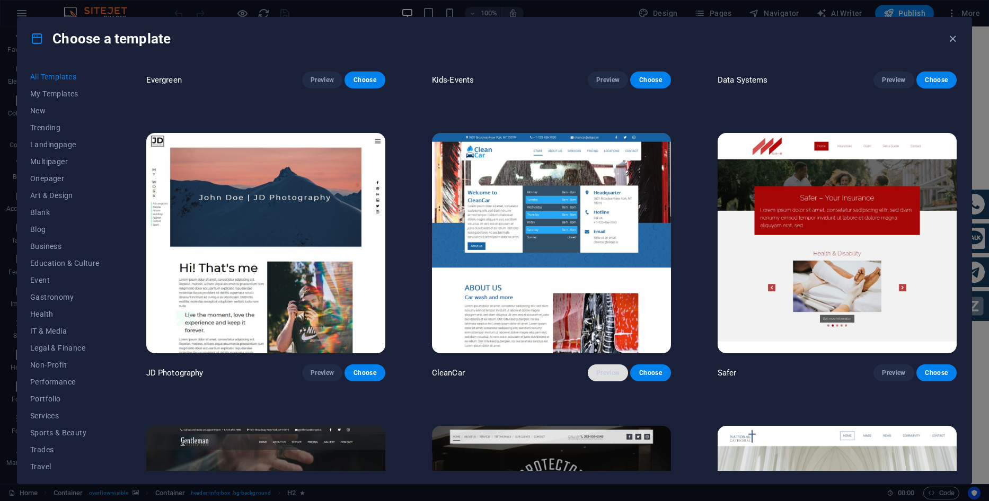
click at [616, 369] on span "Preview" at bounding box center [607, 373] width 23 height 8
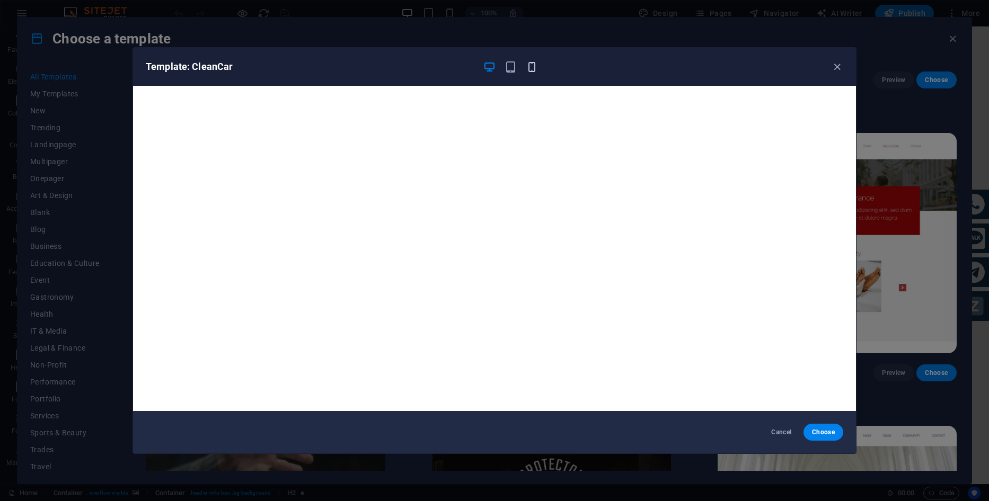
click at [536, 67] on icon "button" at bounding box center [532, 67] width 12 height 12
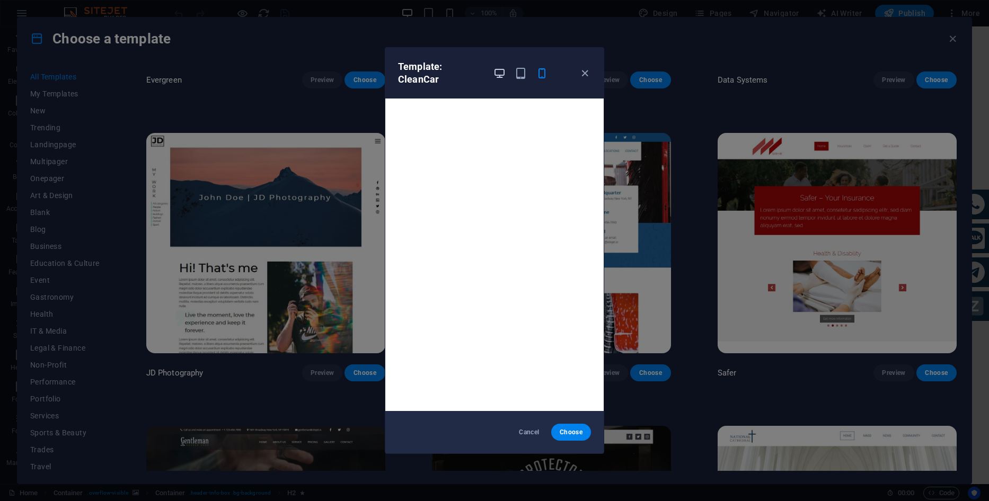
click at [501, 69] on icon "button" at bounding box center [499, 73] width 12 height 12
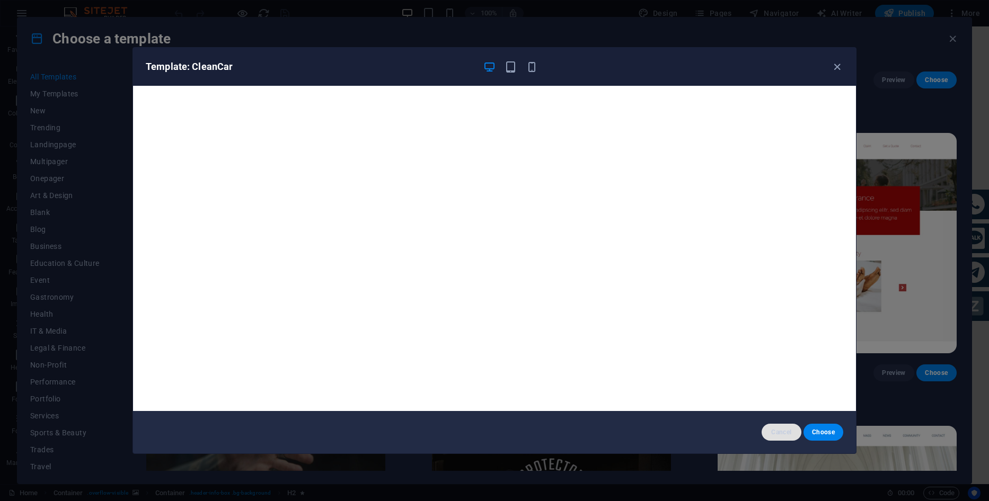
click at [784, 433] on span "Cancel" at bounding box center [781, 432] width 23 height 8
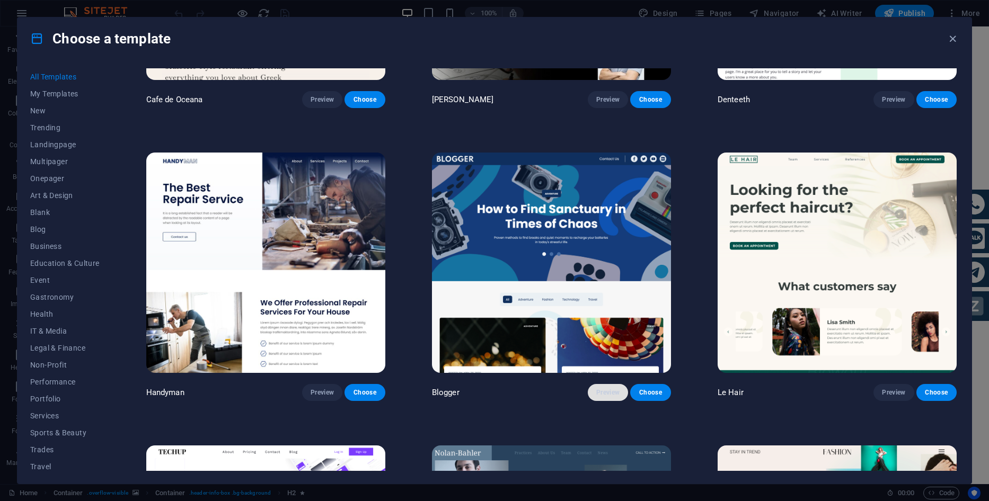
scroll to position [3964, 0]
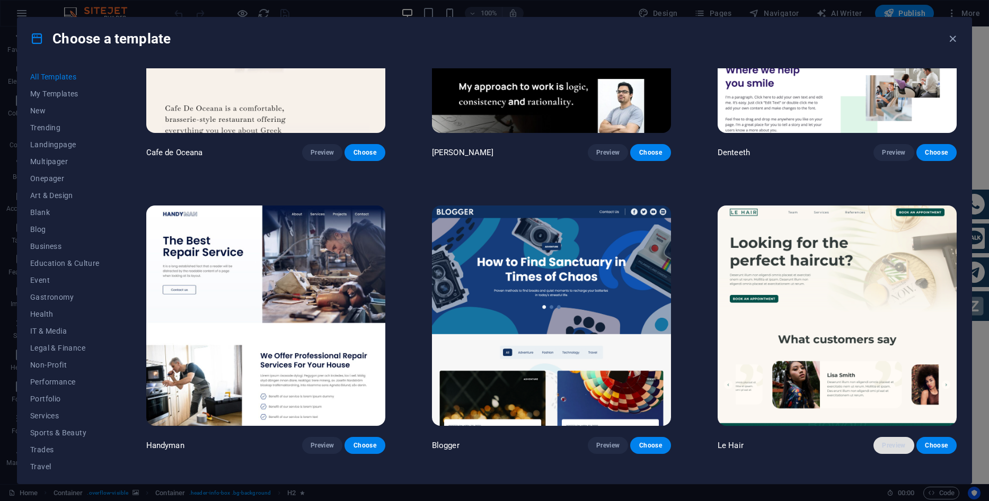
click at [882, 441] on span "Preview" at bounding box center [893, 445] width 23 height 8
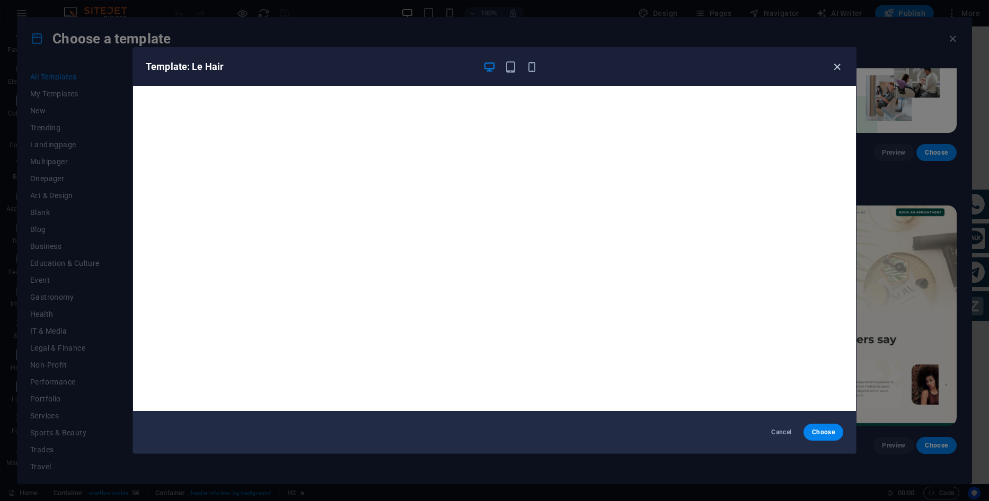
click at [831, 66] on icon "button" at bounding box center [837, 67] width 12 height 12
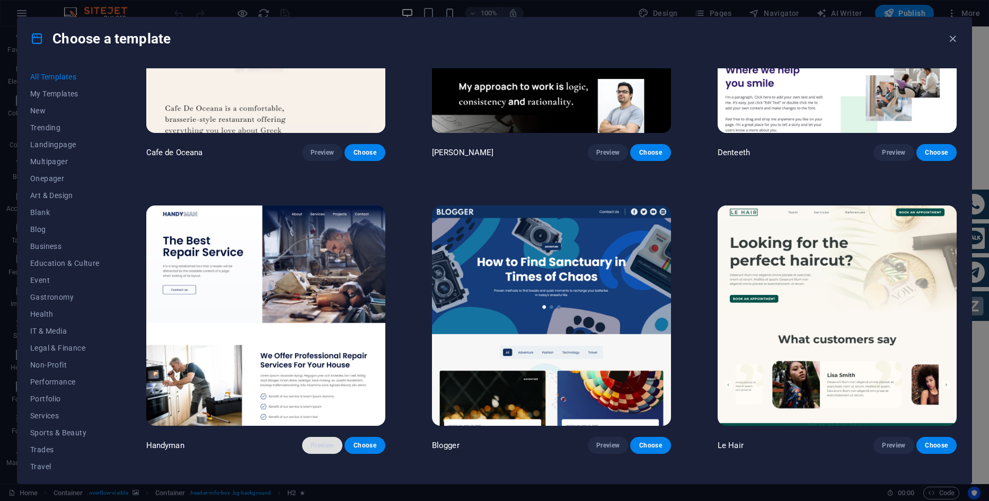
click at [317, 441] on span "Preview" at bounding box center [321, 445] width 23 height 8
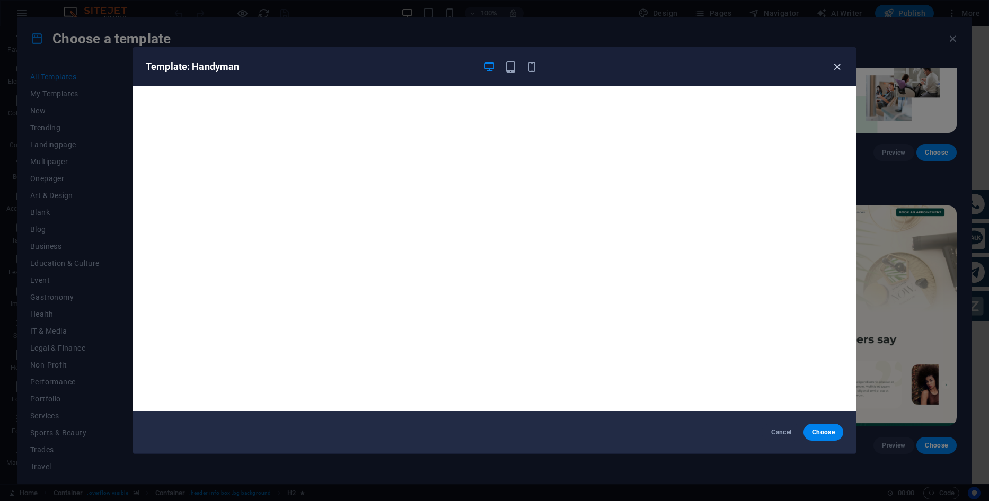
click at [837, 64] on icon "button" at bounding box center [837, 67] width 12 height 12
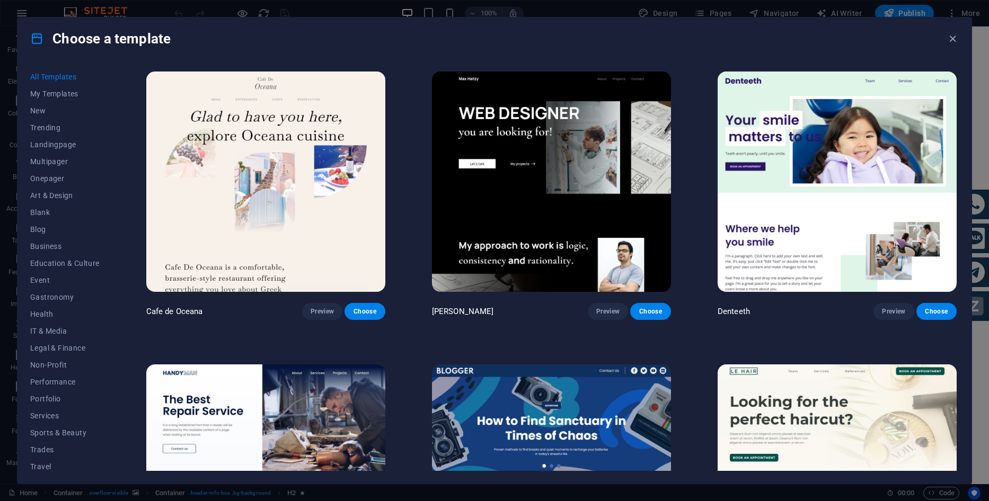
scroll to position [3752, 0]
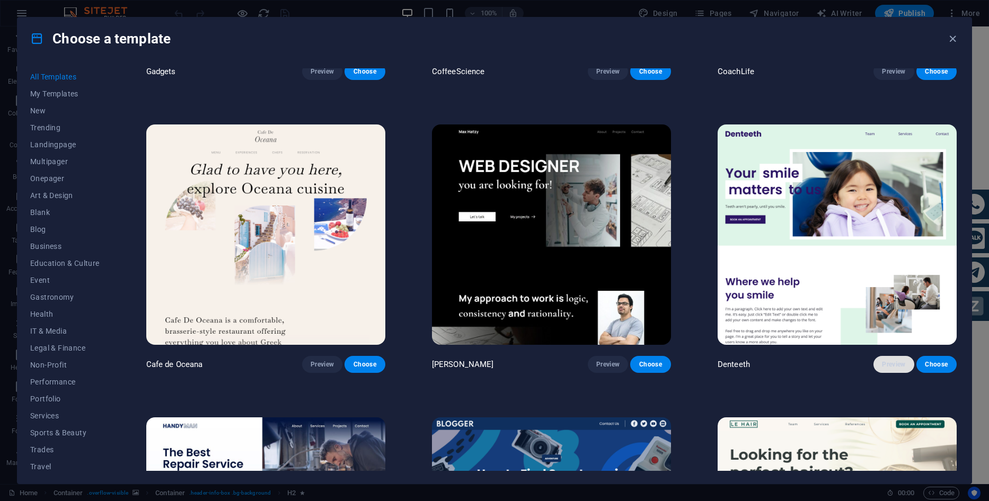
click at [902, 360] on span "Preview" at bounding box center [893, 364] width 23 height 8
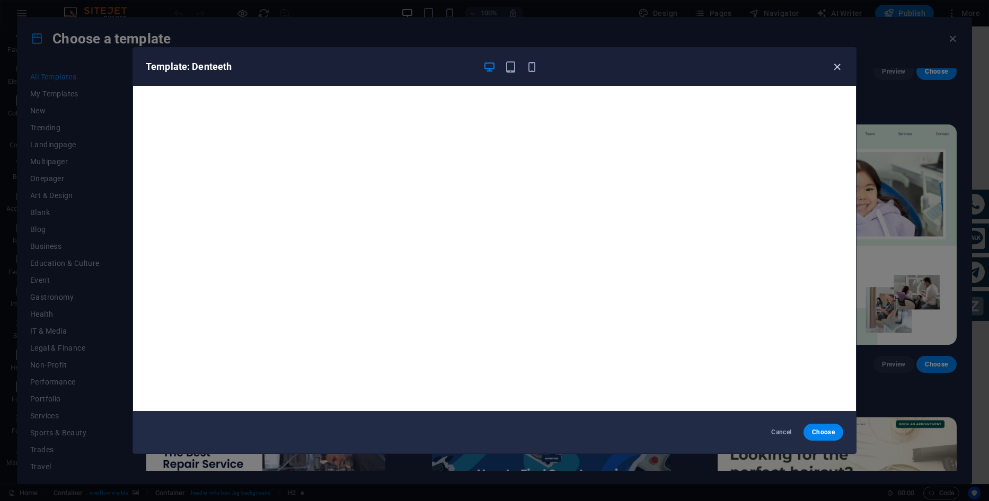
click at [836, 67] on icon "button" at bounding box center [837, 67] width 12 height 12
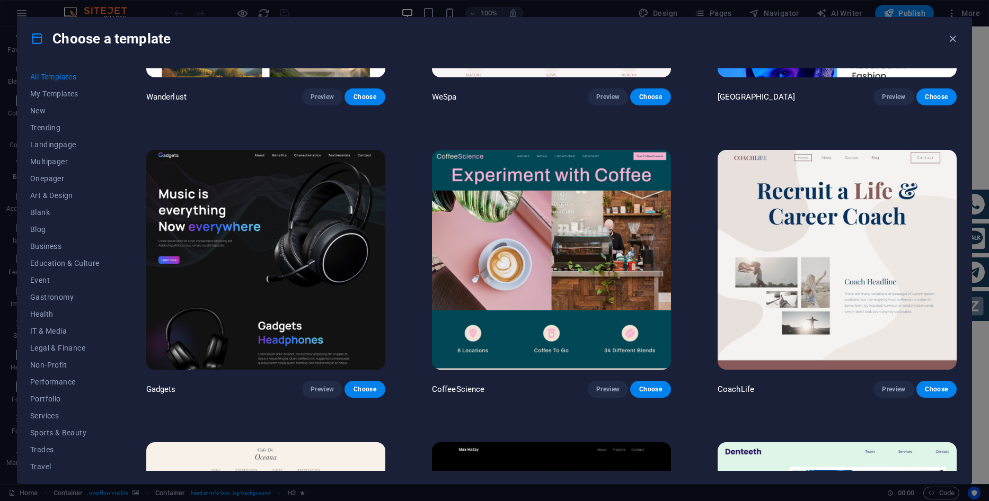
scroll to position [3381, 0]
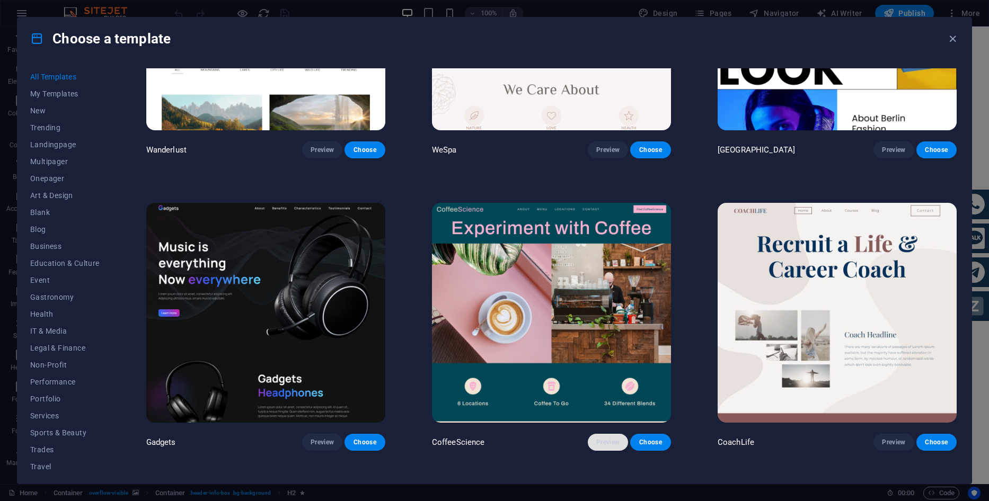
click at [600, 438] on span "Preview" at bounding box center [607, 442] width 23 height 8
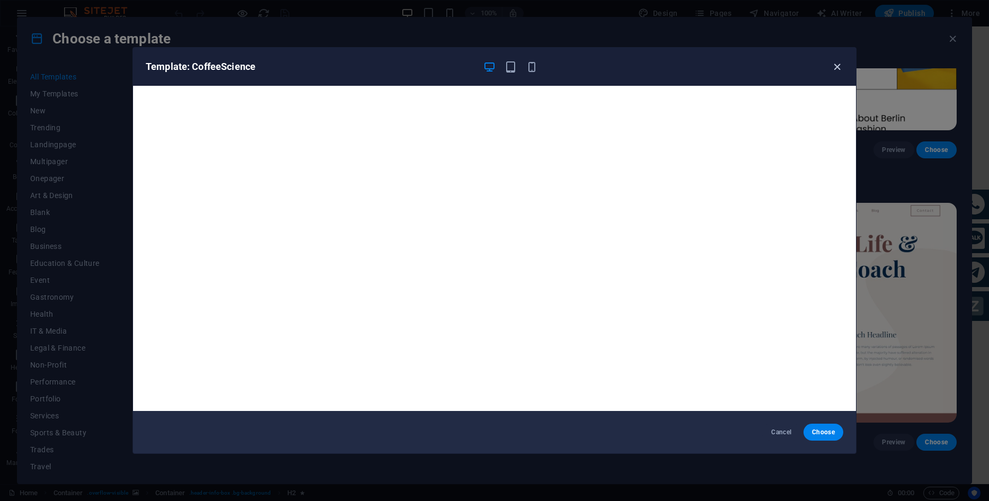
click at [836, 66] on icon "button" at bounding box center [837, 67] width 12 height 12
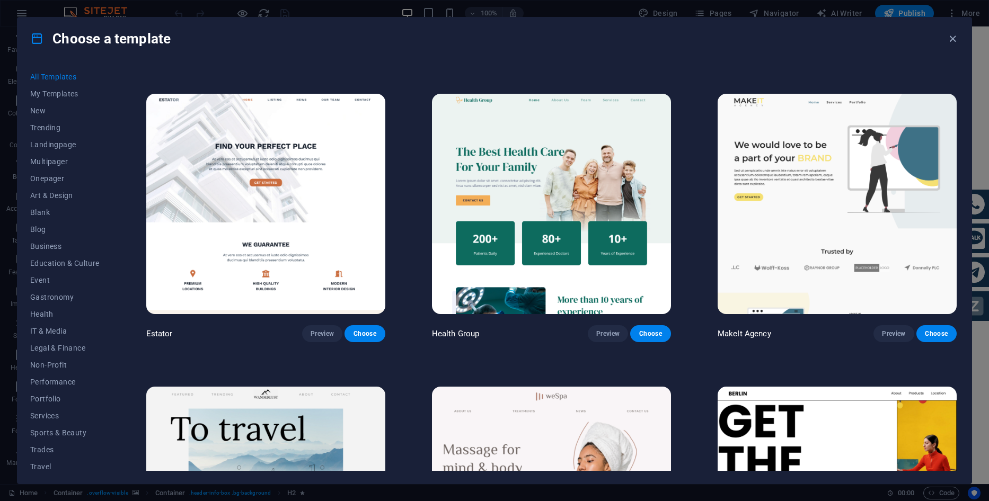
scroll to position [2852, 0]
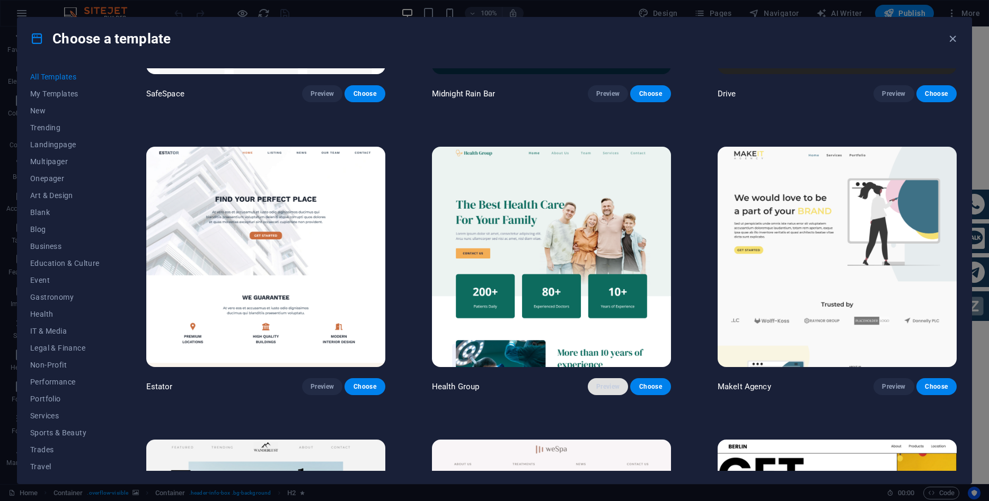
click at [611, 383] on span "Preview" at bounding box center [607, 387] width 23 height 8
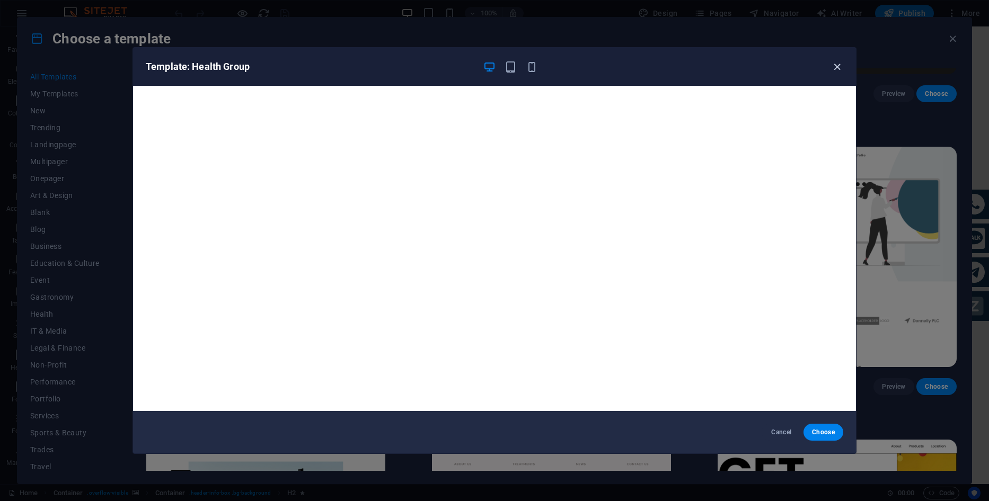
click at [834, 66] on icon "button" at bounding box center [837, 67] width 12 height 12
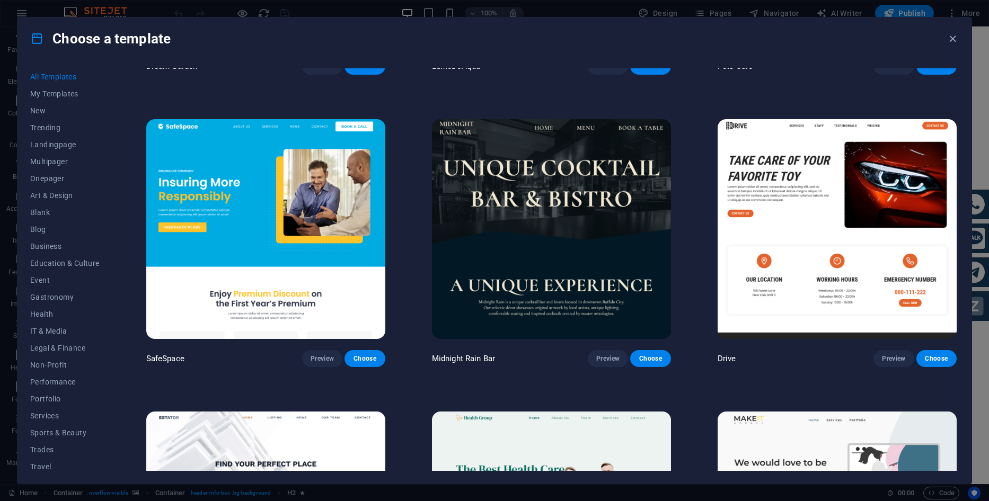
scroll to position [2269, 0]
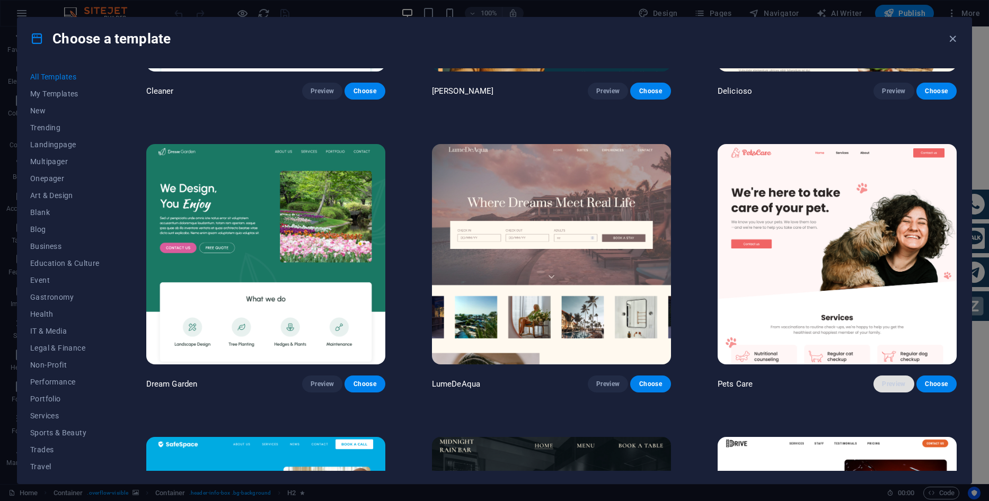
click at [887, 380] on span "Preview" at bounding box center [893, 384] width 23 height 8
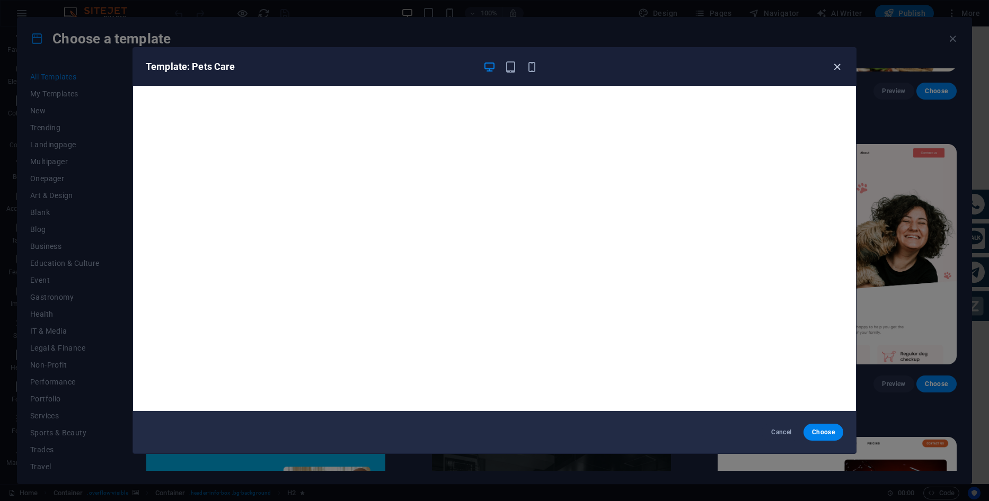
click at [833, 63] on icon "button" at bounding box center [837, 67] width 12 height 12
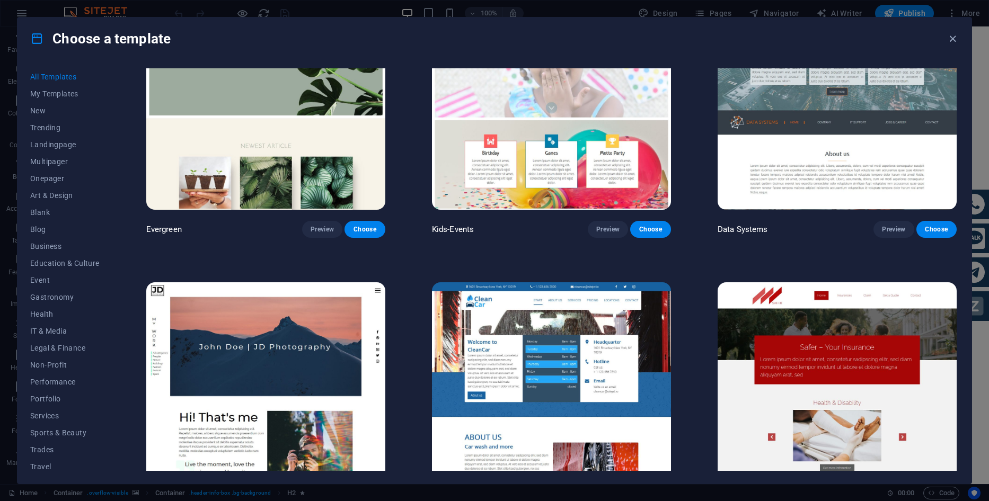
scroll to position [5510, 0]
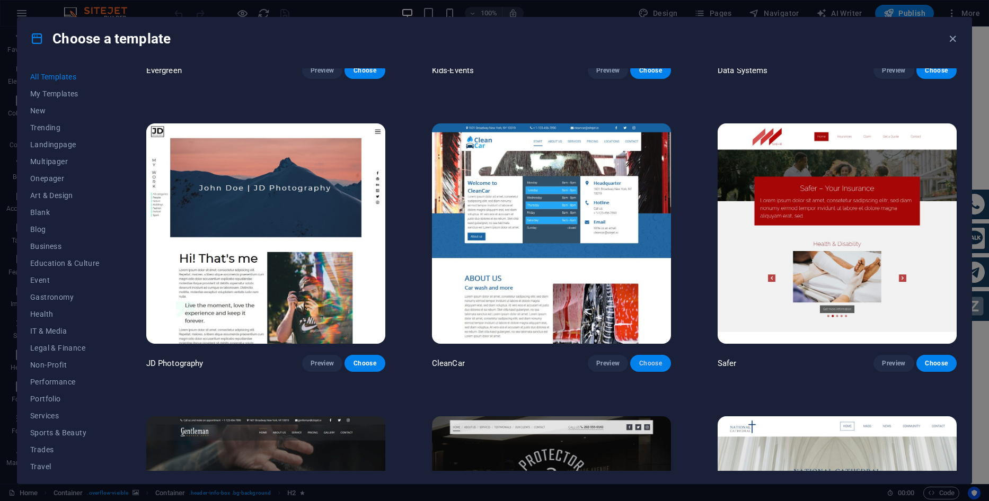
click at [650, 359] on span "Choose" at bounding box center [649, 363] width 23 height 8
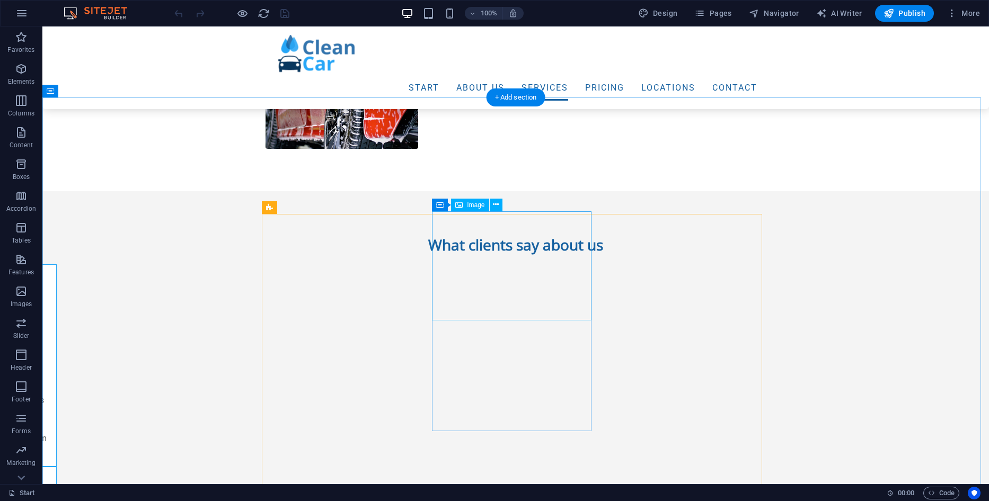
scroll to position [1272, 0]
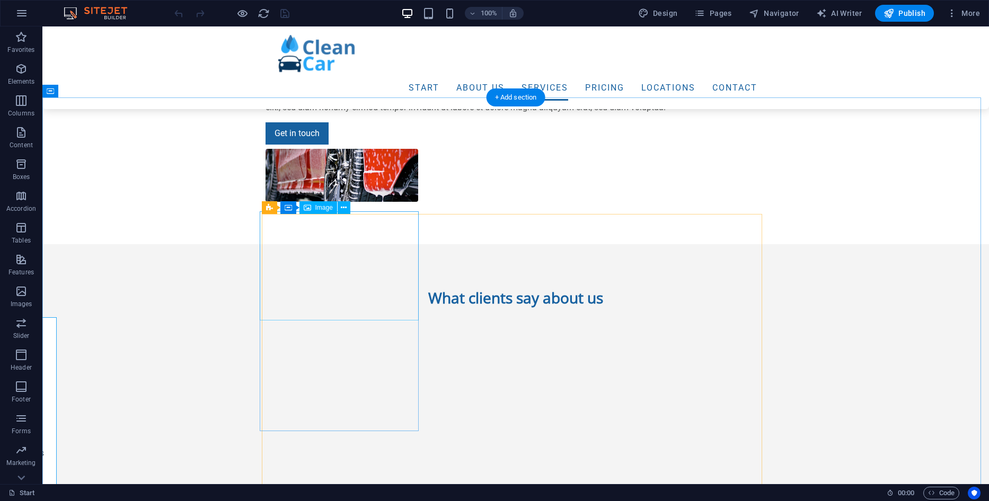
select select "%"
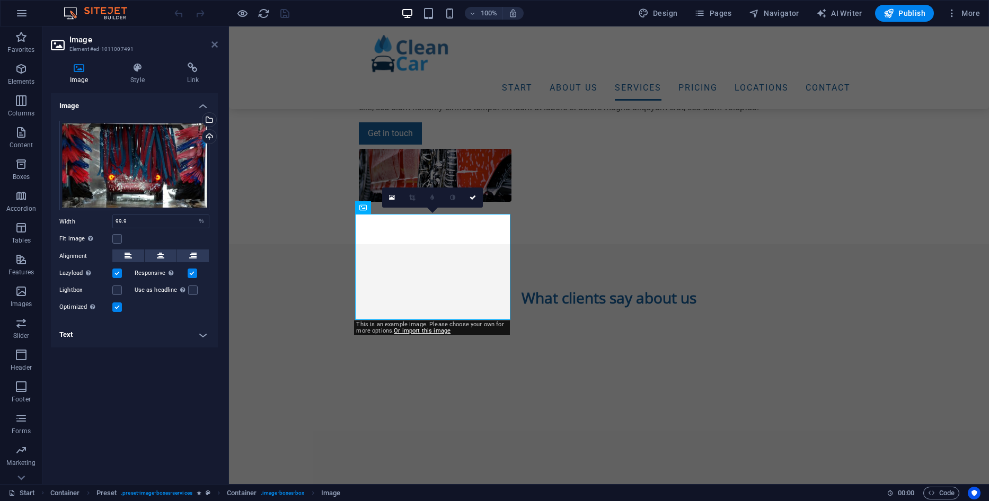
click at [214, 45] on icon at bounding box center [214, 44] width 6 height 8
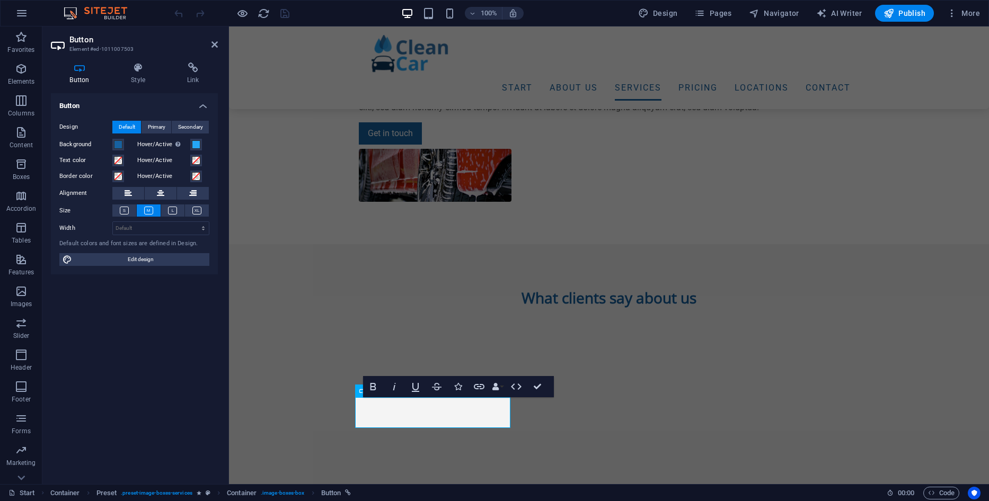
click at [142, 57] on div "Button Style Link Button Design Default Primary Secondary Background Hover/Acti…" at bounding box center [134, 269] width 184 height 430
click at [215, 44] on icon at bounding box center [214, 44] width 6 height 8
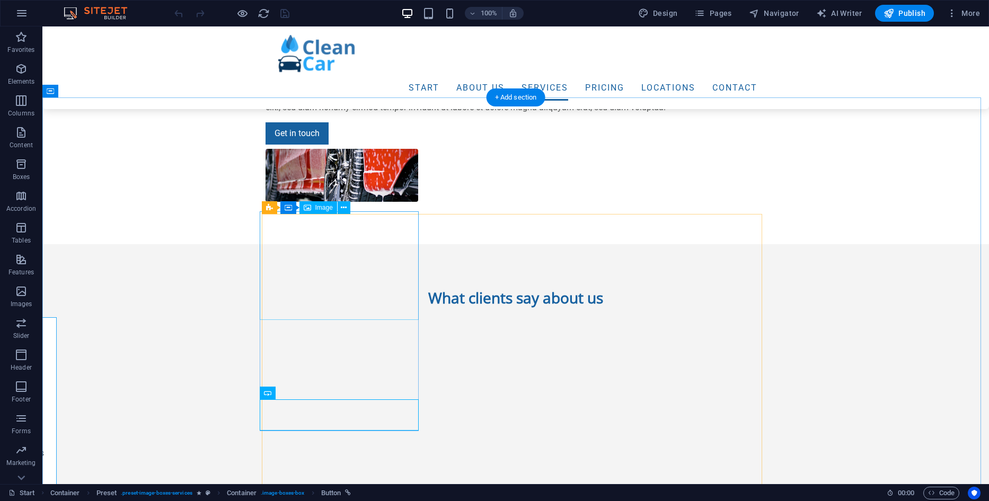
select select "%"
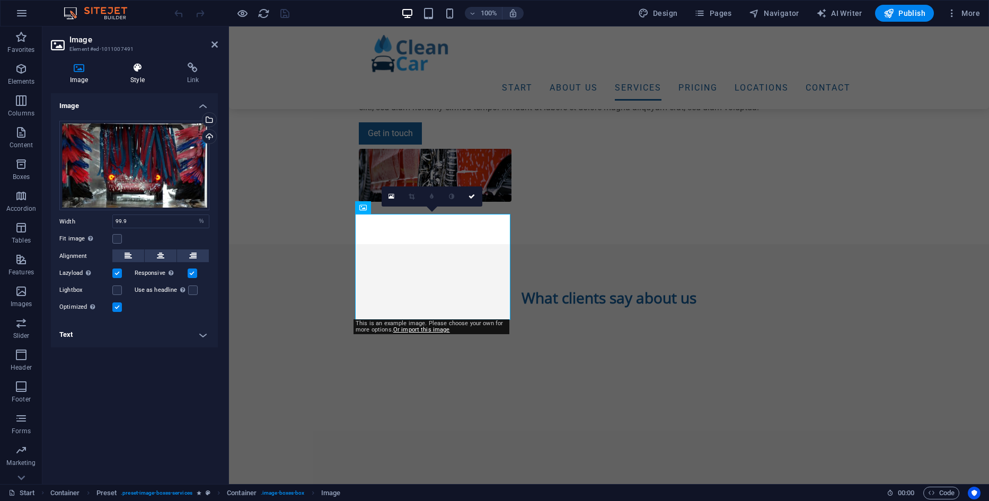
drag, startPoint x: 140, startPoint y: 82, endPoint x: 147, endPoint y: 77, distance: 7.6
click at [140, 81] on h4 "Style" at bounding box center [139, 74] width 56 height 22
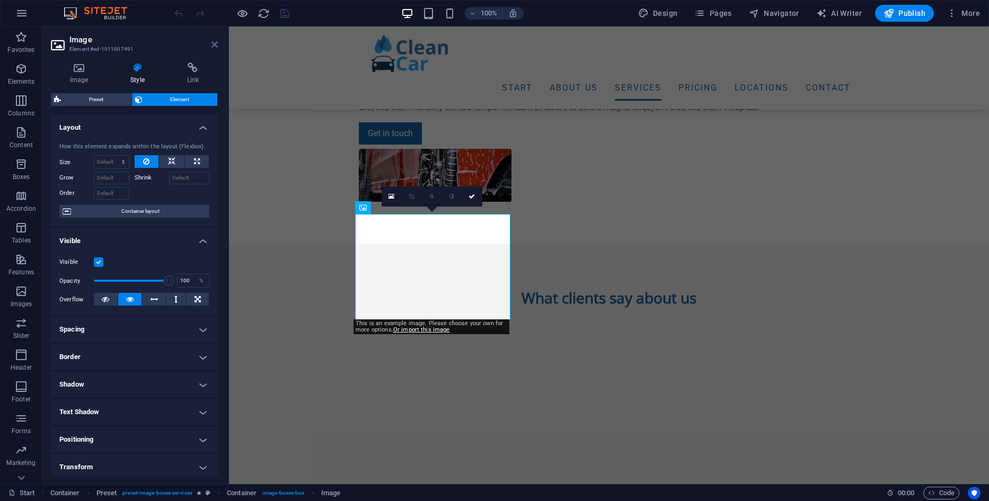
click at [217, 43] on icon at bounding box center [214, 44] width 6 height 8
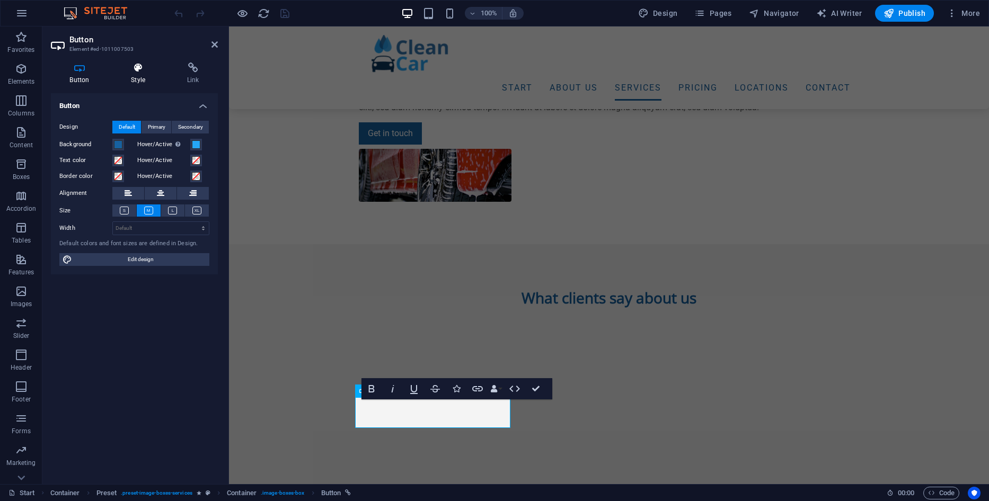
click at [139, 73] on icon at bounding box center [138, 68] width 52 height 11
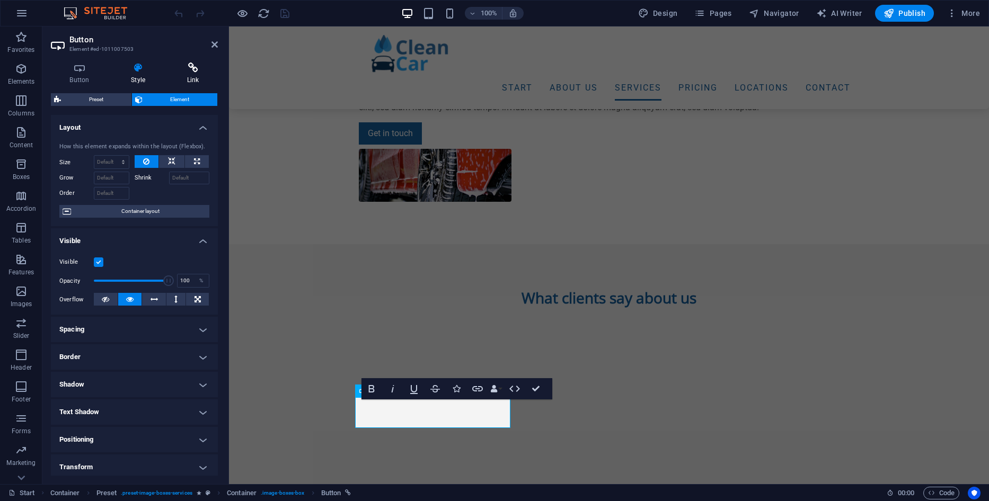
click at [194, 73] on h4 "Link" at bounding box center [193, 74] width 50 height 22
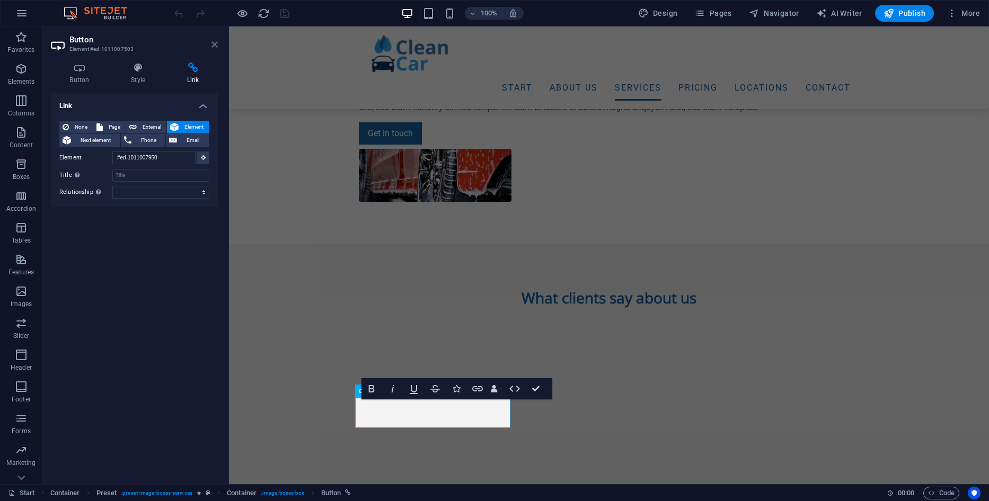
click at [215, 42] on icon at bounding box center [214, 44] width 6 height 8
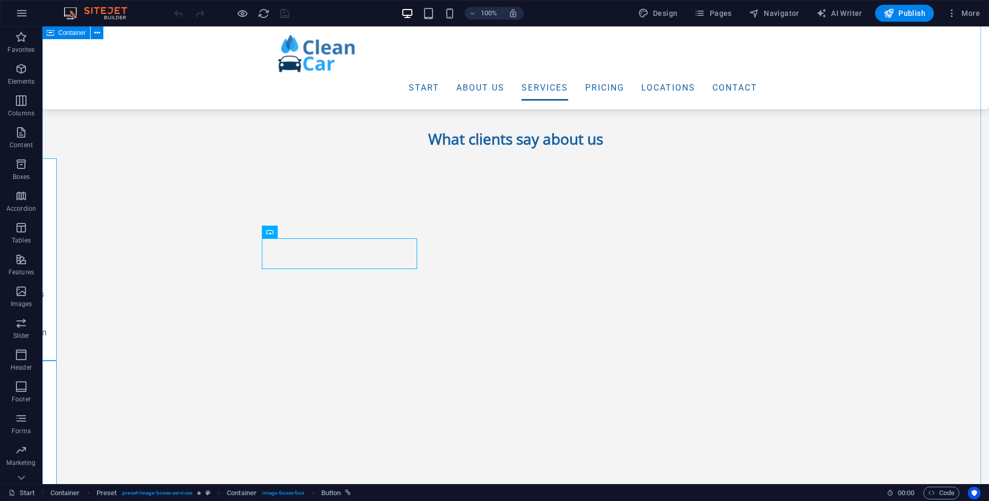
scroll to position [1325, 0]
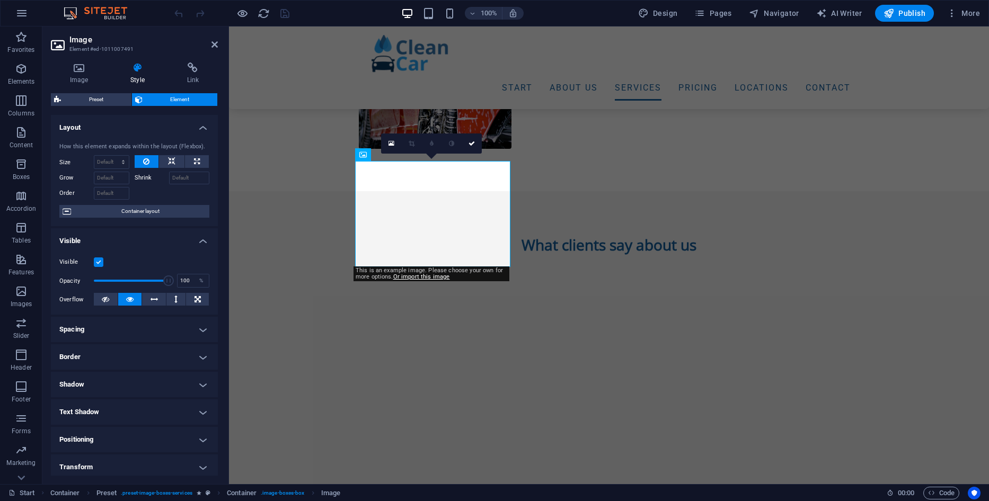
scroll to position [87, 0]
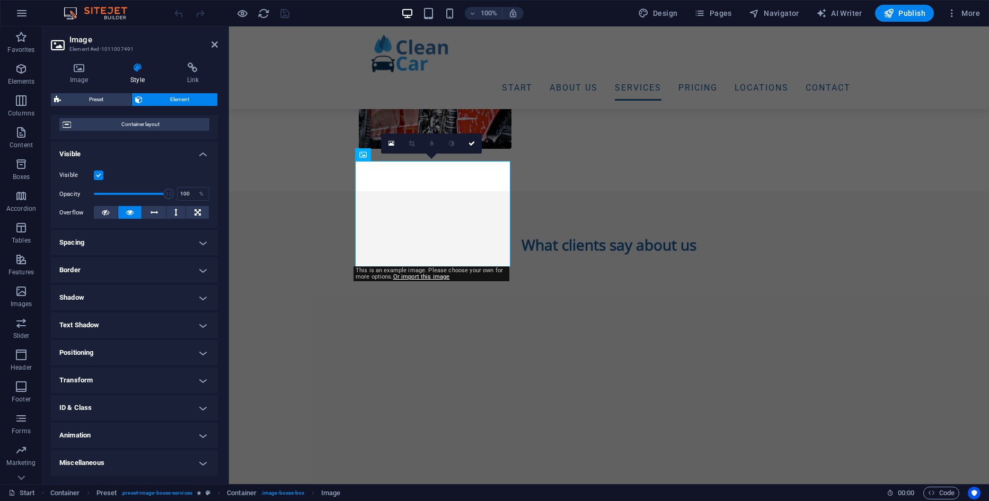
drag, startPoint x: 120, startPoint y: 65, endPoint x: 122, endPoint y: 74, distance: 9.8
click at [120, 65] on icon at bounding box center [137, 68] width 52 height 11
click at [89, 68] on icon at bounding box center [79, 68] width 56 height 11
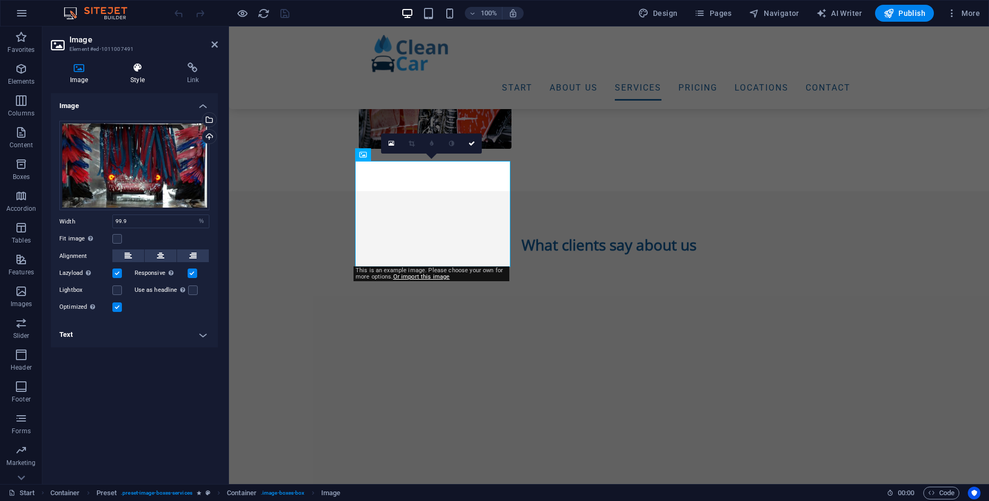
click at [137, 69] on icon at bounding box center [137, 68] width 52 height 11
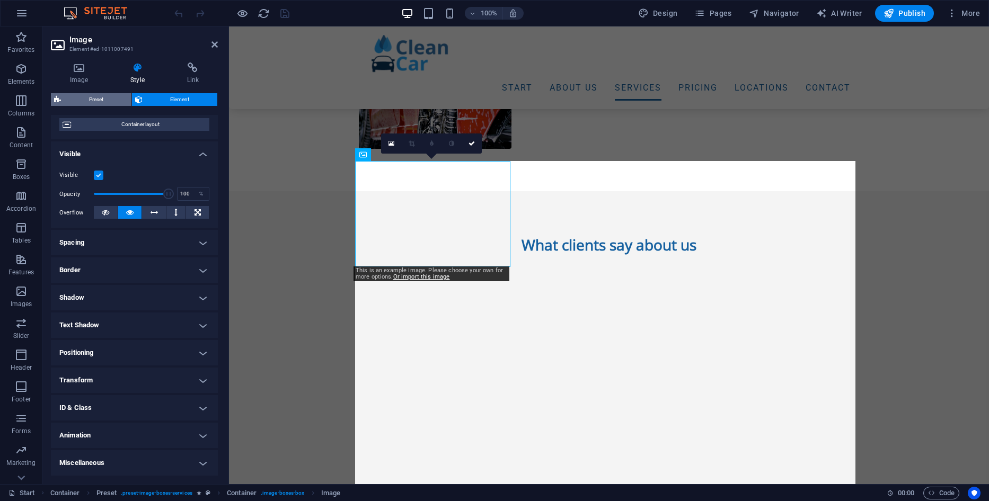
click at [108, 98] on span "Preset" at bounding box center [96, 99] width 64 height 13
select select "px"
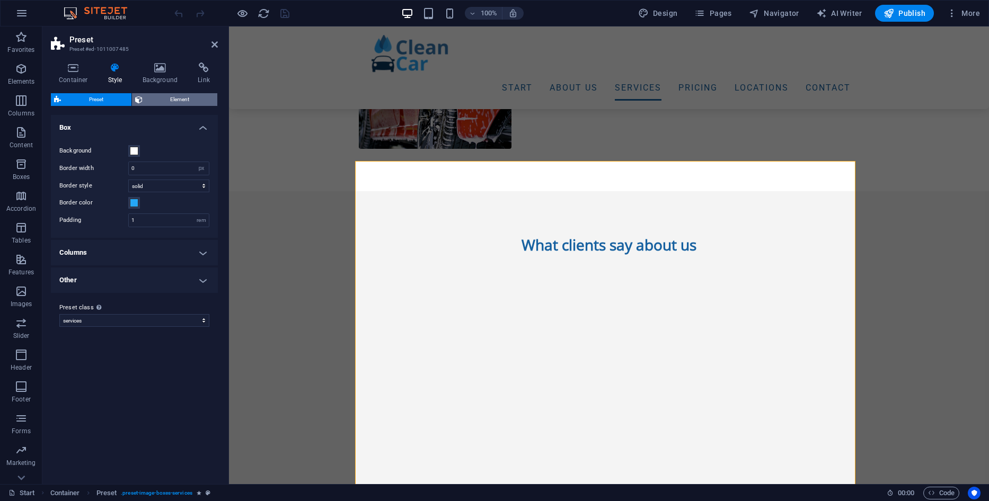
click at [177, 103] on span "Element" at bounding box center [180, 99] width 69 height 13
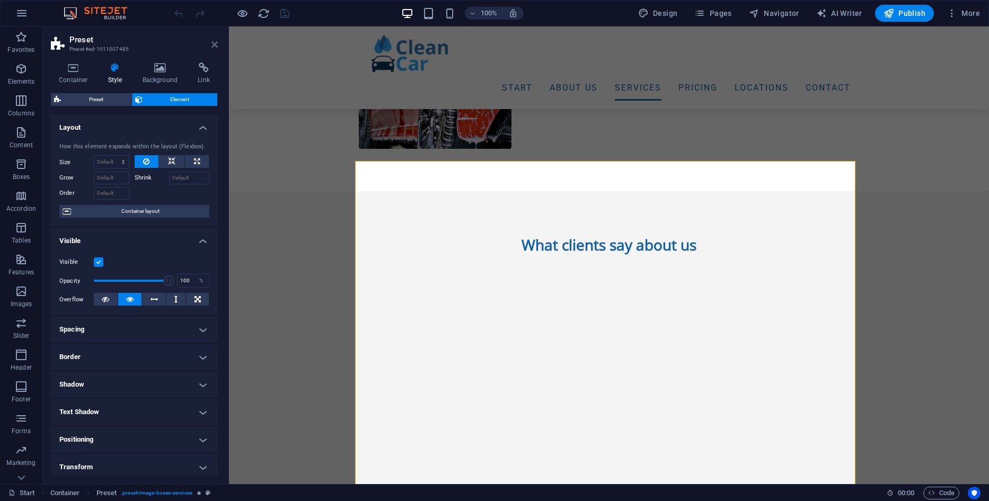
click at [214, 47] on icon at bounding box center [214, 44] width 6 height 8
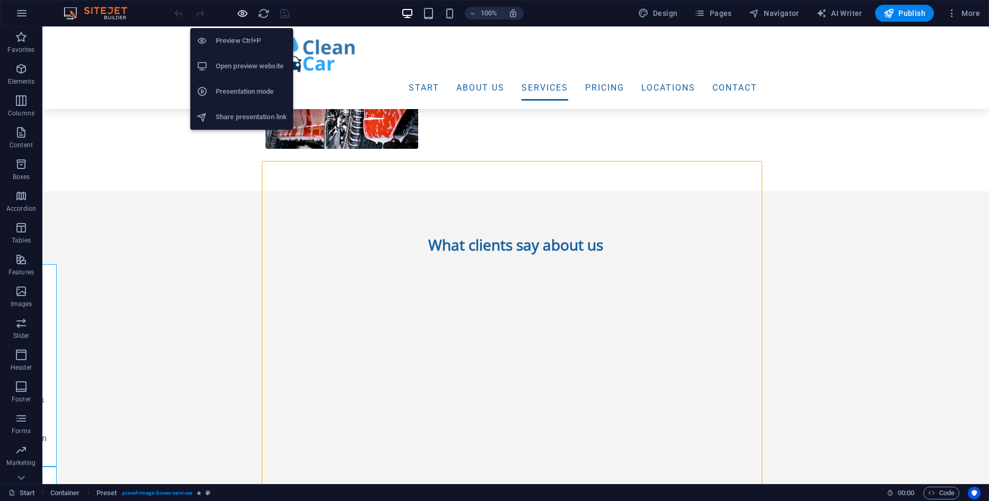
click at [238, 15] on icon "button" at bounding box center [242, 13] width 12 height 12
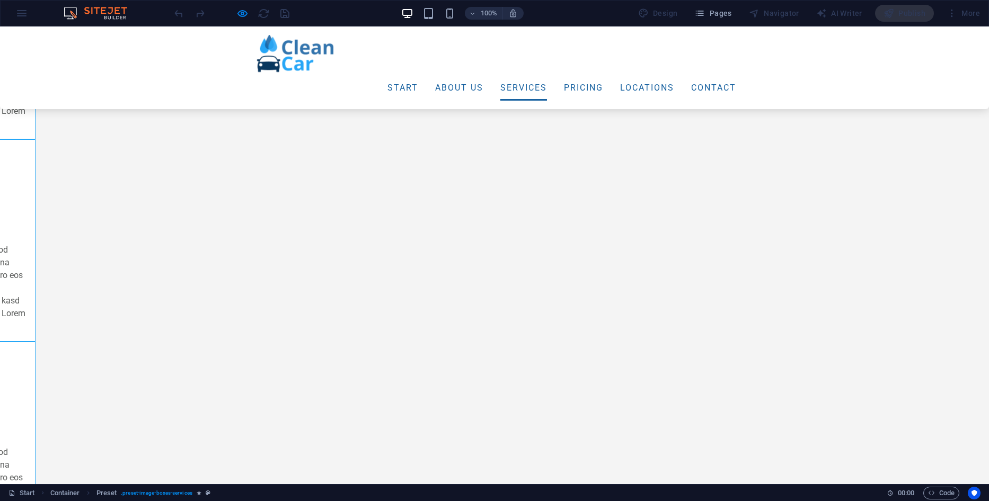
scroll to position [1589, 0]
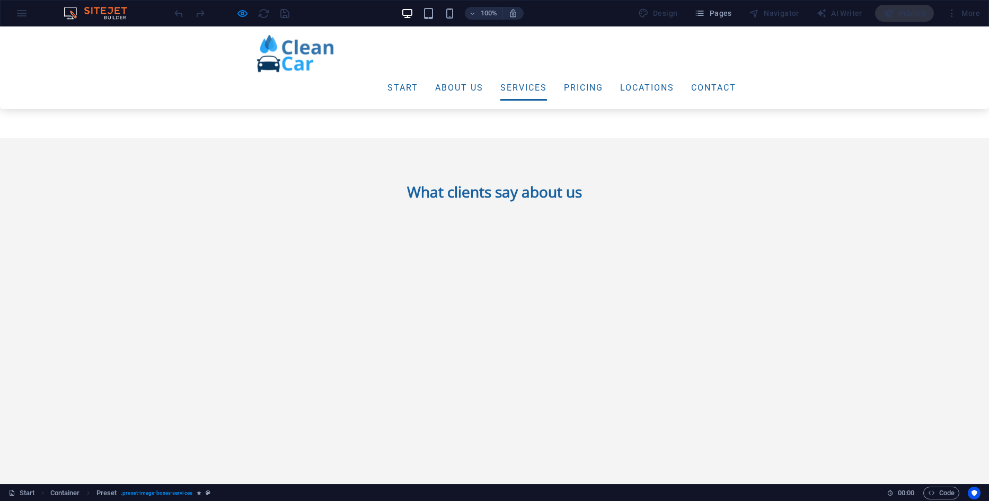
scroll to position [1325, 0]
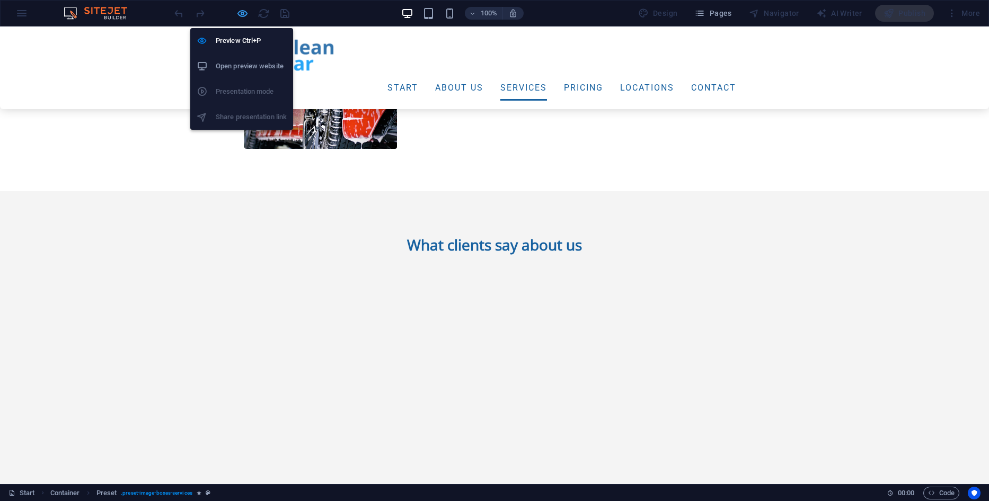
click at [244, 13] on icon "button" at bounding box center [242, 13] width 12 height 12
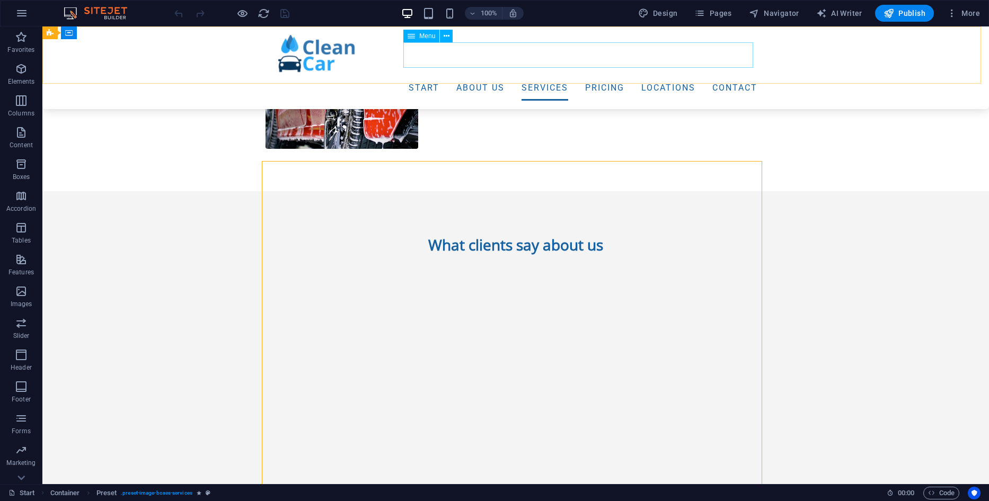
click at [554, 75] on nav "Start About us Services Pricing Locations Contact" at bounding box center [515, 87] width 483 height 25
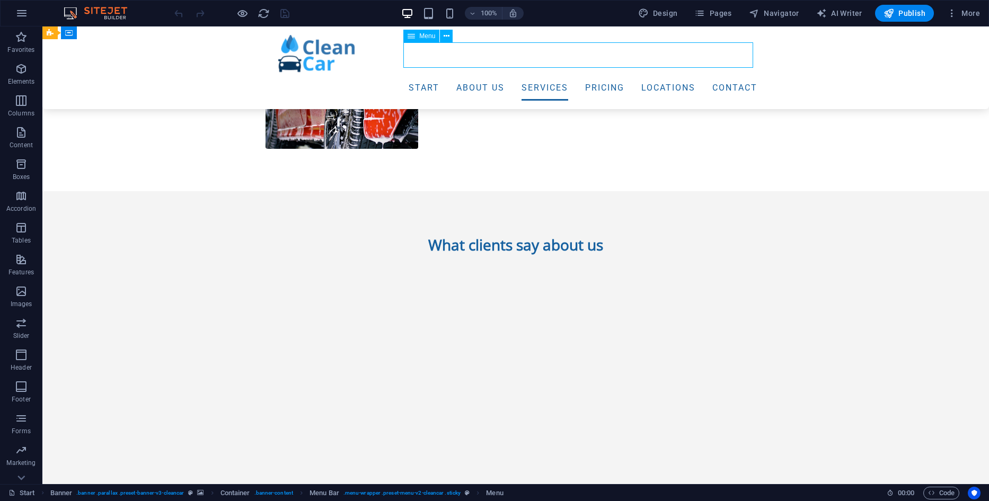
click at [554, 75] on nav "Start About us Services Pricing Locations Contact" at bounding box center [515, 87] width 483 height 25
select select
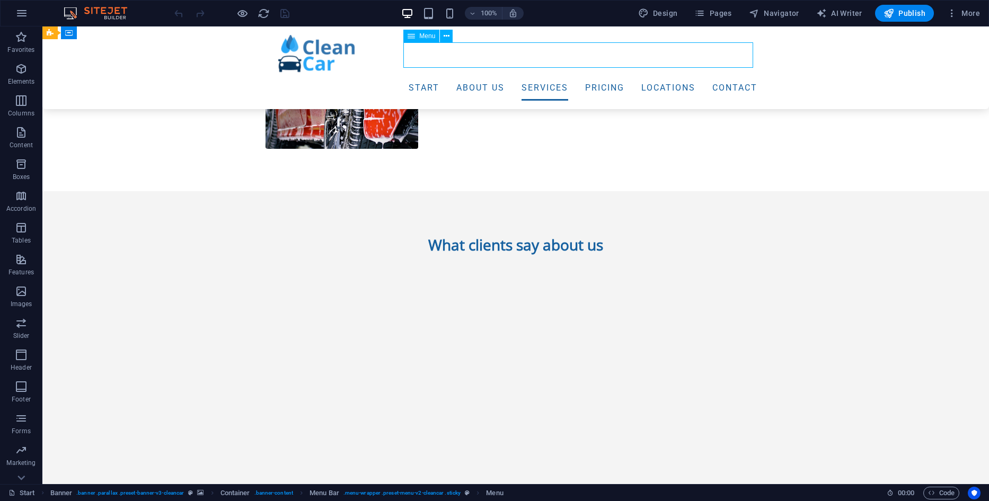
select select
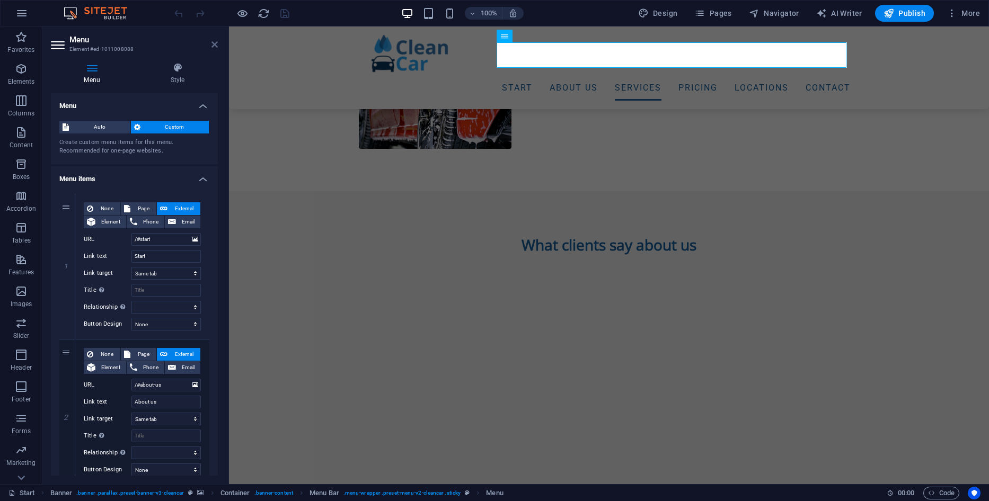
drag, startPoint x: 212, startPoint y: 43, endPoint x: 207, endPoint y: 75, distance: 32.2
click at [212, 43] on icon at bounding box center [214, 44] width 6 height 8
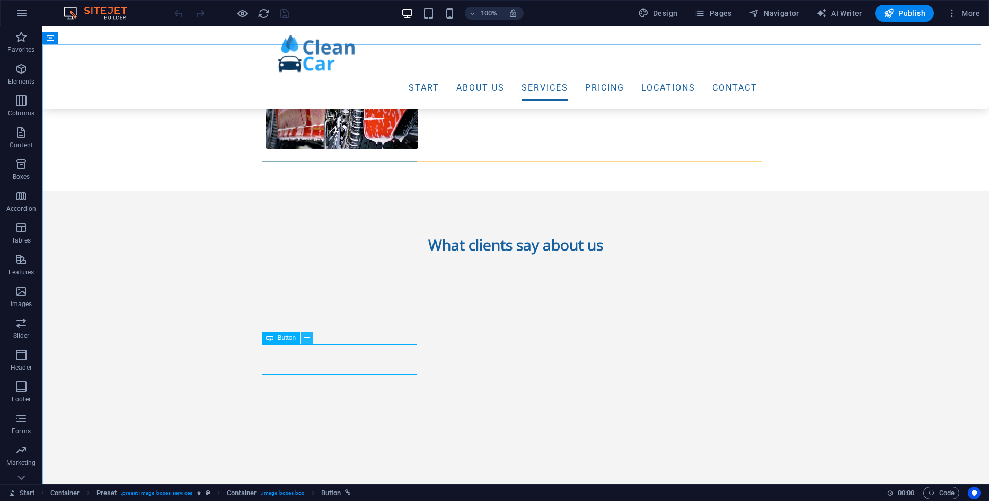
click at [303, 333] on button at bounding box center [306, 338] width 13 height 13
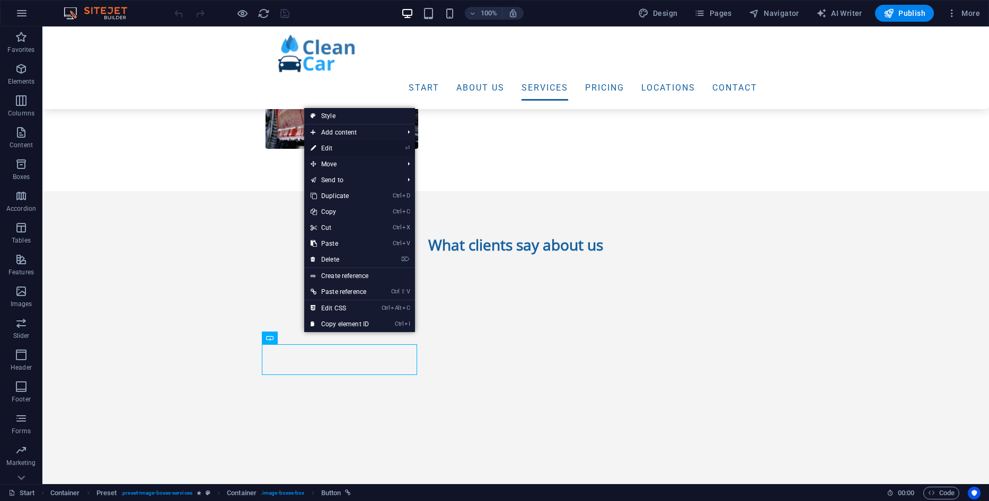
drag, startPoint x: 332, startPoint y: 147, endPoint x: 103, endPoint y: 121, distance: 230.9
click at [332, 147] on link "⏎ Edit" at bounding box center [339, 148] width 71 height 16
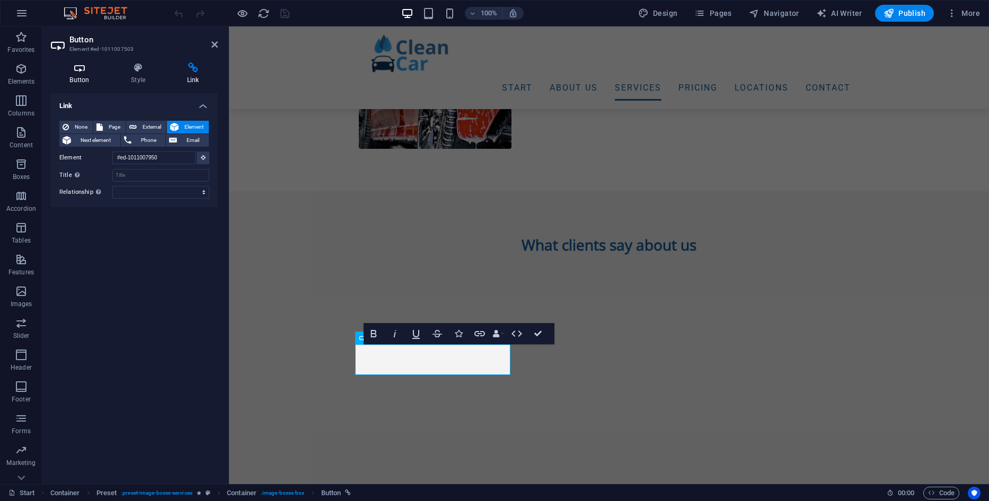
click at [86, 78] on h4 "Button" at bounding box center [81, 74] width 61 height 22
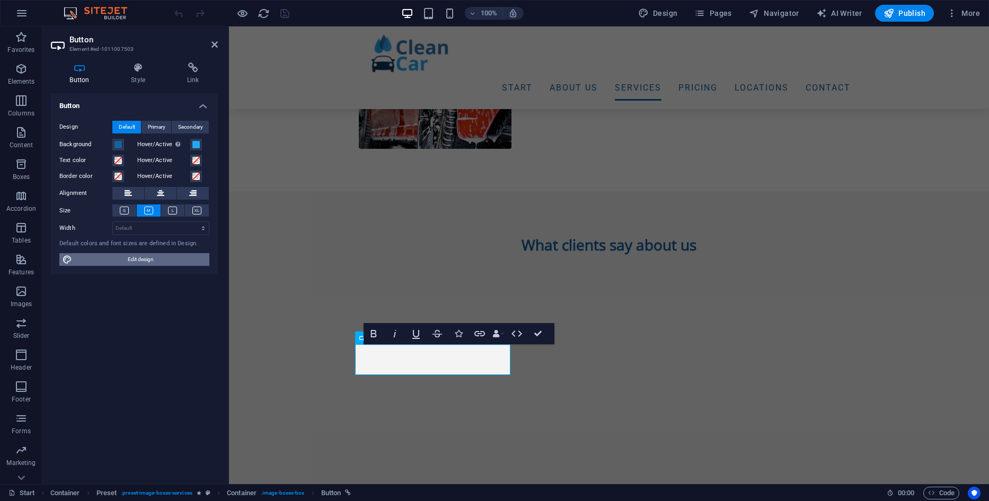
click at [129, 258] on span "Edit design" at bounding box center [140, 259] width 131 height 13
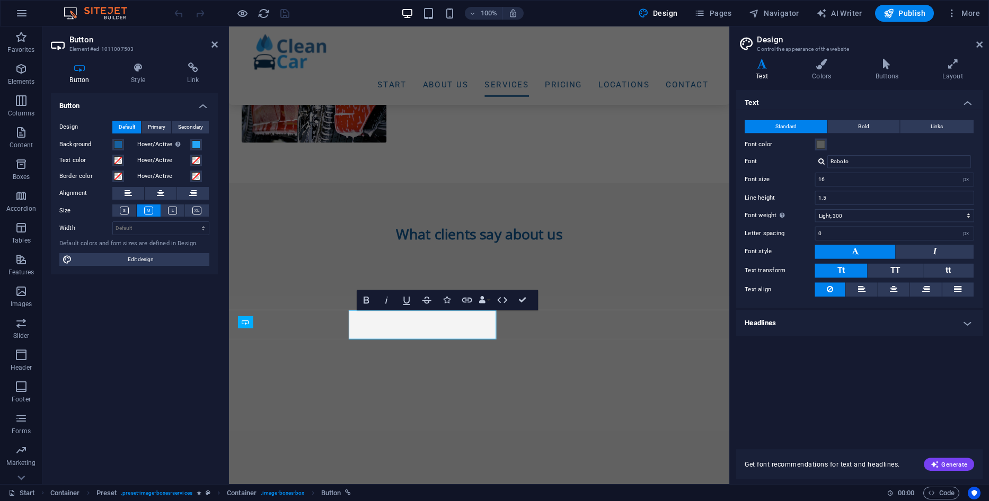
select select "px"
select select "300"
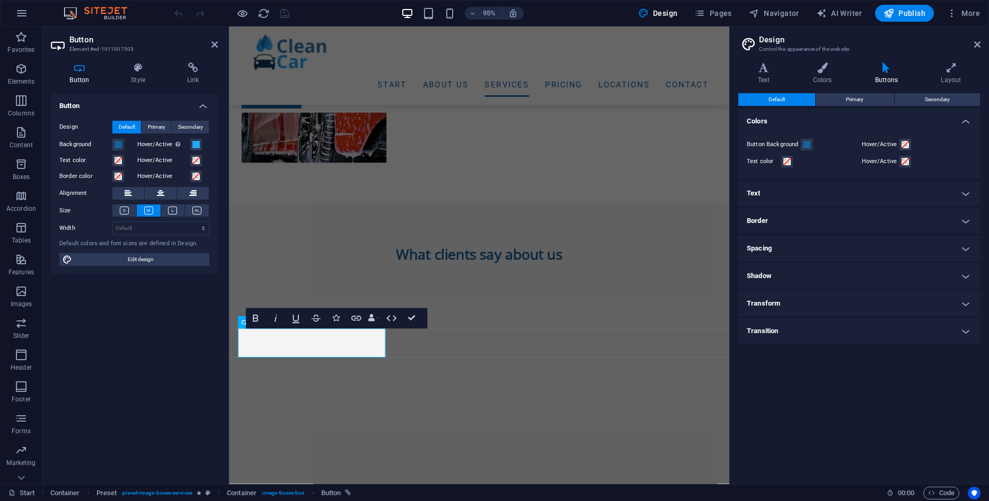
scroll to position [1344, 0]
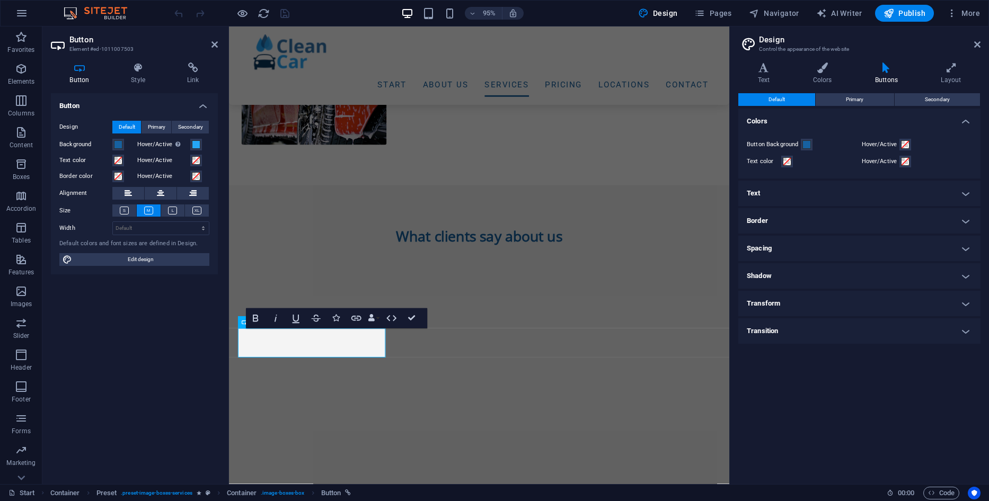
drag, startPoint x: 767, startPoint y: 186, endPoint x: 478, endPoint y: 167, distance: 289.4
click at [767, 186] on h4 "Text" at bounding box center [859, 193] width 242 height 25
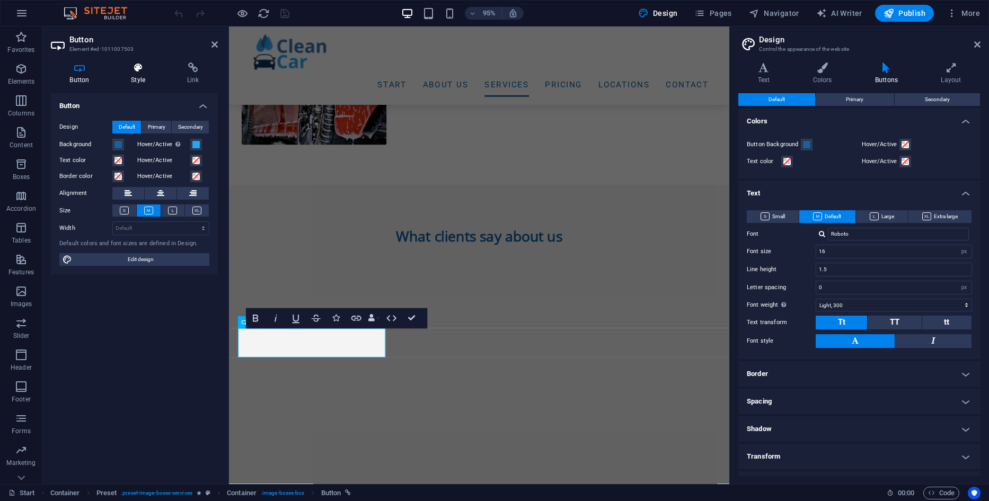
click at [142, 74] on h4 "Style" at bounding box center [140, 74] width 56 height 22
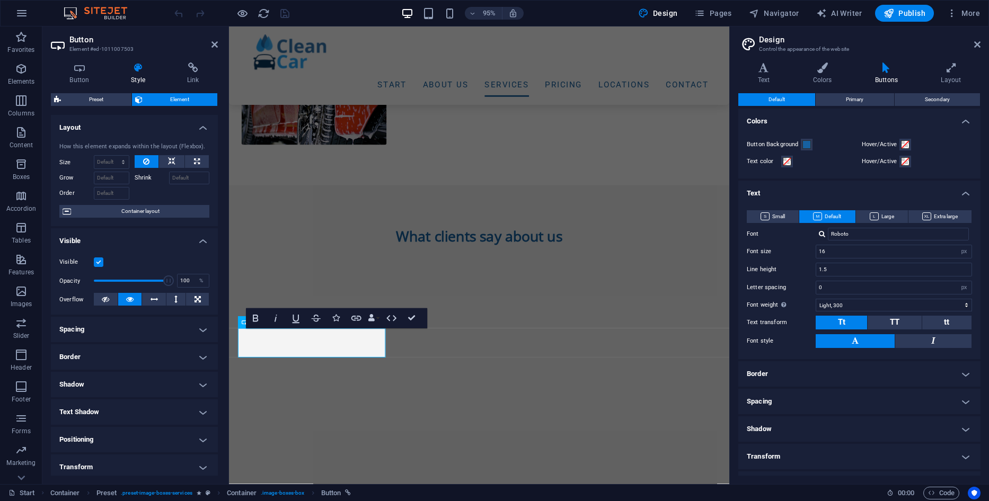
scroll to position [87, 0]
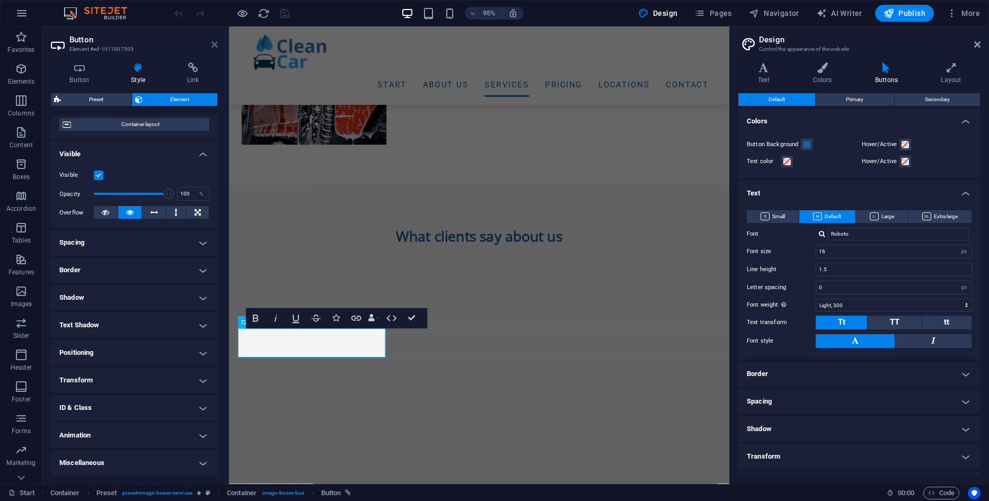
click at [211, 41] on icon at bounding box center [214, 44] width 6 height 8
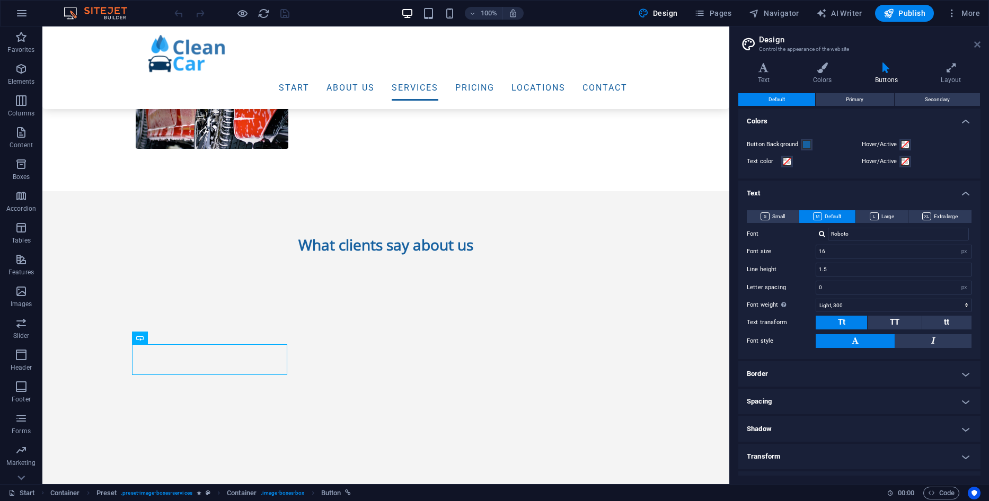
click at [979, 41] on icon at bounding box center [977, 44] width 6 height 8
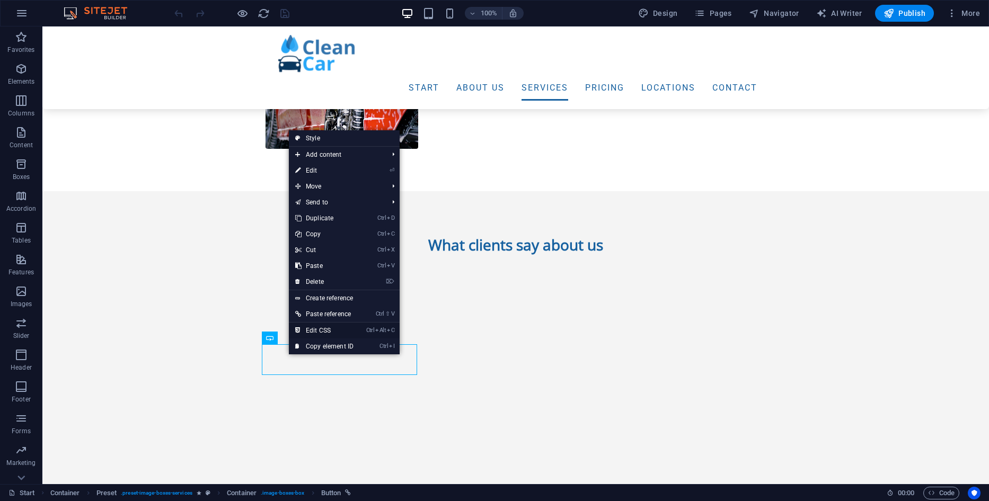
click at [315, 331] on link "Ctrl Alt C Edit CSS" at bounding box center [324, 331] width 71 height 16
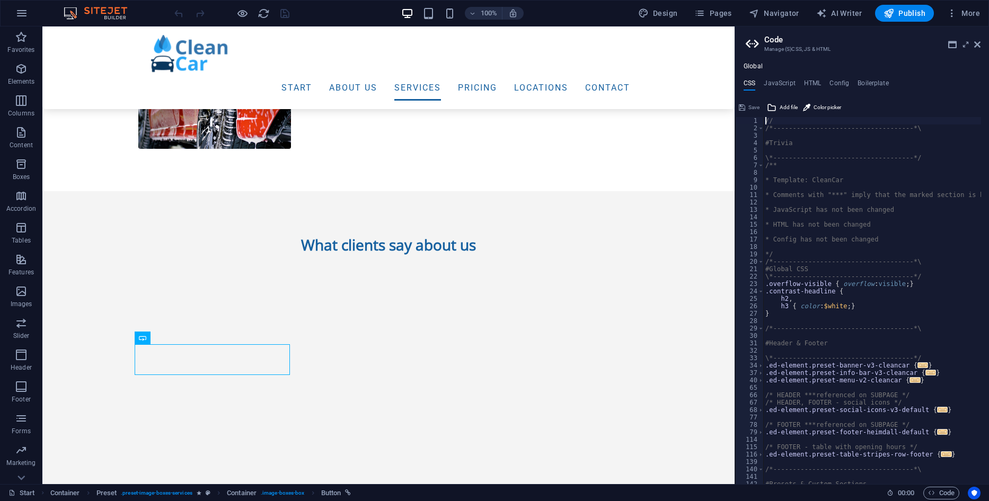
scroll to position [0, 0]
click at [978, 47] on icon at bounding box center [977, 44] width 6 height 8
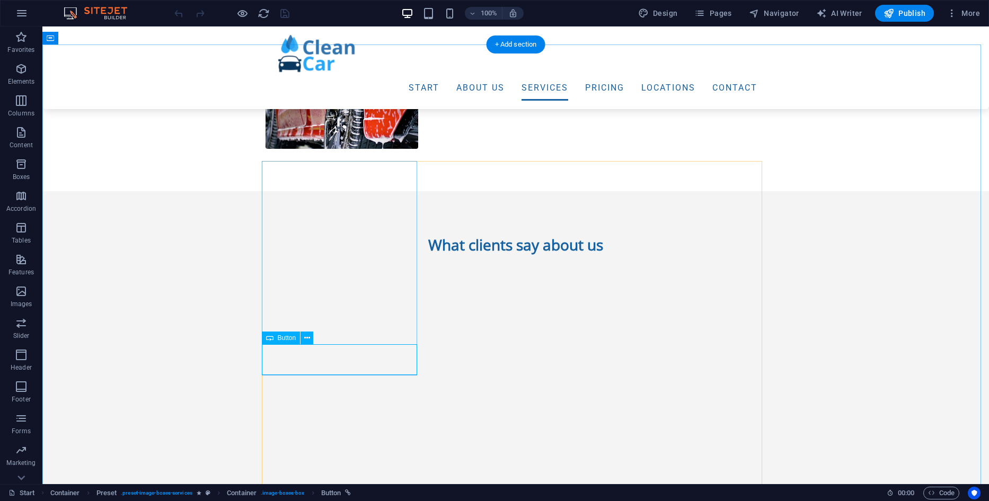
drag, startPoint x: 354, startPoint y: 354, endPoint x: 167, endPoint y: 354, distance: 186.5
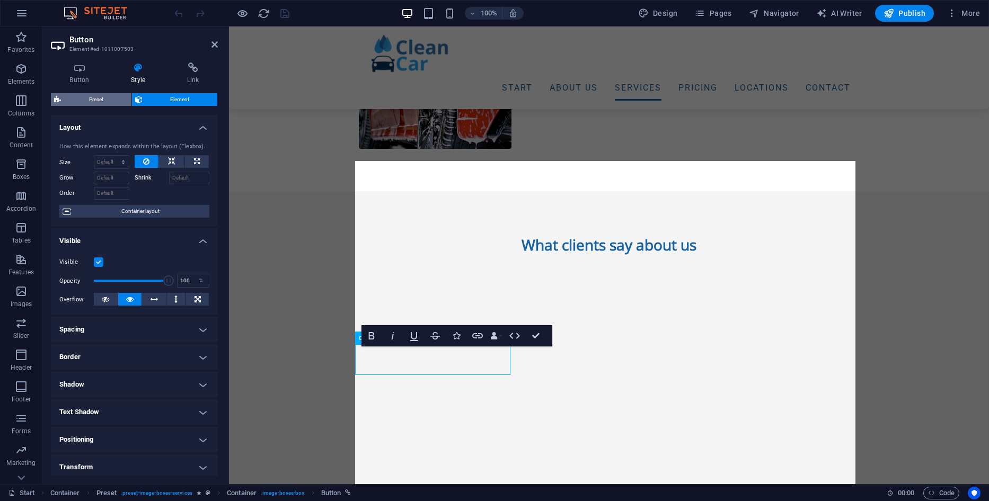
click at [106, 103] on span "Preset" at bounding box center [96, 99] width 64 height 13
select select "px"
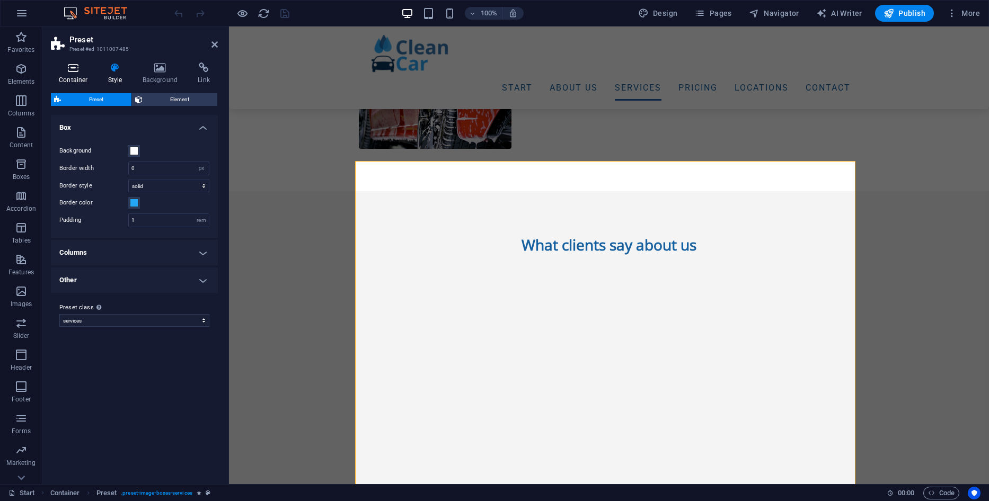
click at [69, 63] on icon at bounding box center [73, 68] width 45 height 11
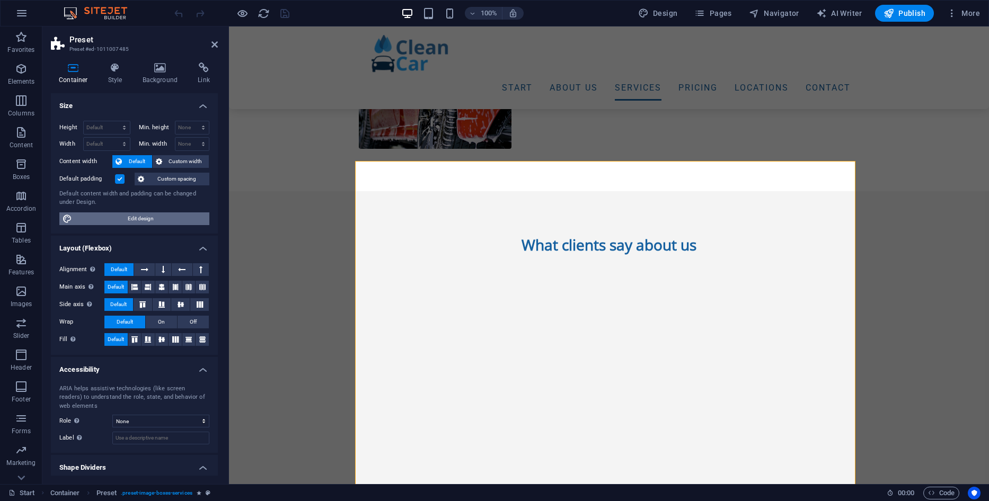
click at [125, 216] on span "Edit design" at bounding box center [140, 218] width 131 height 13
select select "rem"
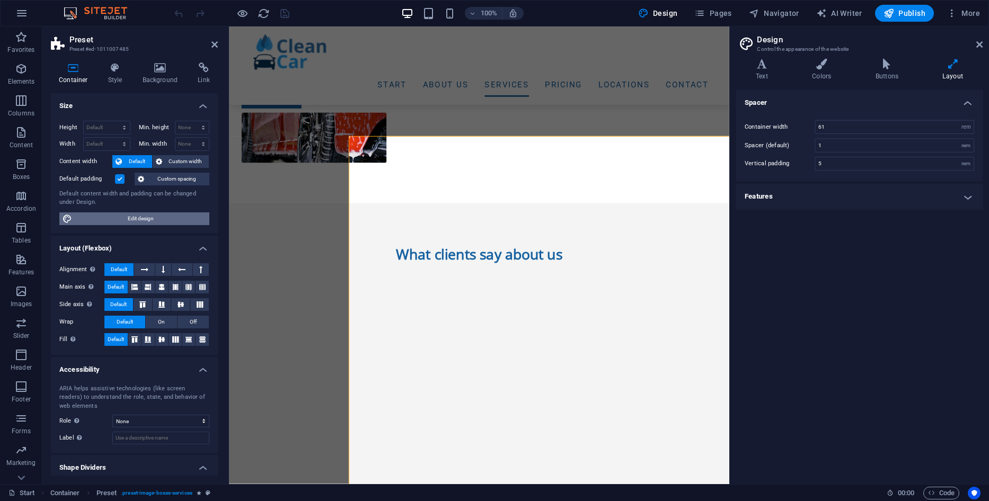
scroll to position [1344, 0]
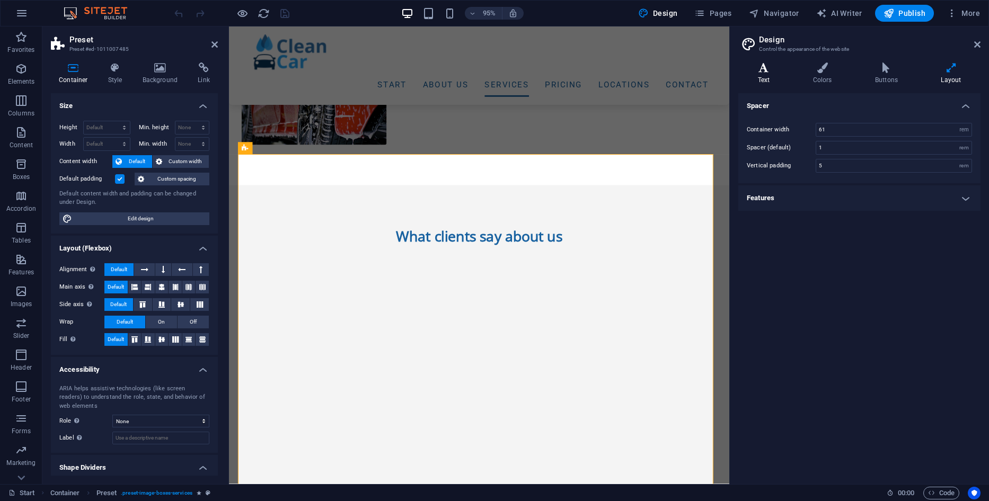
click at [762, 70] on icon at bounding box center [763, 68] width 51 height 11
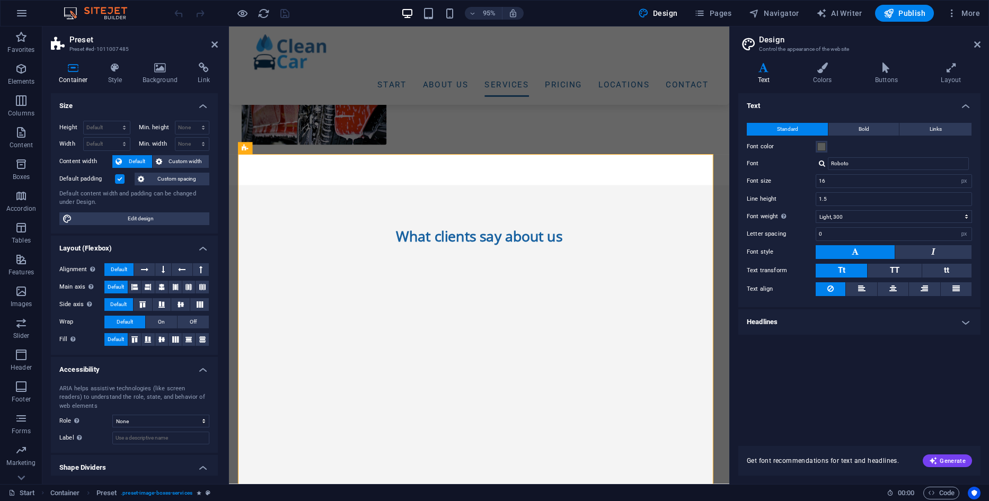
scroll to position [28, 0]
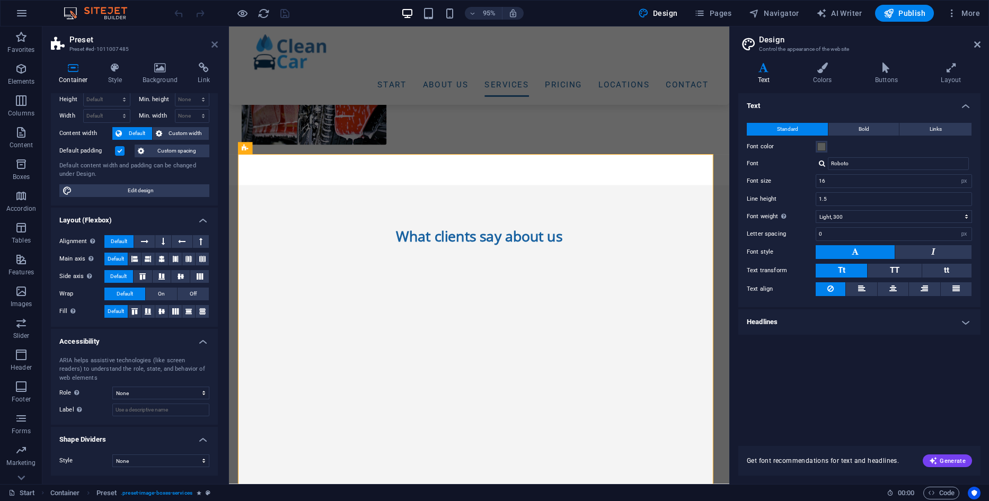
click at [213, 48] on icon at bounding box center [214, 44] width 6 height 8
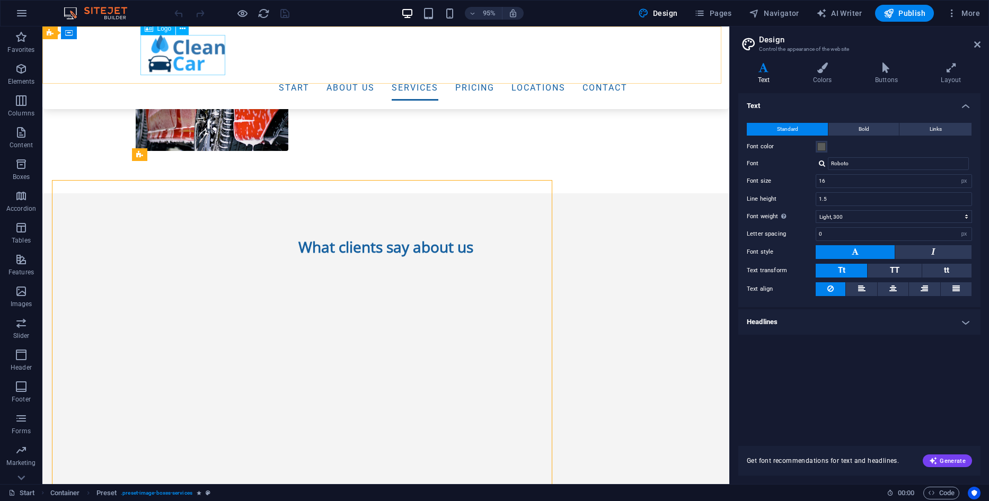
scroll to position [1325, 0]
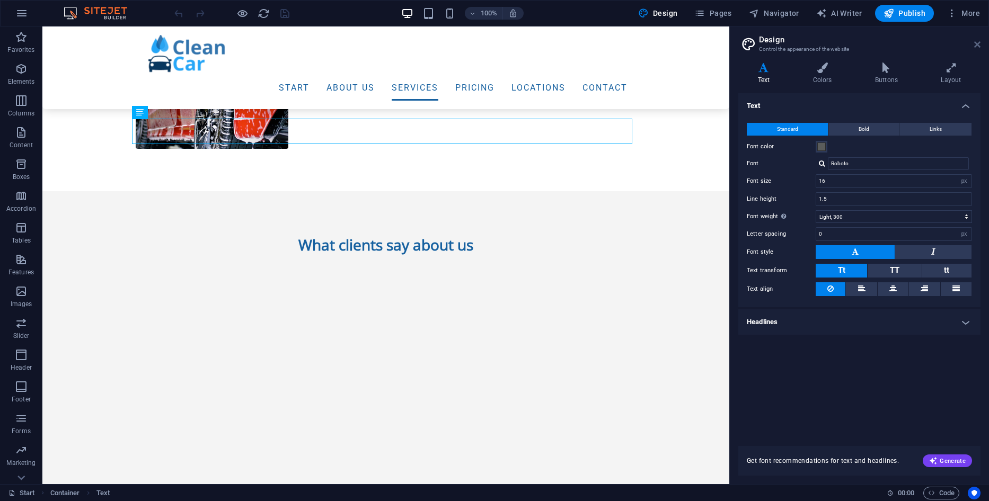
click at [975, 45] on icon at bounding box center [977, 44] width 6 height 8
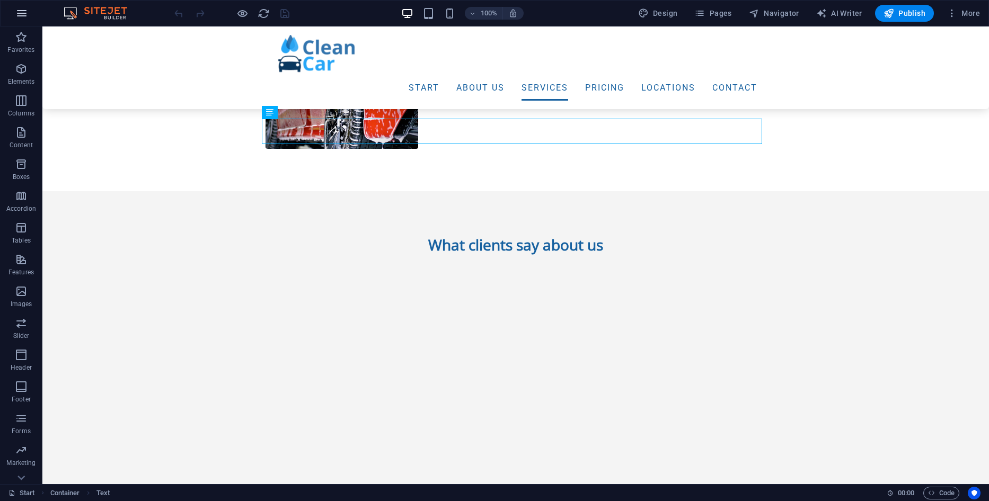
click at [25, 17] on icon "button" at bounding box center [21, 13] width 13 height 13
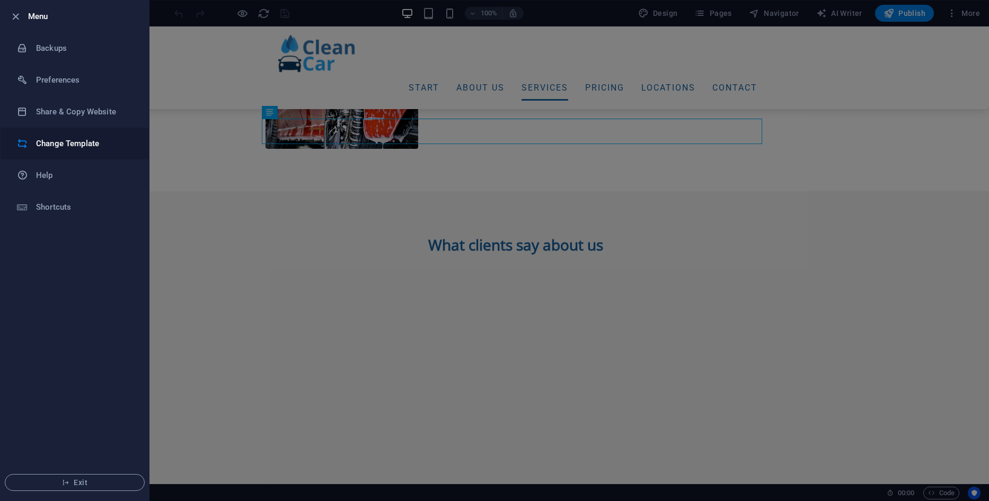
click at [69, 143] on h6 "Change Template" at bounding box center [85, 143] width 98 height 13
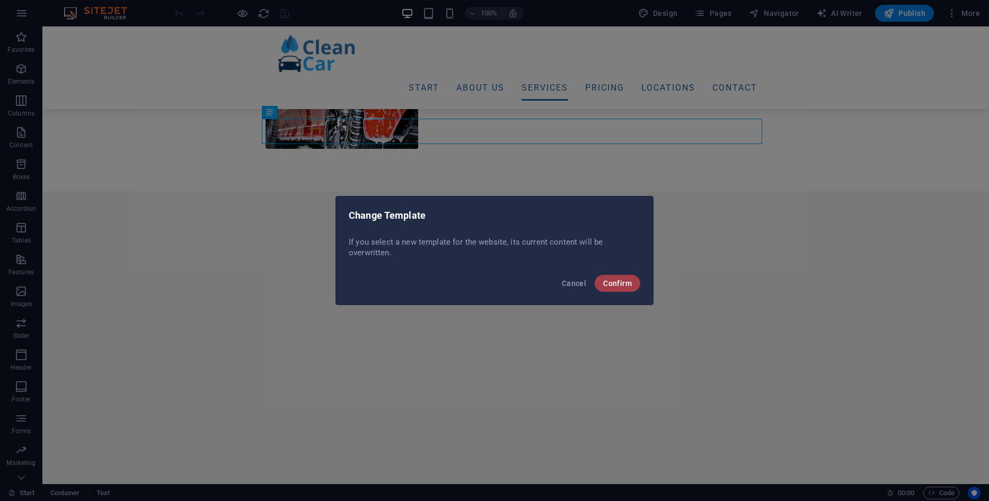
click at [617, 286] on span "Confirm" at bounding box center [617, 283] width 29 height 8
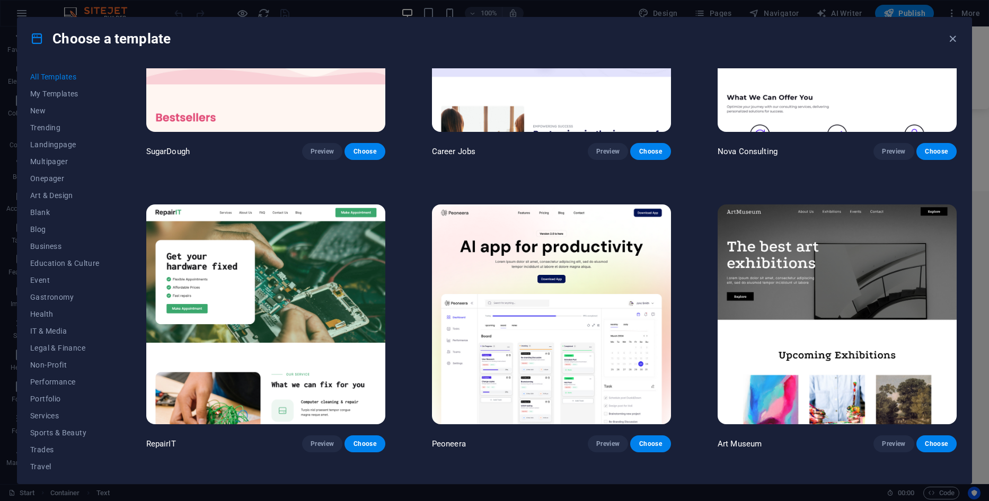
scroll to position [318, 0]
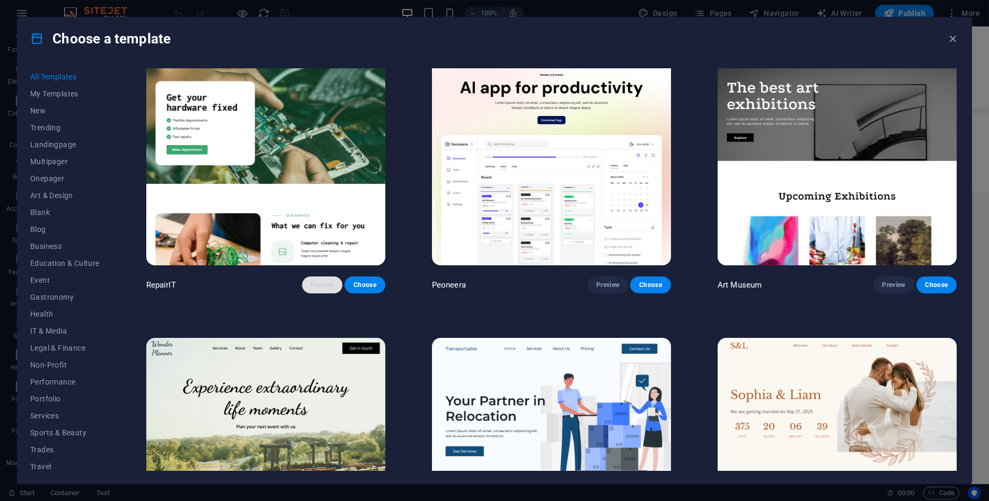
click at [322, 278] on button "Preview" at bounding box center [322, 285] width 40 height 17
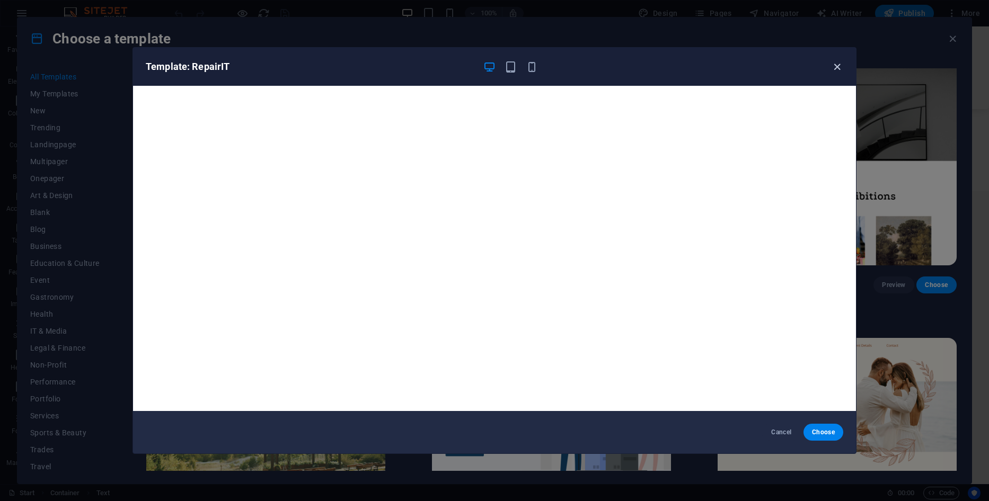
click at [836, 62] on icon "button" at bounding box center [837, 67] width 12 height 12
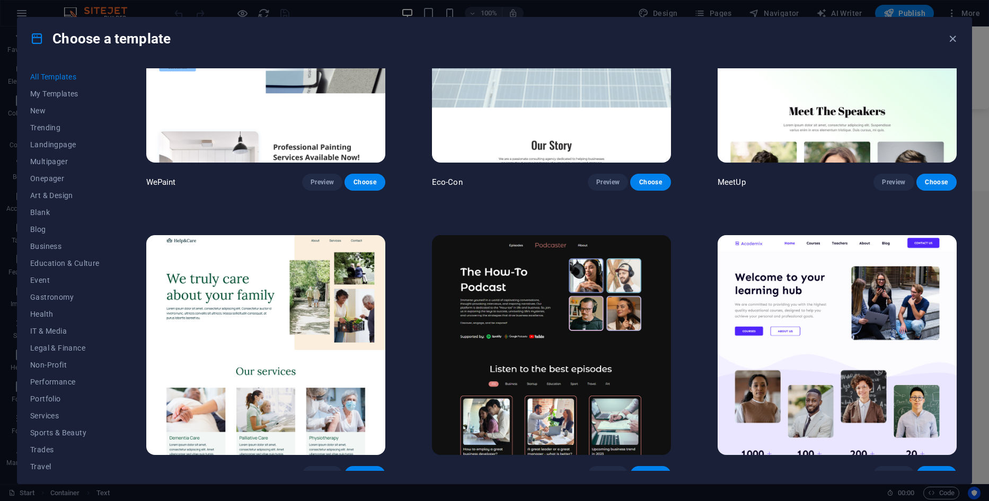
scroll to position [1113, 0]
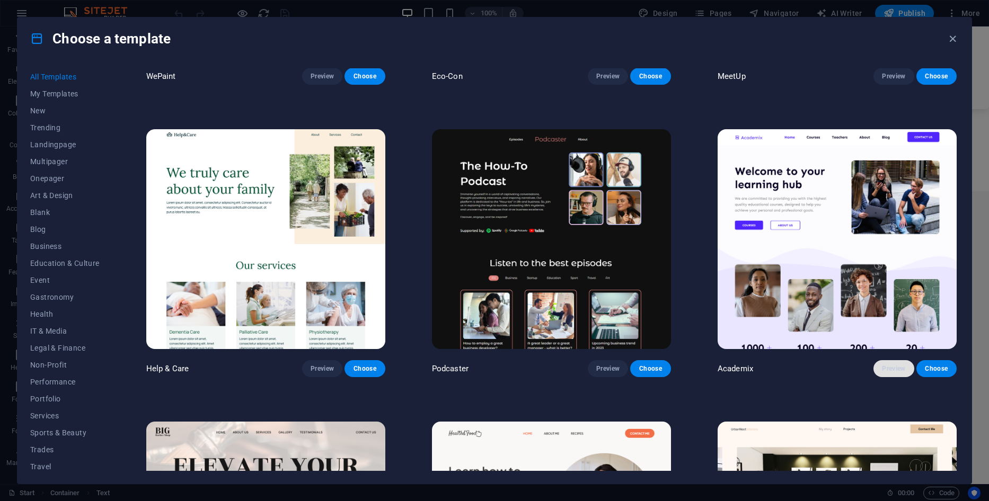
click at [893, 366] on span "Preview" at bounding box center [893, 369] width 23 height 8
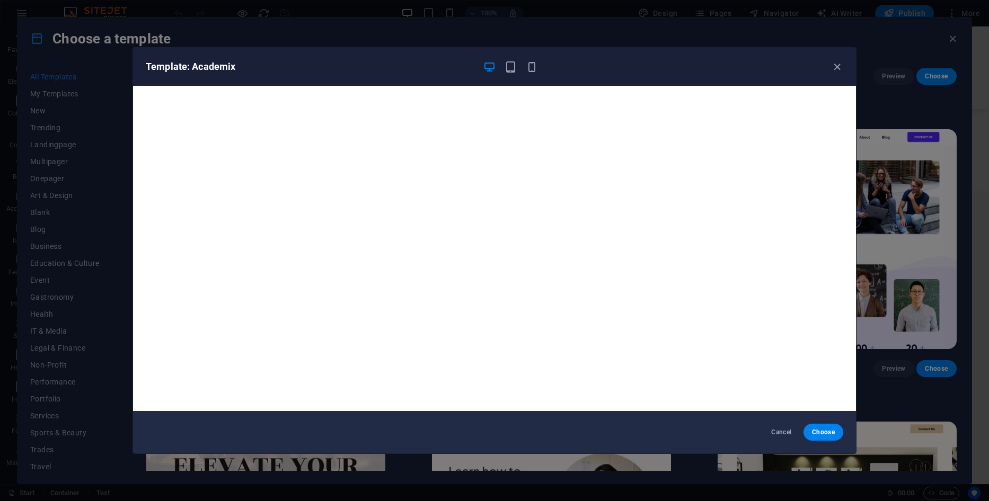
drag, startPoint x: 838, startPoint y: 63, endPoint x: 818, endPoint y: 92, distance: 35.6
click at [828, 76] on div "Template: Academix" at bounding box center [494, 67] width 723 height 38
click at [834, 65] on icon "button" at bounding box center [837, 67] width 12 height 12
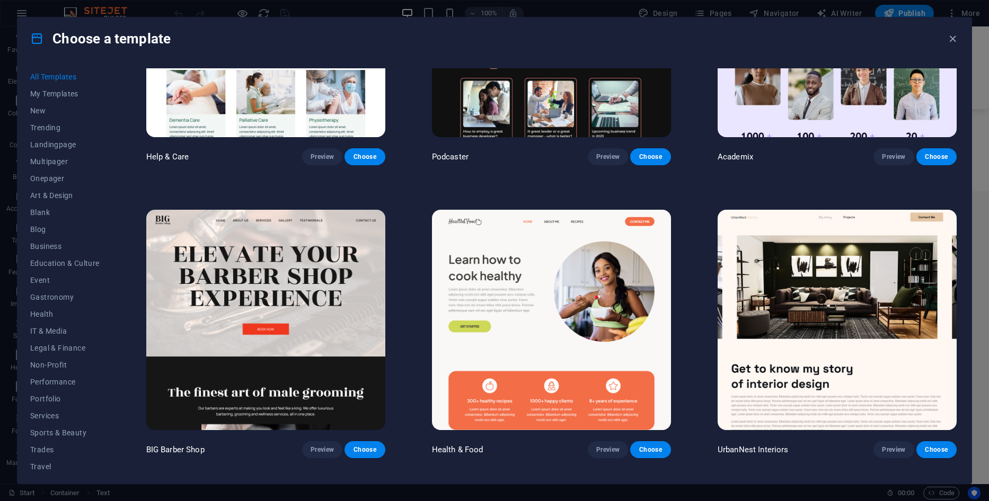
scroll to position [1378, 0]
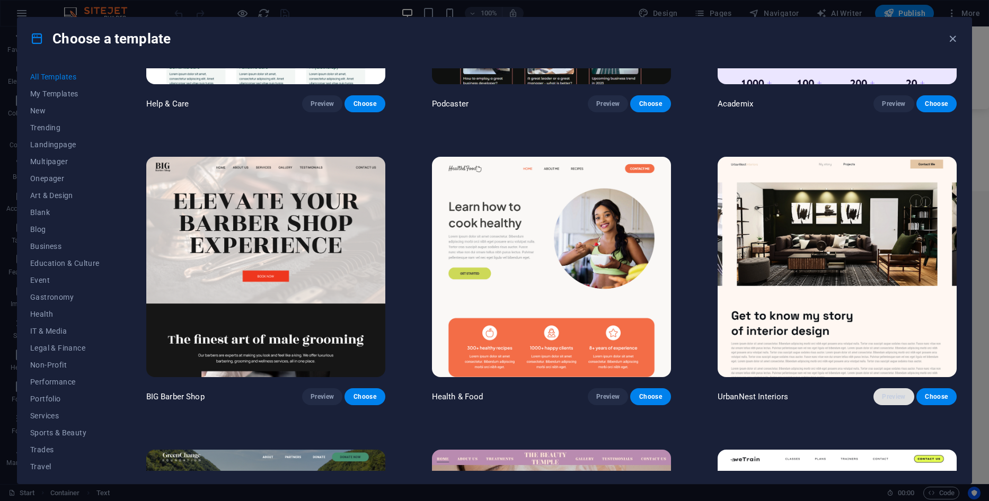
click at [891, 393] on span "Preview" at bounding box center [893, 397] width 23 height 8
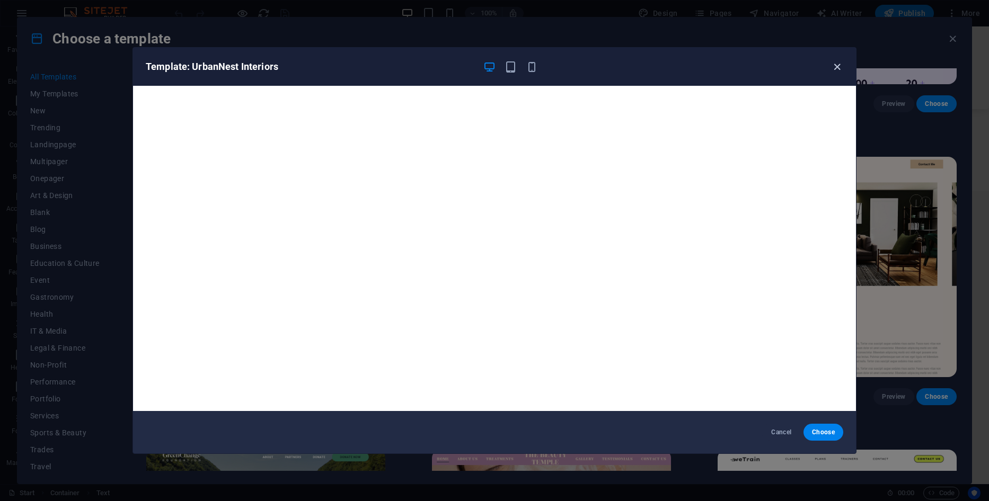
click at [834, 67] on icon "button" at bounding box center [837, 67] width 12 height 12
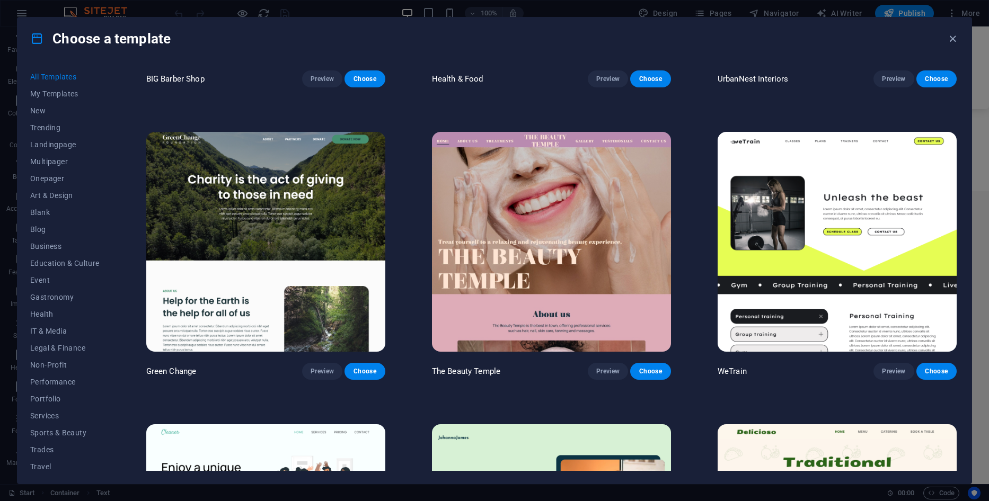
scroll to position [2013, 0]
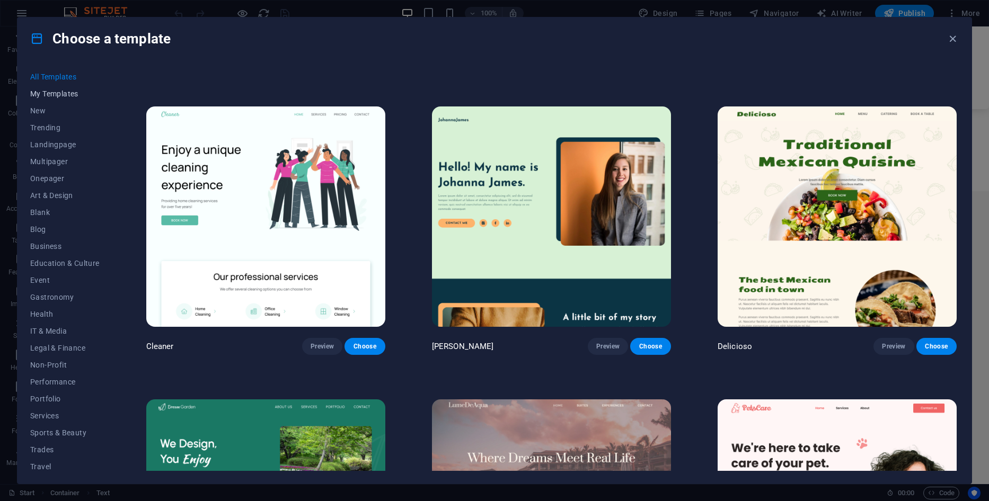
click at [46, 94] on span "My Templates" at bounding box center [64, 94] width 69 height 8
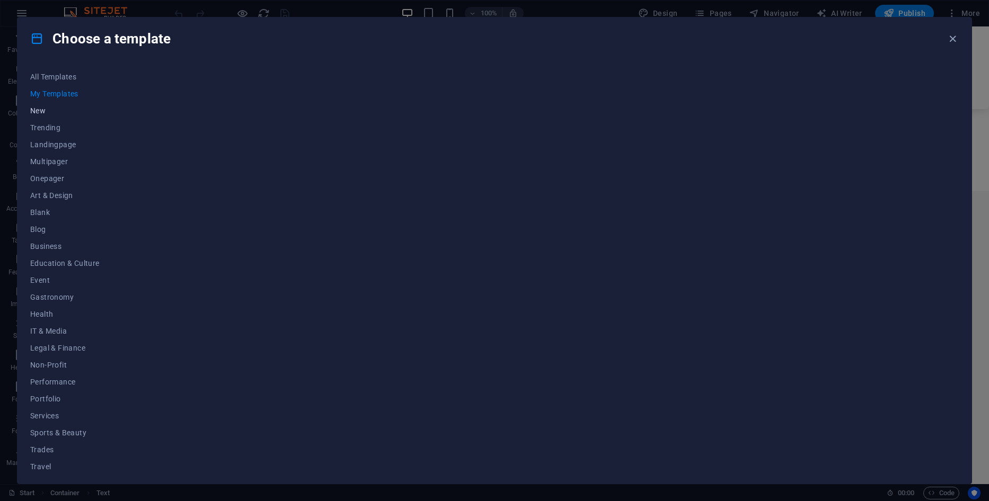
scroll to position [0, 0]
click at [42, 117] on button "New" at bounding box center [64, 110] width 69 height 17
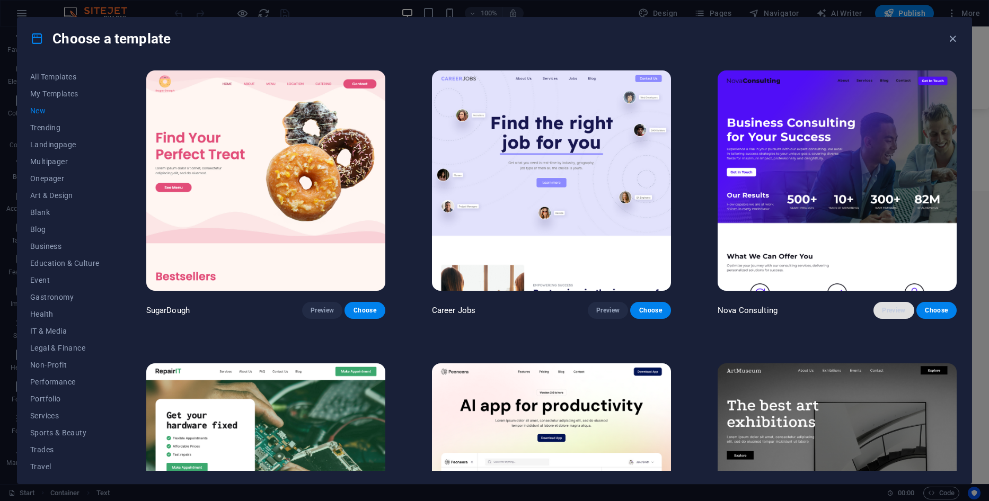
click at [898, 314] on button "Preview" at bounding box center [893, 310] width 40 height 17
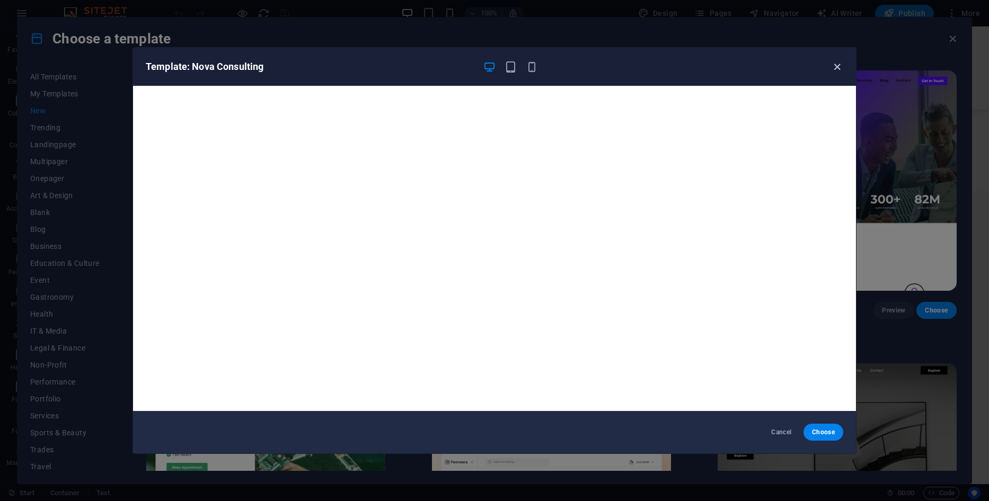
click at [835, 69] on icon "button" at bounding box center [837, 67] width 12 height 12
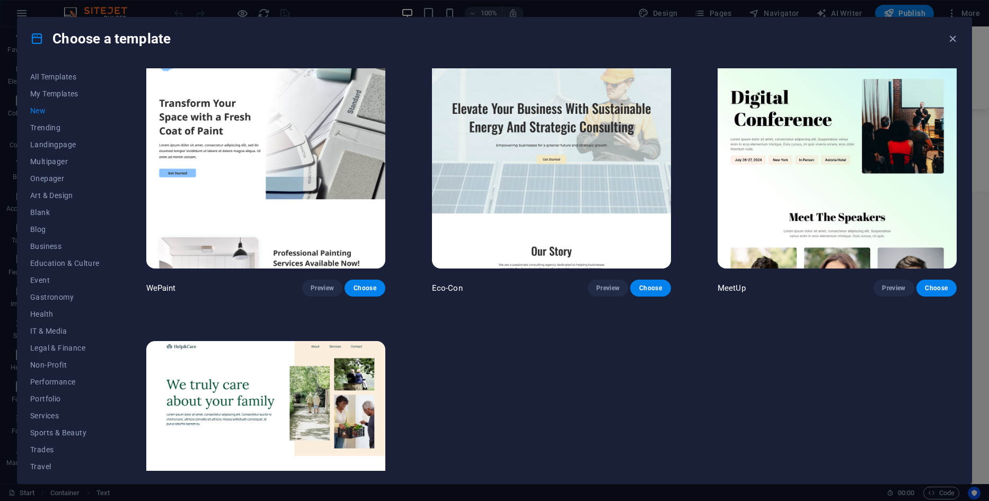
scroll to position [954, 0]
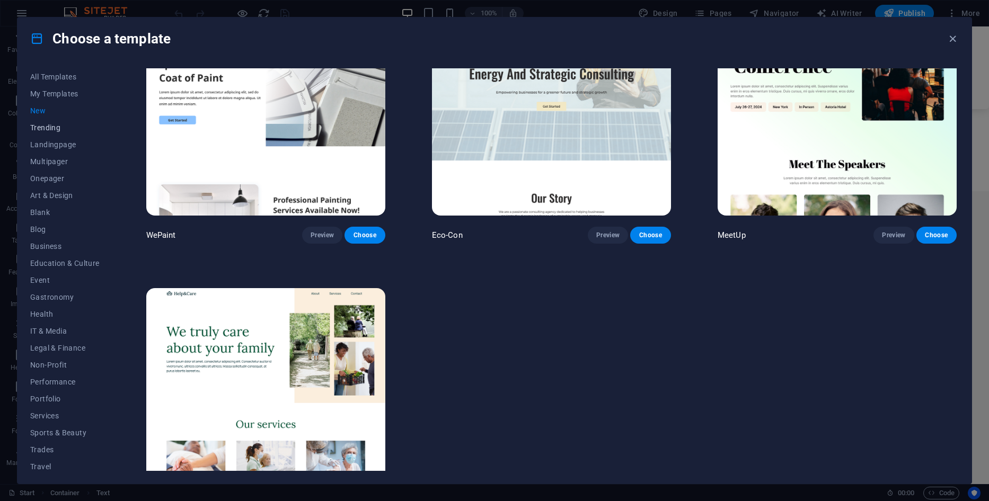
click at [34, 122] on button "Trending" at bounding box center [64, 127] width 69 height 17
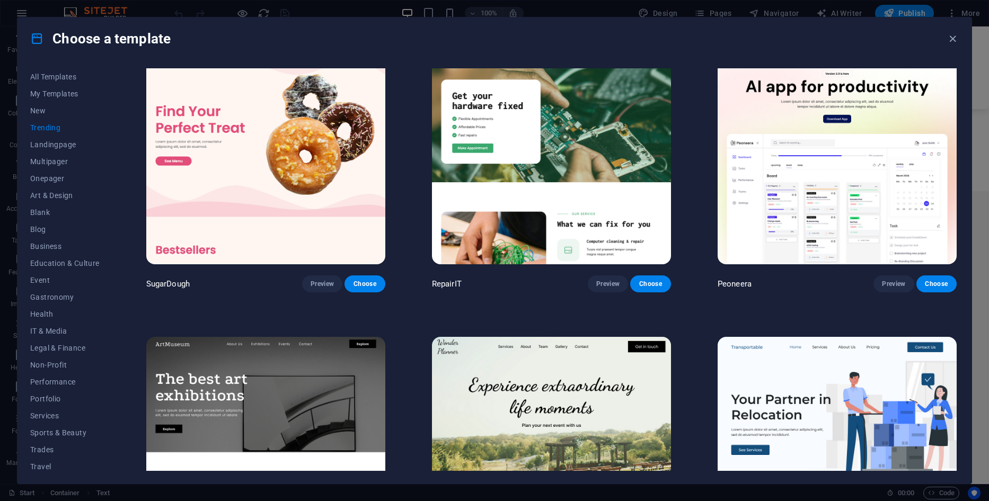
scroll to position [0, 0]
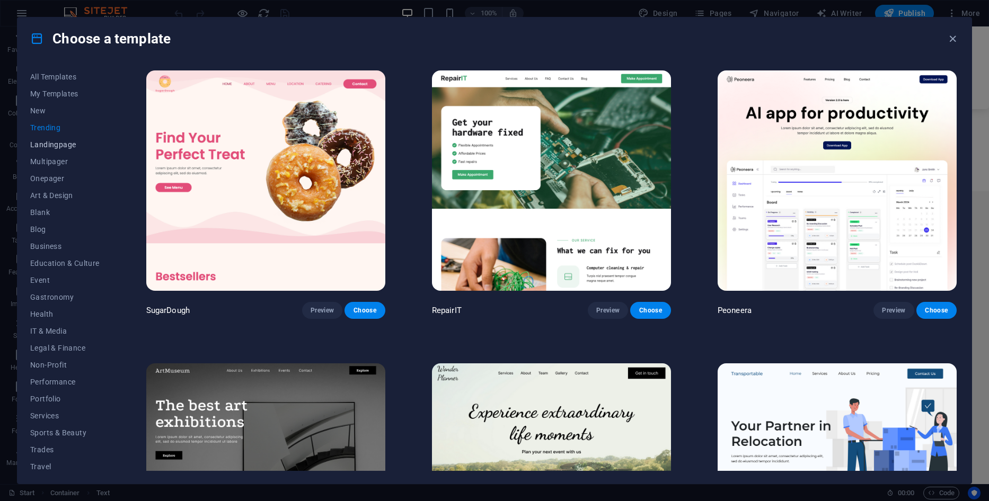
click at [54, 144] on span "Landingpage" at bounding box center [64, 144] width 69 height 8
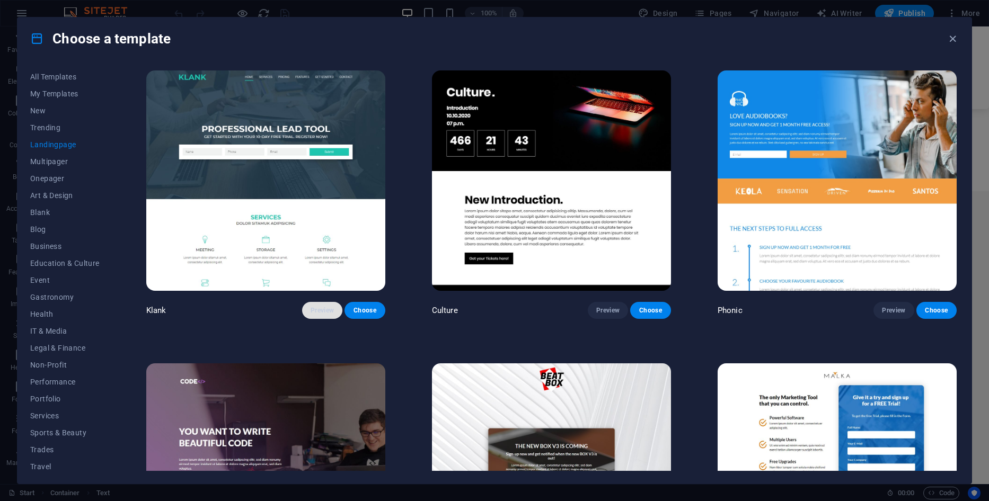
click at [310, 303] on button "Preview" at bounding box center [322, 310] width 40 height 17
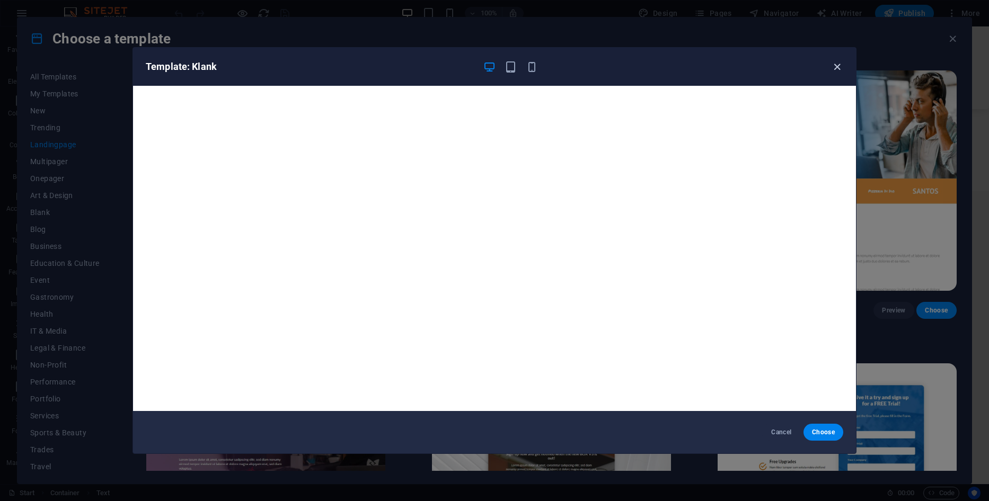
drag, startPoint x: 837, startPoint y: 72, endPoint x: 789, endPoint y: 83, distance: 49.1
click at [837, 71] on icon "button" at bounding box center [837, 67] width 12 height 12
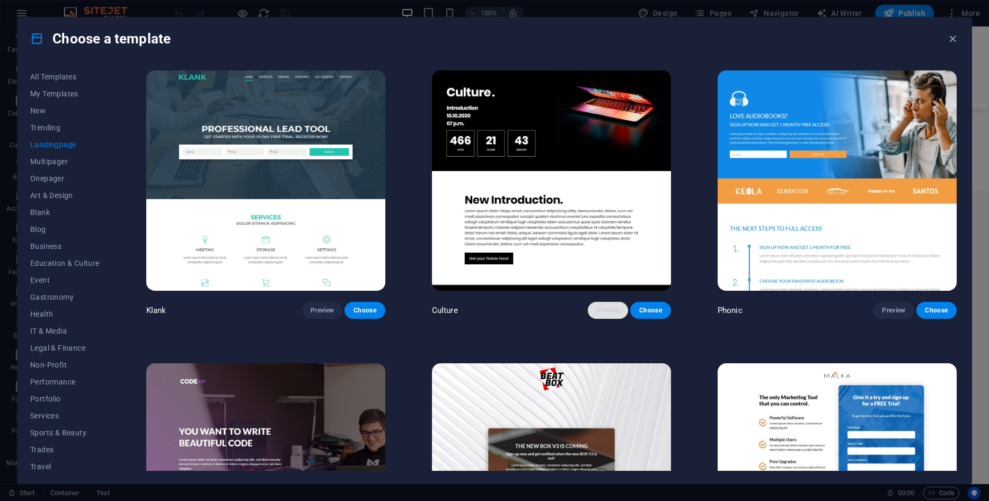
click at [615, 307] on span "Preview" at bounding box center [607, 310] width 23 height 8
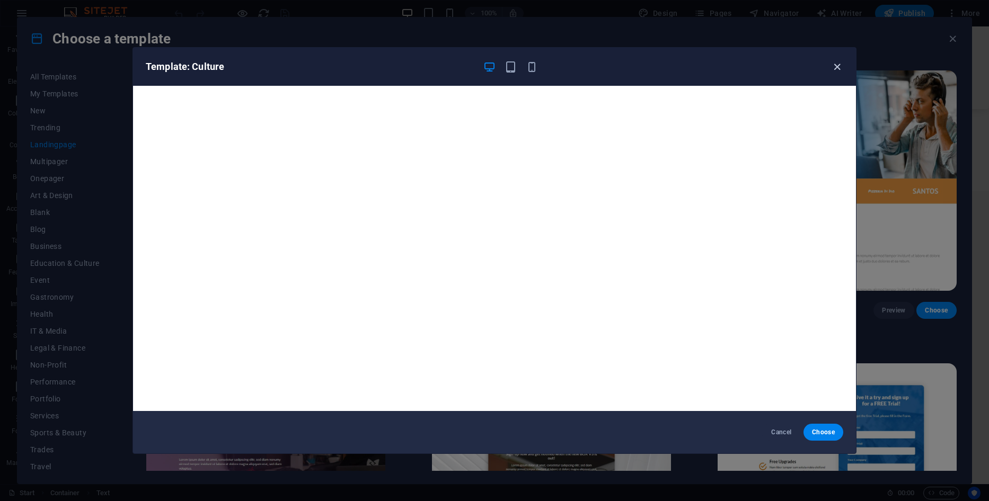
click at [837, 70] on icon "button" at bounding box center [837, 67] width 12 height 12
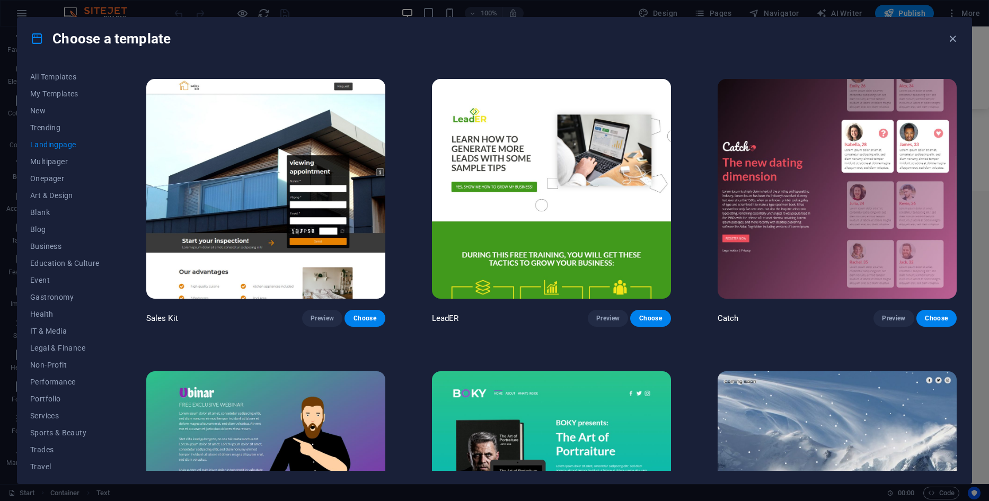
scroll to position [2013, 0]
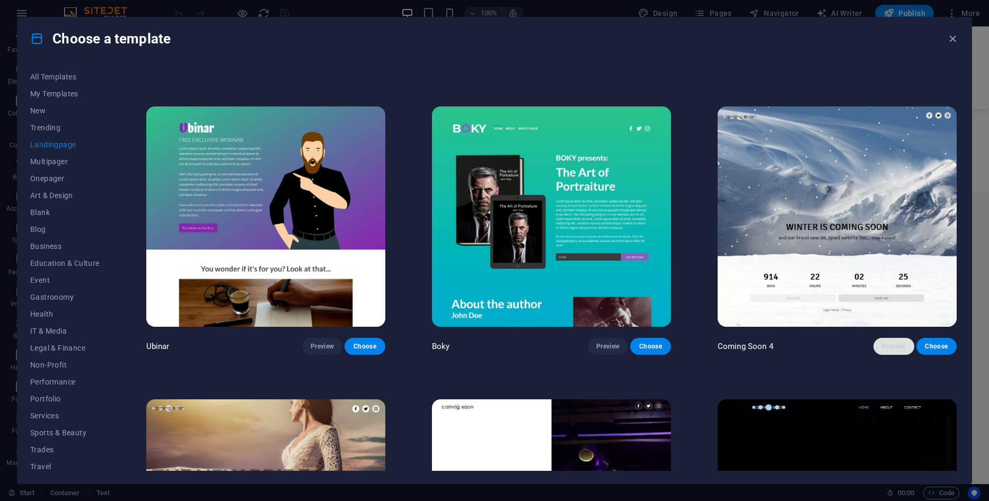
click at [889, 342] on span "Preview" at bounding box center [893, 346] width 23 height 8
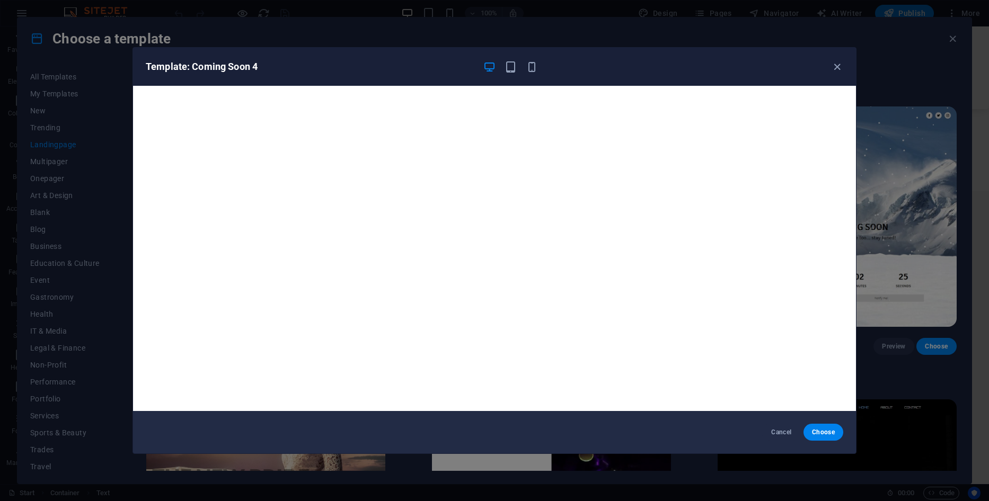
scroll to position [3, 0]
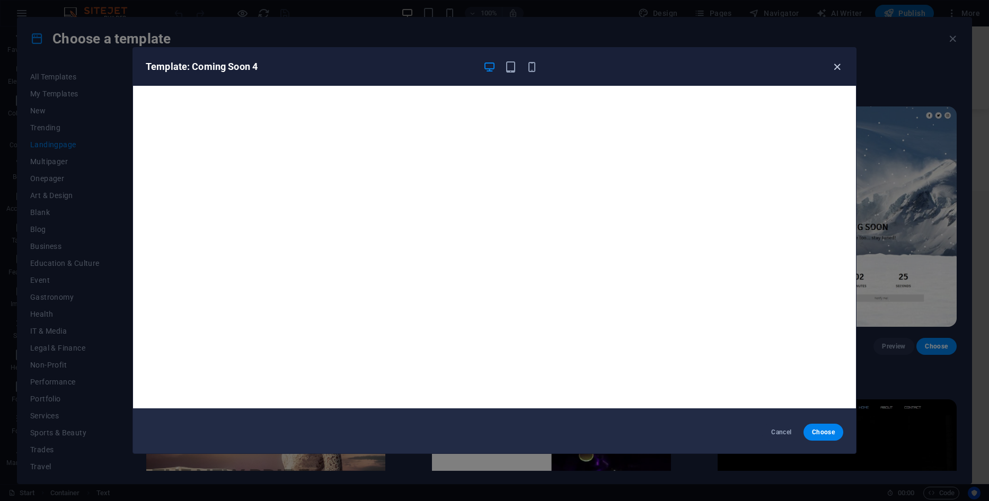
click at [834, 69] on icon "button" at bounding box center [837, 67] width 12 height 12
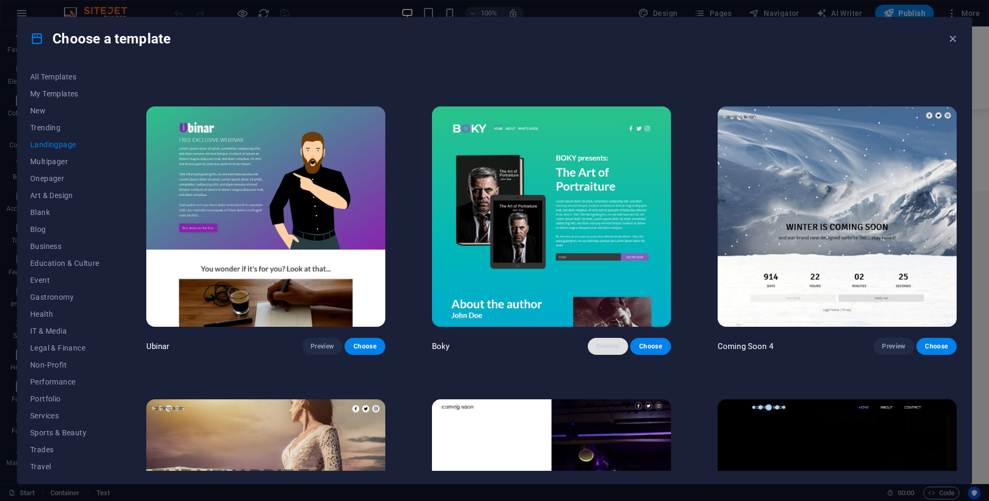
scroll to position [2180, 0]
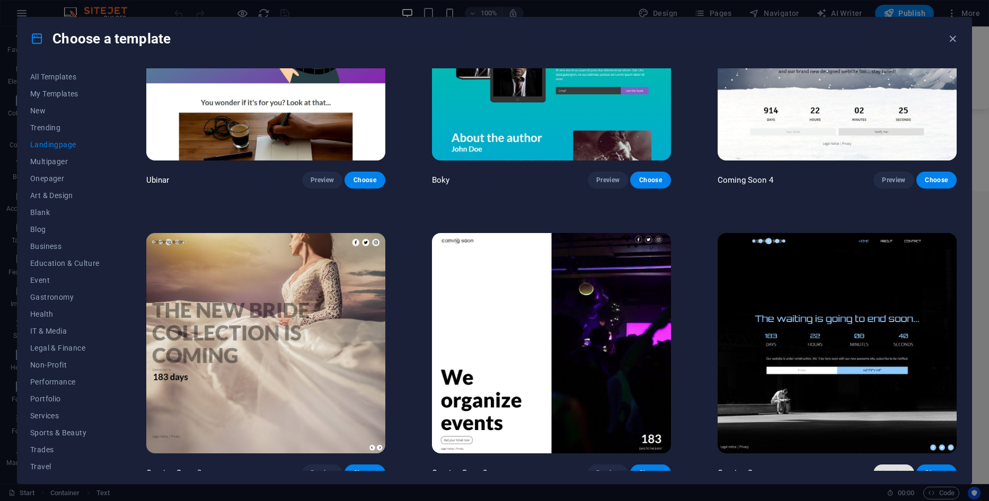
click at [898, 465] on button "Preview" at bounding box center [893, 473] width 40 height 17
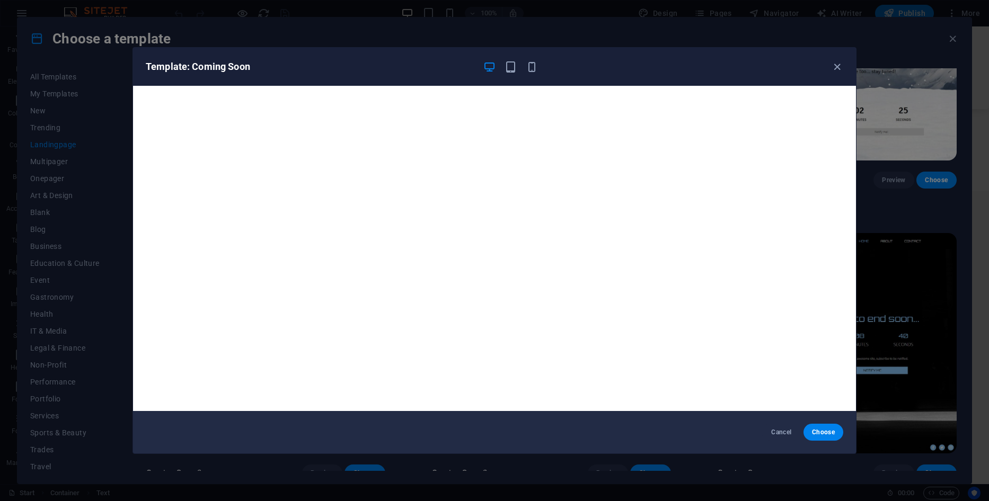
scroll to position [3, 0]
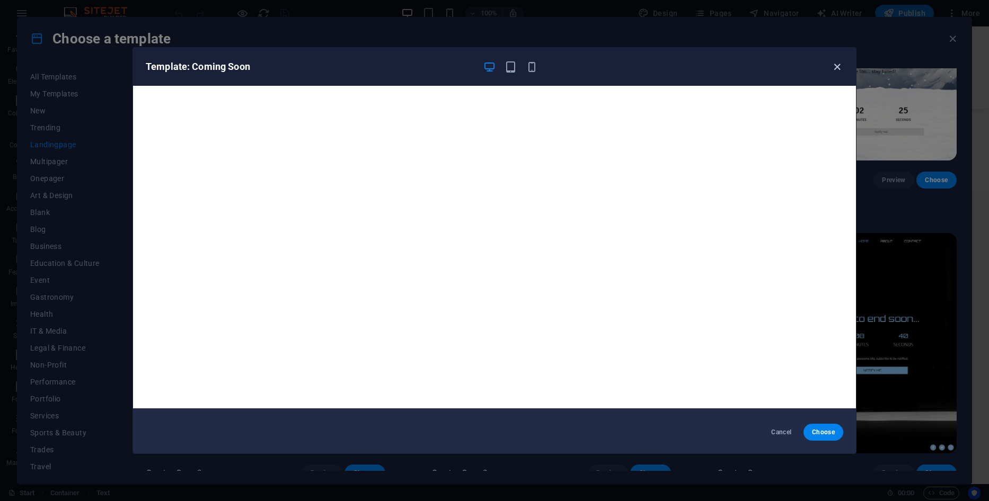
click at [835, 72] on icon "button" at bounding box center [837, 67] width 12 height 12
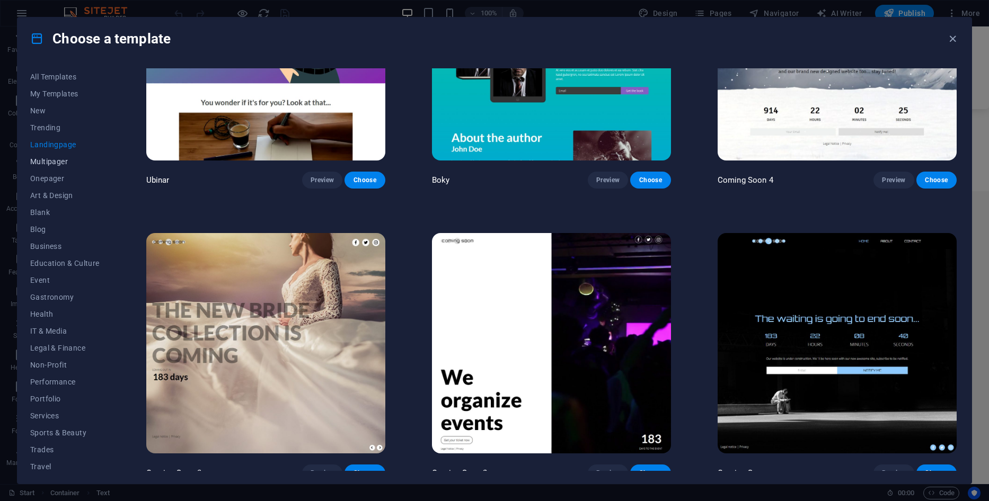
click at [48, 165] on span "Multipager" at bounding box center [64, 161] width 69 height 8
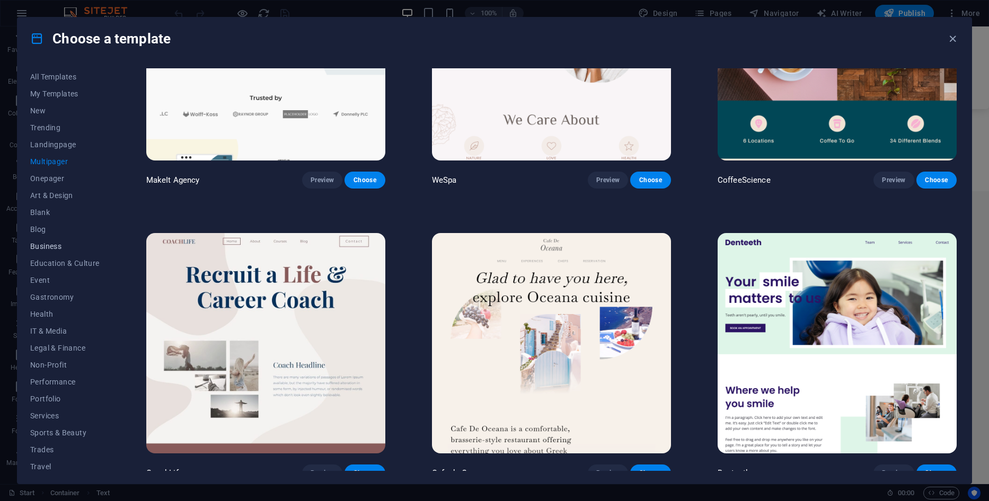
click at [31, 248] on span "Business" at bounding box center [64, 246] width 69 height 8
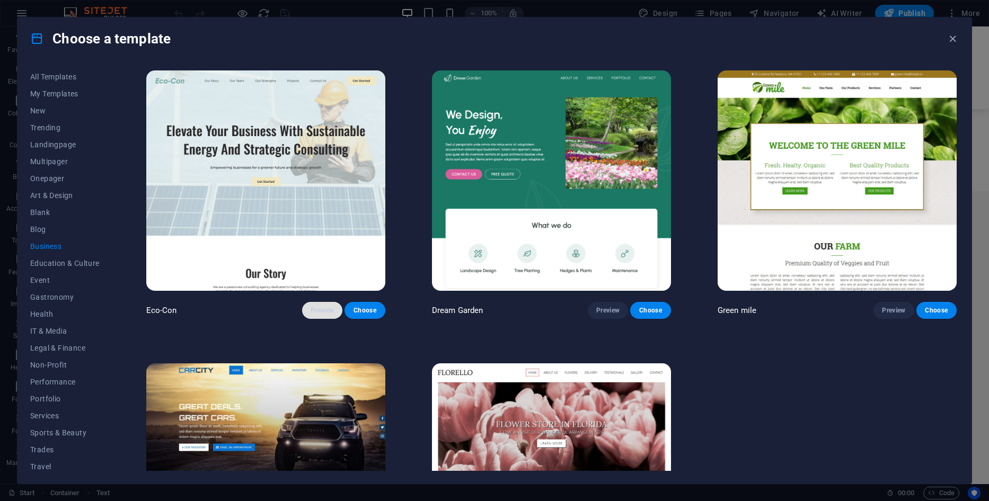
click at [310, 314] on button "Preview" at bounding box center [322, 310] width 40 height 17
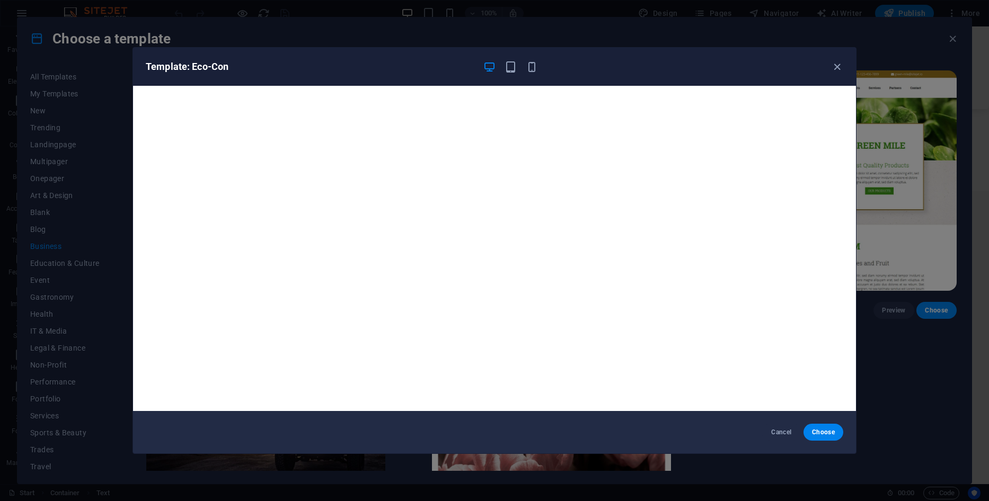
click at [836, 76] on div "Template: Eco-Con" at bounding box center [494, 67] width 723 height 38
click at [838, 70] on icon "button" at bounding box center [837, 67] width 12 height 12
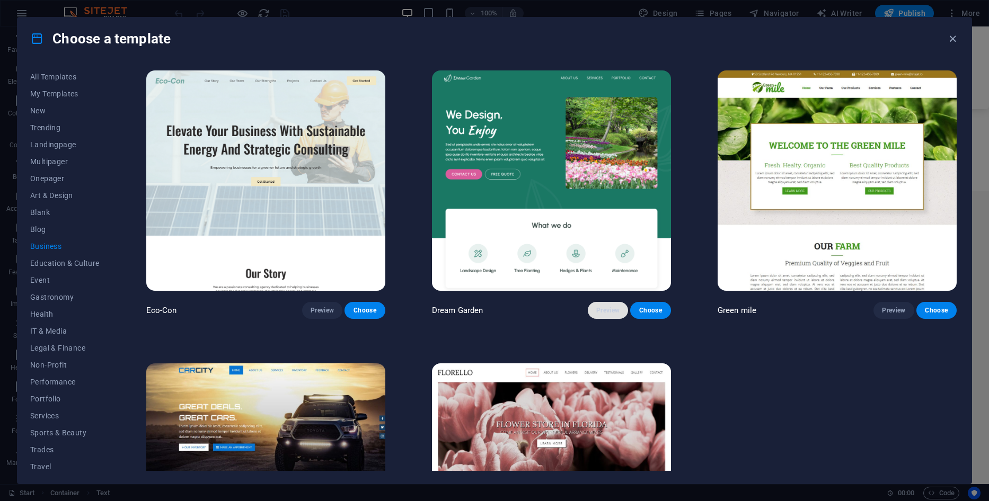
click at [592, 310] on button "Preview" at bounding box center [608, 310] width 40 height 17
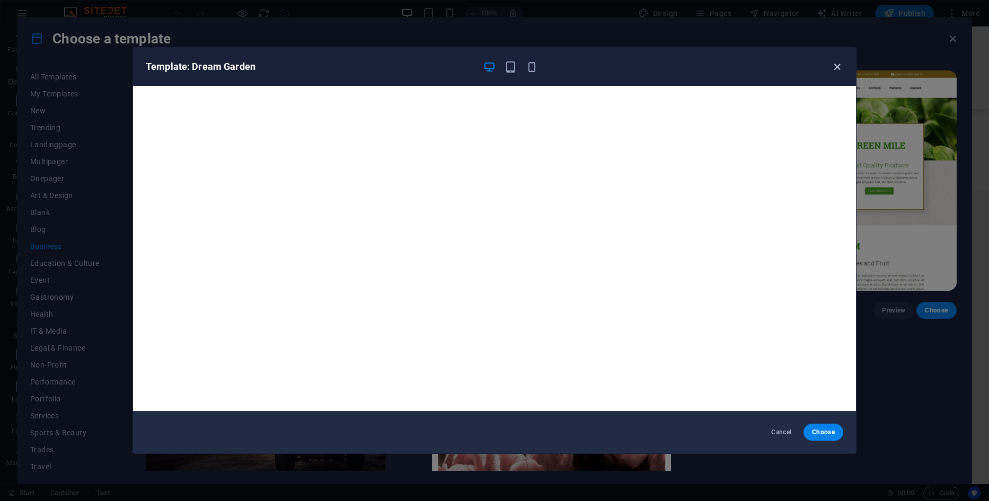
click at [834, 65] on icon "button" at bounding box center [837, 67] width 12 height 12
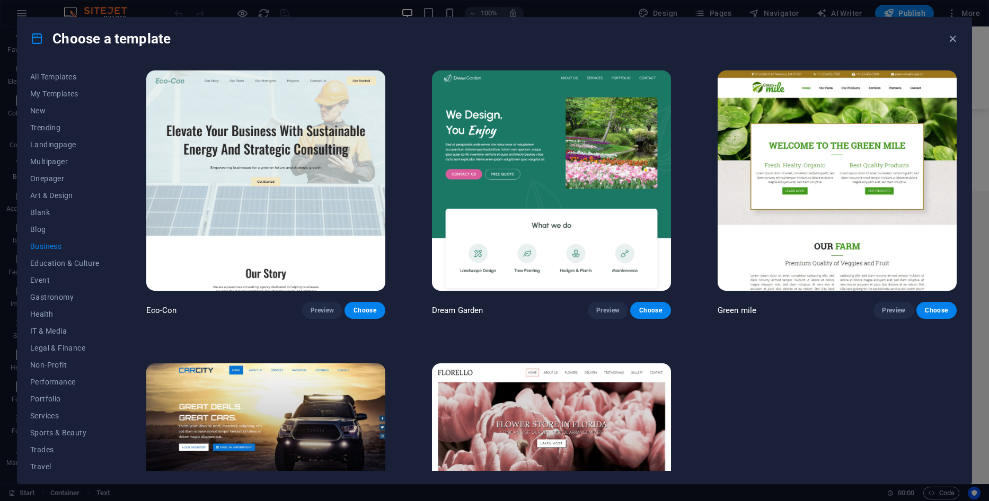
scroll to position [138, 0]
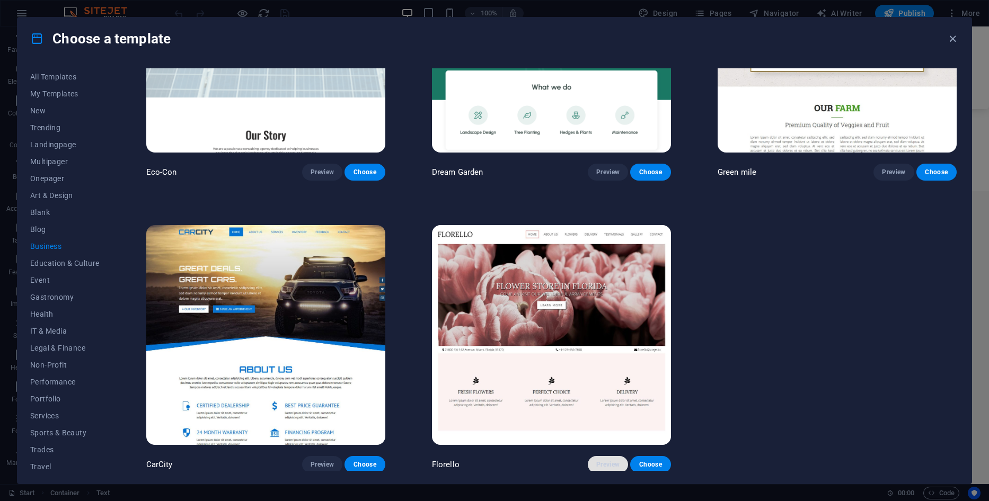
click at [609, 463] on span "Preview" at bounding box center [607, 464] width 23 height 8
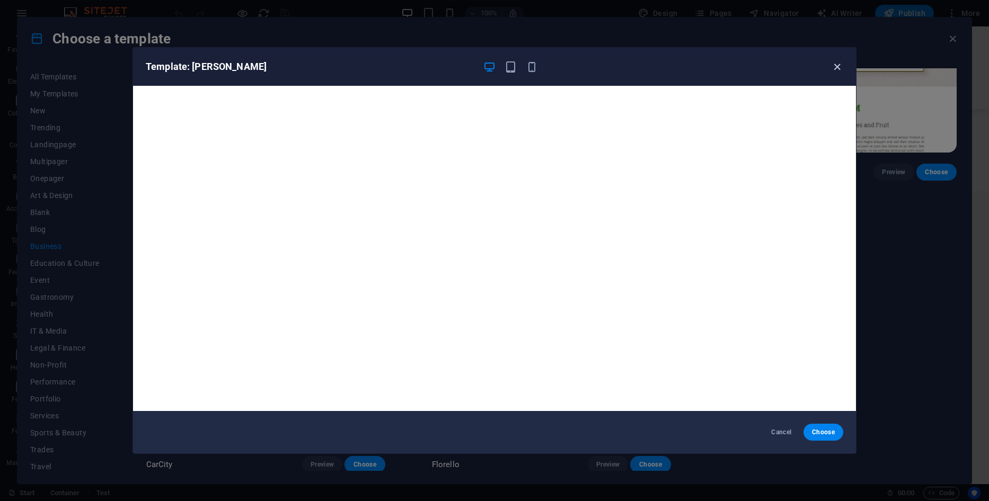
click at [836, 63] on icon "button" at bounding box center [837, 67] width 12 height 12
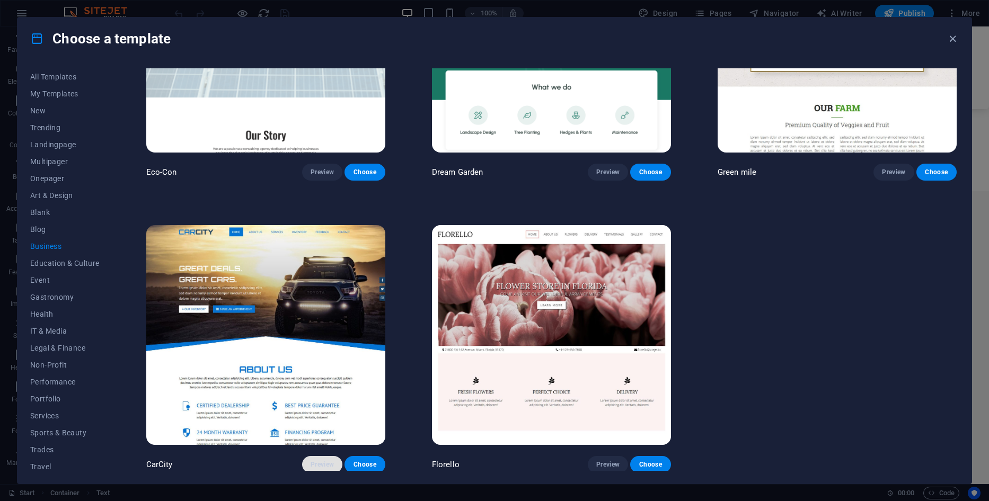
click at [316, 463] on span "Preview" at bounding box center [321, 464] width 23 height 8
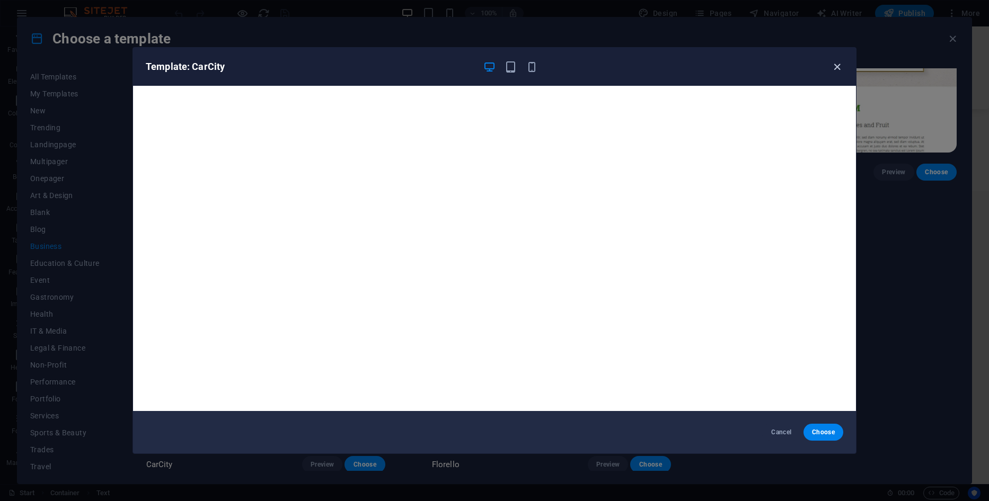
click at [842, 66] on div "Template: CarCity" at bounding box center [494, 67] width 723 height 38
click at [840, 67] on icon "button" at bounding box center [837, 67] width 12 height 12
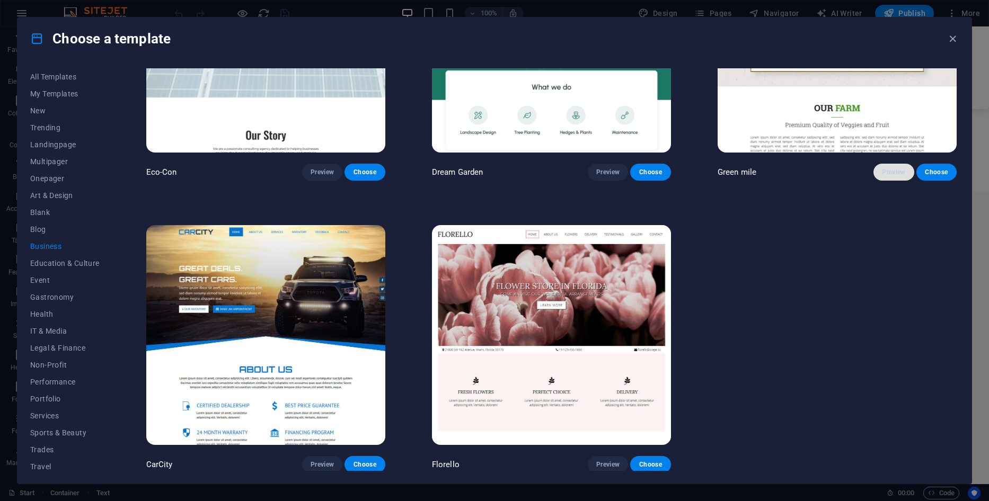
click at [895, 171] on span "Preview" at bounding box center [893, 172] width 23 height 8
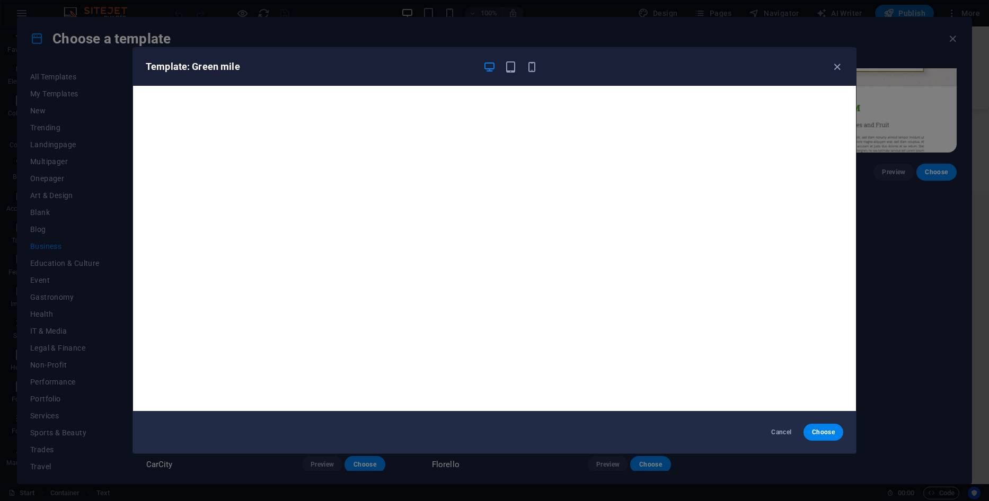
drag, startPoint x: 537, startPoint y: 67, endPoint x: 536, endPoint y: 81, distance: 14.3
click at [536, 66] on icon "button" at bounding box center [532, 67] width 12 height 12
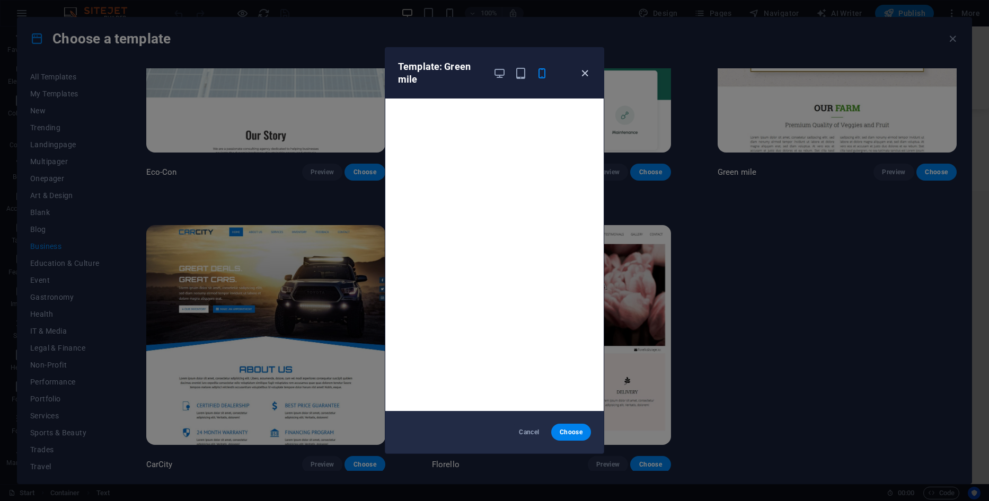
click at [581, 77] on icon "button" at bounding box center [585, 73] width 12 height 12
